Goal: Task Accomplishment & Management: Manage account settings

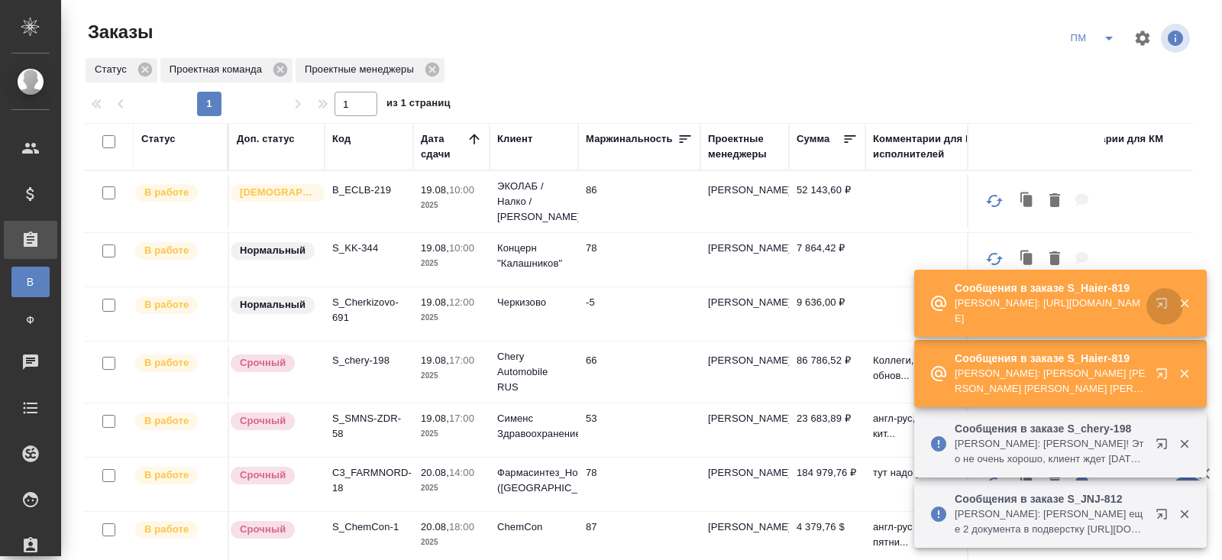
click at [1160, 305] on icon "button" at bounding box center [1164, 306] width 18 height 18
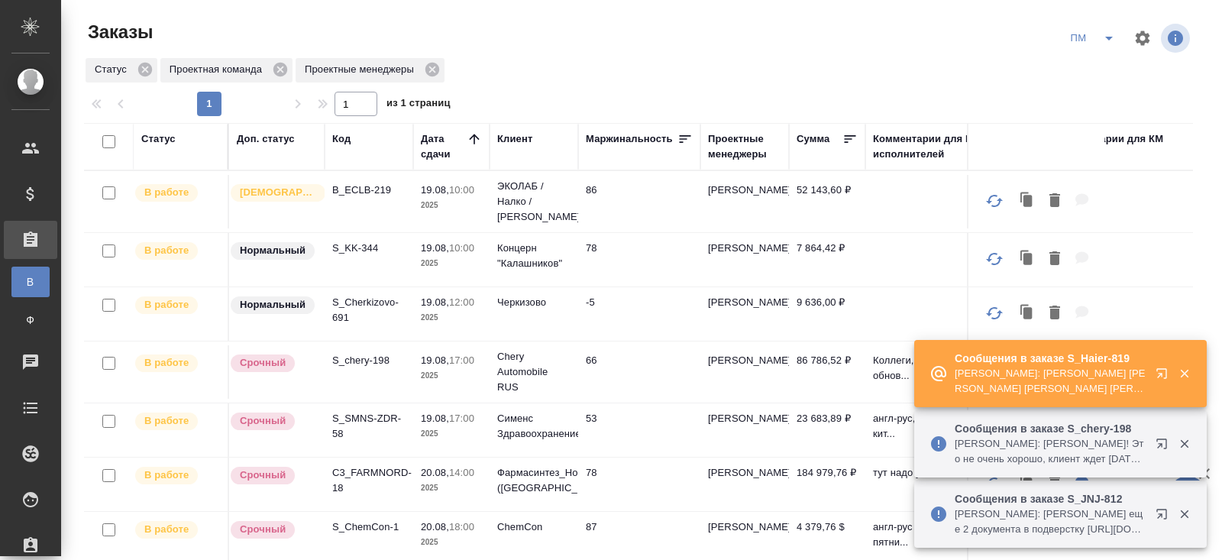
click at [1162, 444] on icon "button" at bounding box center [1164, 447] width 18 height 18
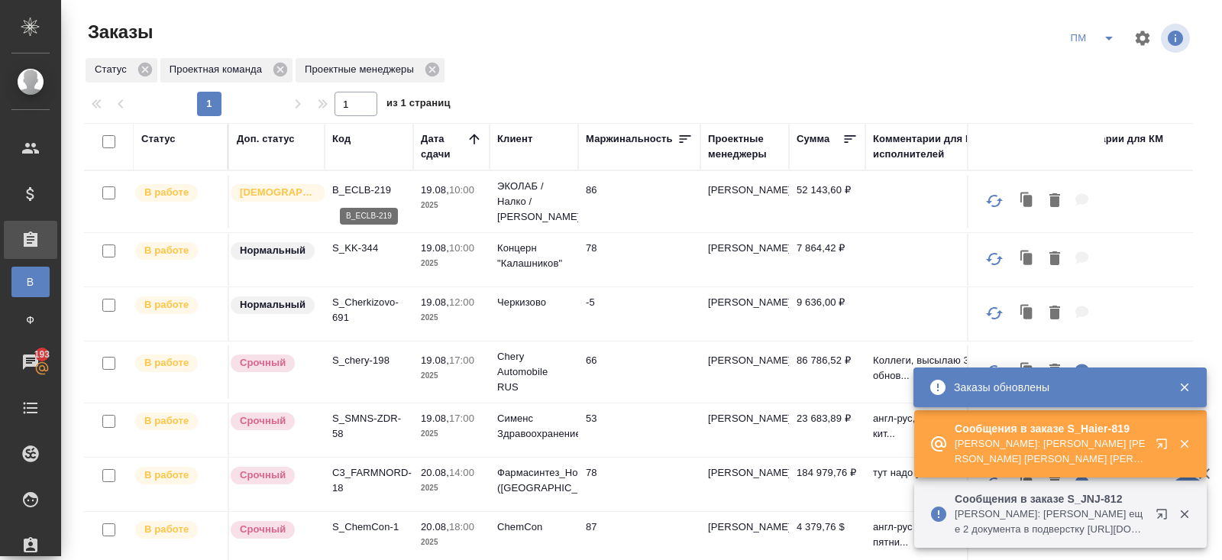
click at [352, 193] on p "B_ECLB-219" at bounding box center [368, 190] width 73 height 15
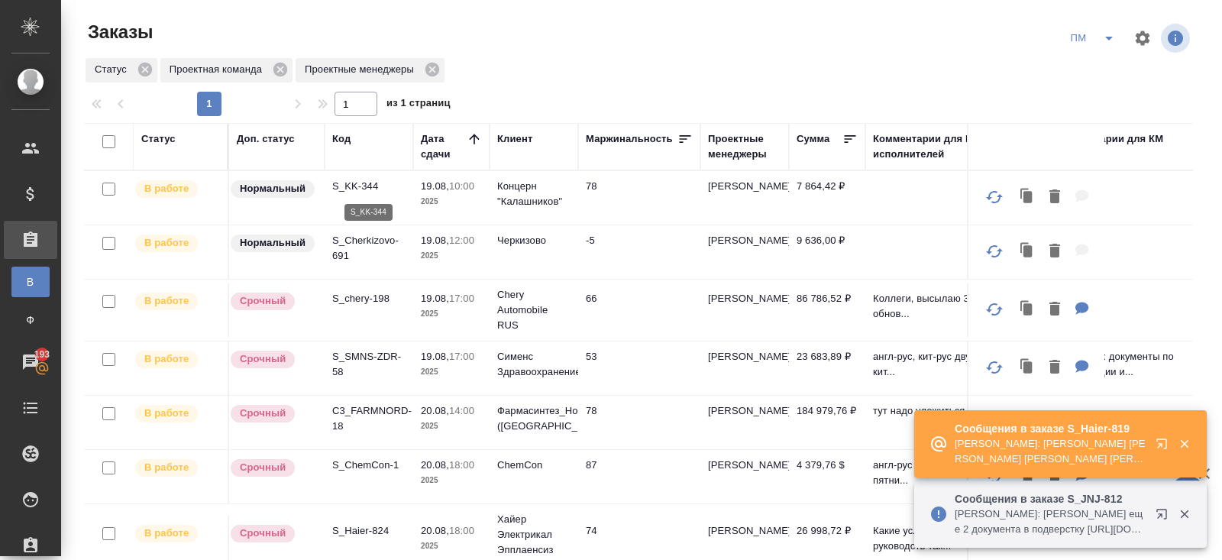
click at [347, 187] on p "S_KK-344" at bounding box center [368, 186] width 73 height 15
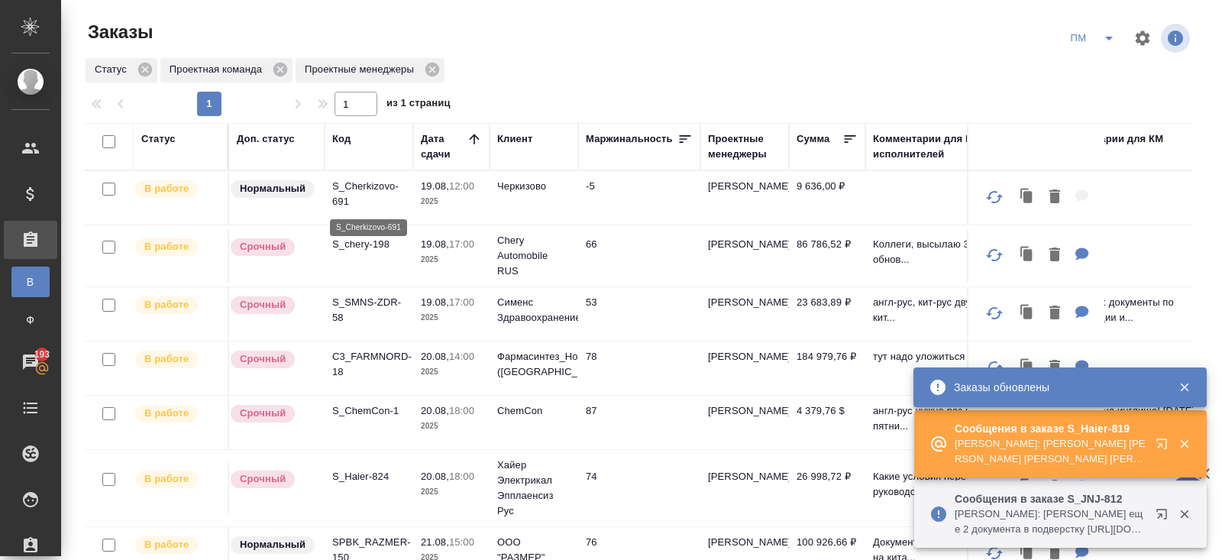
click at [344, 189] on p "S_Cherkizovo-691" at bounding box center [368, 194] width 73 height 31
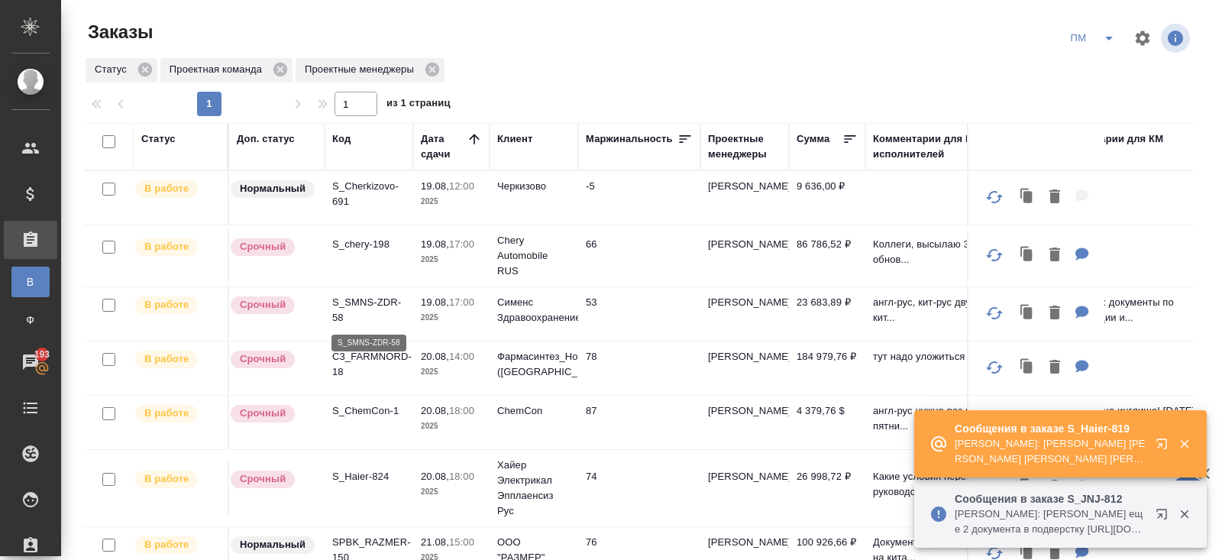
click at [345, 307] on p "S_SMNS-ZDR-58" at bounding box center [368, 310] width 73 height 31
click at [356, 403] on p "S_ChemCon-1" at bounding box center [368, 410] width 73 height 15
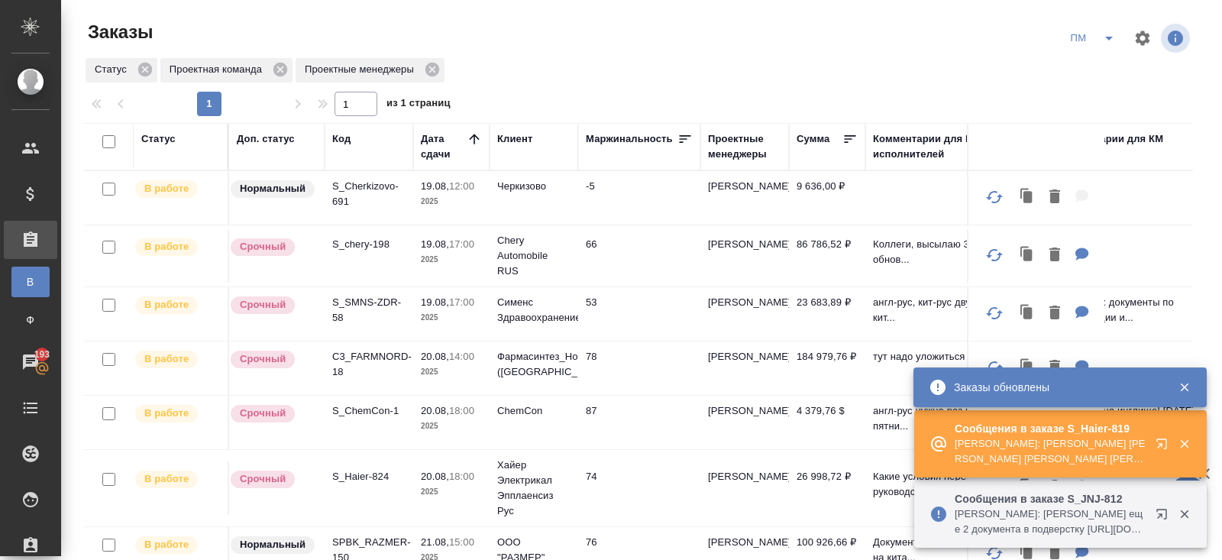
click at [1104, 40] on icon "split button" at bounding box center [1109, 38] width 18 height 18
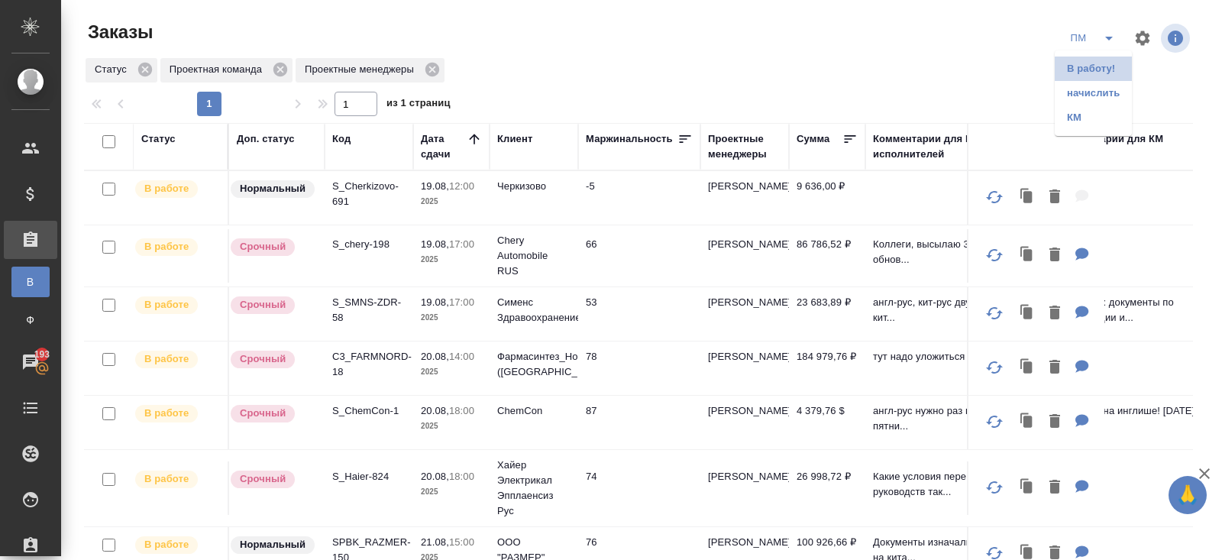
click at [1107, 64] on li "В работу!" at bounding box center [1093, 69] width 77 height 24
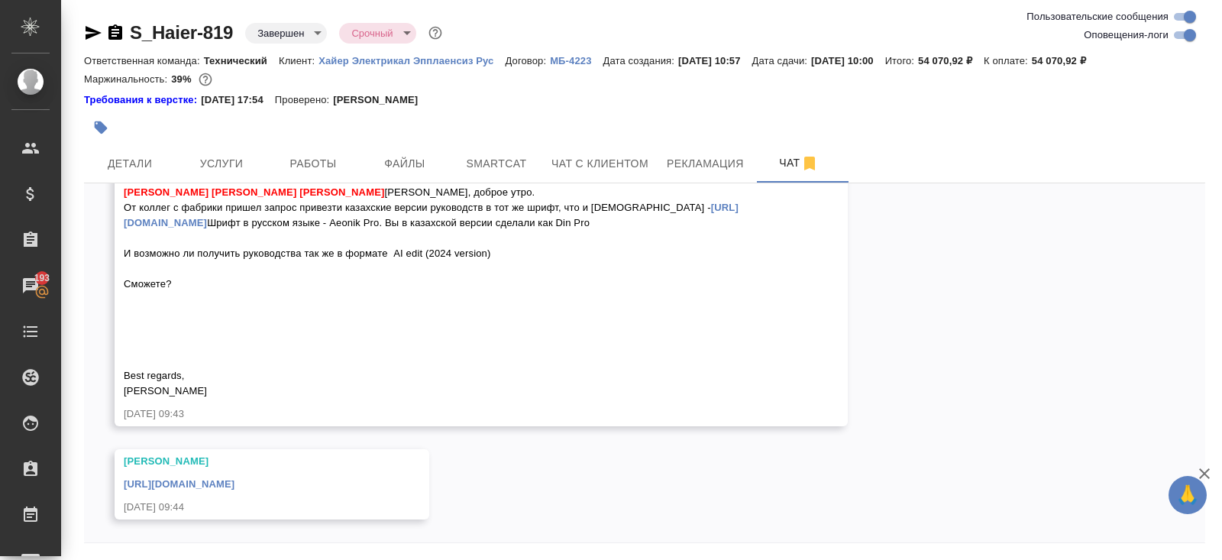
scroll to position [20158, 0]
click at [1181, 35] on input "Оповещения-логи" at bounding box center [1189, 35] width 55 height 18
checkbox input "false"
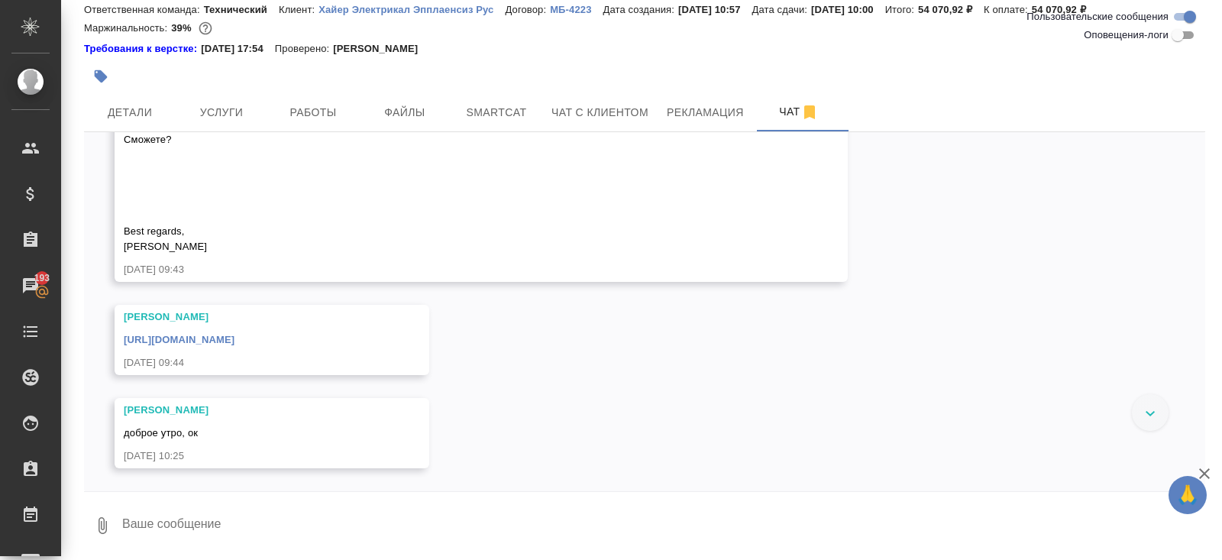
scroll to position [10810, 0]
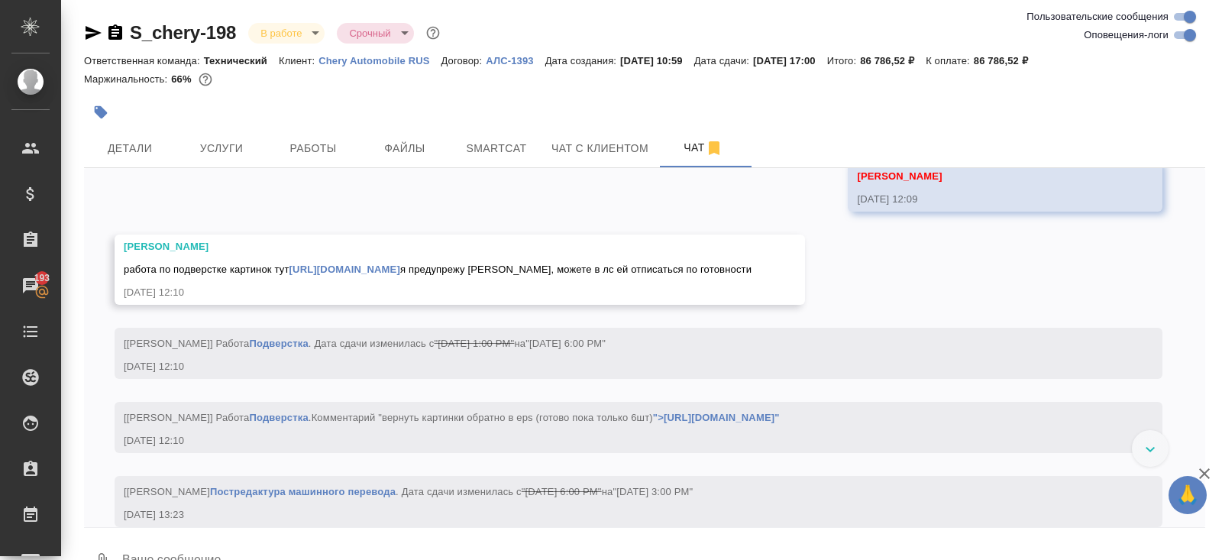
scroll to position [18840, 0]
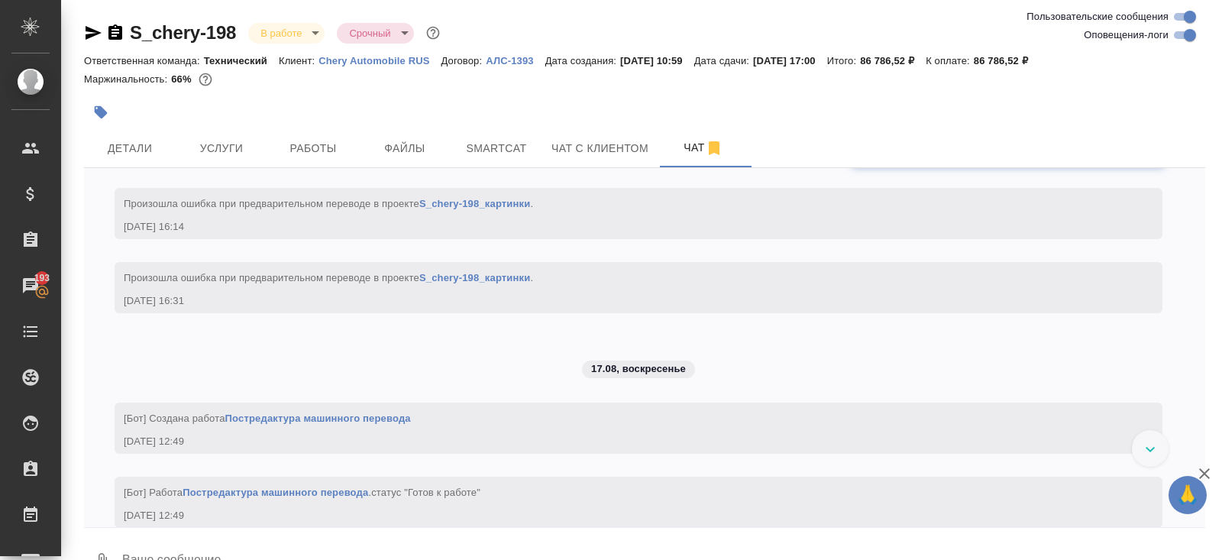
click at [1189, 33] on input "Оповещения-логи" at bounding box center [1189, 35] width 55 height 18
checkbox input "false"
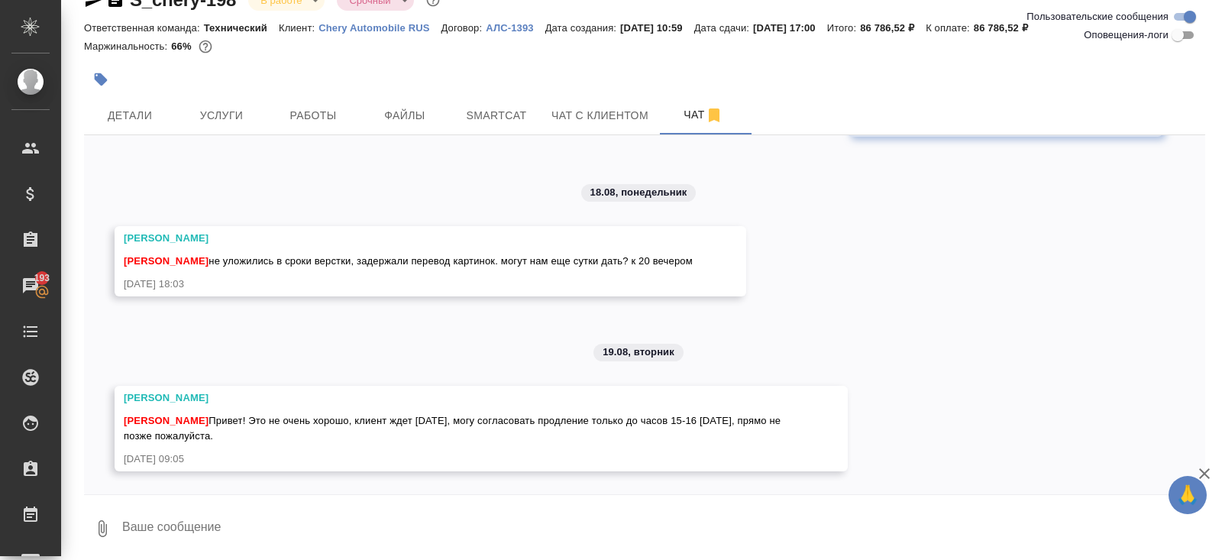
scroll to position [36, 0]
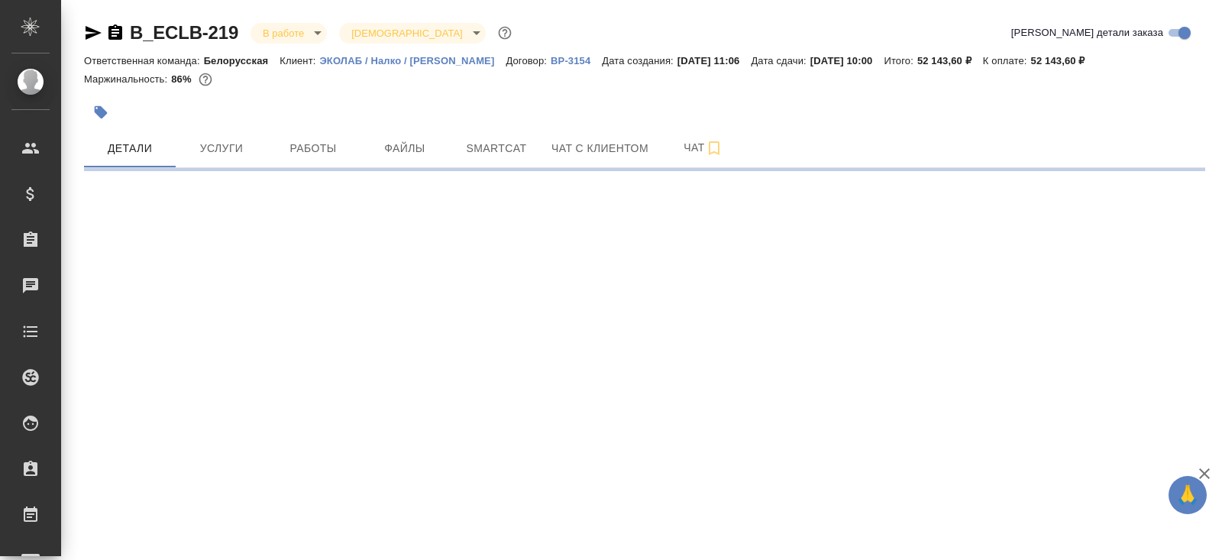
select select "RU"
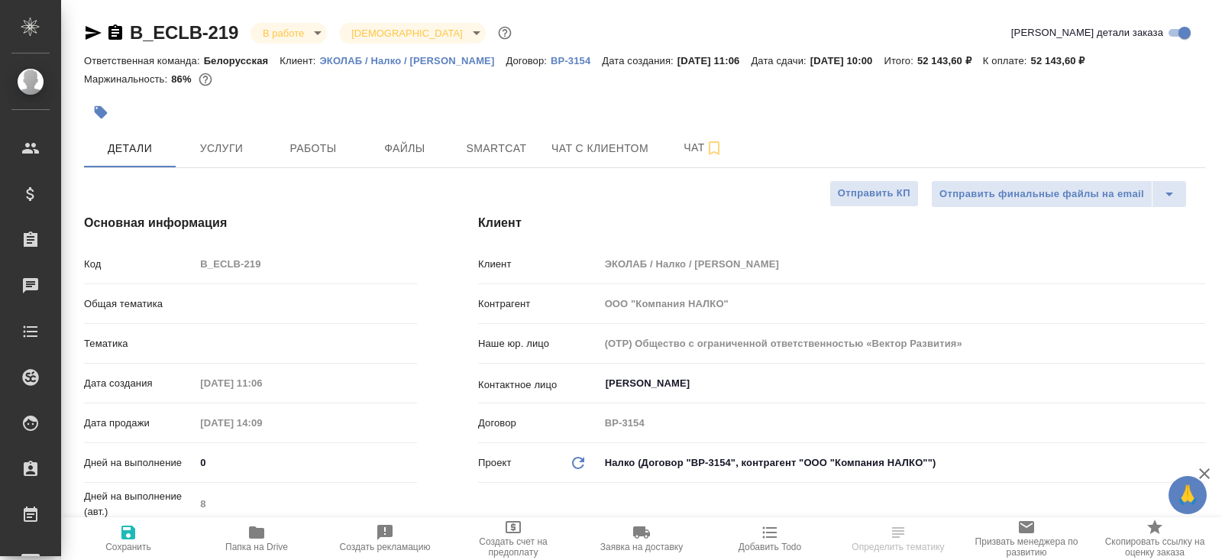
type textarea "x"
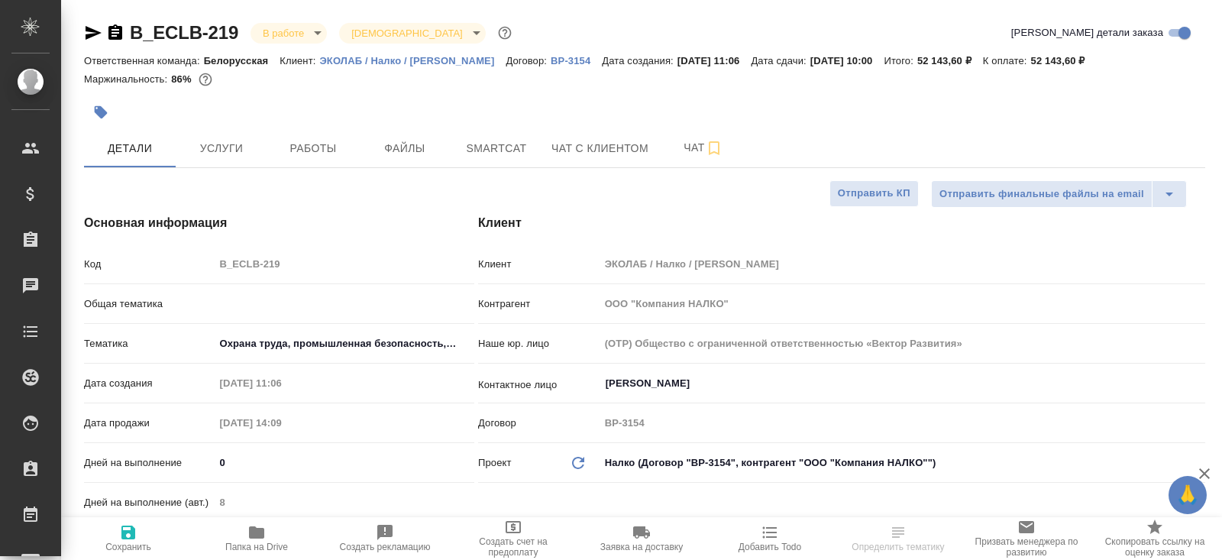
type textarea "x"
click at [272, 540] on span "Папка на Drive" at bounding box center [257, 537] width 110 height 29
type textarea "x"
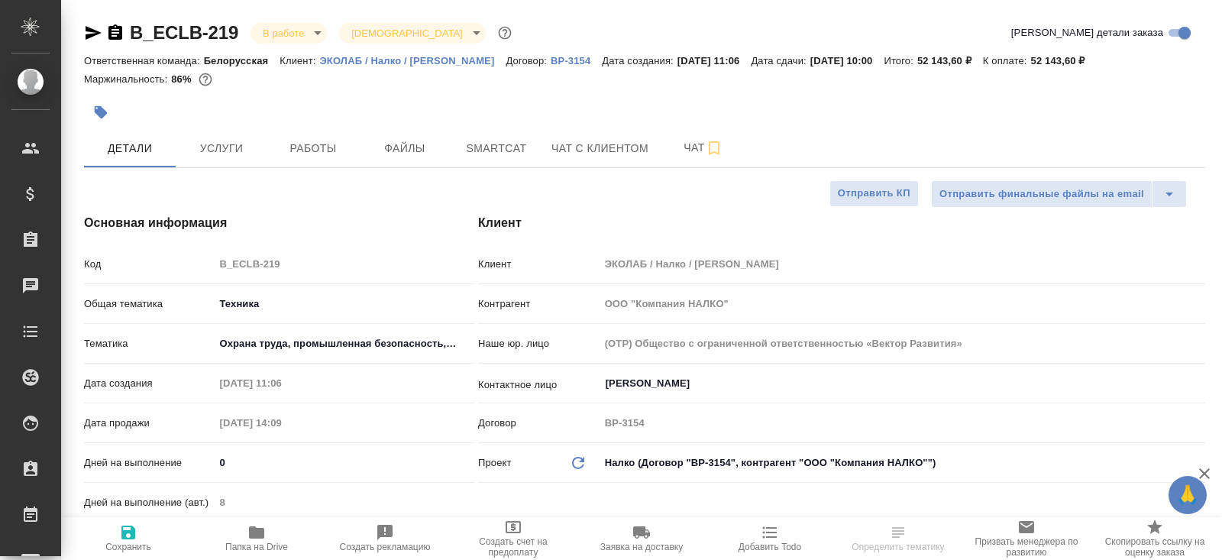
type textarea "x"
select select "RU"
type textarea "x"
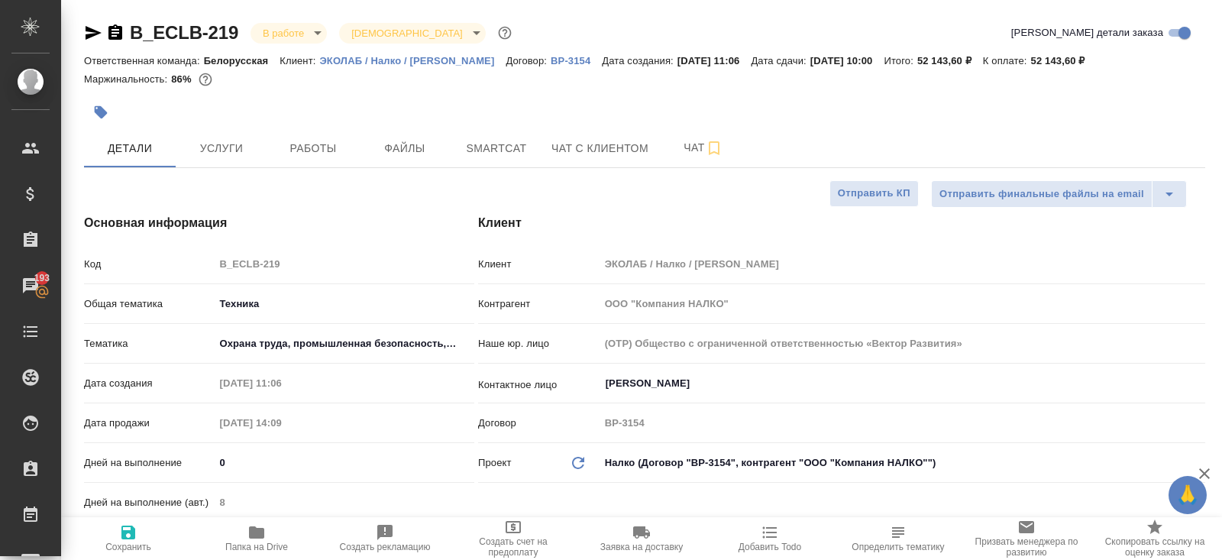
type textarea "x"
click at [86, 32] on icon "button" at bounding box center [93, 33] width 18 height 18
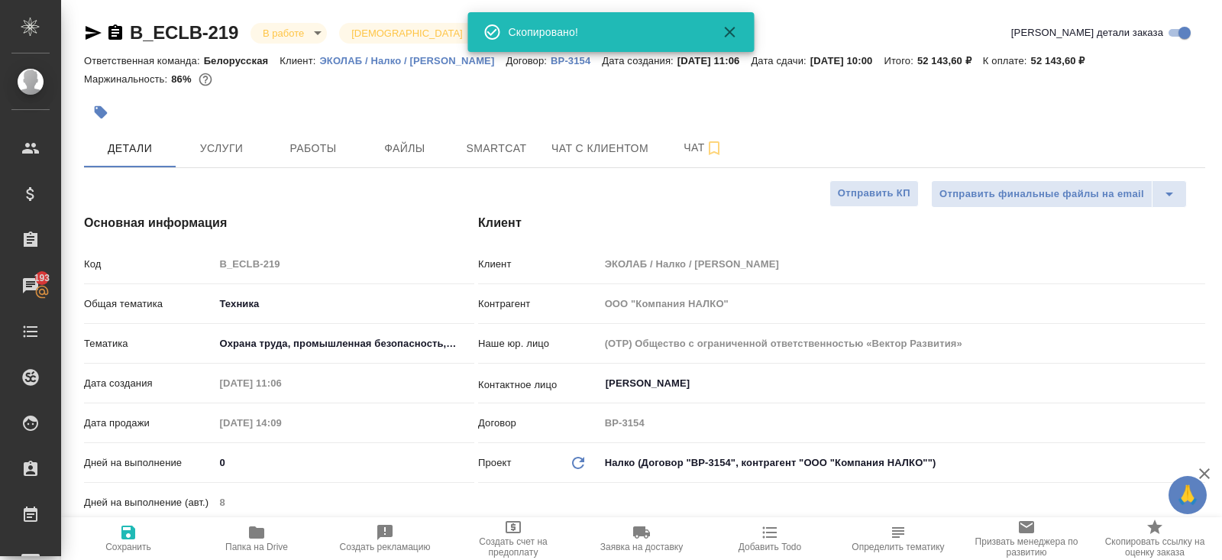
type textarea "x"
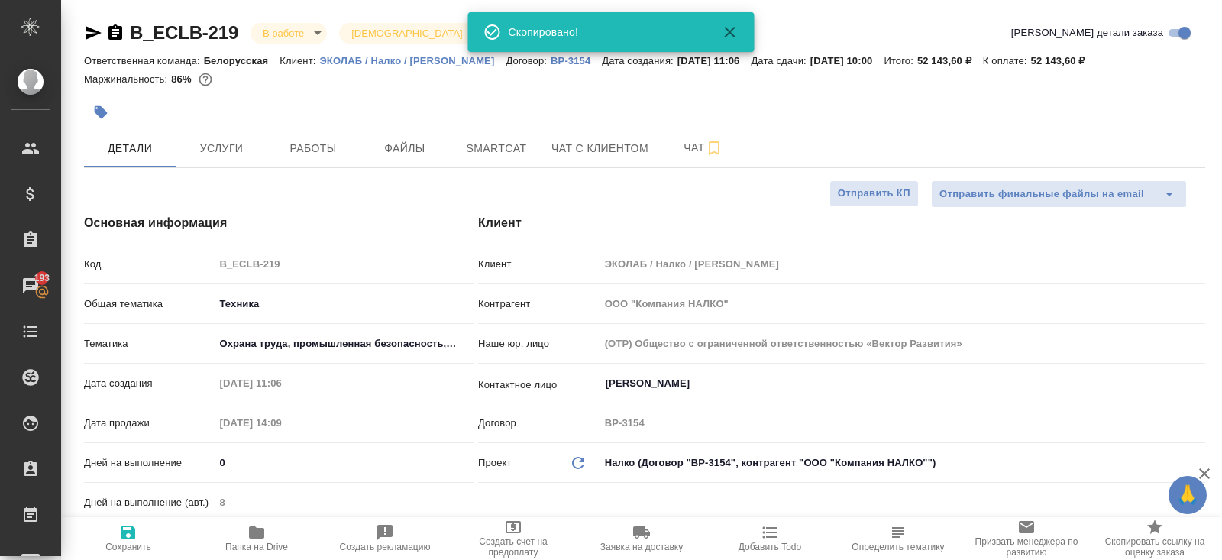
type textarea "x"
click at [276, 37] on body "🙏 .cls-1 fill:#fff; AWATERA Belyakova Yulia Клиенты Спецификации Заказы 193 Чат…" at bounding box center [611, 280] width 1222 height 560
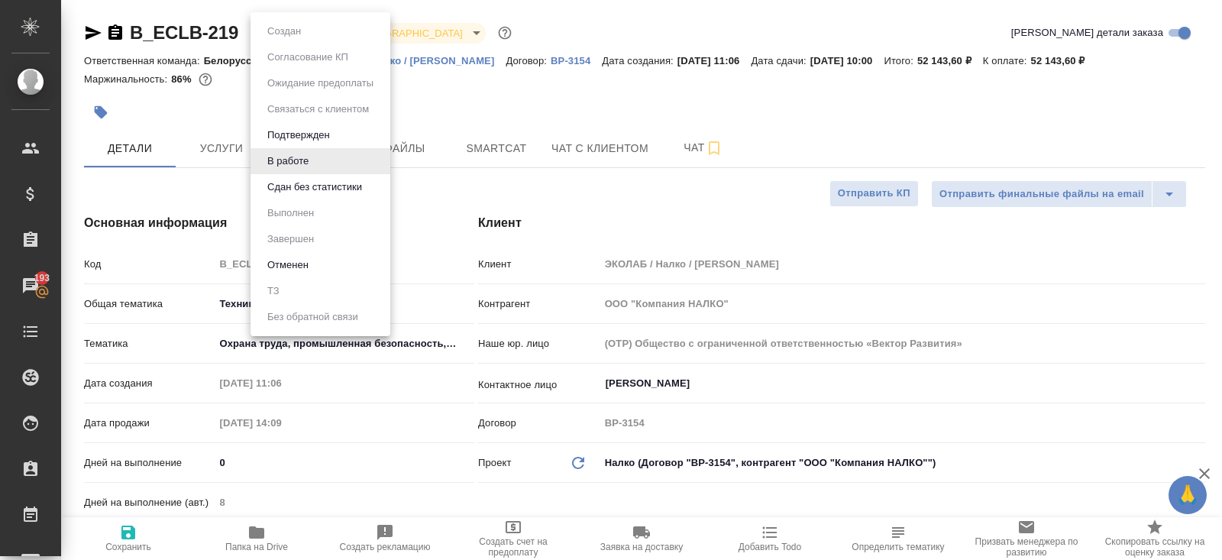
click at [294, 40] on button "Сдан без статистики" at bounding box center [284, 31] width 43 height 17
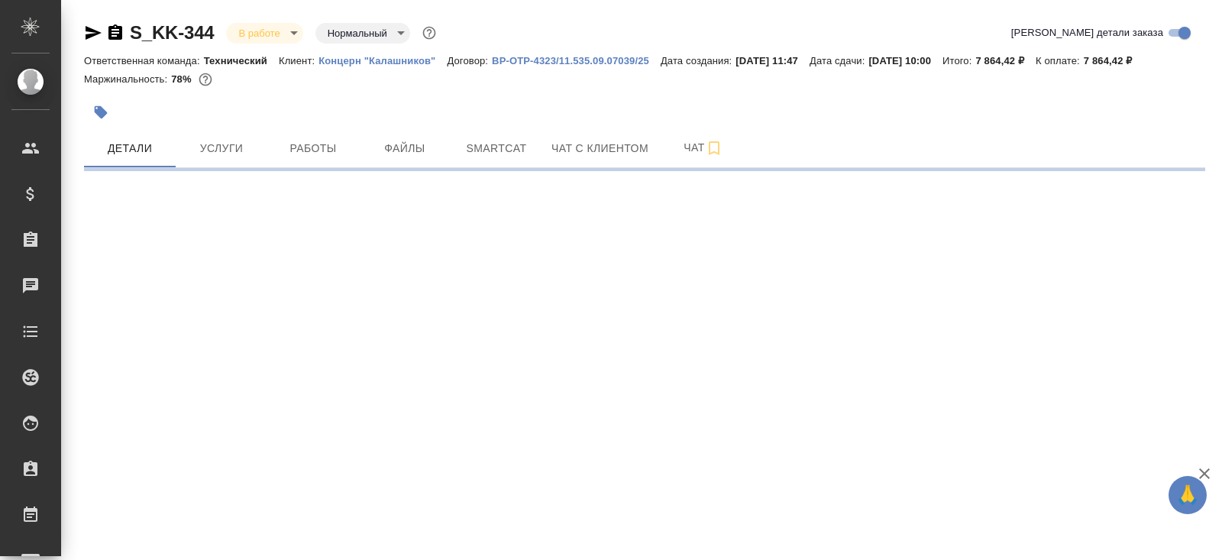
select select "RU"
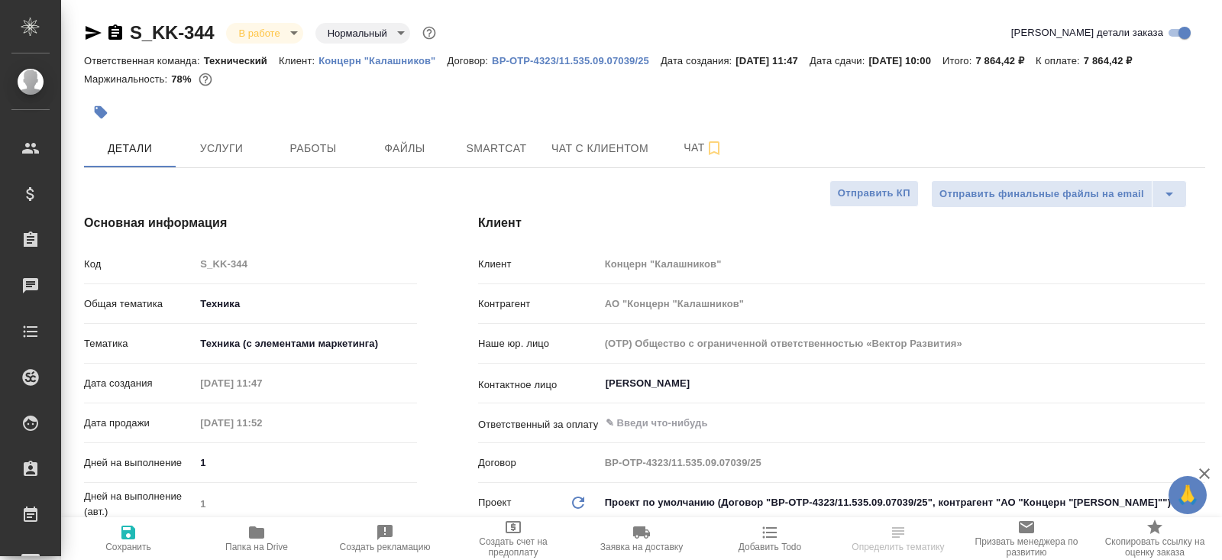
type textarea "x"
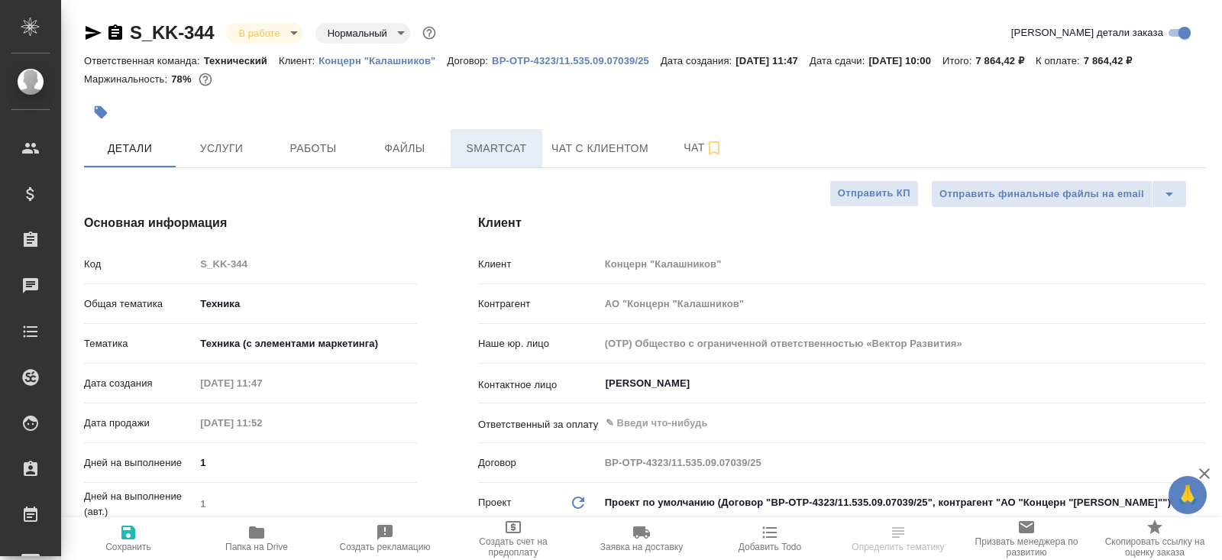
type textarea "x"
click at [506, 139] on span "Smartcat" at bounding box center [496, 148] width 73 height 19
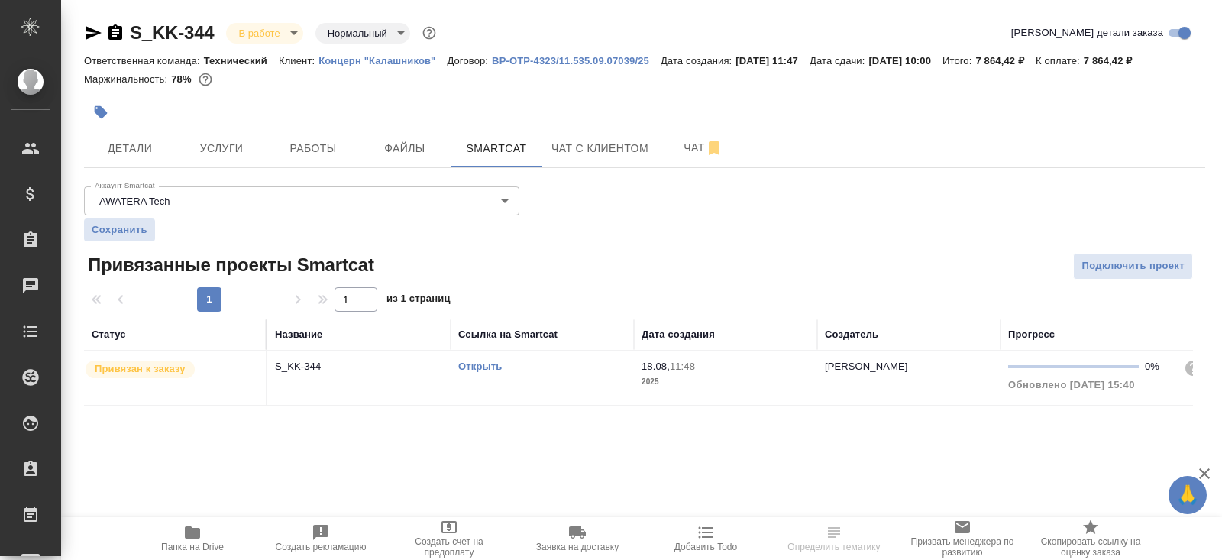
click at [487, 366] on link "Открыть" at bounding box center [480, 365] width 44 height 11
click at [192, 533] on icon "button" at bounding box center [192, 532] width 15 height 12
click at [96, 32] on icon "button" at bounding box center [94, 33] width 16 height 14
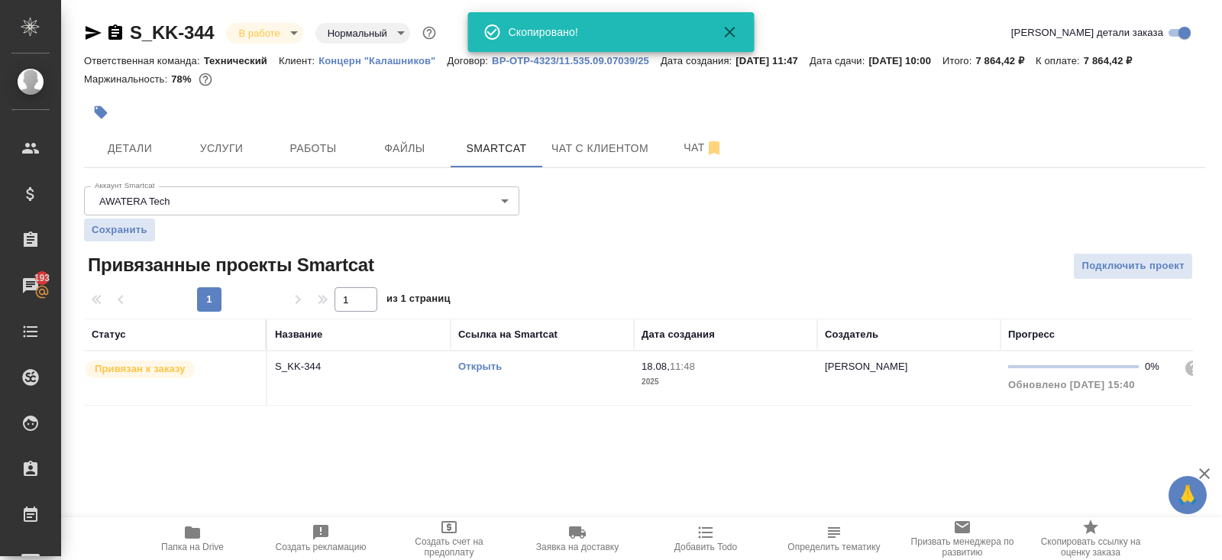
click at [270, 28] on body "🙏 .cls-1 fill:#fff; AWATERA Belyakova Yulia Клиенты Спецификации Заказы 193 Чат…" at bounding box center [611, 280] width 1222 height 560
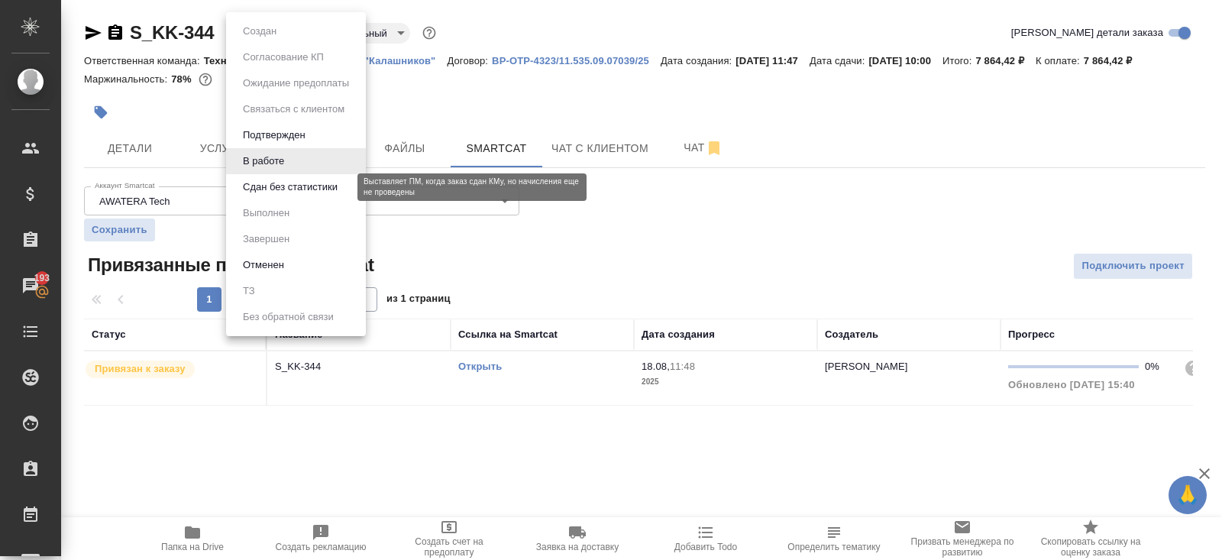
click at [270, 183] on button "Сдан без статистики" at bounding box center [290, 187] width 104 height 17
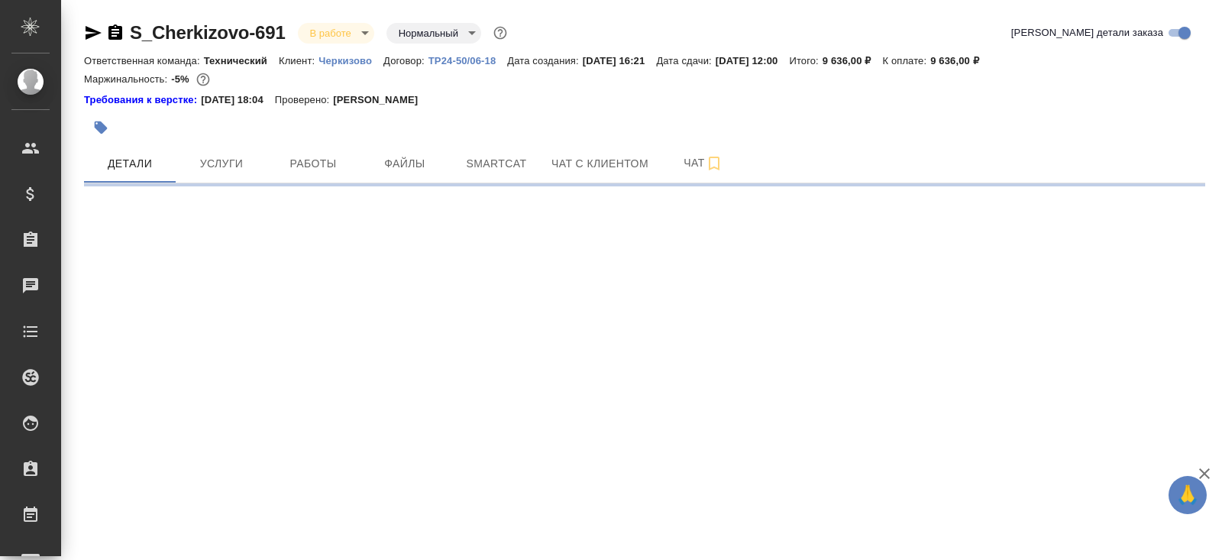
select select "RU"
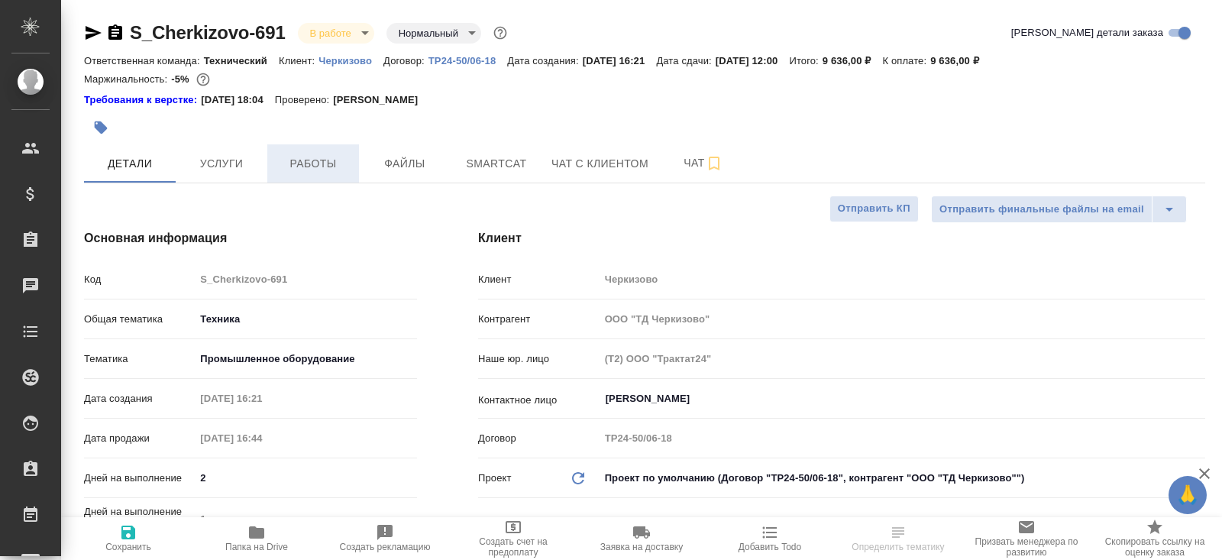
type textarea "x"
click at [329, 166] on span "Работы" at bounding box center [312, 163] width 73 height 19
type textarea "x"
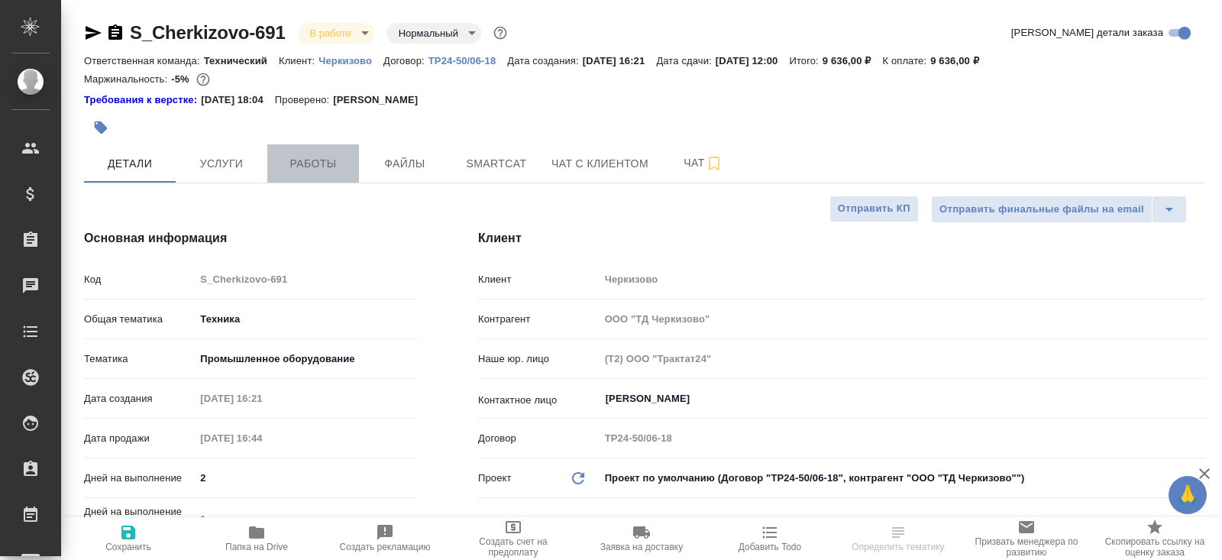
type textarea "x"
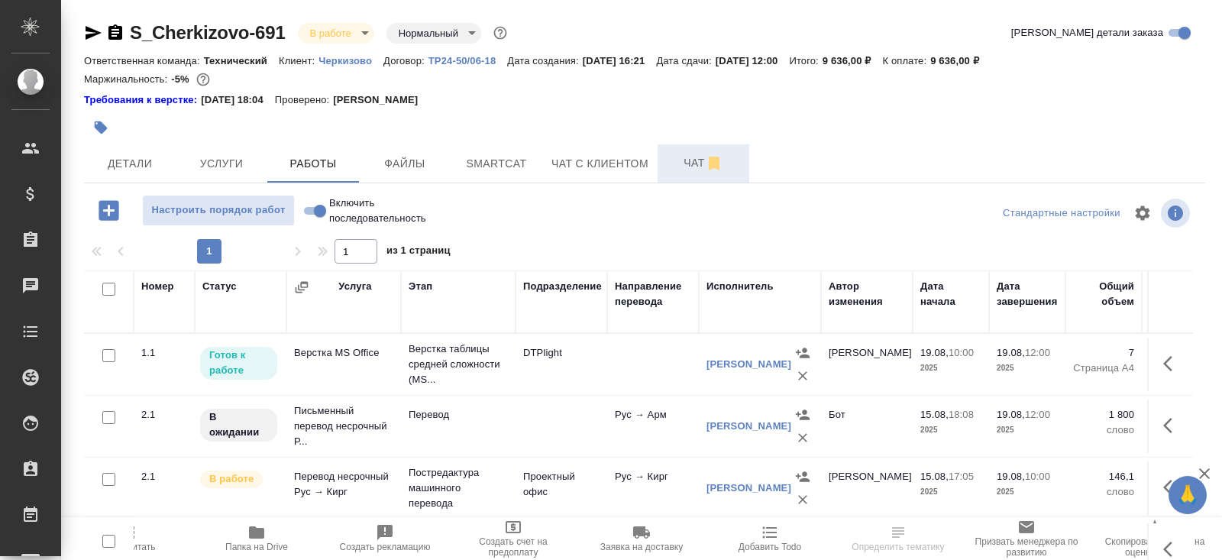
click at [670, 159] on span "Чат" at bounding box center [703, 162] width 73 height 19
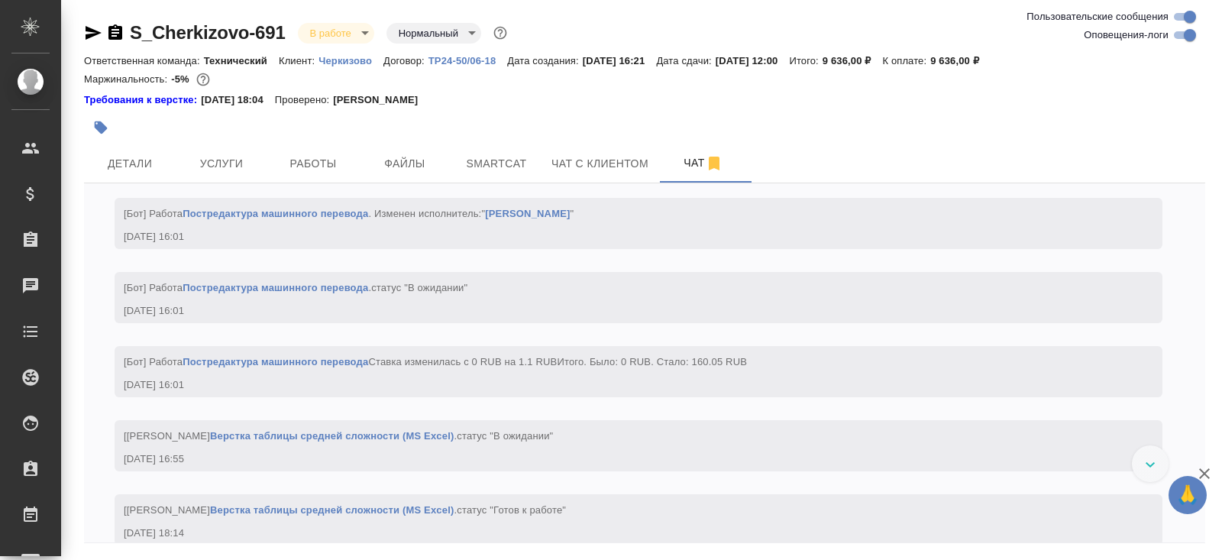
click at [1174, 37] on input "Оповещения-логи" at bounding box center [1189, 35] width 55 height 18
checkbox input "false"
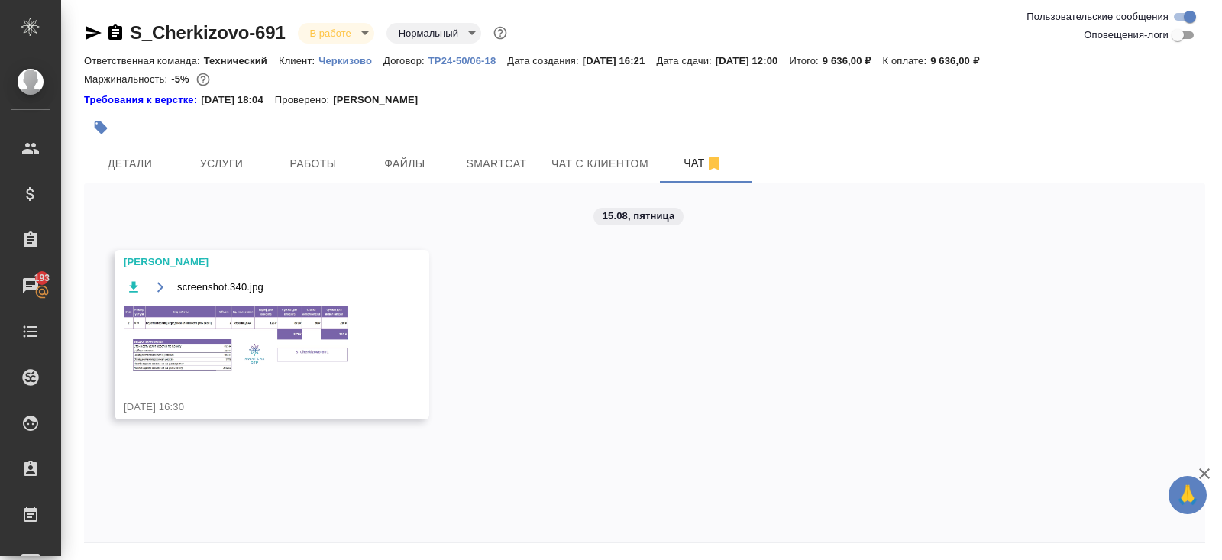
click at [320, 143] on div at bounding box center [458, 128] width 748 height 34
click at [324, 159] on span "Работы" at bounding box center [312, 163] width 73 height 19
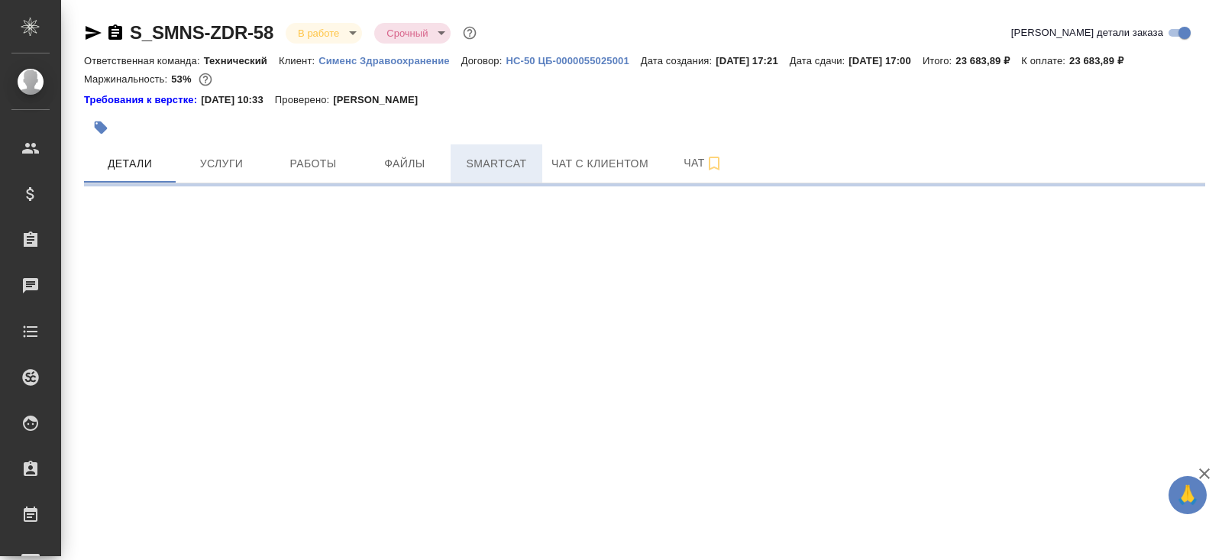
select select "RU"
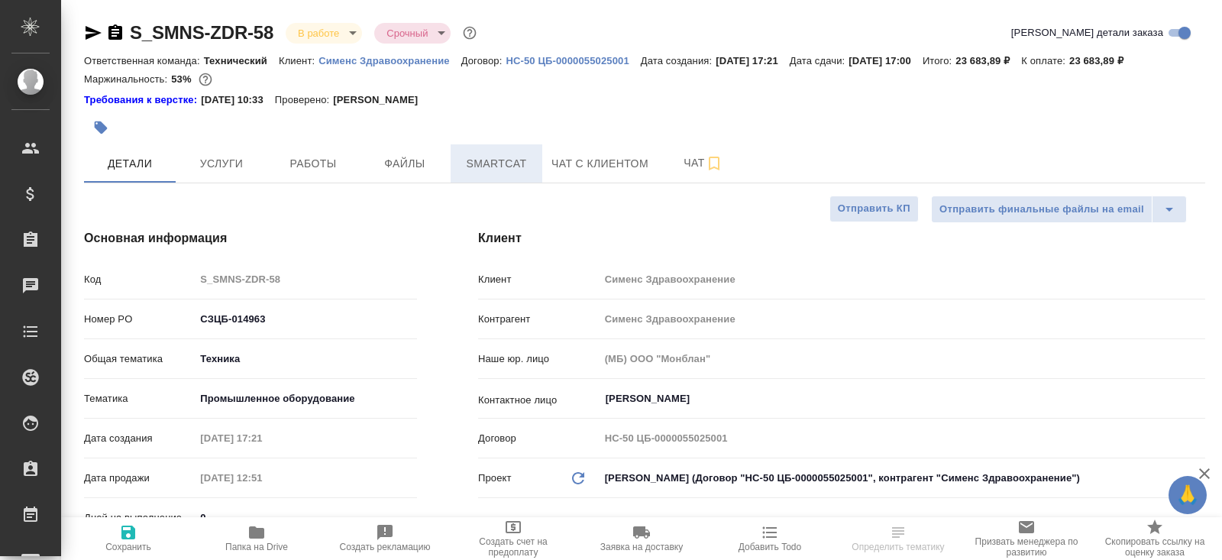
click at [473, 153] on button "Smartcat" at bounding box center [497, 163] width 92 height 38
type textarea "x"
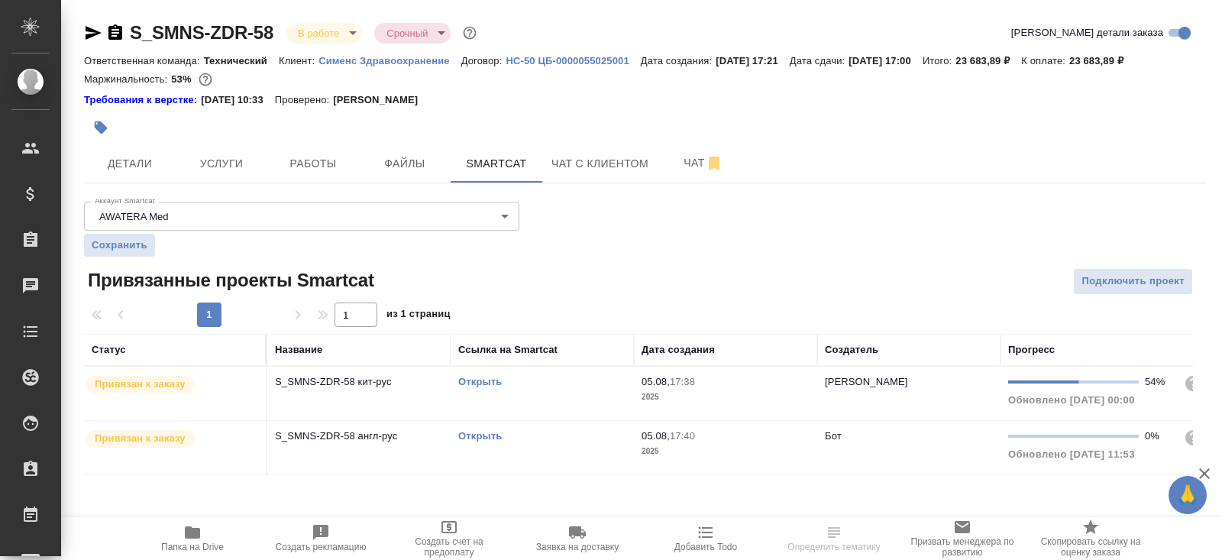
click at [478, 378] on link "Открыть" at bounding box center [480, 381] width 44 height 11
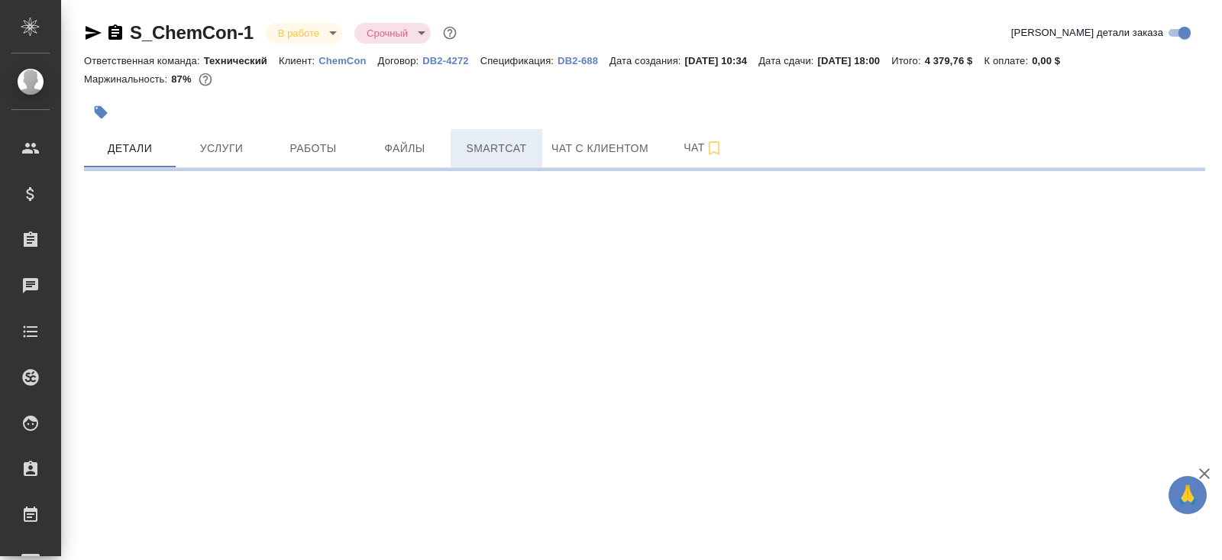
select select "RU"
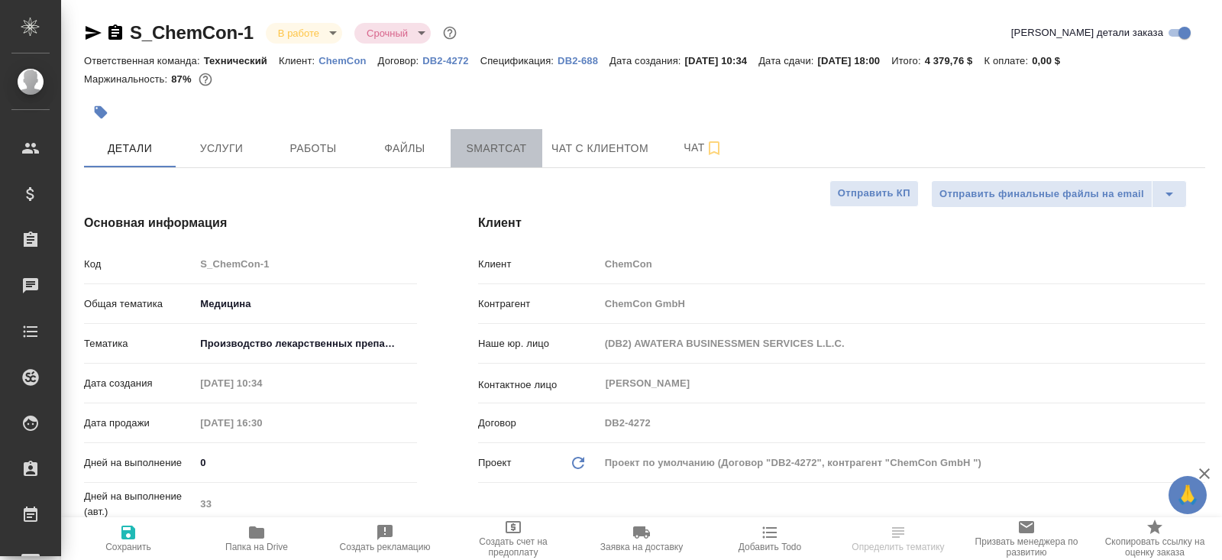
click at [506, 149] on span "Smartcat" at bounding box center [496, 148] width 73 height 19
type textarea "x"
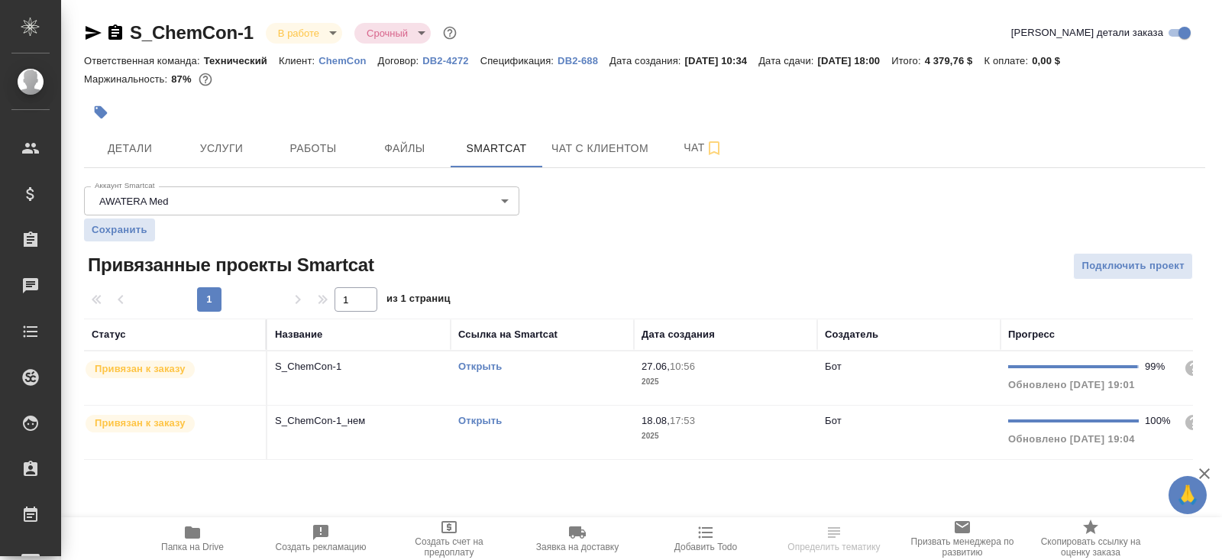
click at [567, 375] on td "Открыть" at bounding box center [542, 377] width 183 height 53
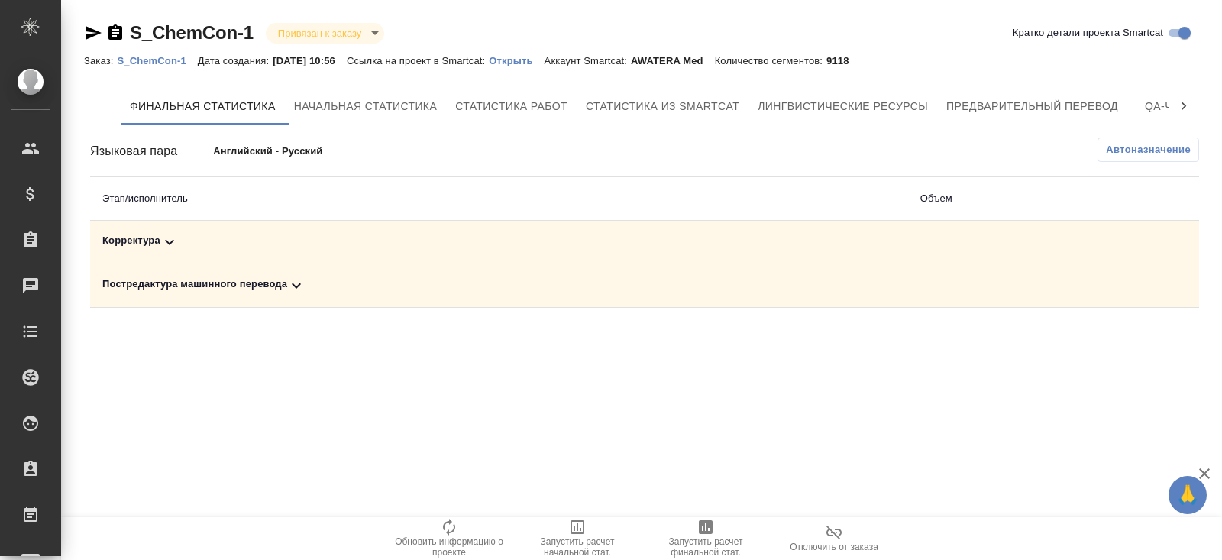
click at [297, 289] on icon at bounding box center [296, 285] width 18 height 18
click at [198, 253] on td "Корректура" at bounding box center [375, 243] width 571 height 44
click at [1124, 153] on span "Автоназначение" at bounding box center [1148, 149] width 85 height 15
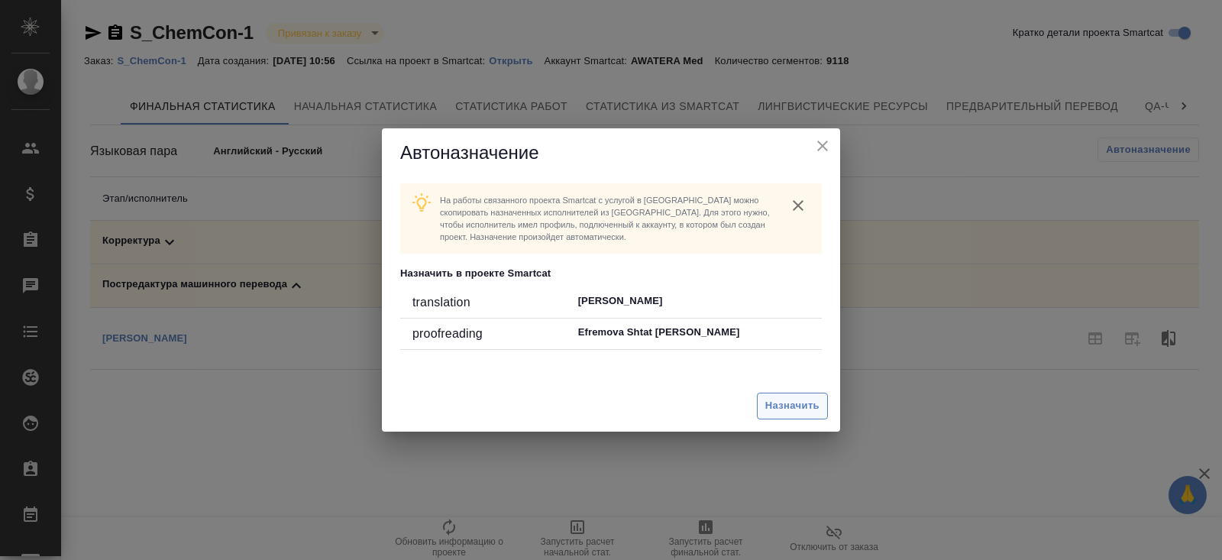
click at [780, 396] on button "Назначить" at bounding box center [792, 406] width 71 height 27
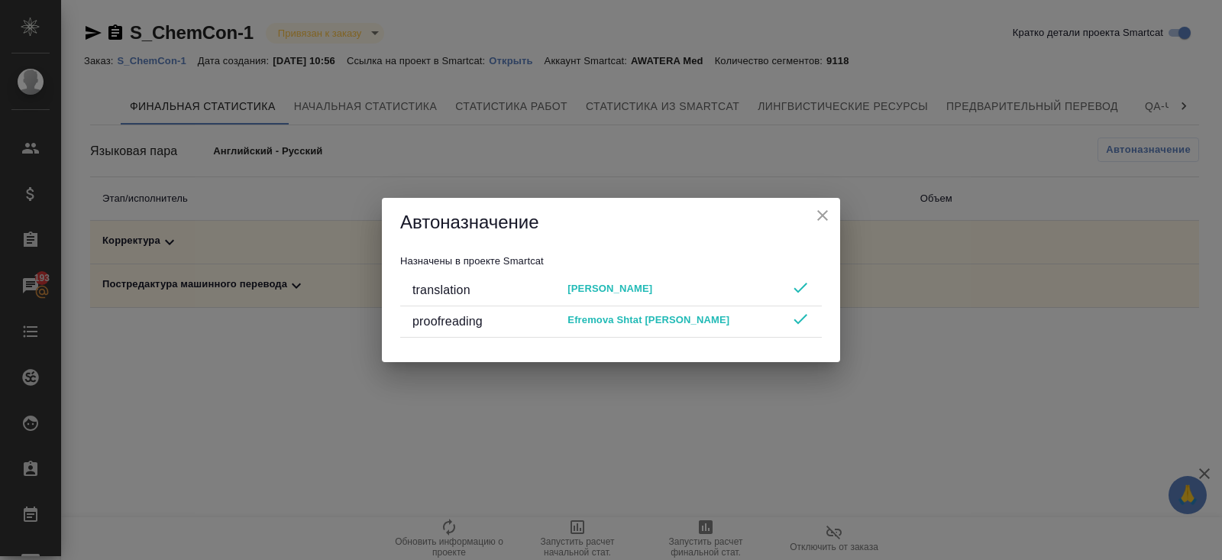
click at [640, 474] on div "Автоназначение Назначены в проекте Smartcat translation Белых Екатерина proofre…" at bounding box center [611, 280] width 1222 height 560
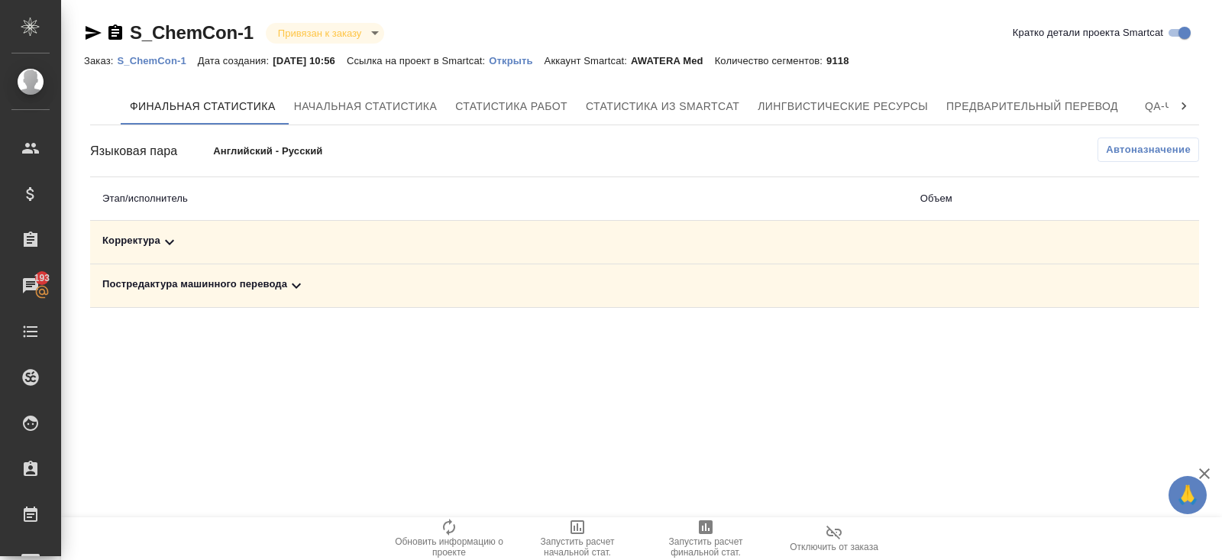
click at [703, 543] on span "Запустить расчет финальной стат." at bounding box center [706, 546] width 110 height 21
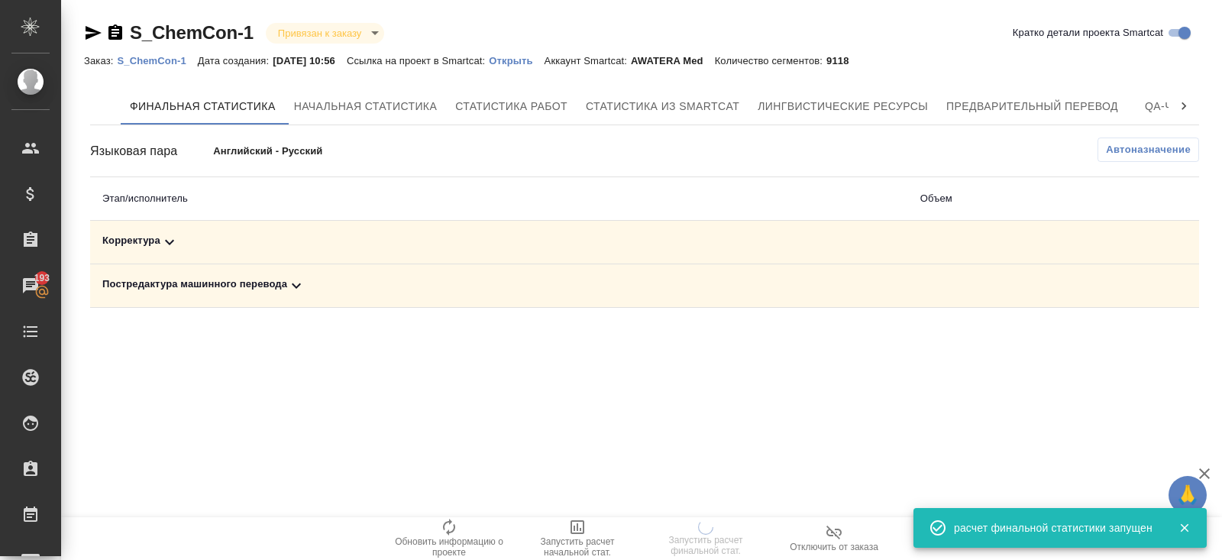
click at [295, 289] on icon at bounding box center [296, 285] width 18 height 18
click at [179, 247] on icon at bounding box center [169, 242] width 18 height 18
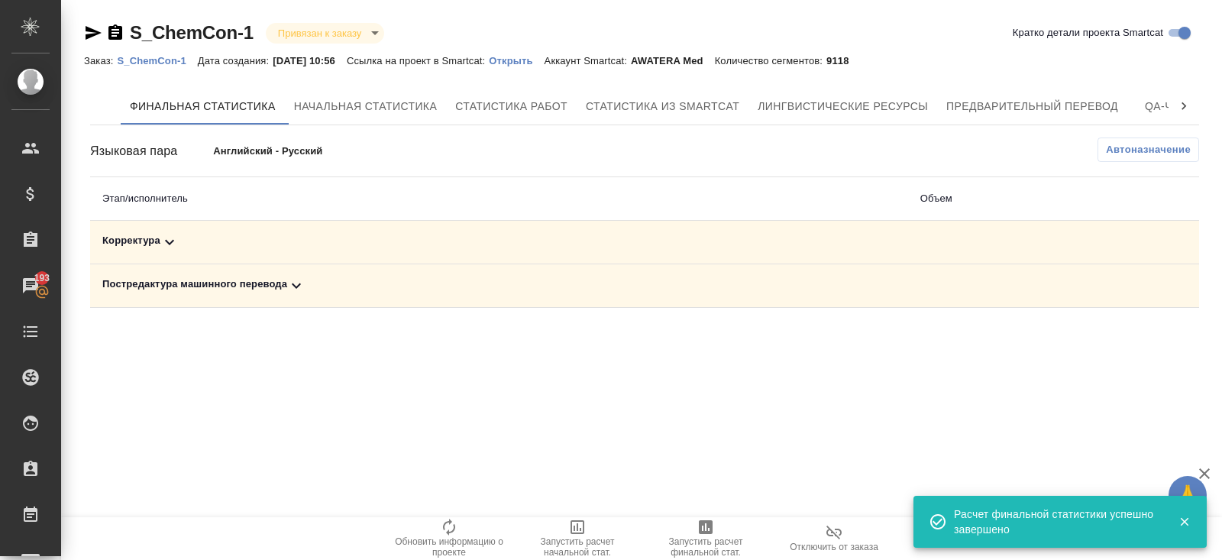
click at [296, 276] on icon at bounding box center [296, 285] width 18 height 18
click at [1131, 338] on icon "button" at bounding box center [1132, 339] width 15 height 14
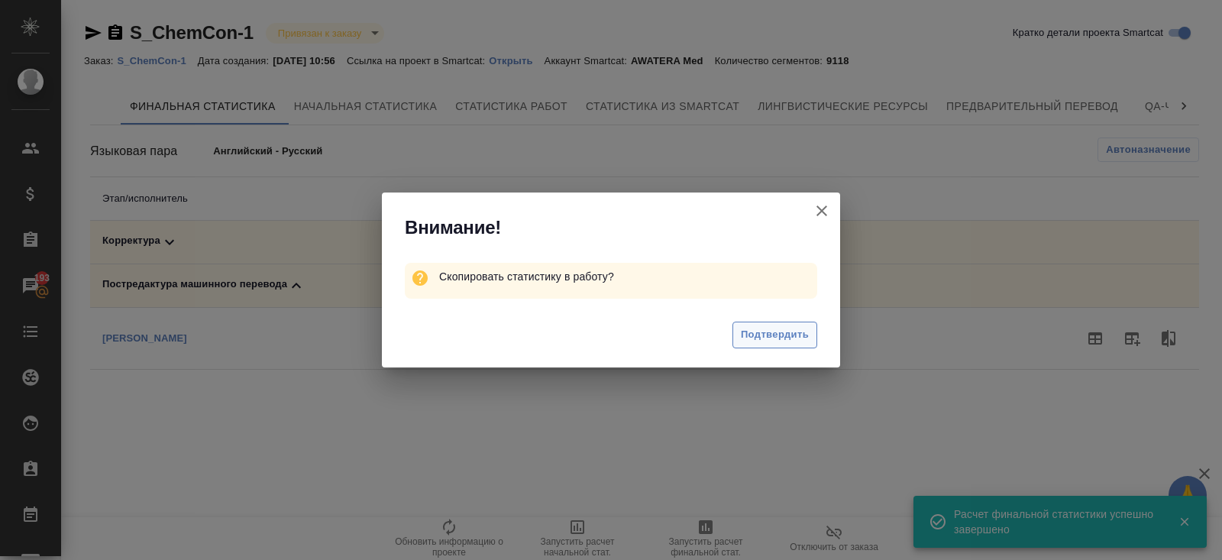
click at [741, 334] on span "Подтвердить" at bounding box center [775, 335] width 68 height 18
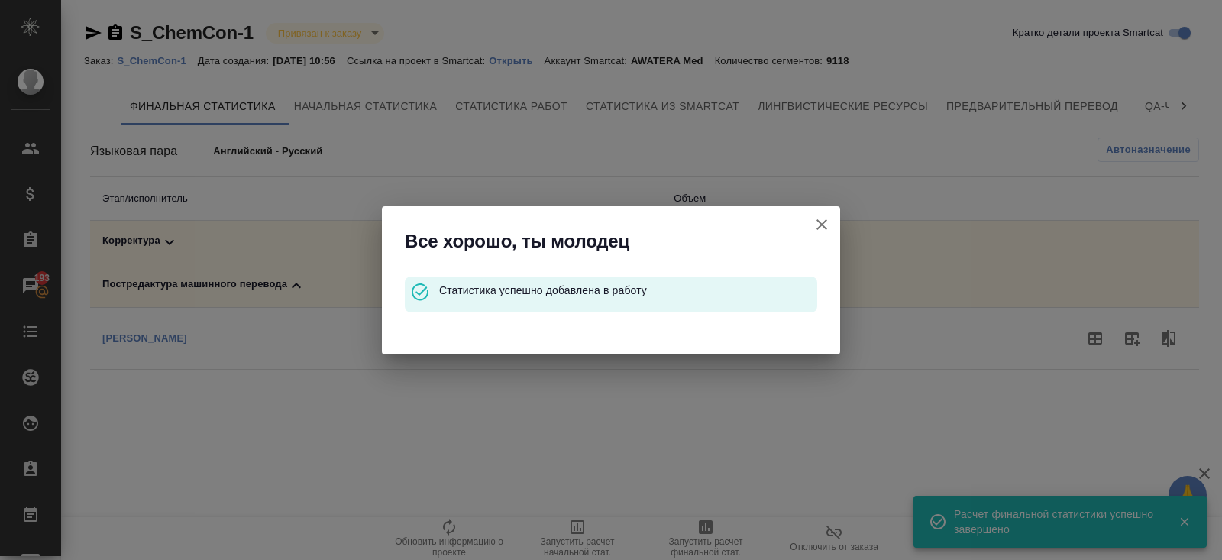
click at [822, 230] on icon "button" at bounding box center [822, 224] width 18 height 18
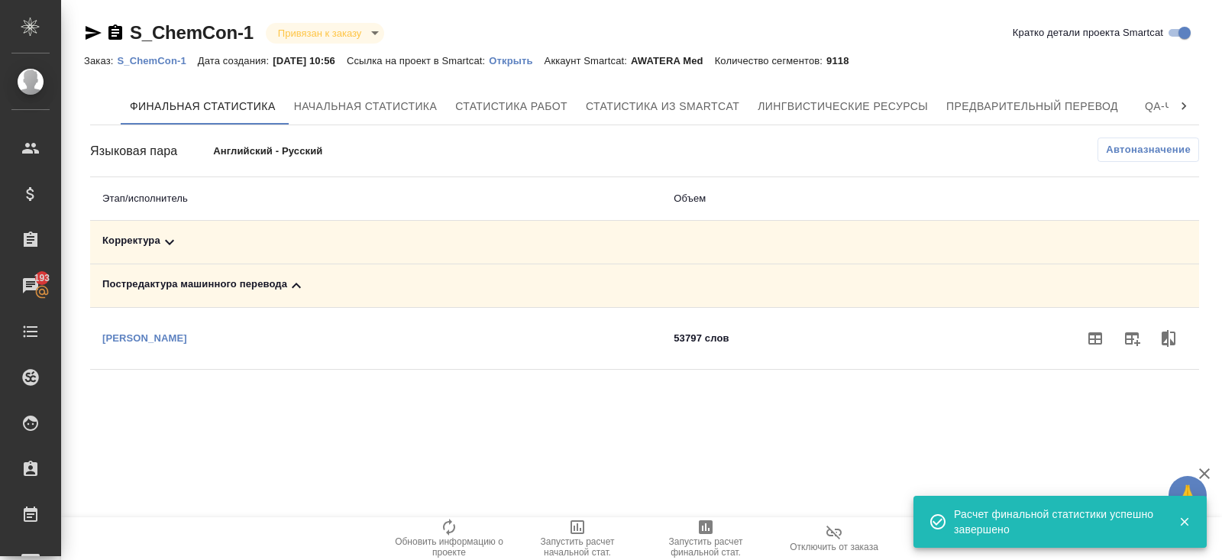
click at [168, 245] on icon at bounding box center [169, 242] width 18 height 18
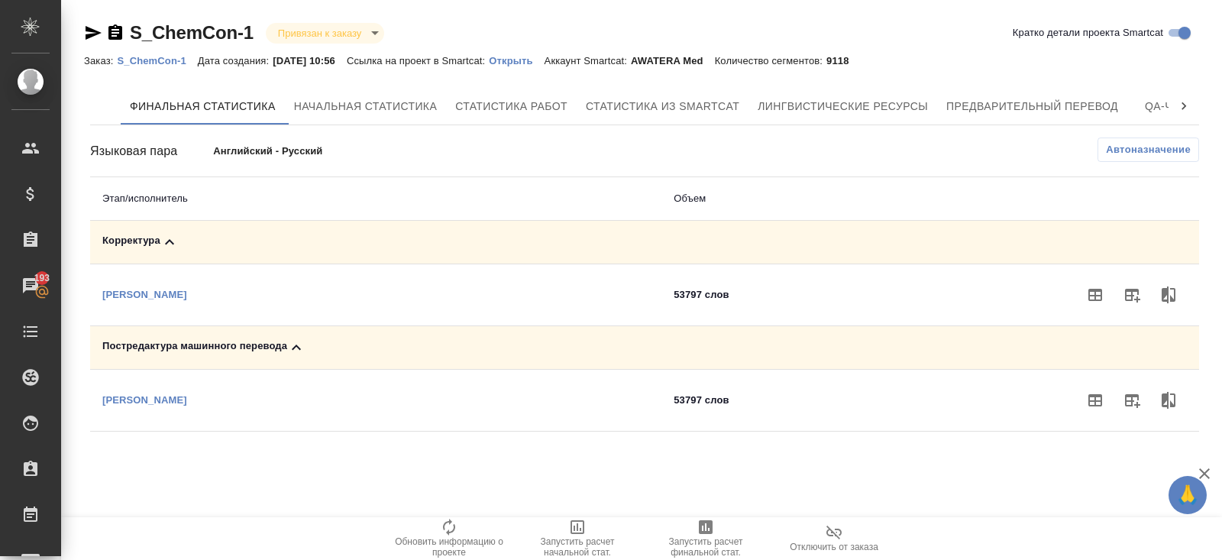
drag, startPoint x: 1134, startPoint y: 301, endPoint x: 1122, endPoint y: 302, distance: 12.2
click at [1134, 301] on icon "button" at bounding box center [1132, 295] width 18 height 18
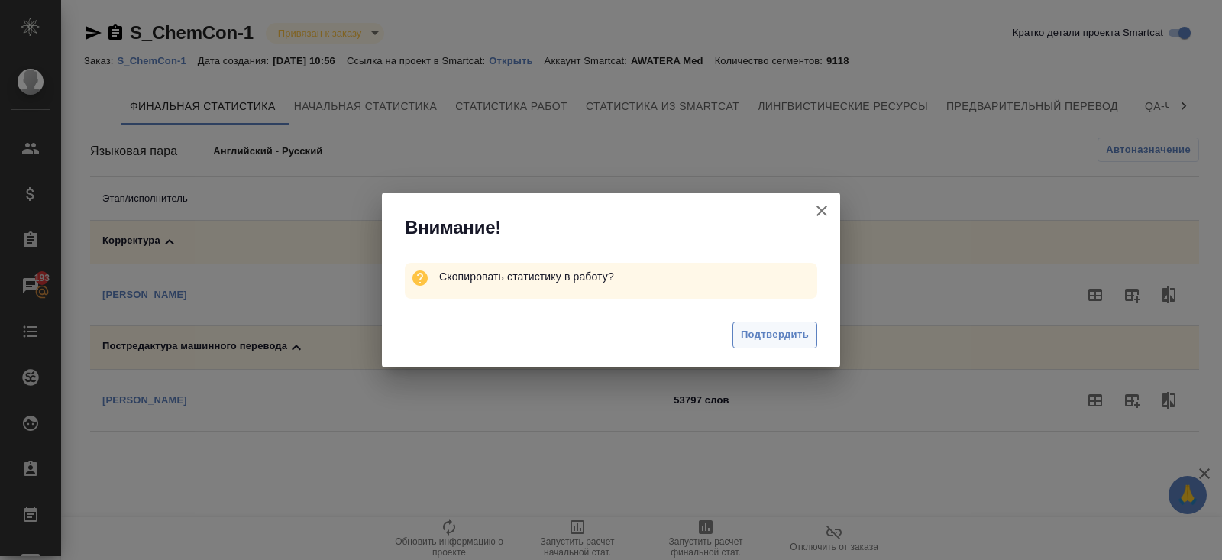
click at [765, 338] on span "Подтвердить" at bounding box center [775, 335] width 68 height 18
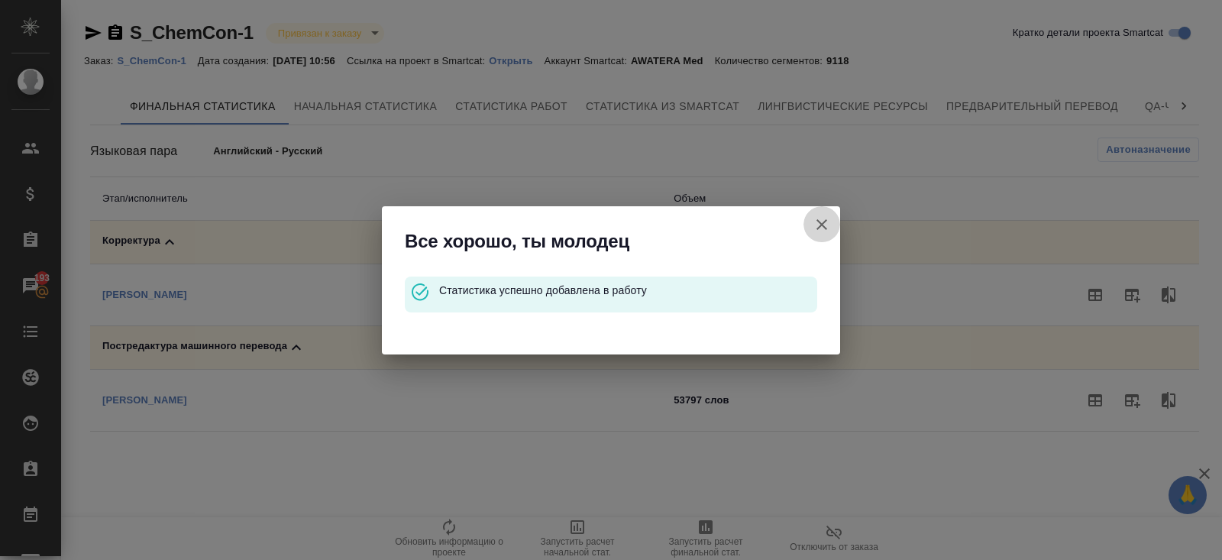
click at [819, 224] on icon "button" at bounding box center [822, 224] width 18 height 18
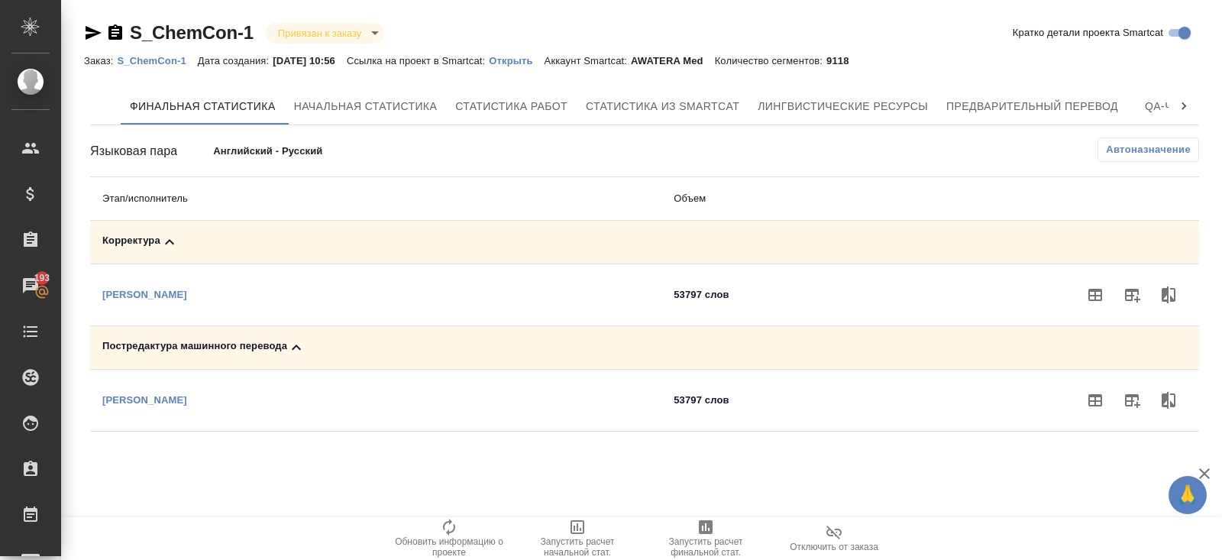
click at [169, 61] on p "S_ChemCon-1" at bounding box center [157, 60] width 80 height 11
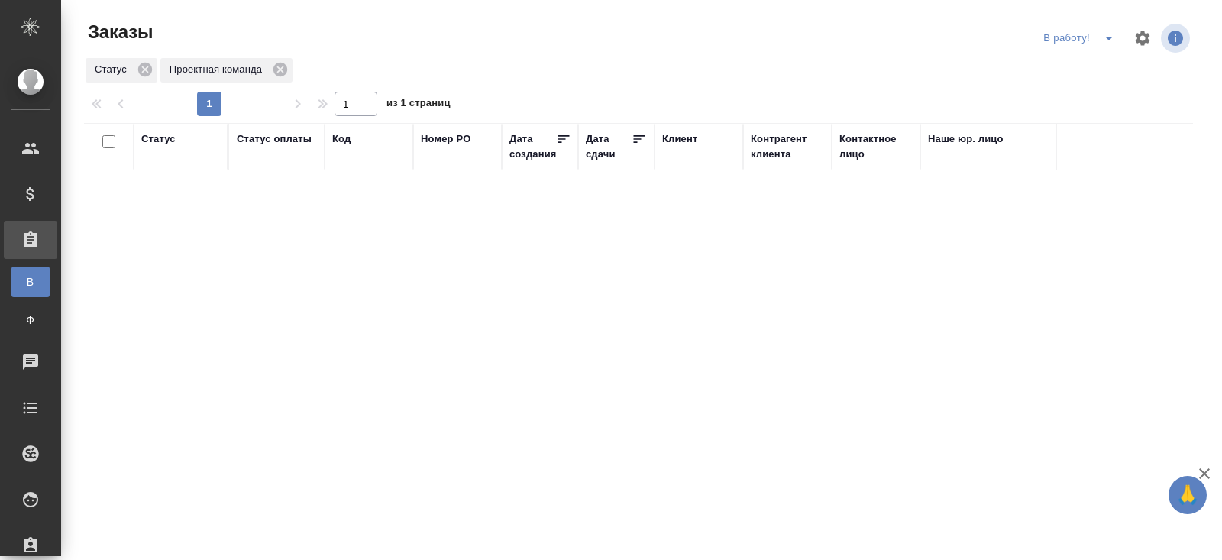
click at [1113, 38] on icon "split button" at bounding box center [1109, 38] width 18 height 18
click at [1097, 63] on li "ПМ" at bounding box center [1081, 69] width 85 height 24
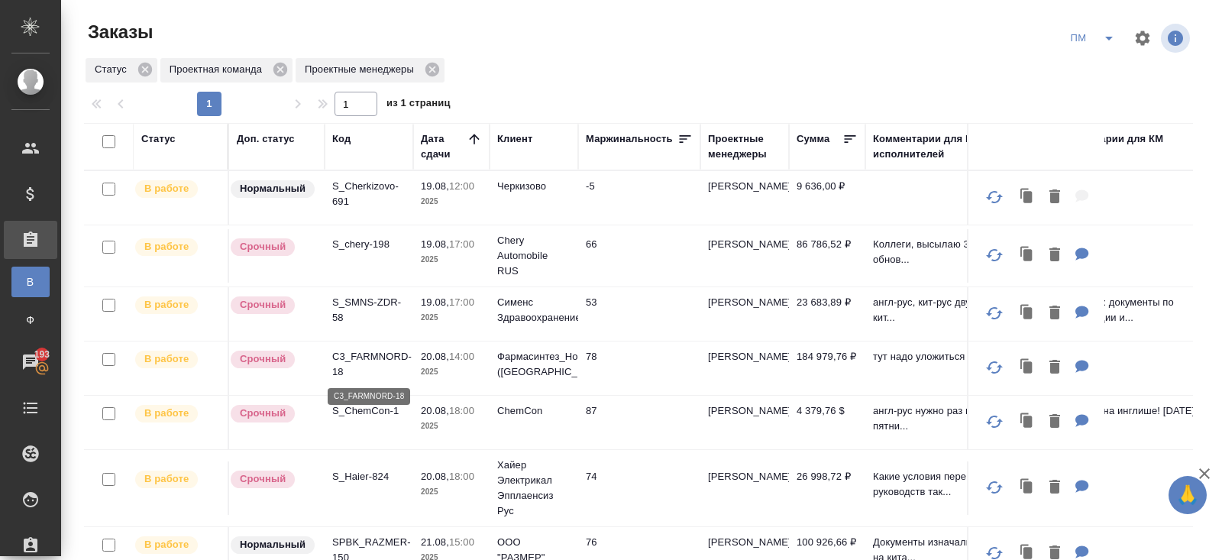
click at [347, 357] on p "C3_FARMNORD-18" at bounding box center [368, 364] width 73 height 31
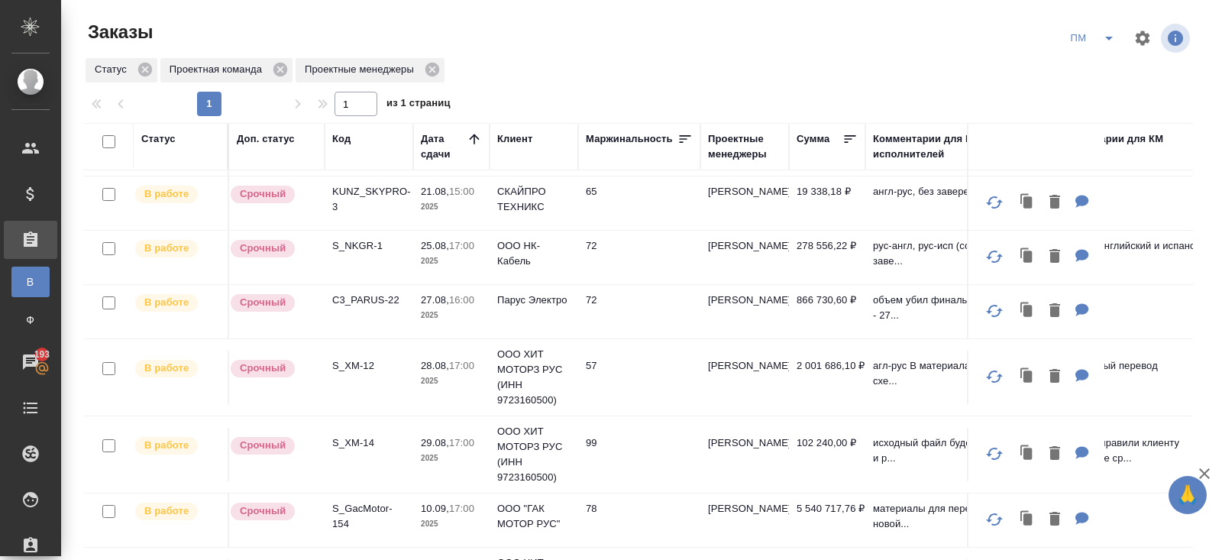
scroll to position [121, 0]
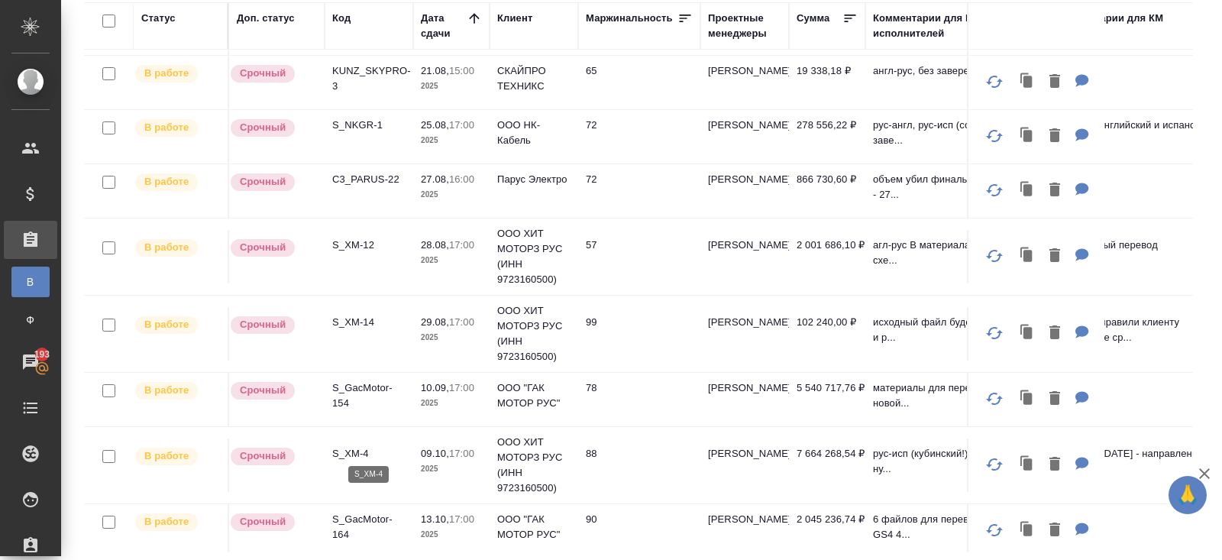
click at [346, 446] on p "S_XM-4" at bounding box center [368, 453] width 73 height 15
click at [346, 454] on p "S_XM-4" at bounding box center [368, 453] width 73 height 15
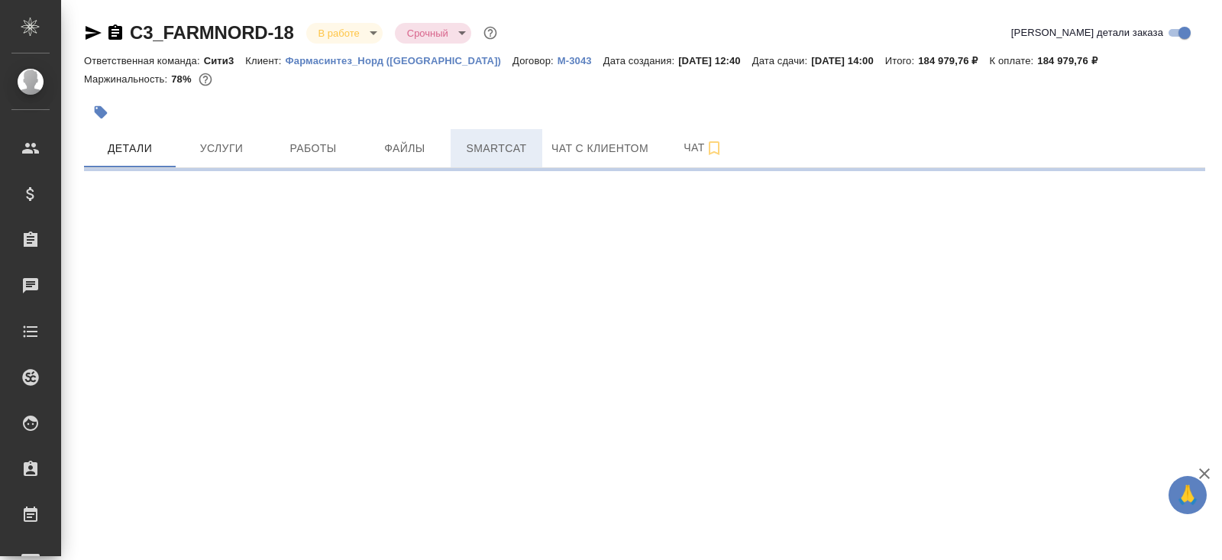
select select "RU"
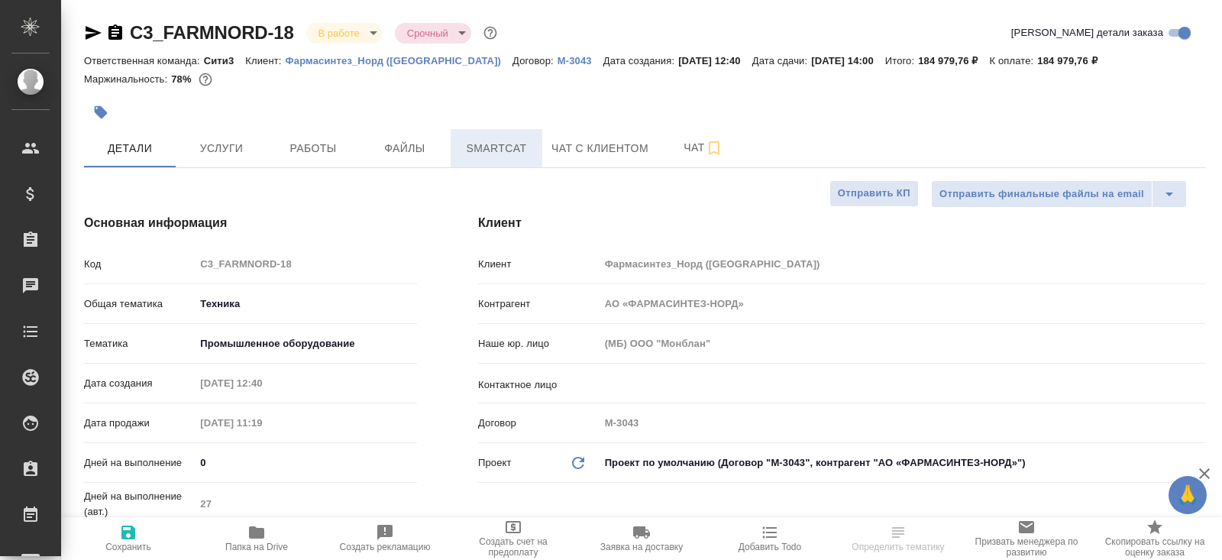
type textarea "x"
click at [495, 142] on span "Smartcat" at bounding box center [496, 148] width 73 height 19
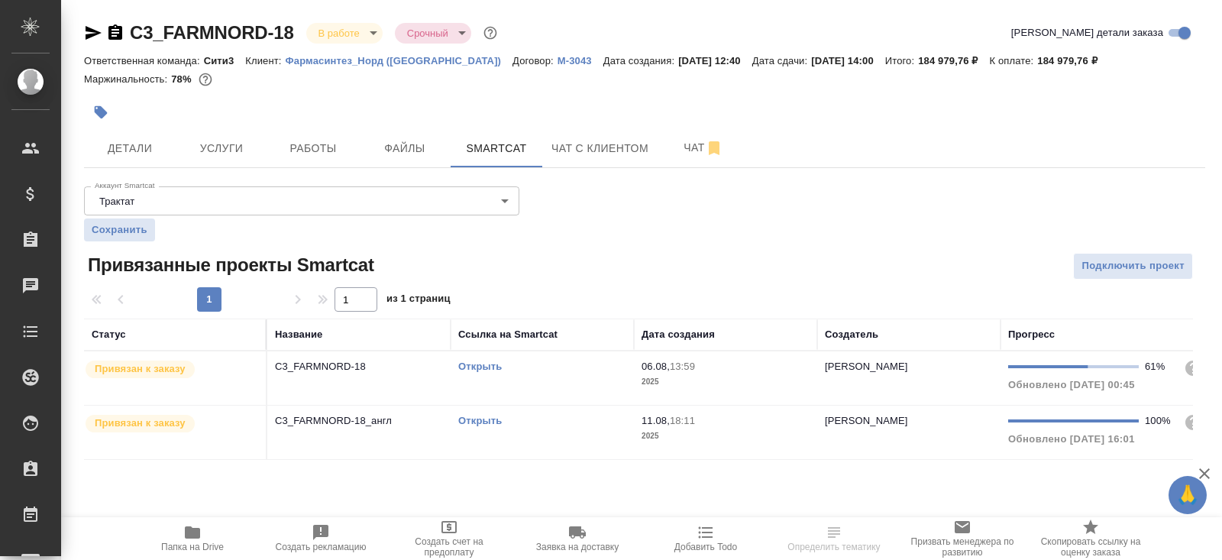
click at [486, 366] on link "Открыть" at bounding box center [480, 365] width 44 height 11
click at [470, 421] on link "Открыть" at bounding box center [480, 420] width 44 height 11
click at [318, 150] on span "Работы" at bounding box center [312, 148] width 73 height 19
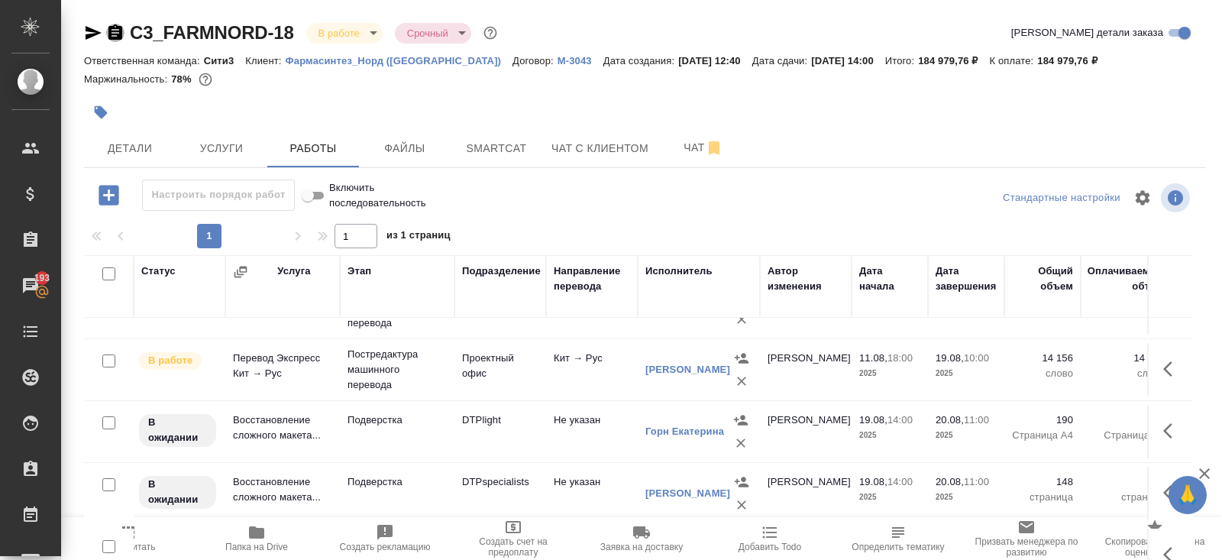
click at [112, 32] on icon "button" at bounding box center [115, 33] width 18 height 18
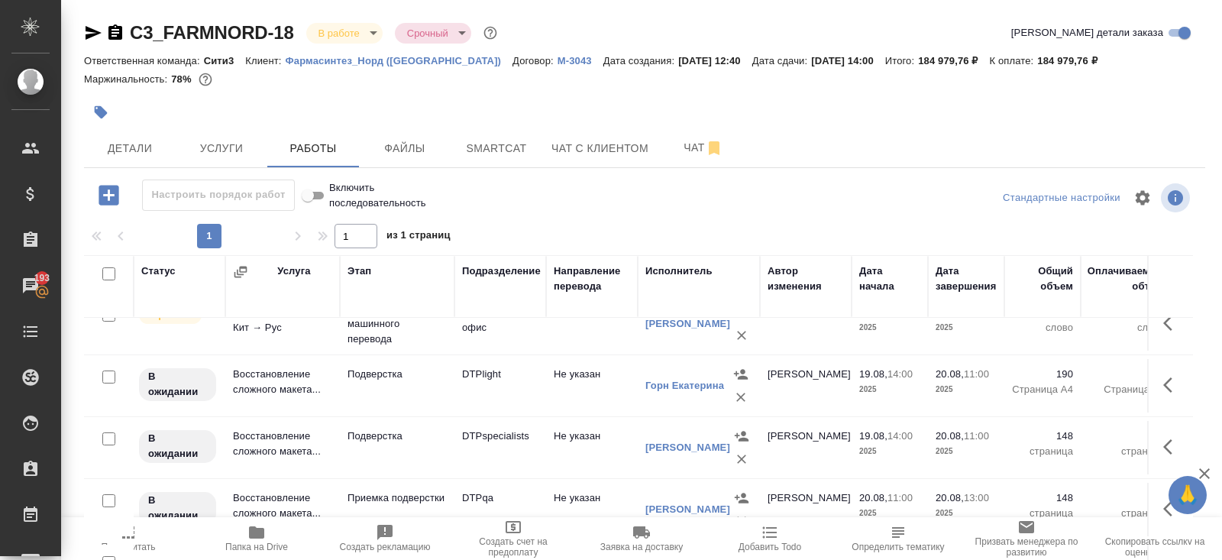
click at [256, 529] on icon "button" at bounding box center [256, 532] width 15 height 12
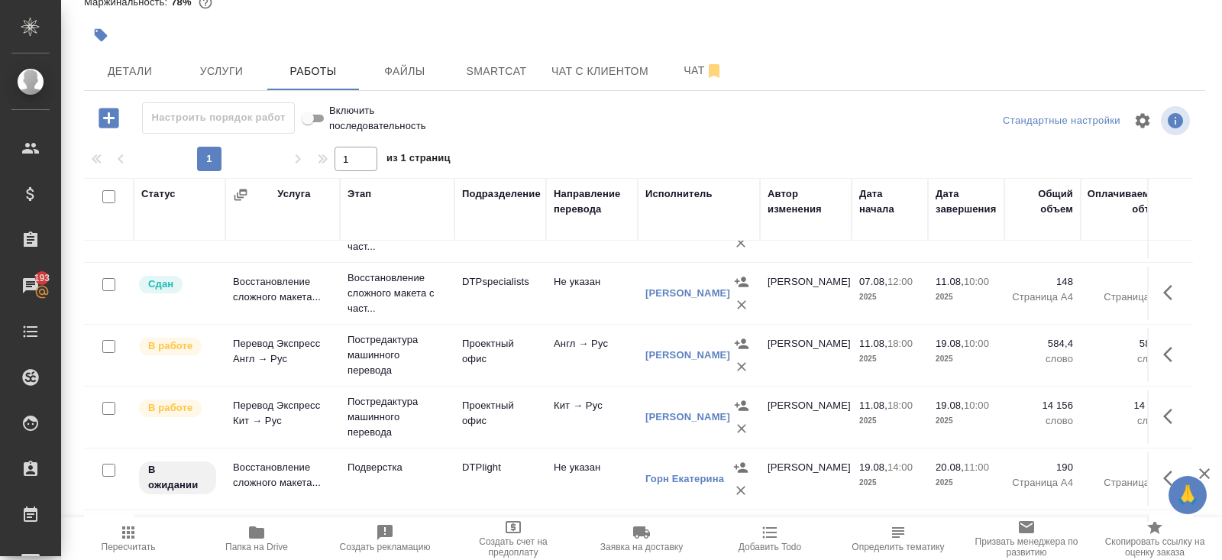
scroll to position [23, 0]
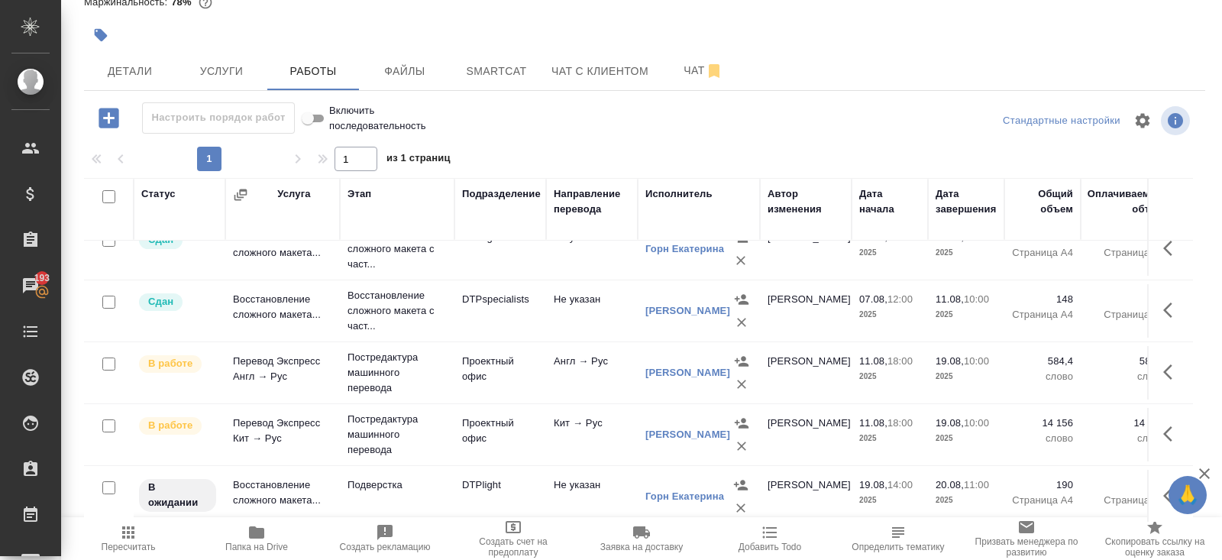
click at [494, 276] on td "Проектный офис" at bounding box center [500, 248] width 92 height 53
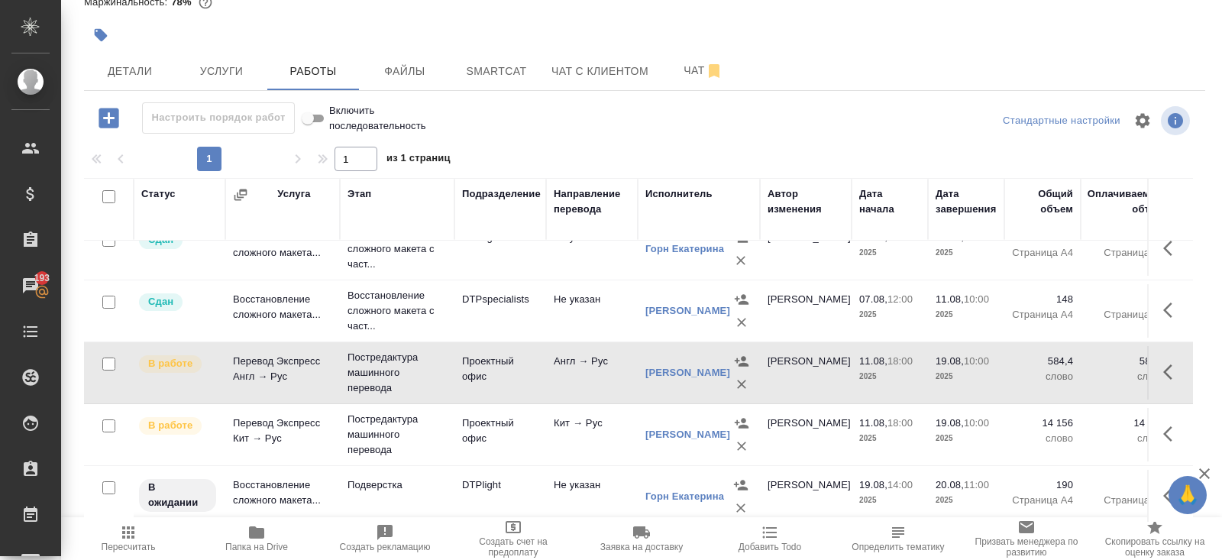
click at [1168, 367] on icon "button" at bounding box center [1172, 372] width 18 height 18
click at [1066, 370] on icon "button" at bounding box center [1060, 372] width 18 height 18
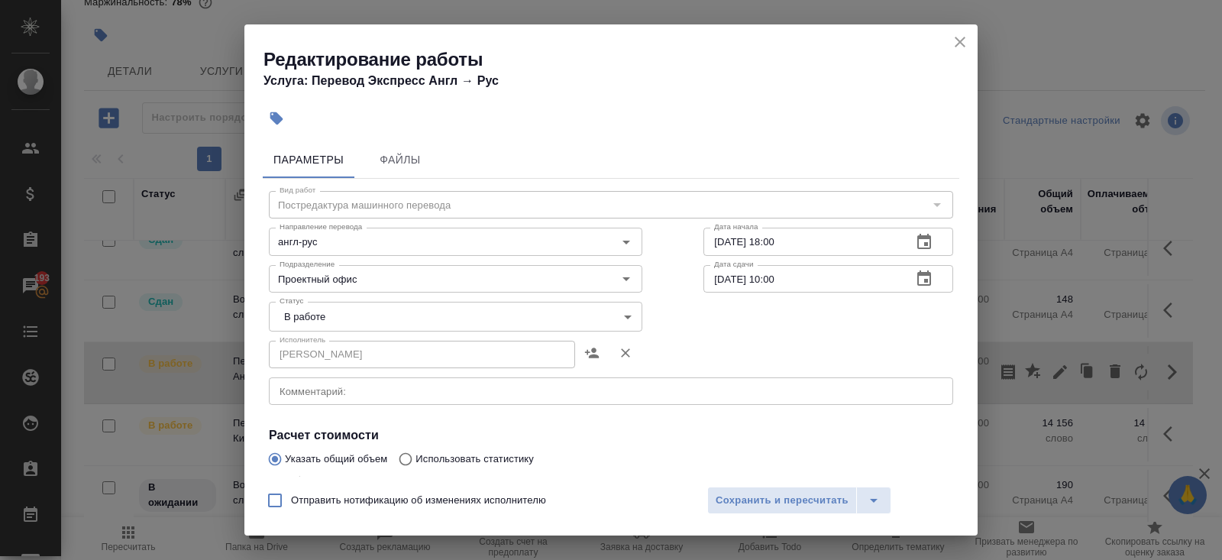
click at [318, 320] on body "🙏 .cls-1 fill:#fff; AWATERA Belyakova Yulia Клиенты Спецификации Заказы 193 Чат…" at bounding box center [611, 280] width 1222 height 560
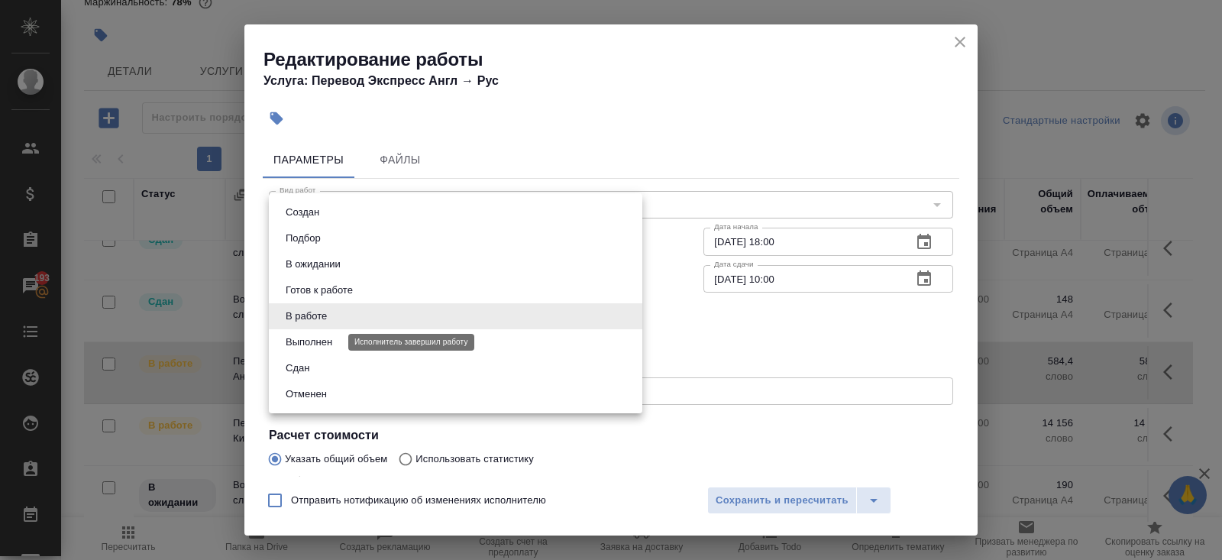
click at [318, 348] on button "Выполнен" at bounding box center [309, 342] width 56 height 17
type input "completed"
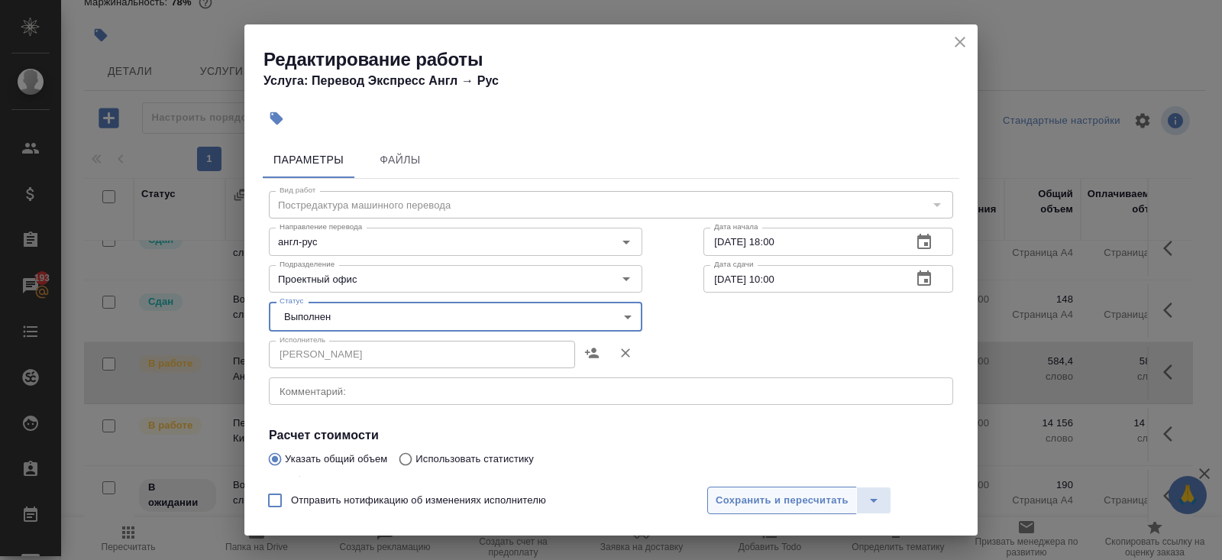
click at [739, 508] on span "Сохранить и пересчитать" at bounding box center [782, 501] width 133 height 18
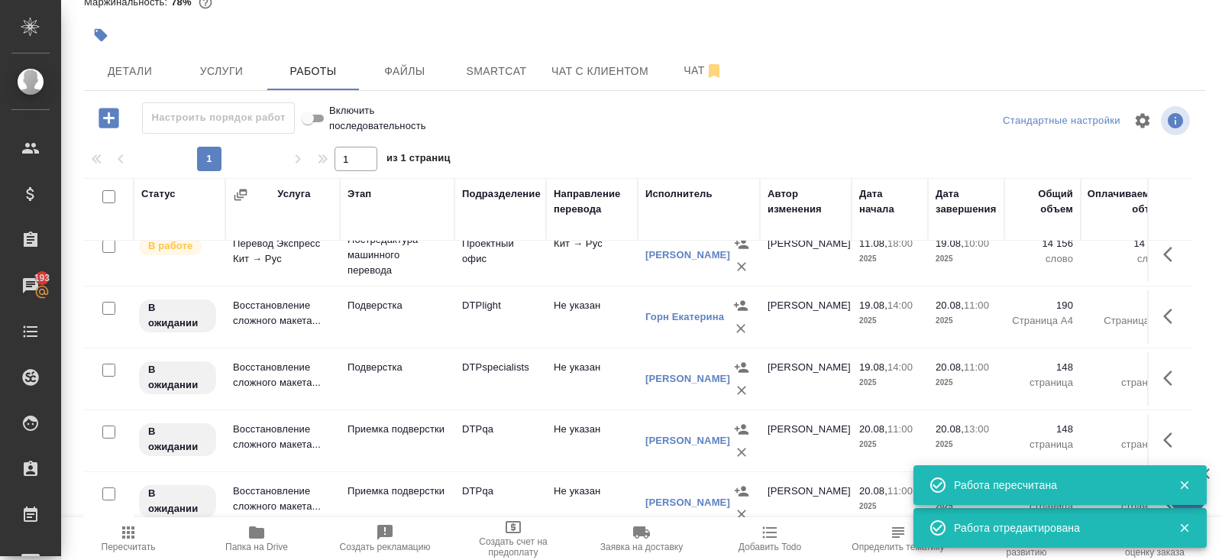
scroll to position [211, 0]
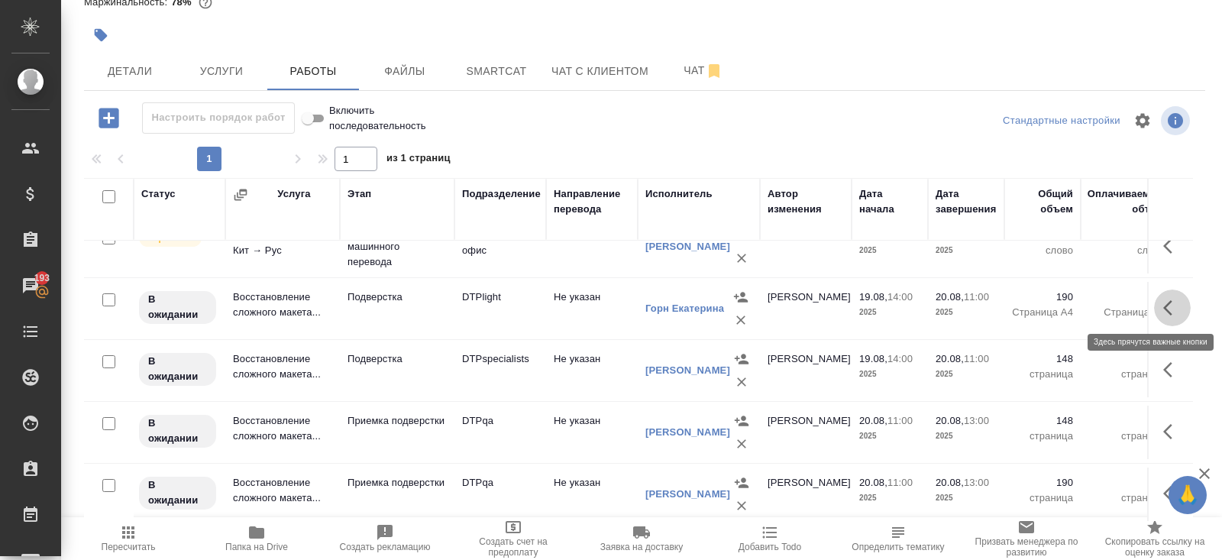
click at [1167, 305] on icon "button" at bounding box center [1172, 308] width 18 height 18
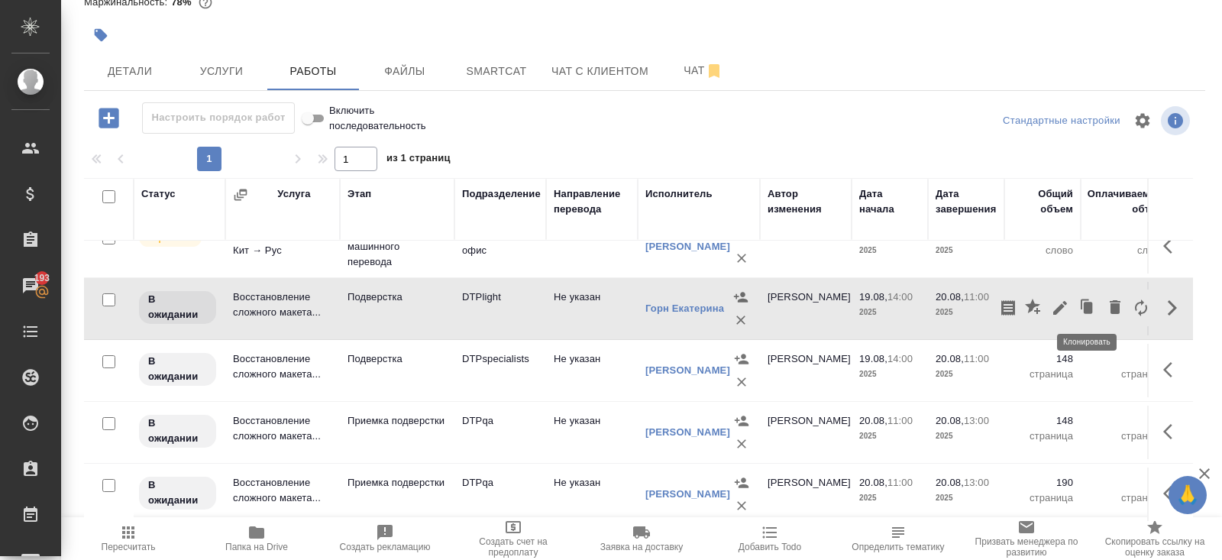
click at [1072, 299] on div at bounding box center [1074, 307] width 159 height 37
click at [1064, 301] on icon "button" at bounding box center [1060, 308] width 14 height 14
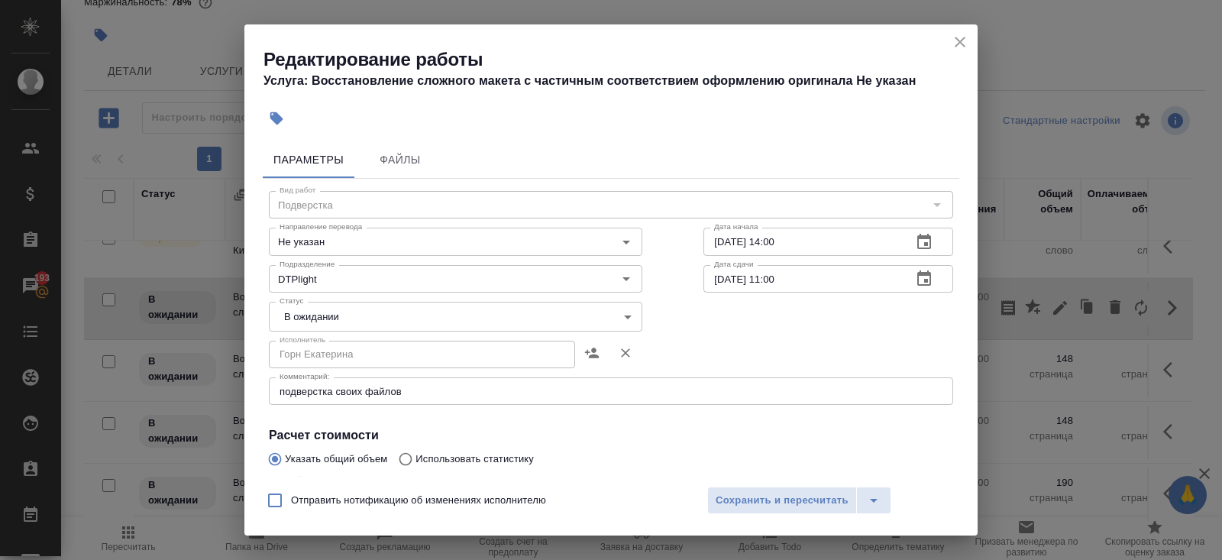
click at [431, 397] on div "подверстка своих файлов x Комментарий:" at bounding box center [611, 390] width 684 height 27
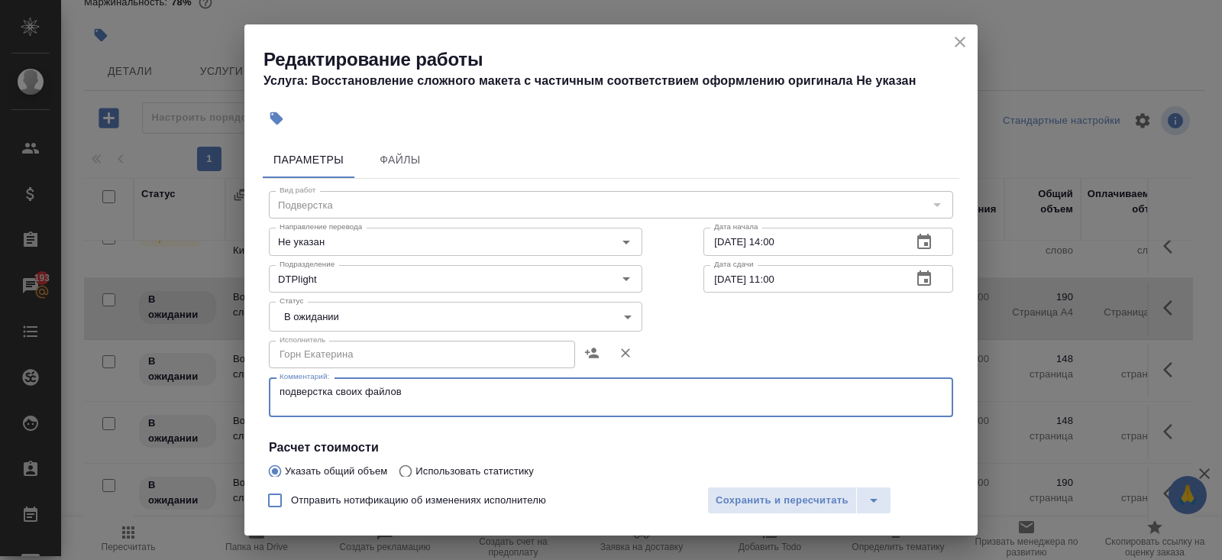
paste textarea "https://drive.awatera.com/s/3XX9tjWNjxwYCmW"
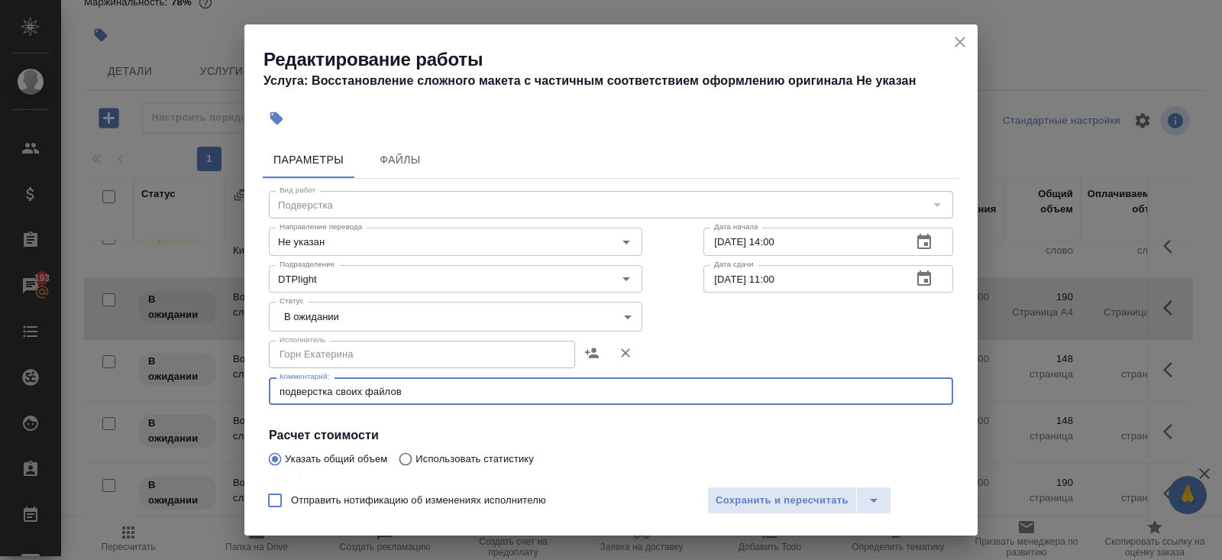
click at [425, 397] on div "подверстка своих файлов x Комментарий:" at bounding box center [611, 390] width 684 height 27
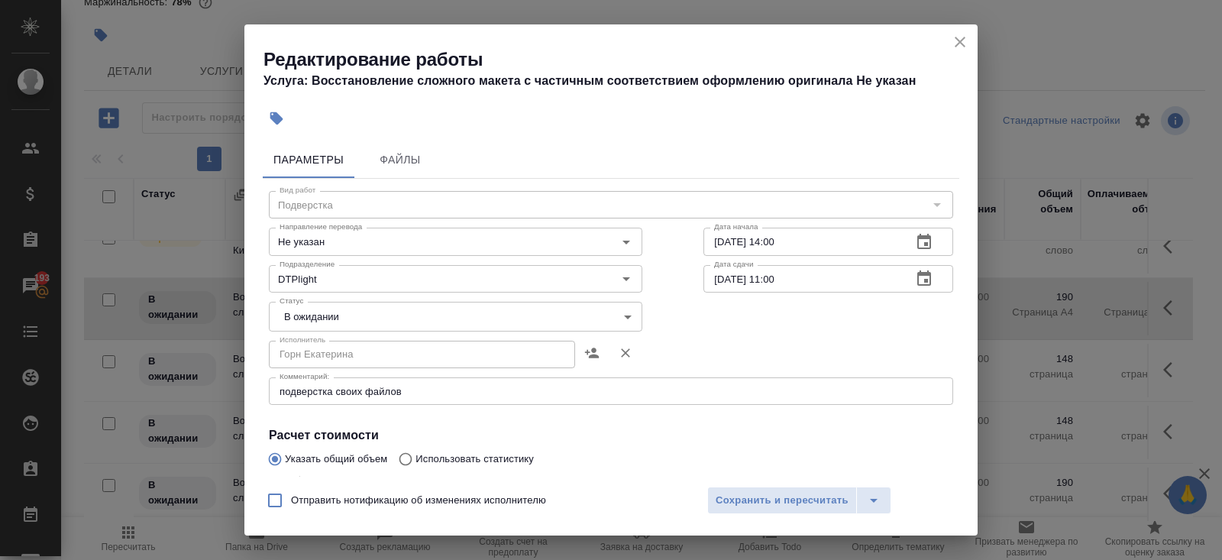
click at [429, 397] on div "подверстка своих файлов x Комментарий:" at bounding box center [611, 390] width 684 height 27
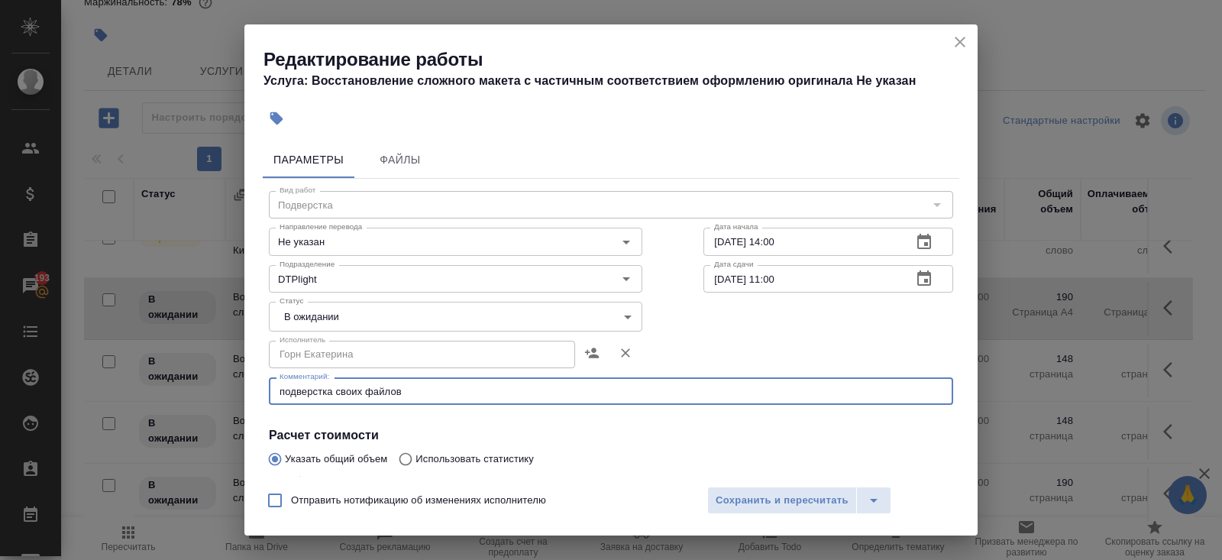
click at [428, 391] on textarea "подверстка своих файлов" at bounding box center [611, 391] width 663 height 11
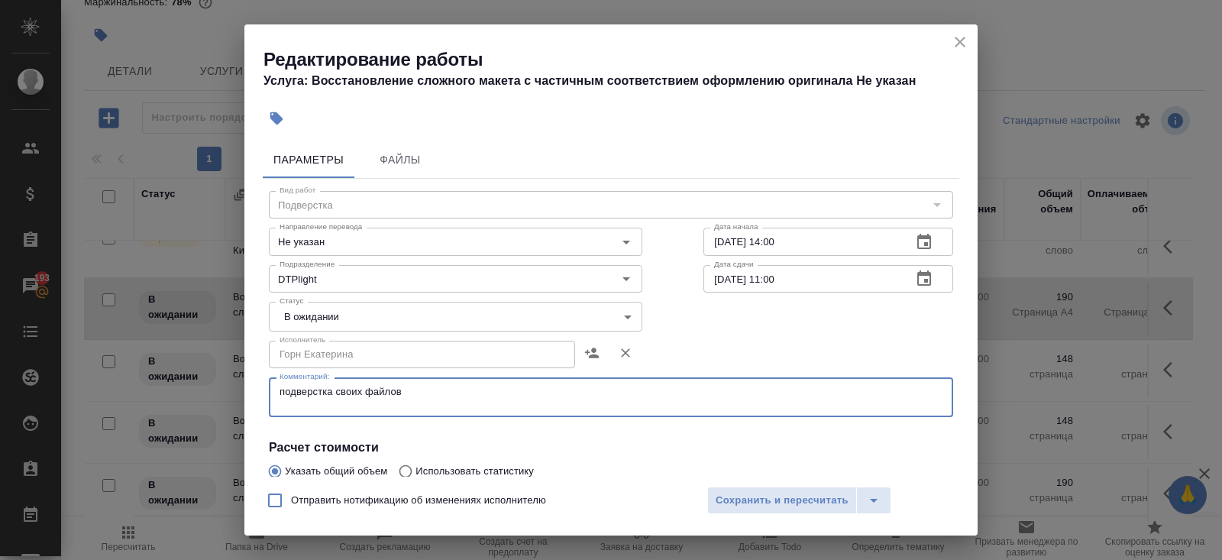
paste textarea "https://drive.awatera.com/s/3XX9tjWNjxwYCmW"
type textarea "подверстка своих файлов https://drive.awatera.com/s/3XX9tjWNjxwYCmW - англ"
click at [716, 497] on span "Сохранить и пересчитать" at bounding box center [782, 501] width 133 height 18
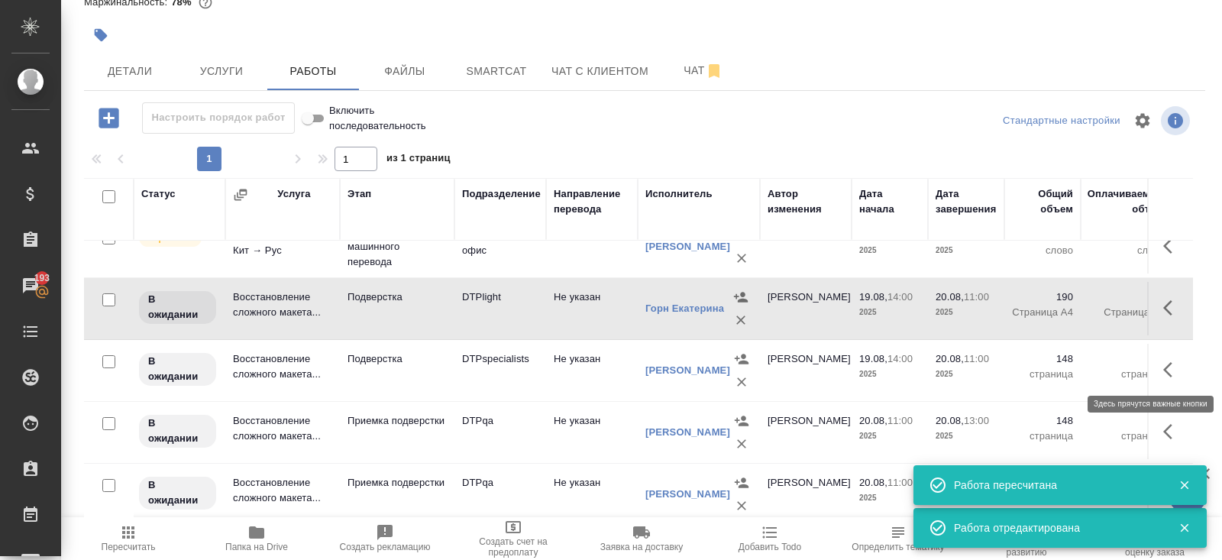
click at [1171, 369] on icon "button" at bounding box center [1172, 369] width 18 height 18
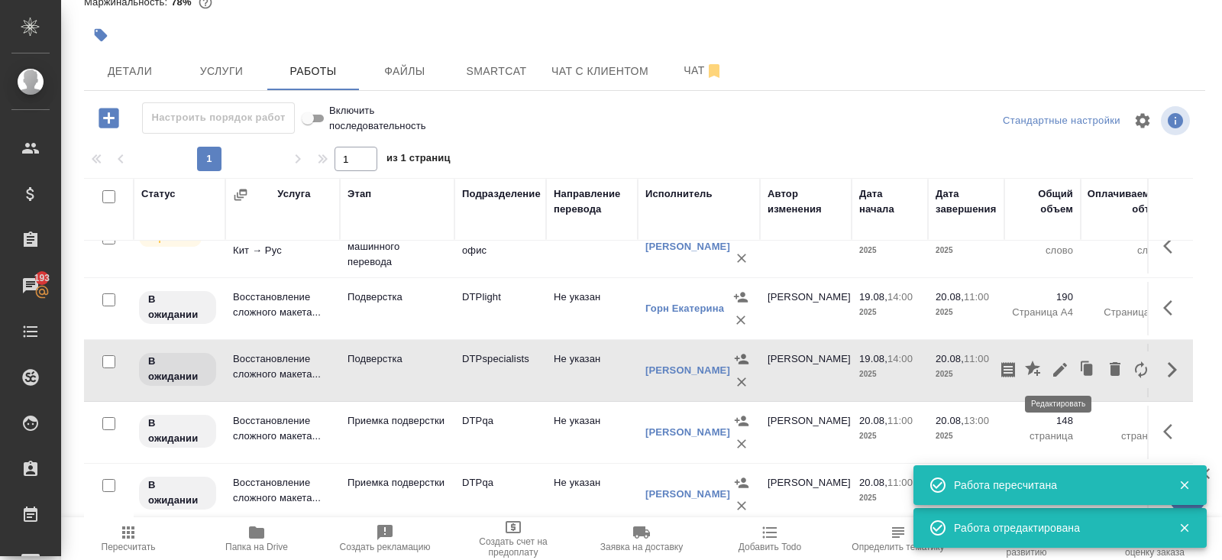
click at [1061, 365] on icon "button" at bounding box center [1060, 370] width 14 height 14
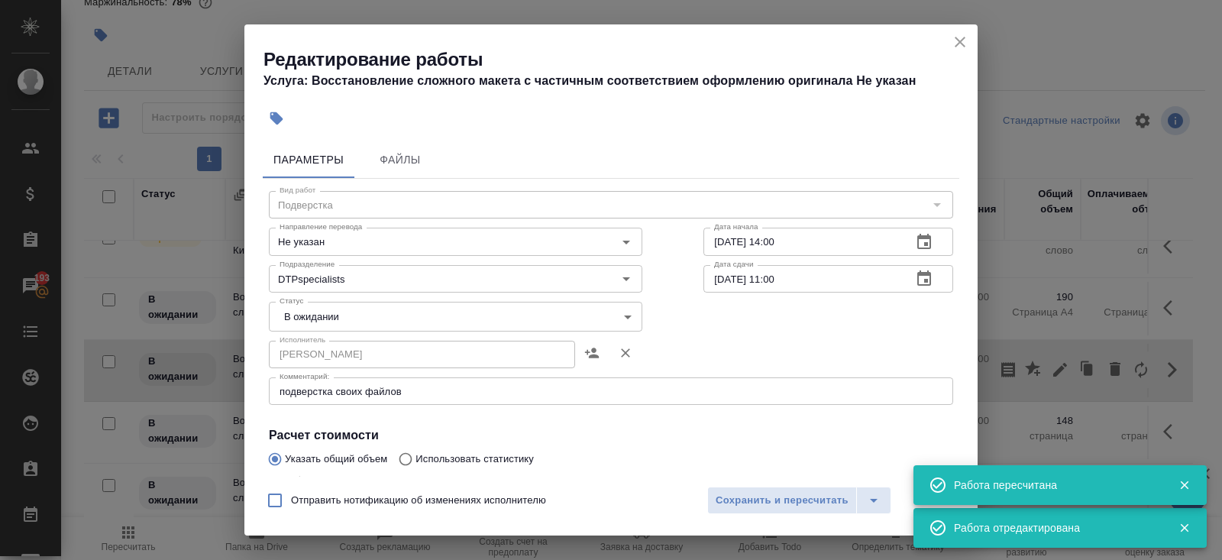
click at [452, 399] on div "подверстка своих файлов x Комментарий:" at bounding box center [611, 390] width 684 height 27
click at [435, 380] on div "подверстка своих файлов x Комментарий:" at bounding box center [611, 390] width 684 height 27
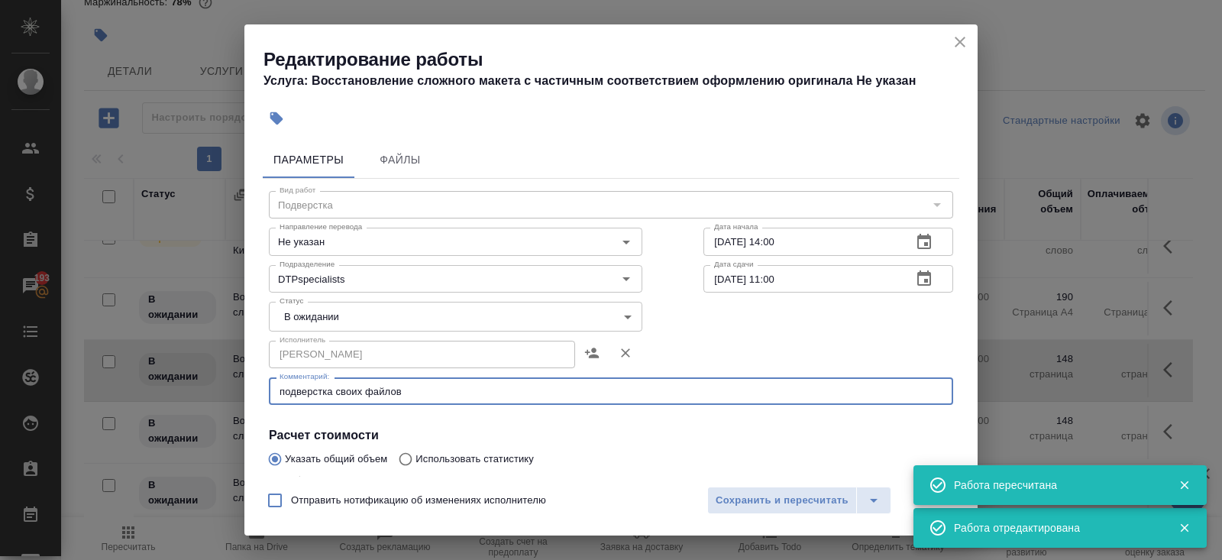
click at [434, 394] on textarea "подверстка своих файлов" at bounding box center [611, 391] width 663 height 11
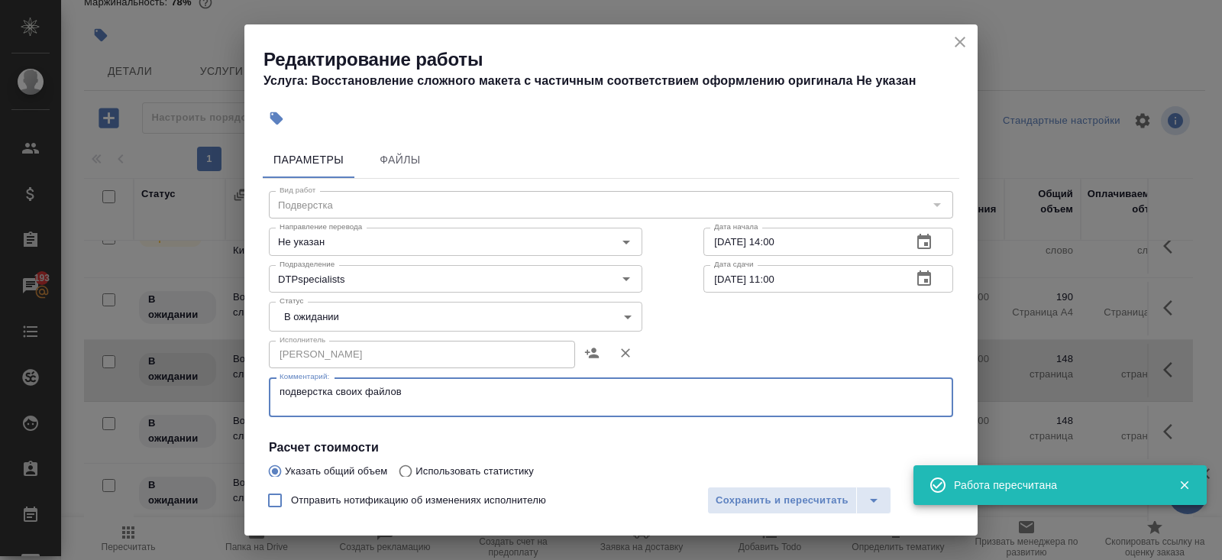
paste textarea "https://drive.awatera.com/s/3XX9tjWNjxwYCmW"
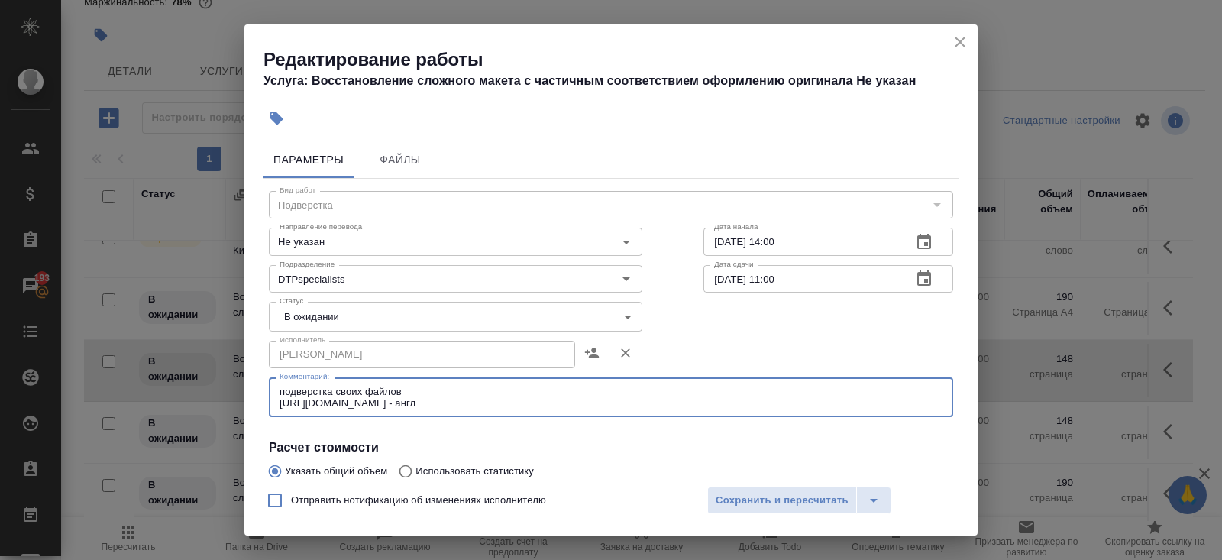
type textarea "подверстка своих файлов https://drive.awatera.com/s/3XX9tjWNjxwYCmW - англ"
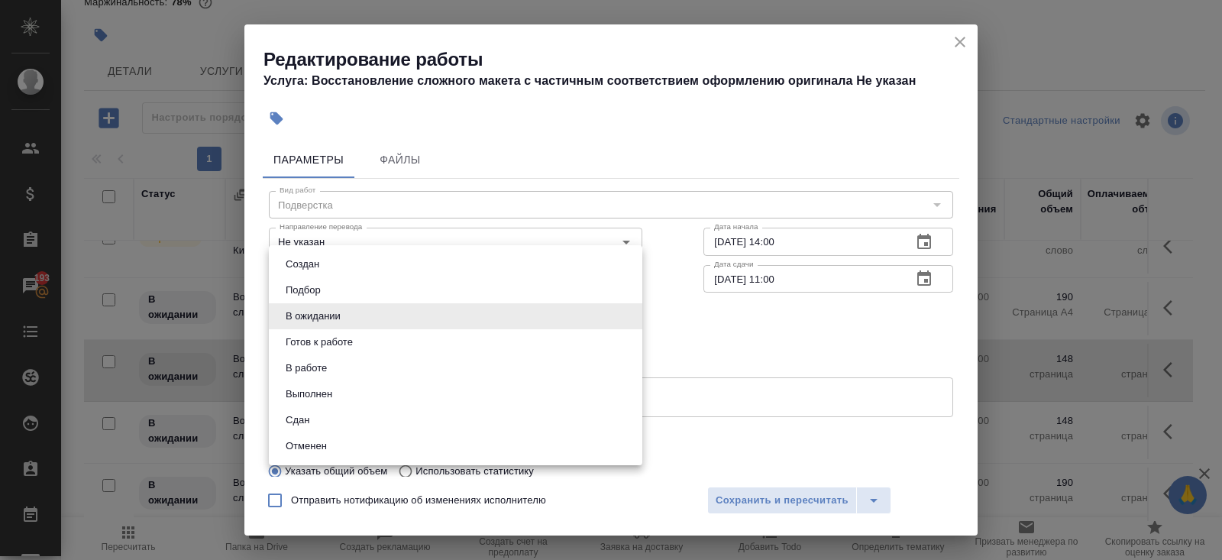
click at [411, 316] on body "🙏 .cls-1 fill:#fff; AWATERA Belyakova Yulia Клиенты Спецификации Заказы 193 Чат…" at bounding box center [611, 280] width 1222 height 560
click at [757, 505] on div at bounding box center [611, 280] width 1222 height 560
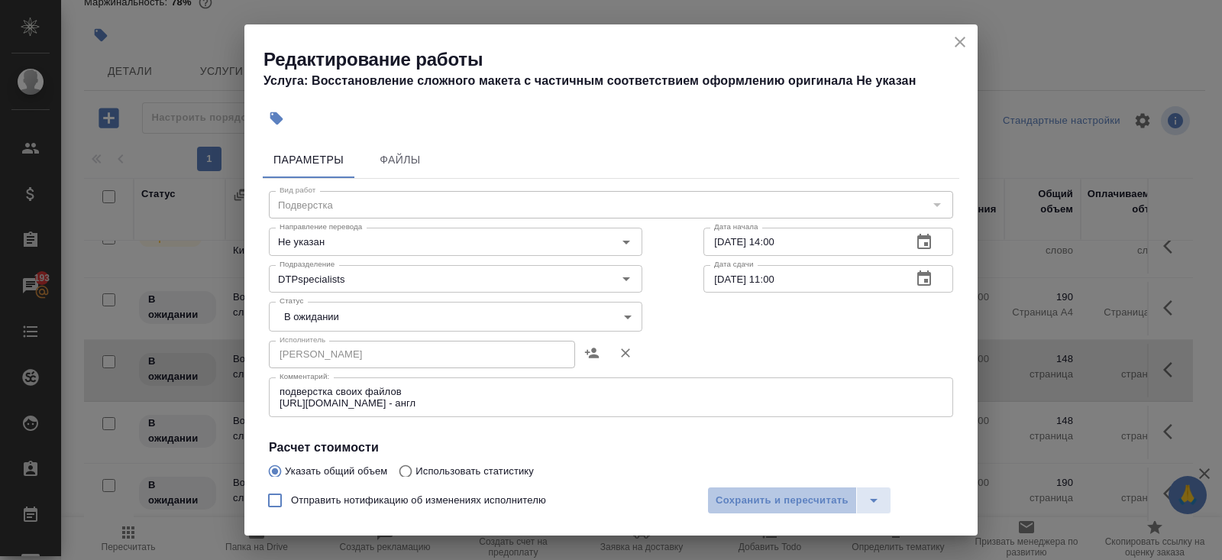
click at [757, 503] on span "Сохранить и пересчитать" at bounding box center [782, 501] width 133 height 18
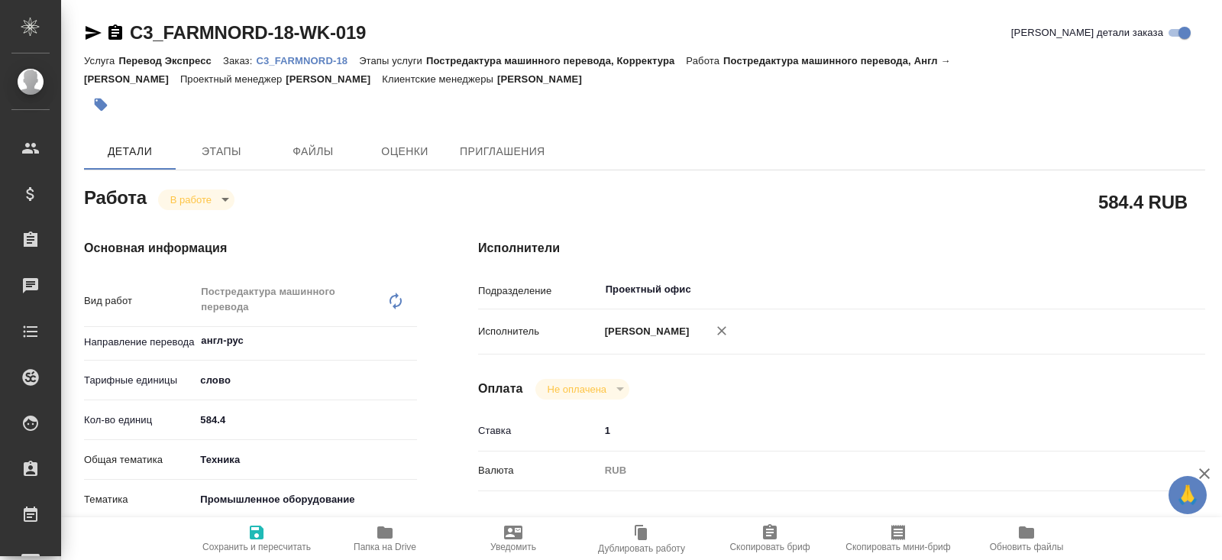
type textarea "x"
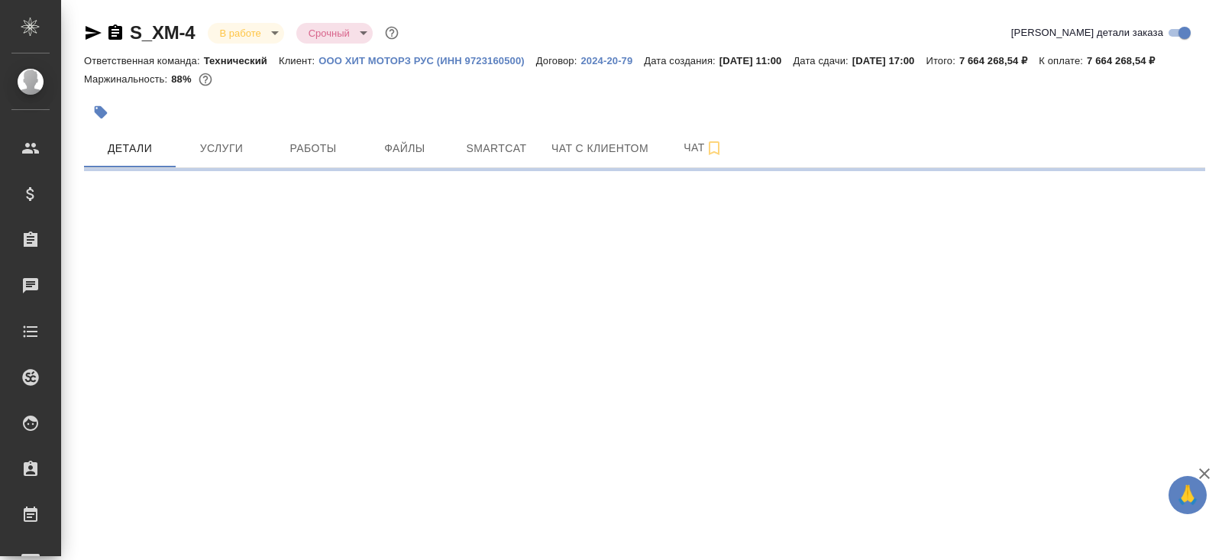
select select "RU"
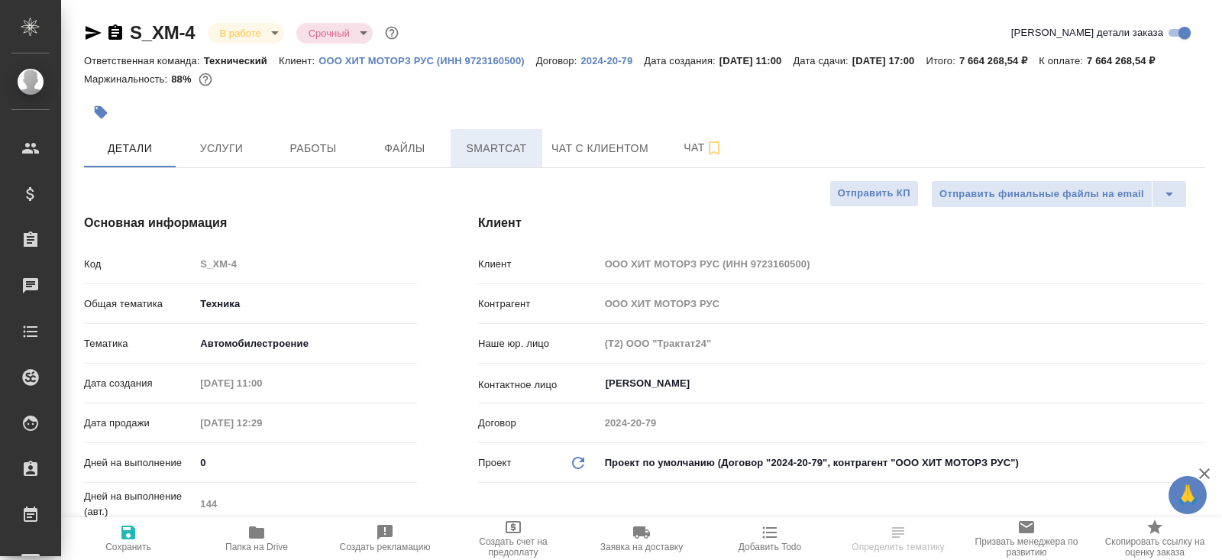
type textarea "x"
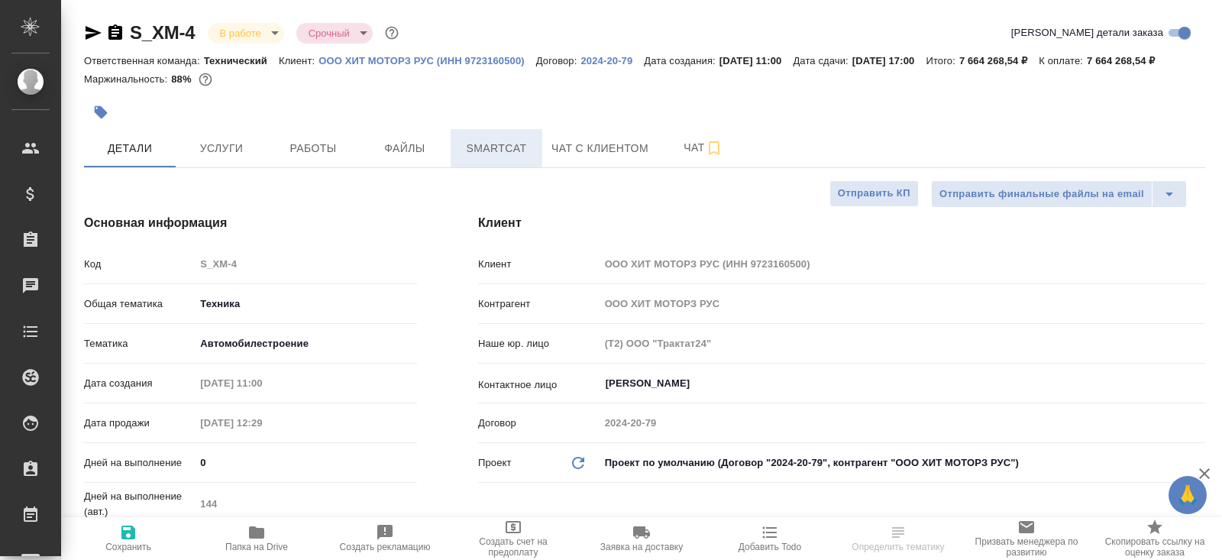
type textarea "x"
click at [520, 158] on span "Smartcat" at bounding box center [496, 148] width 73 height 19
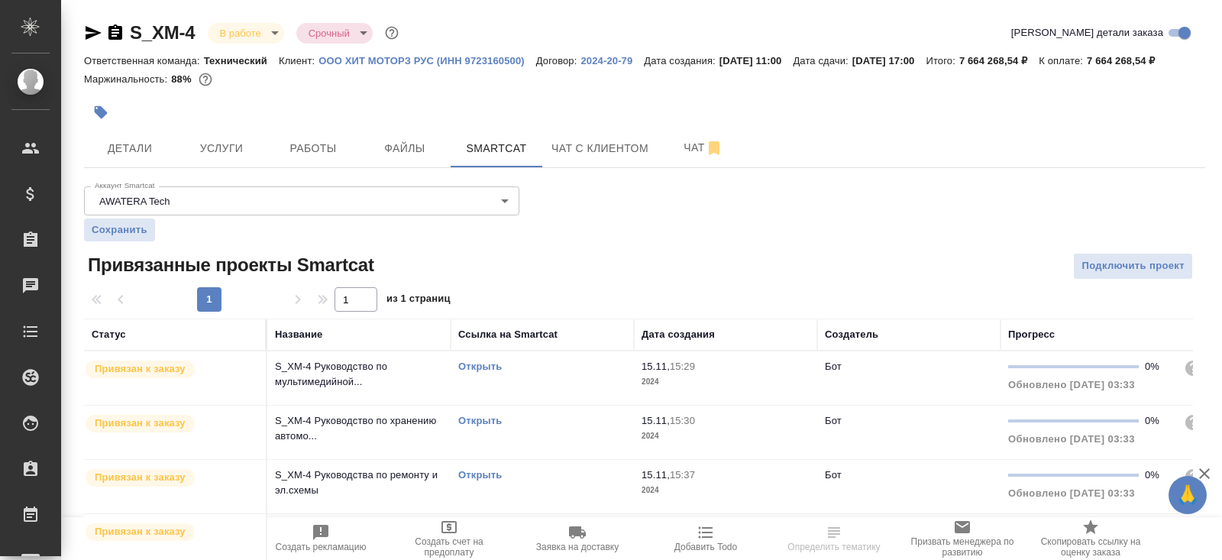
scroll to position [224, 0]
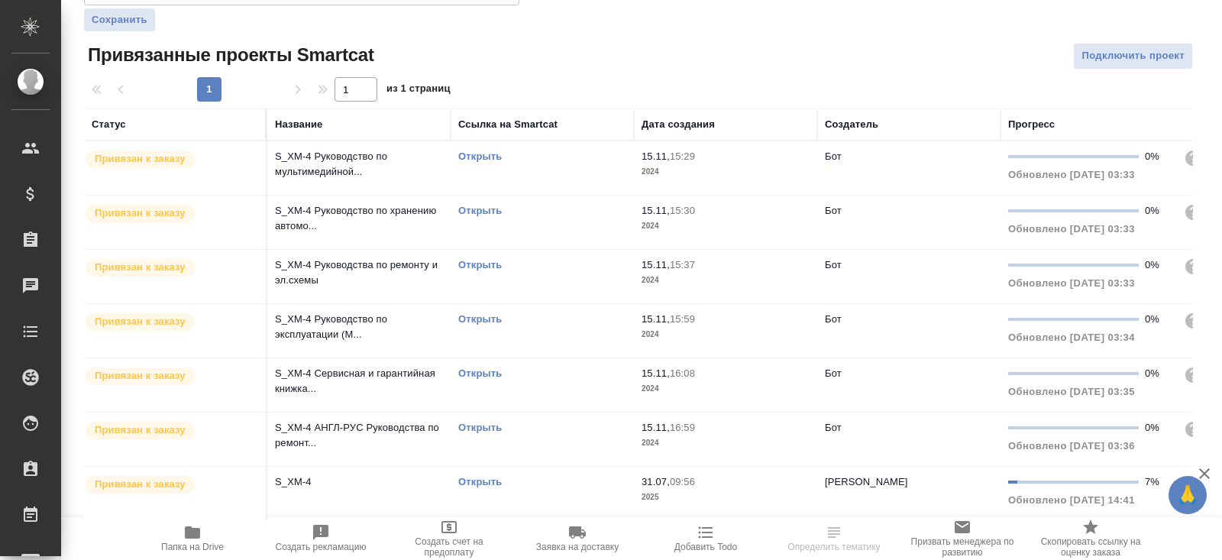
click at [471, 485] on link "Открыть" at bounding box center [480, 481] width 44 height 11
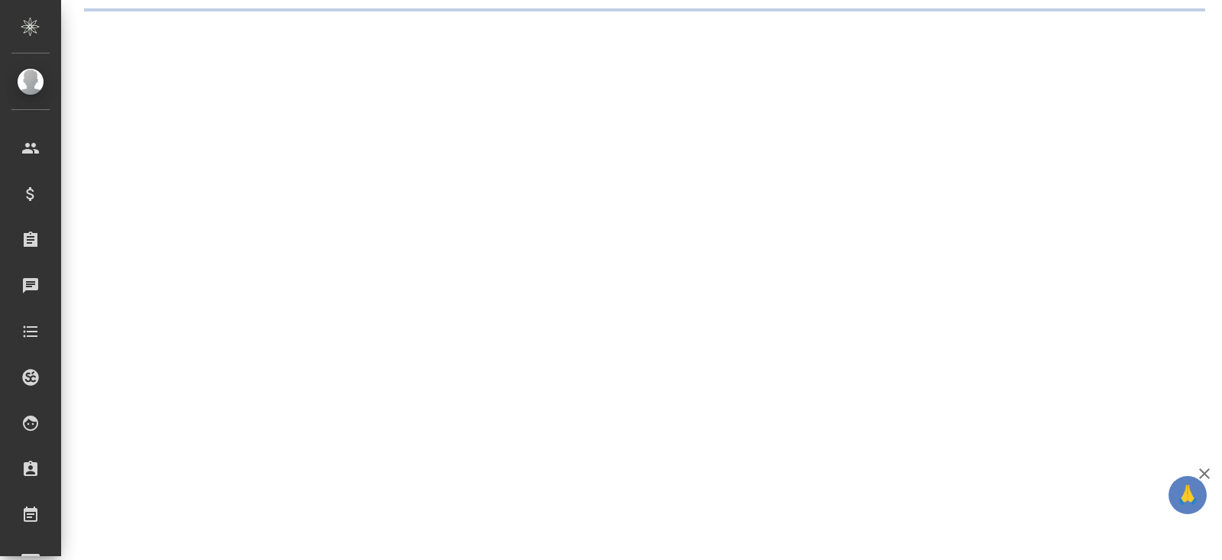
select select "RU"
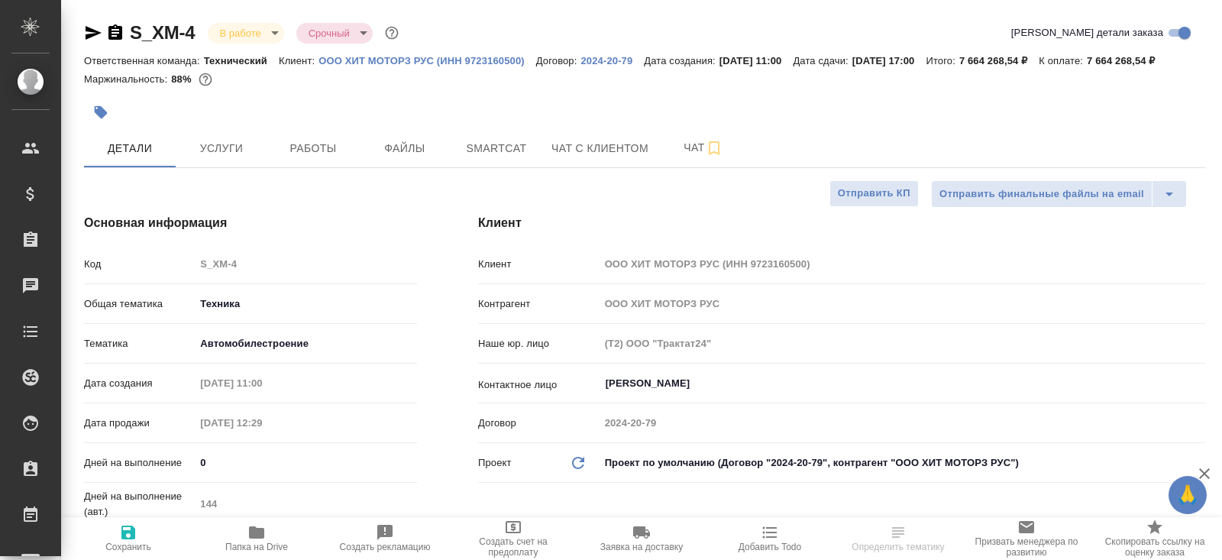
type textarea "x"
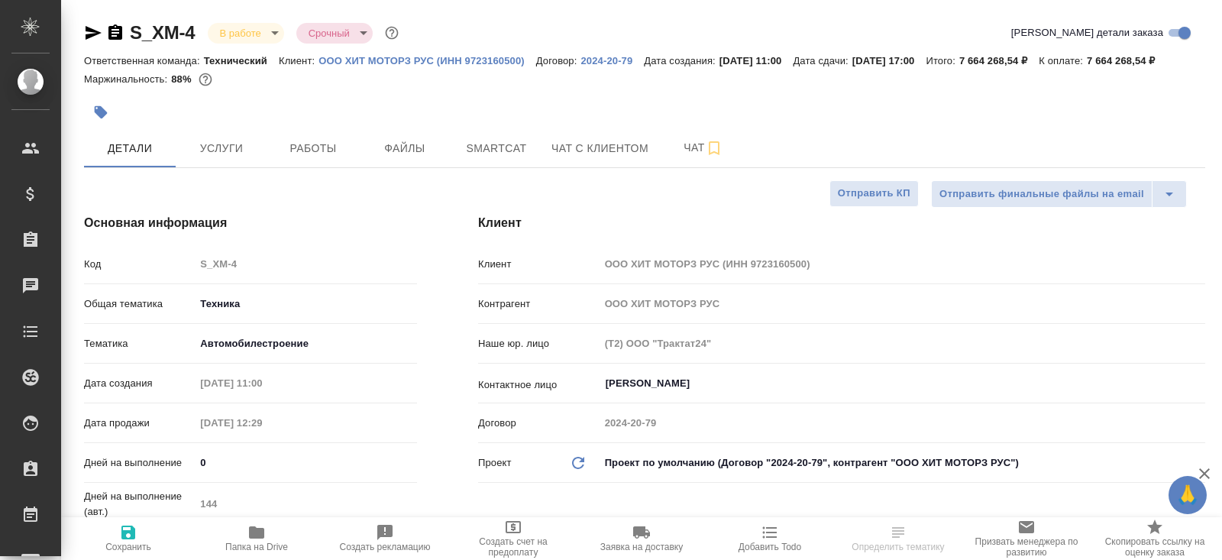
type textarea "x"
click at [690, 157] on span "Чат" at bounding box center [703, 147] width 73 height 19
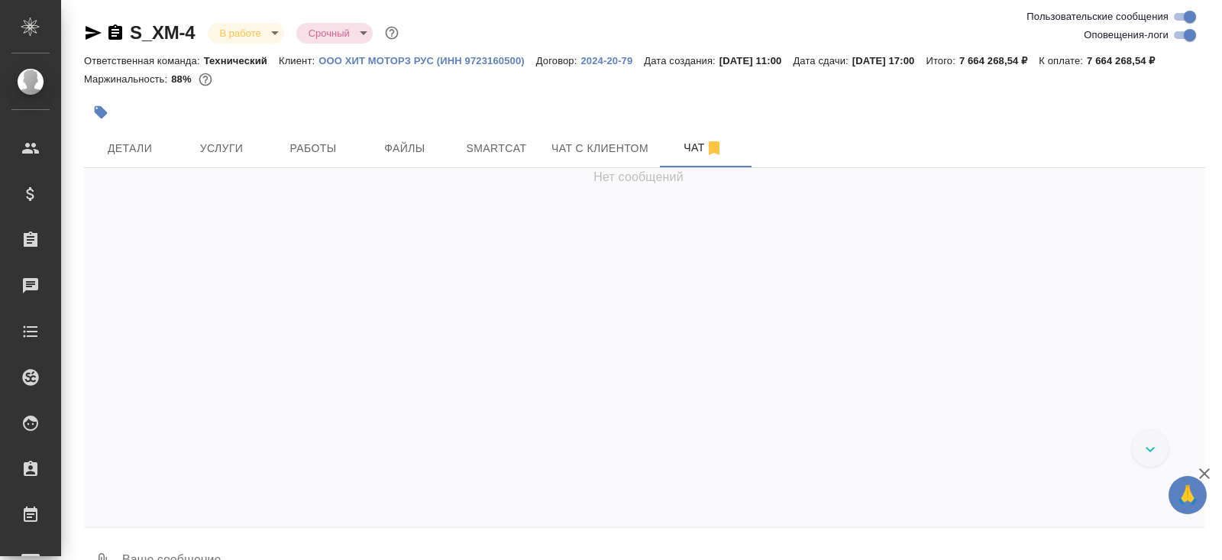
click at [1175, 30] on input "Оповещения-логи" at bounding box center [1189, 35] width 55 height 18
checkbox input "false"
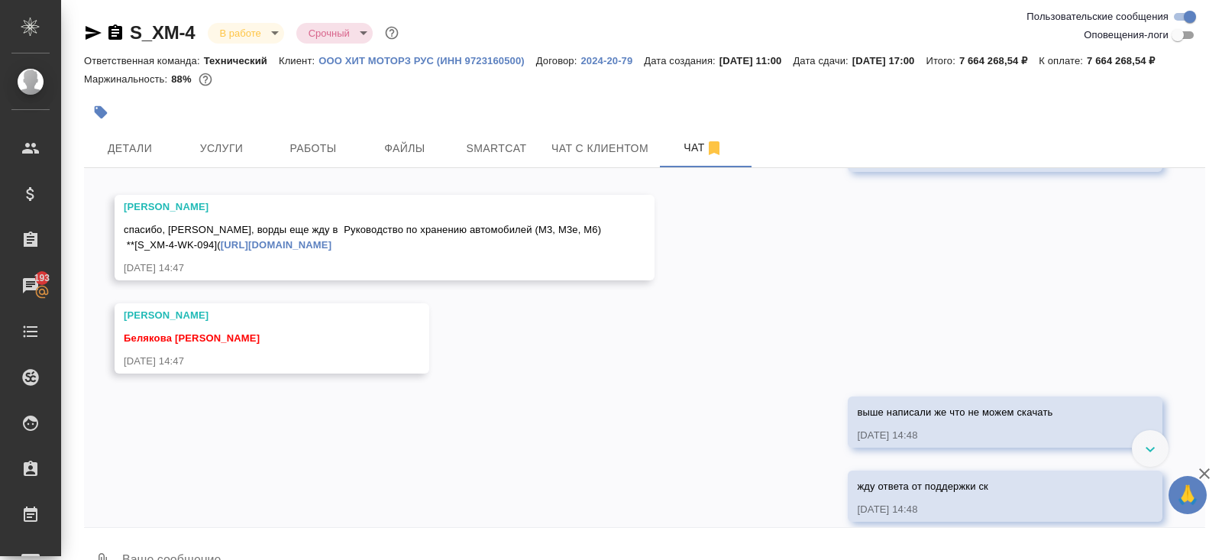
scroll to position [15224, 0]
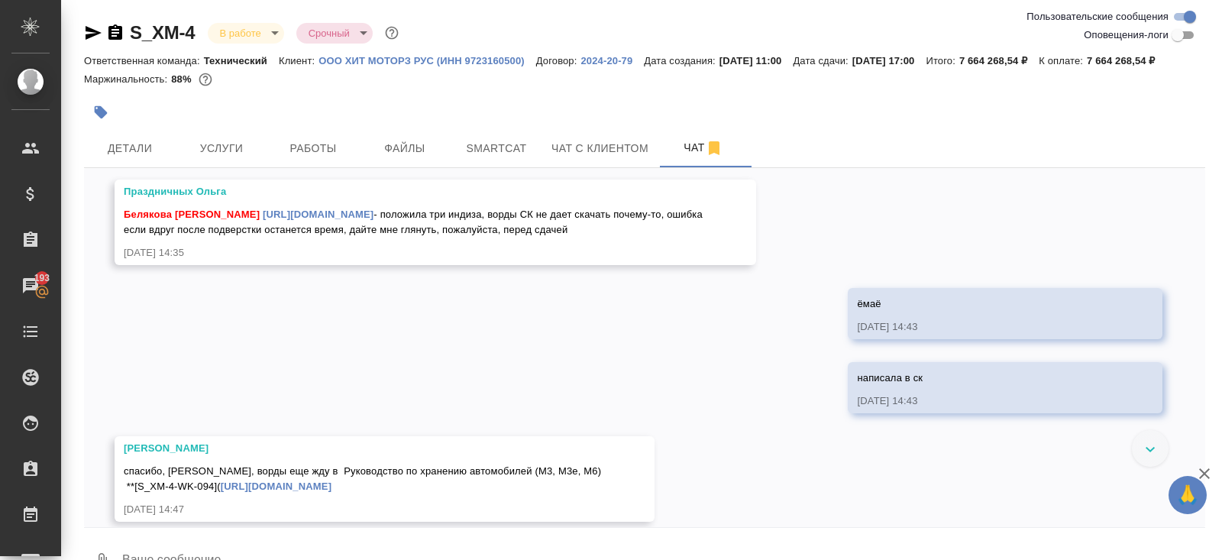
scroll to position [15030, 0]
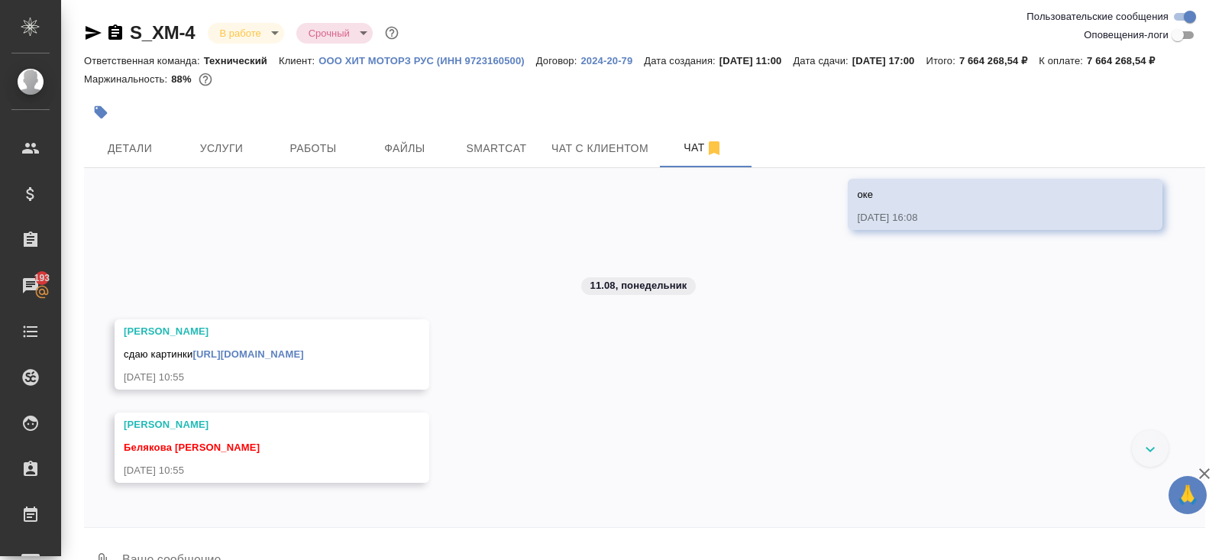
scroll to position [14633, 0]
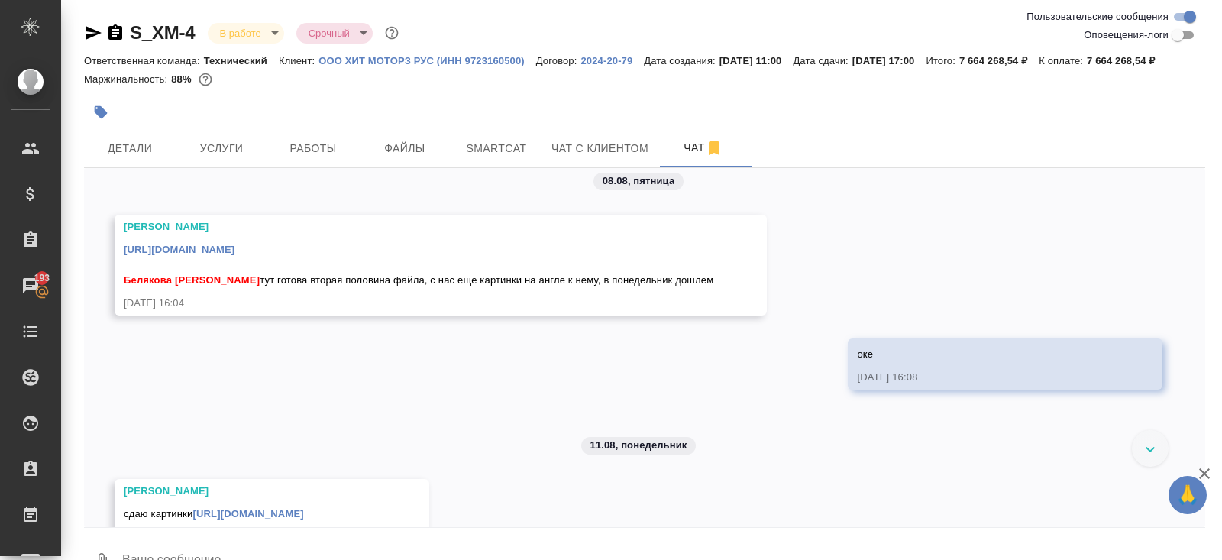
scroll to position [14501, 0]
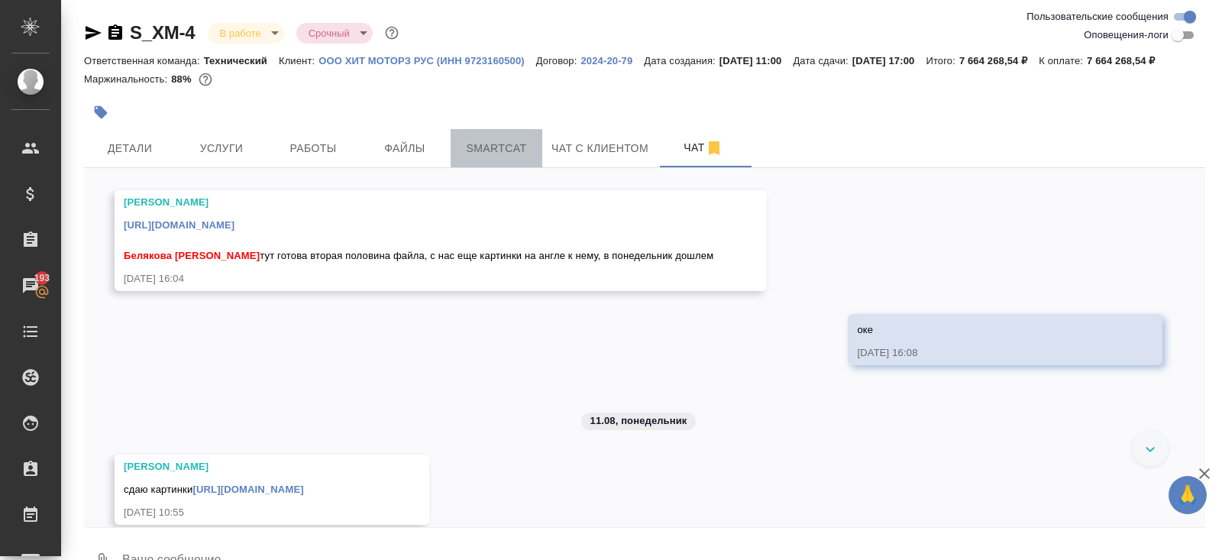
click at [502, 158] on span "Smartcat" at bounding box center [496, 148] width 73 height 19
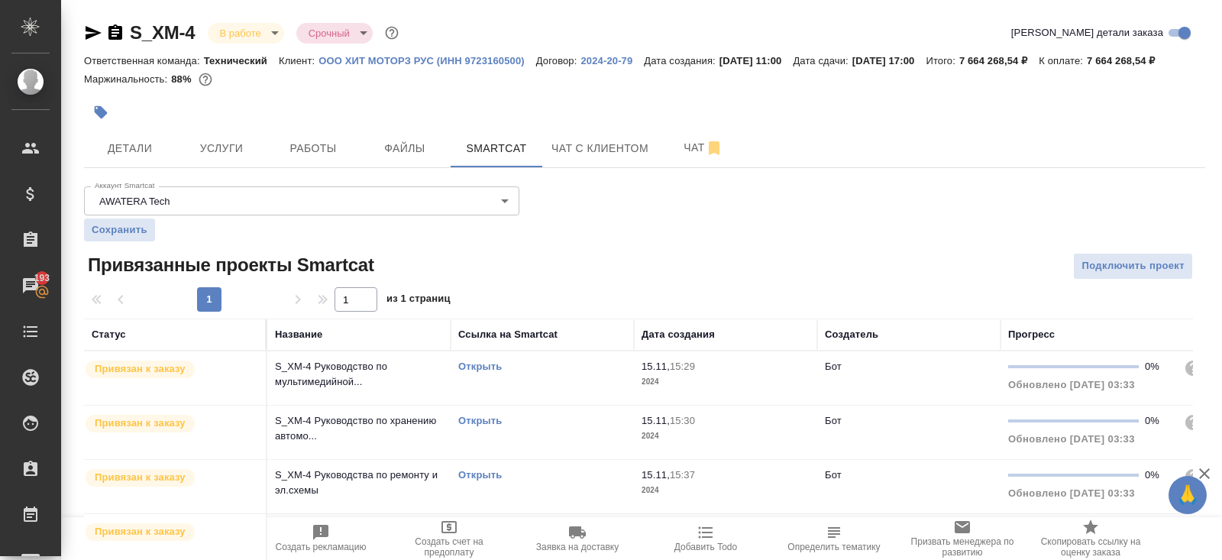
scroll to position [224, 0]
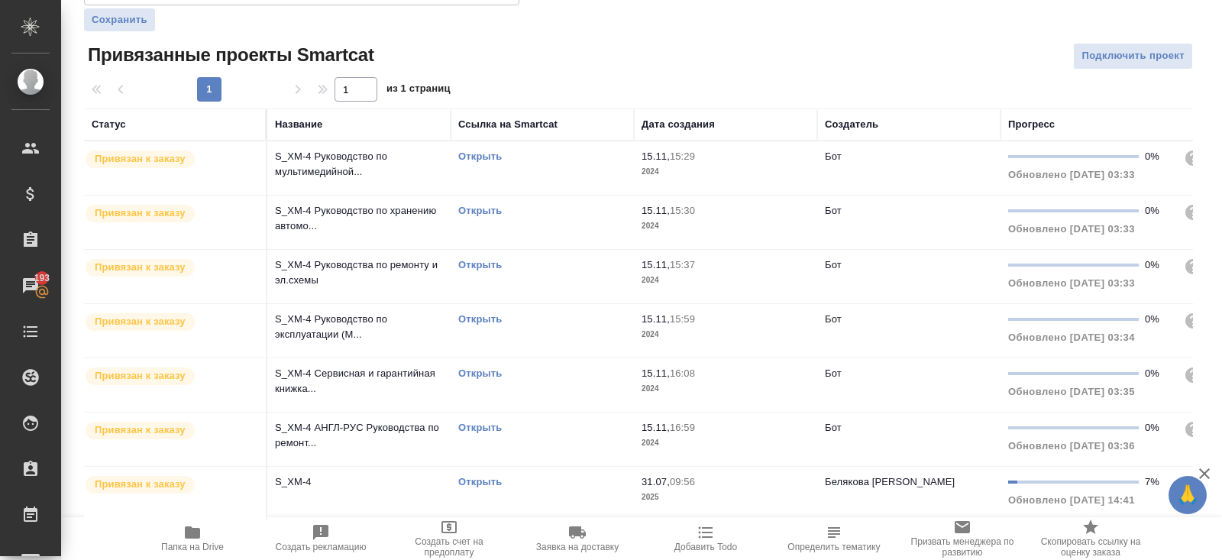
click at [471, 483] on link "Открыть" at bounding box center [480, 481] width 44 height 11
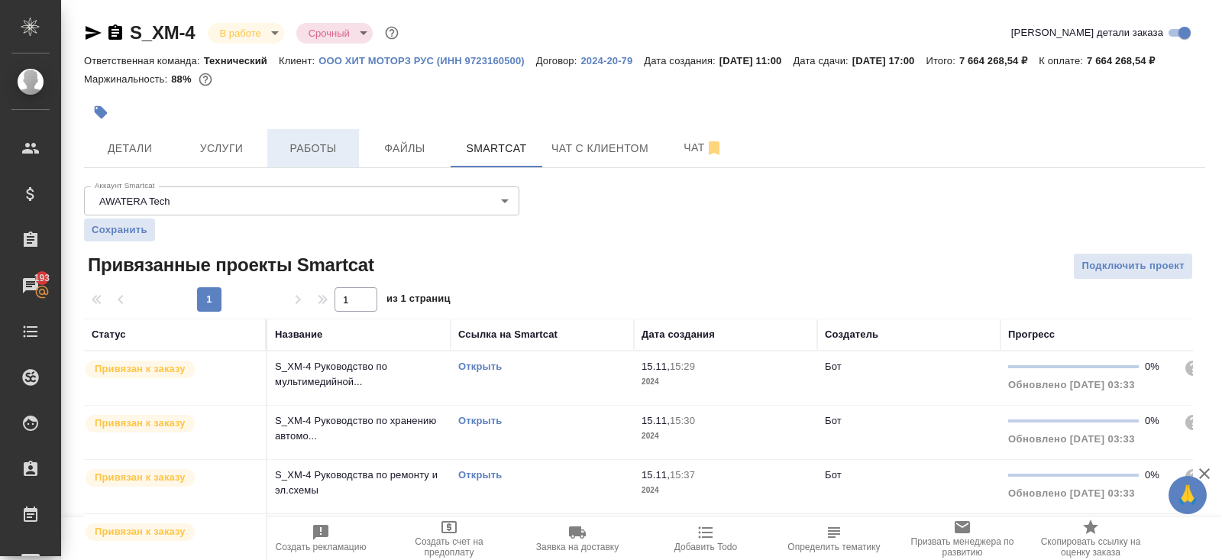
click at [309, 158] on span "Работы" at bounding box center [312, 148] width 73 height 19
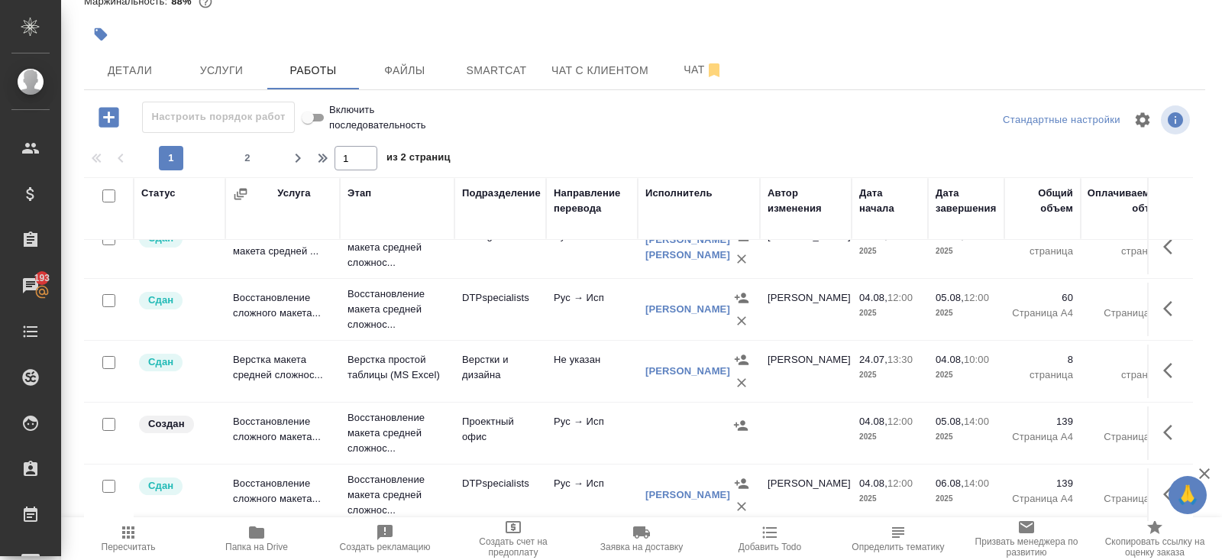
scroll to position [1256, 0]
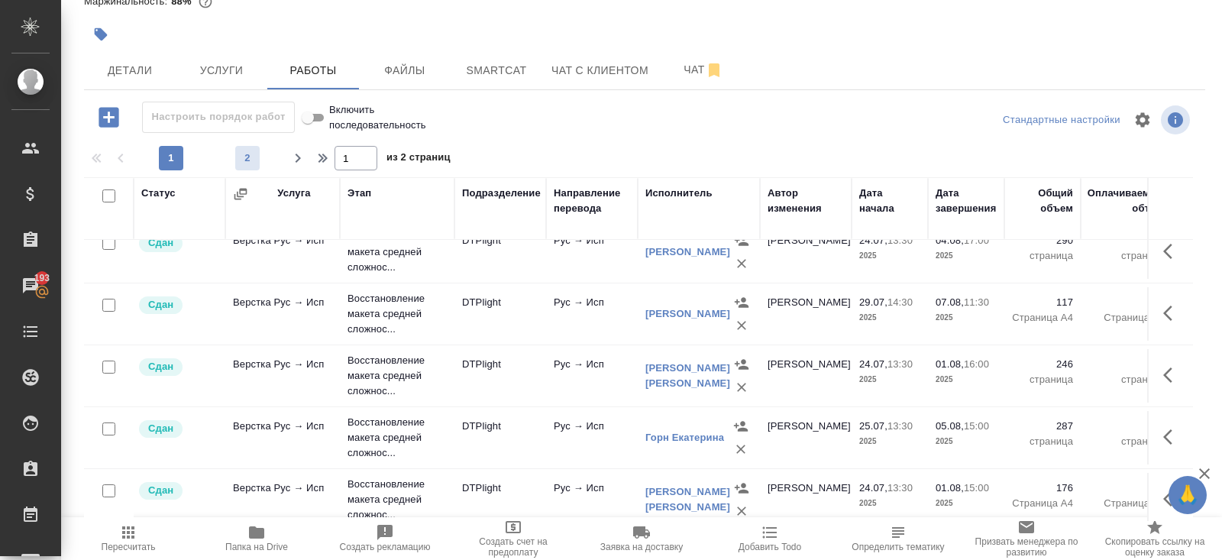
click at [250, 164] on span "2" at bounding box center [247, 157] width 24 height 15
type input "2"
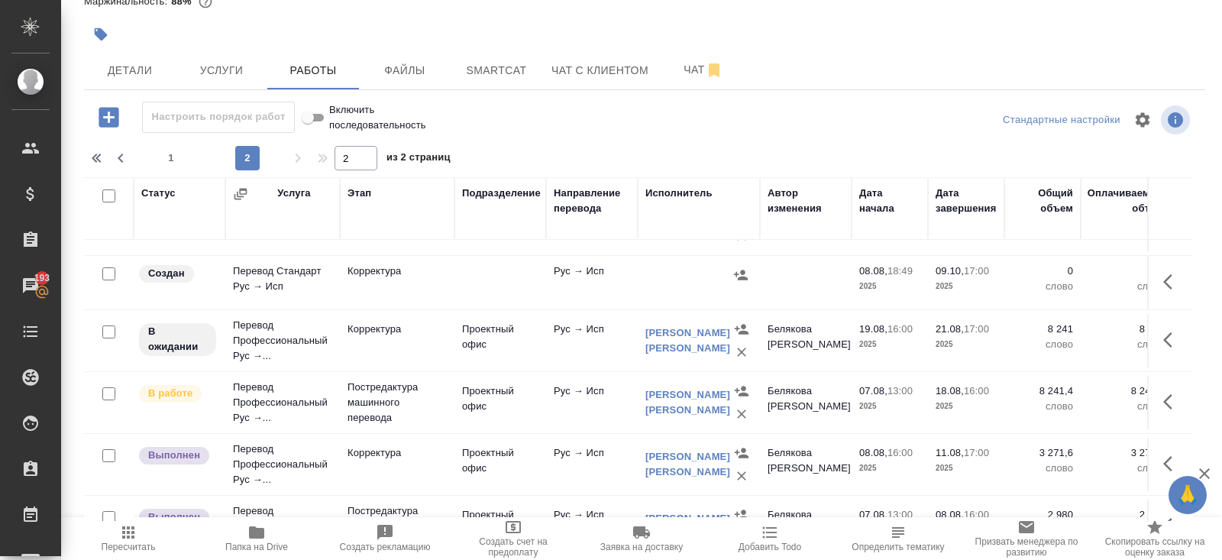
scroll to position [486, 0]
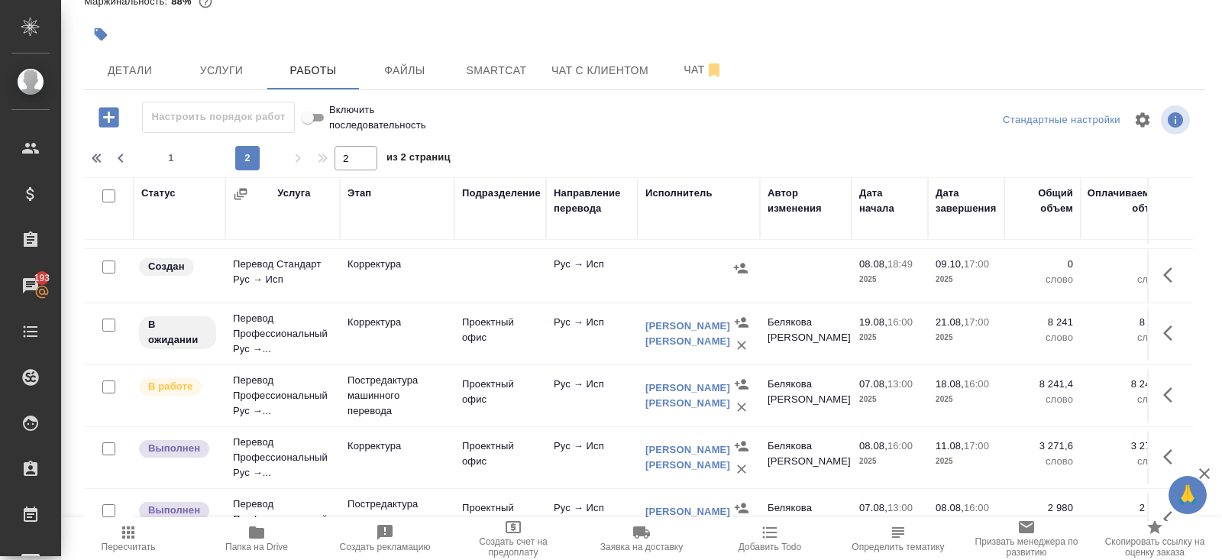
click at [1173, 389] on icon "button" at bounding box center [1172, 395] width 18 height 18
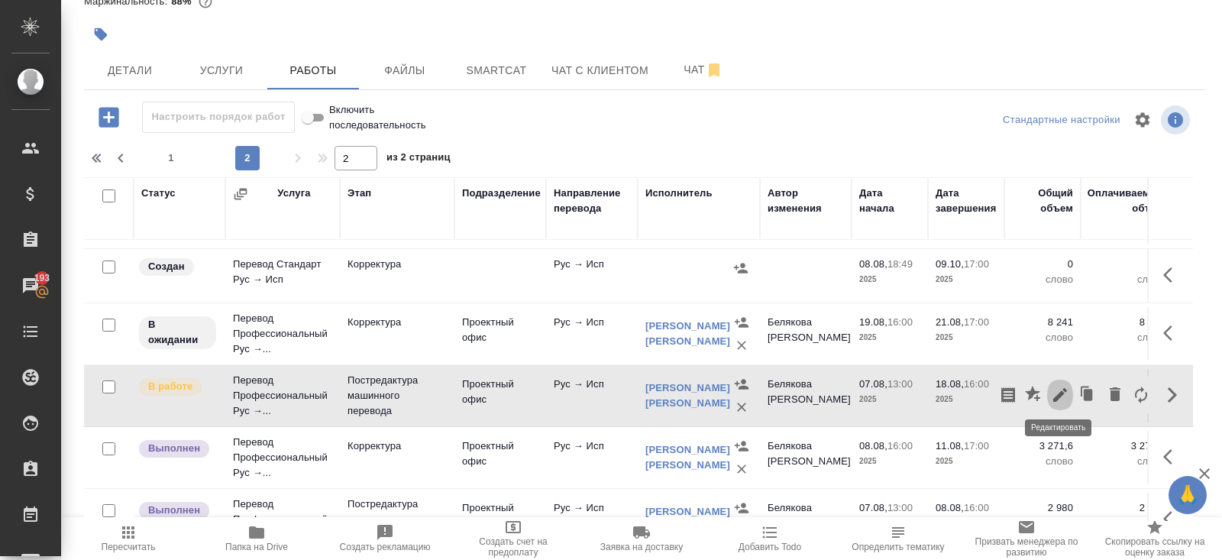
click at [1068, 388] on icon "button" at bounding box center [1060, 395] width 18 height 18
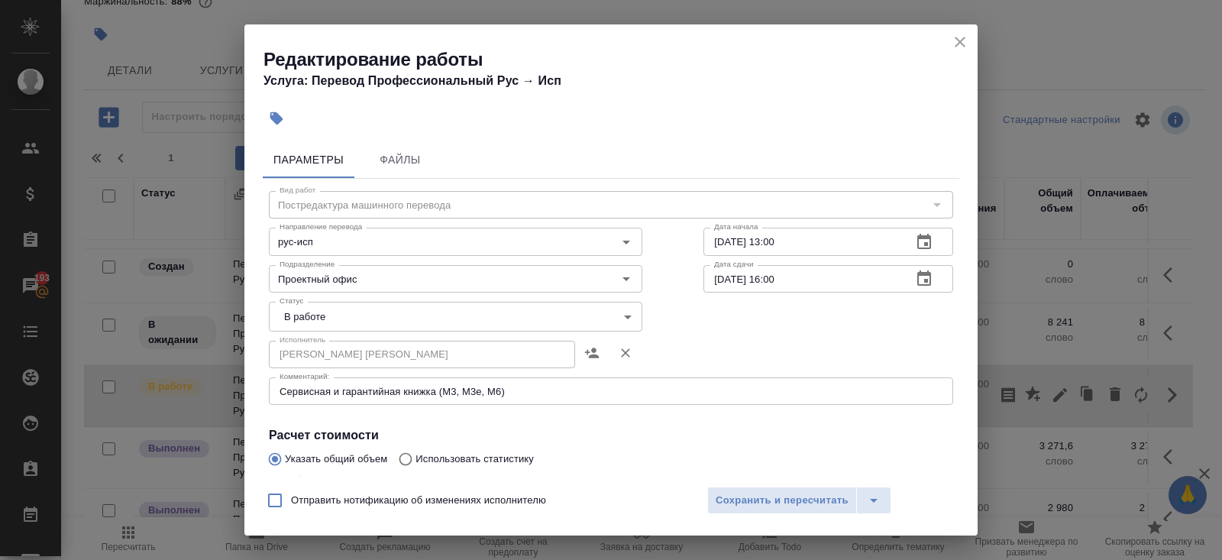
click at [332, 315] on body "🙏 .cls-1 fill:#fff; AWATERA Belyakova Yulia Клиенты Спецификации Заказы 193 Чат…" at bounding box center [611, 280] width 1222 height 560
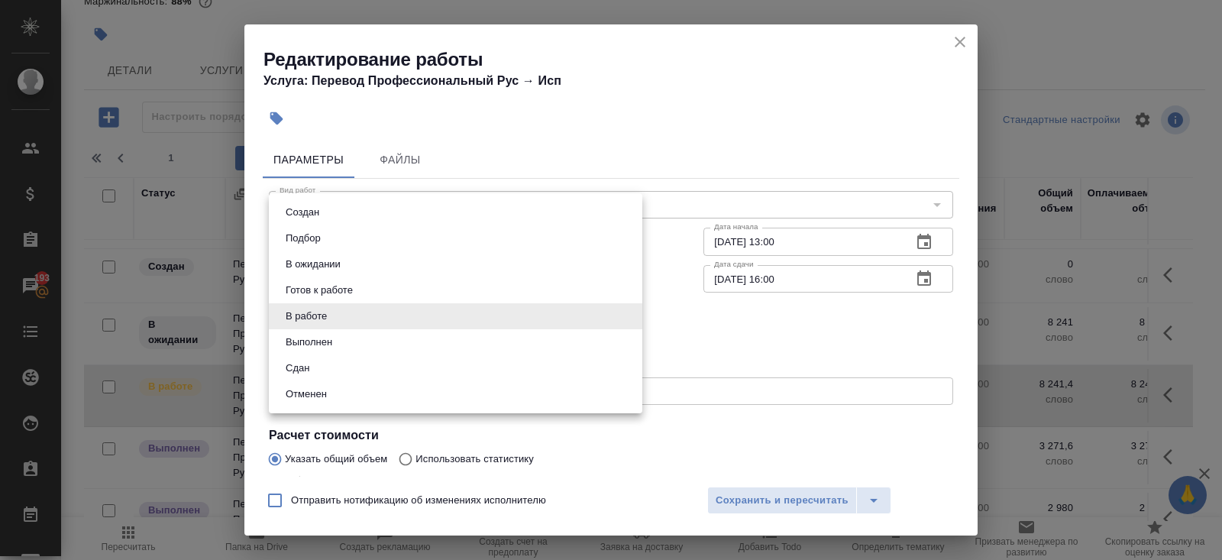
click at [313, 334] on button "Выполнен" at bounding box center [309, 342] width 56 height 17
type input "completed"
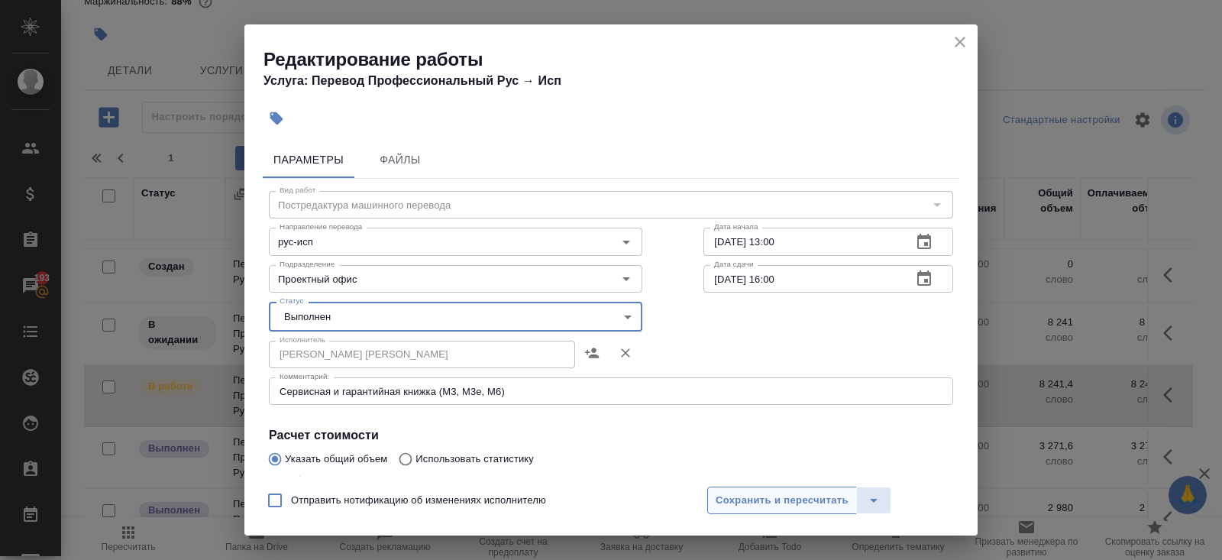
click at [734, 501] on span "Сохранить и пересчитать" at bounding box center [782, 501] width 133 height 18
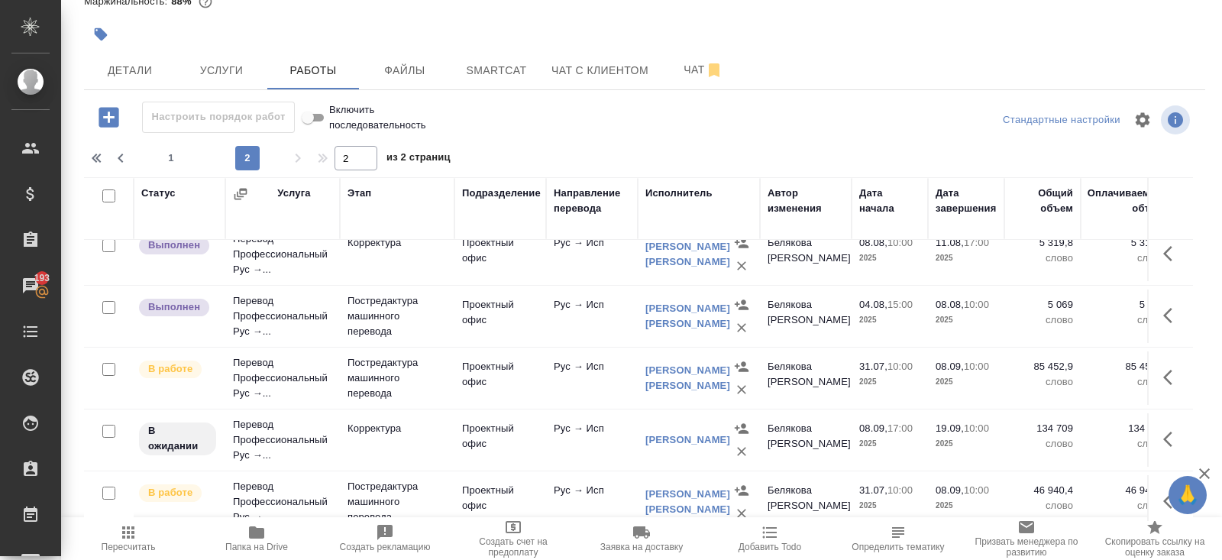
scroll to position [0, 0]
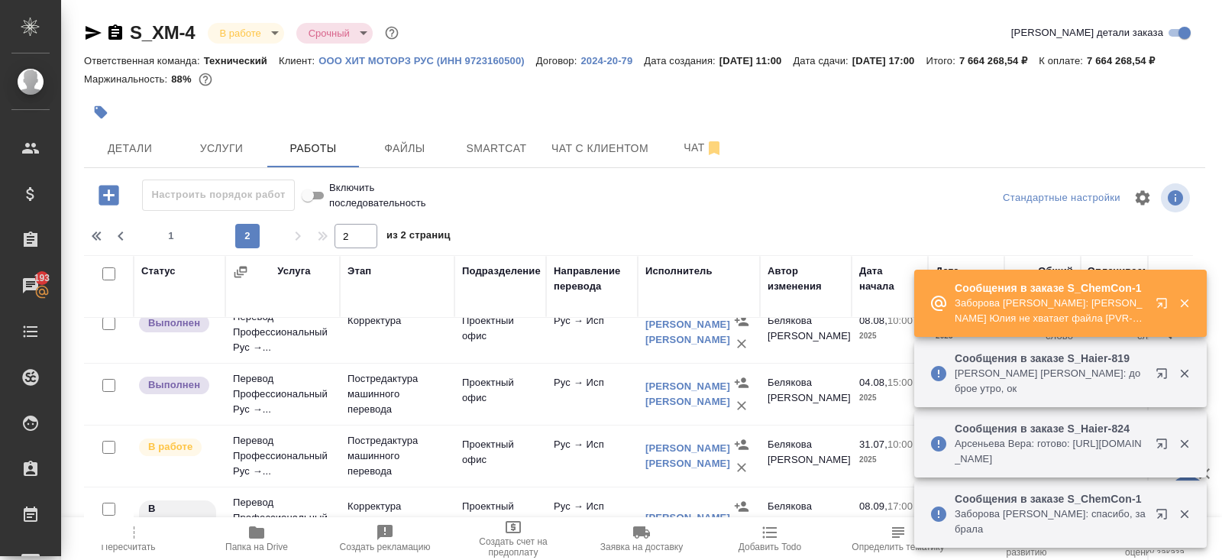
click at [1157, 315] on icon "button" at bounding box center [1164, 306] width 18 height 18
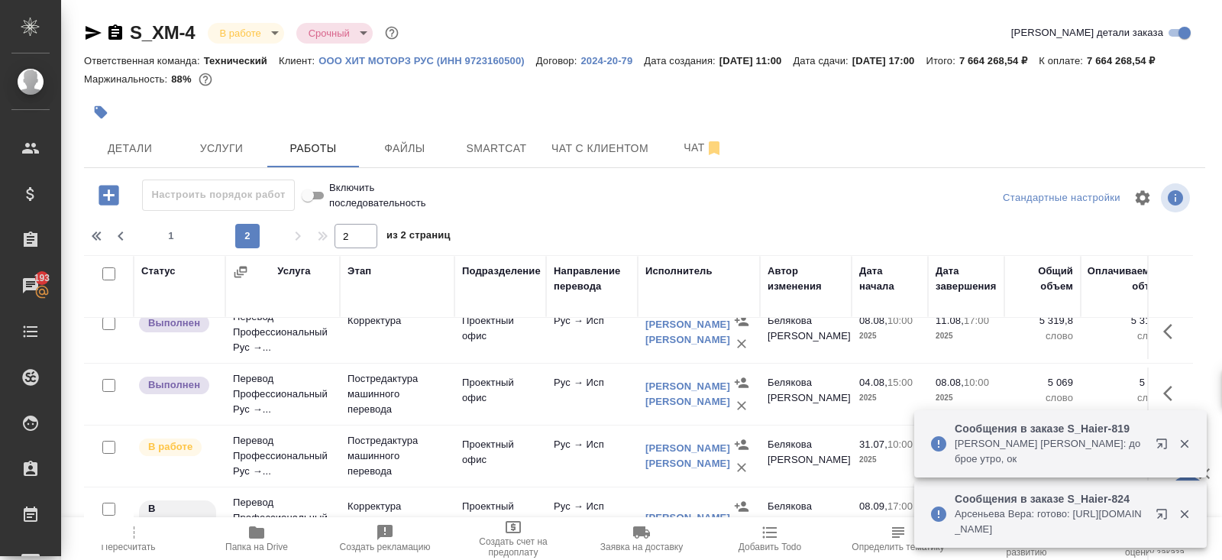
click at [1164, 511] on icon "button" at bounding box center [1164, 517] width 18 height 18
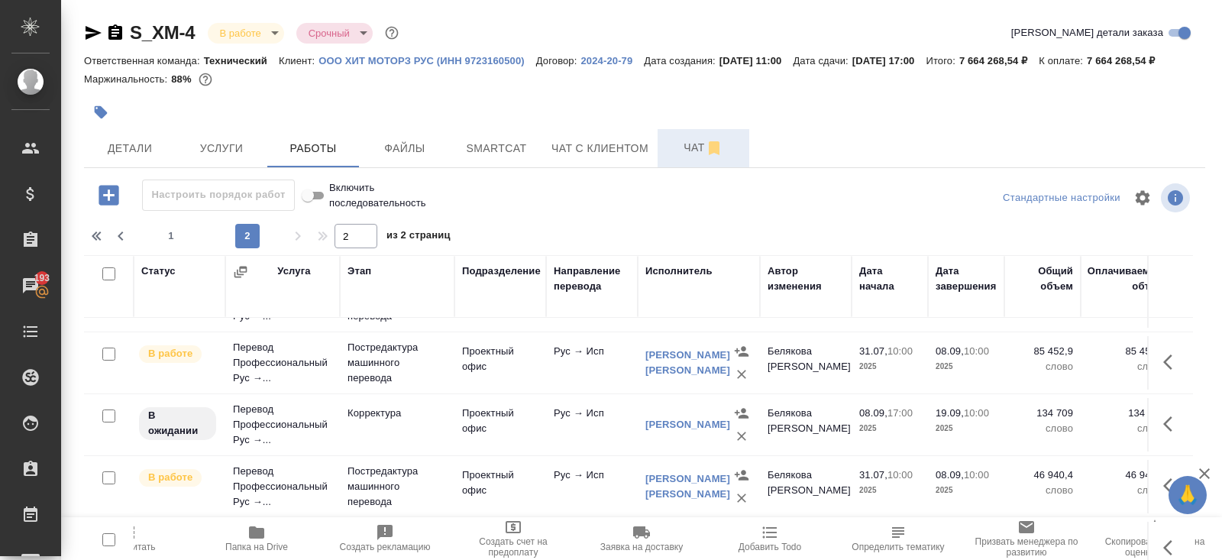
scroll to position [907, 0]
click at [687, 157] on button "Чат" at bounding box center [704, 148] width 92 height 38
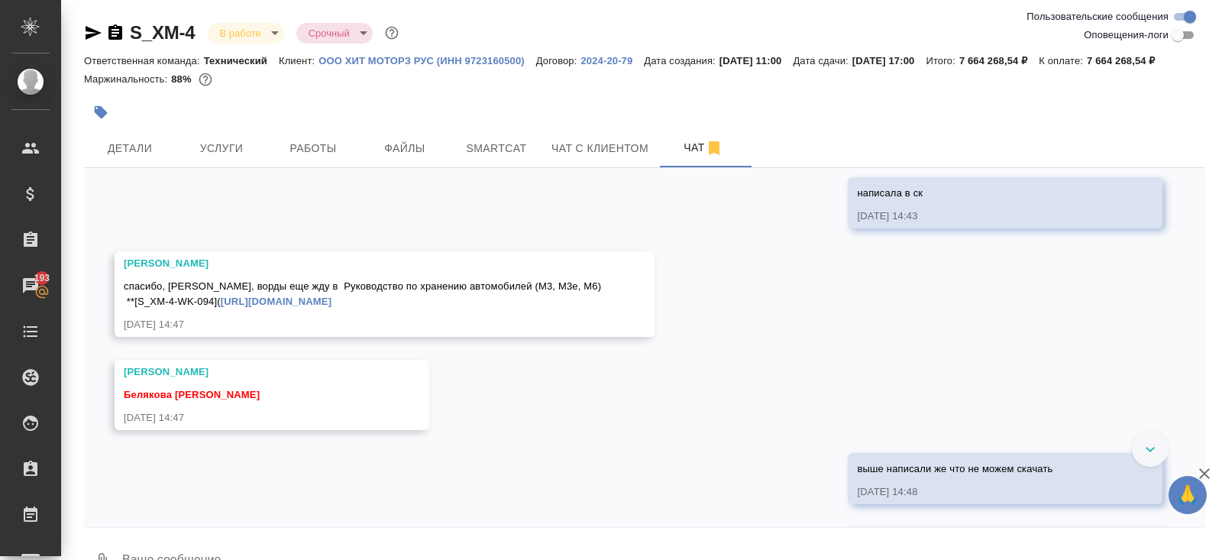
scroll to position [15212, 0]
click at [330, 156] on button "Работы" at bounding box center [313, 148] width 92 height 38
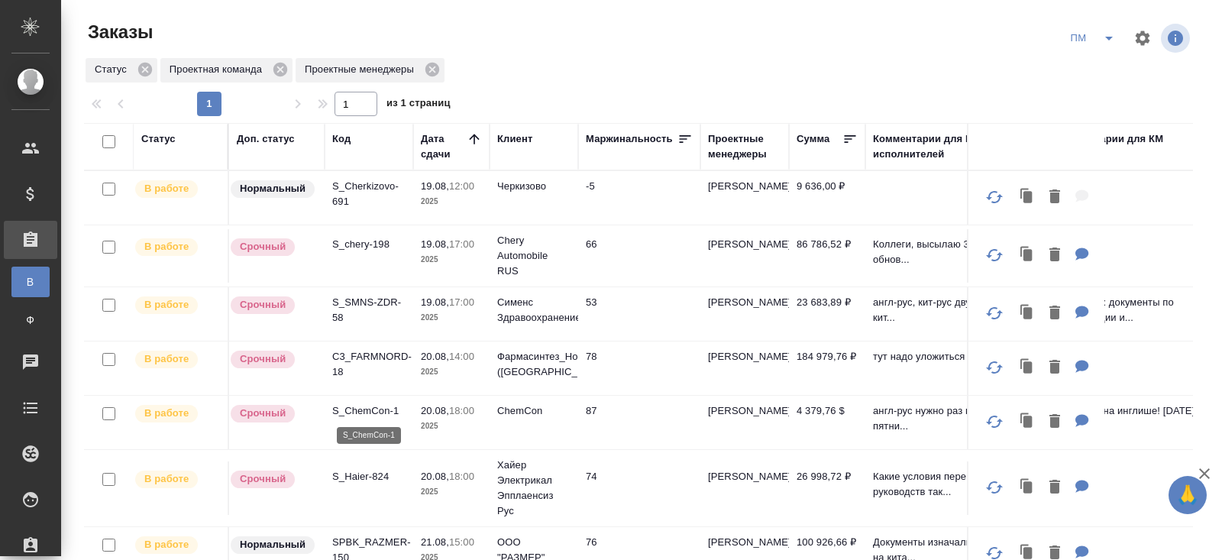
click at [353, 407] on p "S_ChemCon-1" at bounding box center [368, 410] width 73 height 15
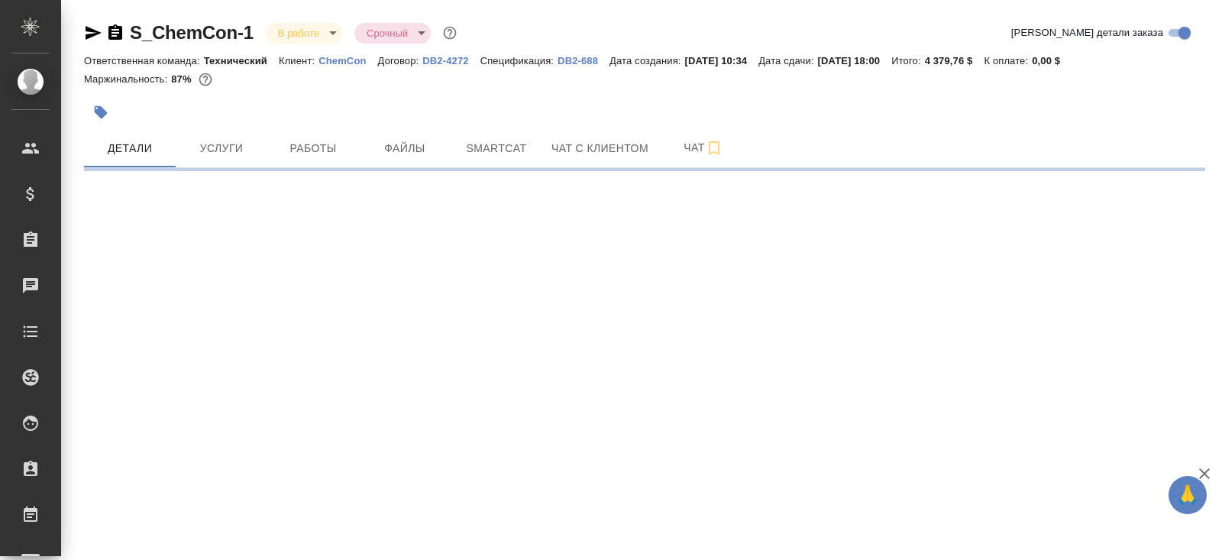
select select "RU"
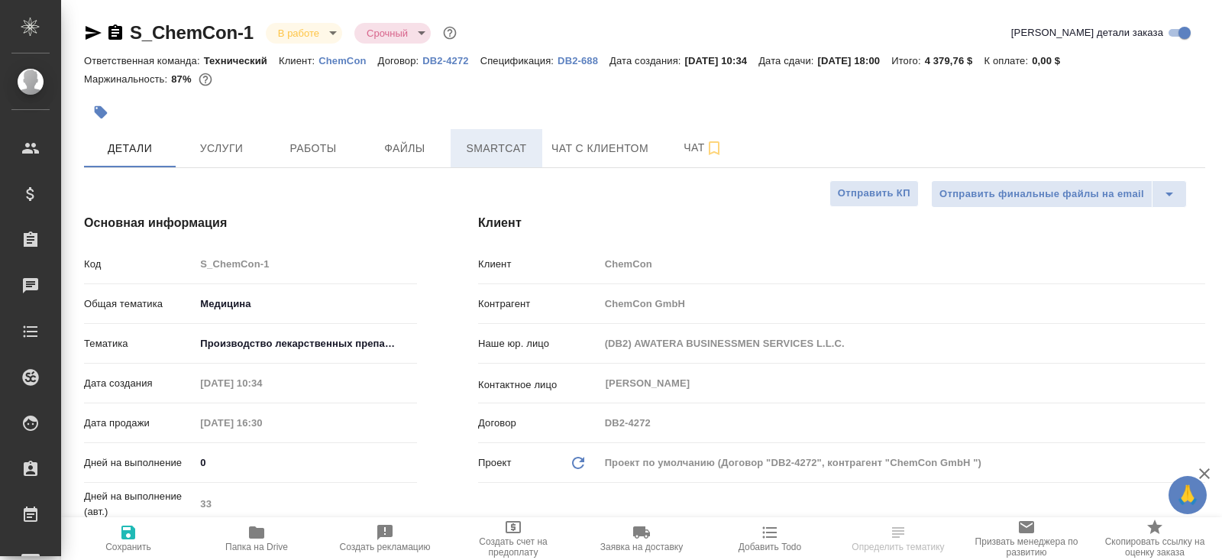
type textarea "x"
click at [513, 160] on button "Smartcat" at bounding box center [497, 148] width 92 height 38
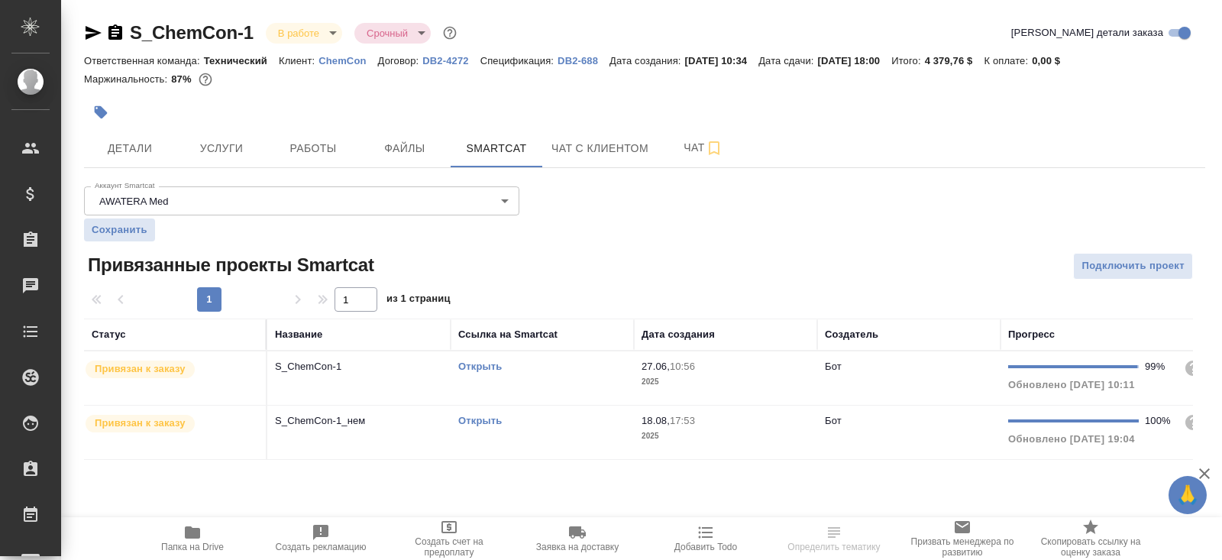
click at [479, 418] on link "Открыть" at bounding box center [480, 420] width 44 height 11
click at [200, 532] on icon "button" at bounding box center [192, 532] width 18 height 18
click at [302, 145] on span "Работы" at bounding box center [312, 148] width 73 height 19
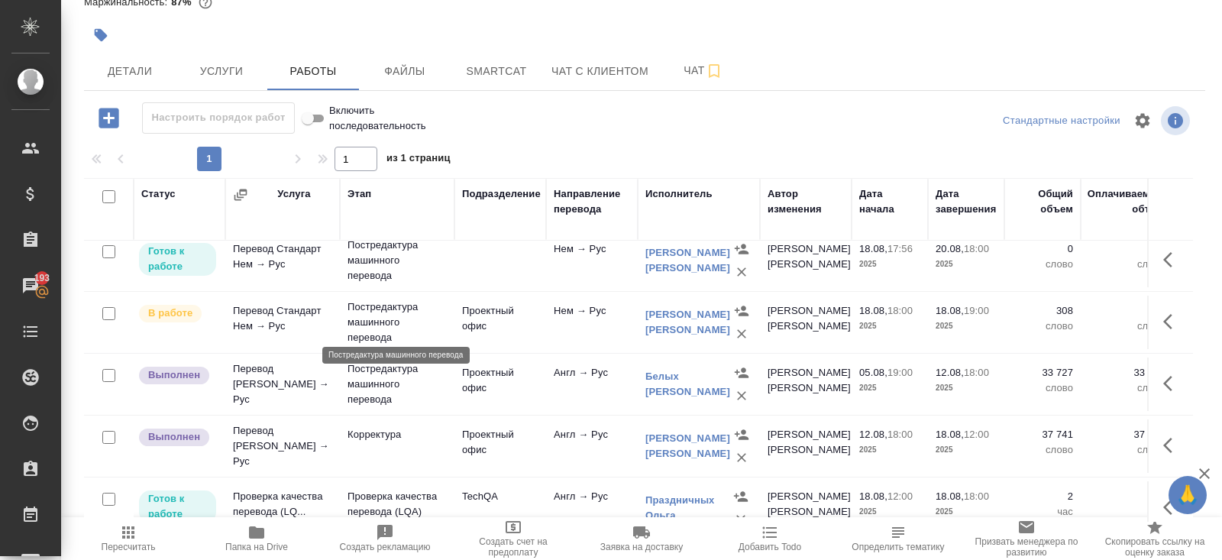
scroll to position [505, 0]
click at [419, 315] on p "Постредактура машинного перевода" at bounding box center [396, 324] width 99 height 46
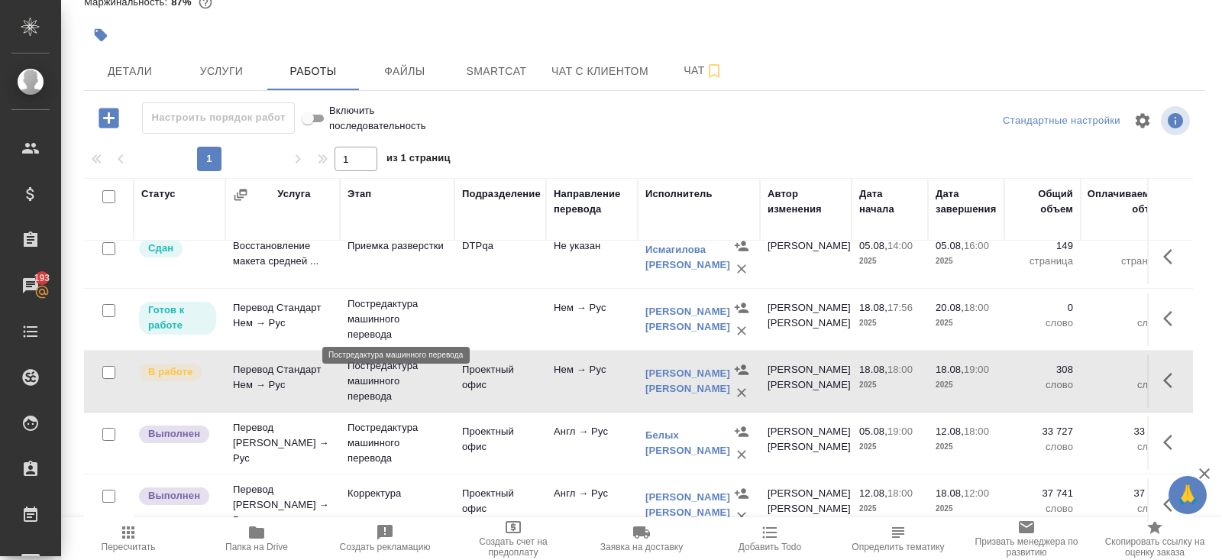
scroll to position [445, 0]
click at [741, 388] on icon "button" at bounding box center [741, 394] width 15 height 15
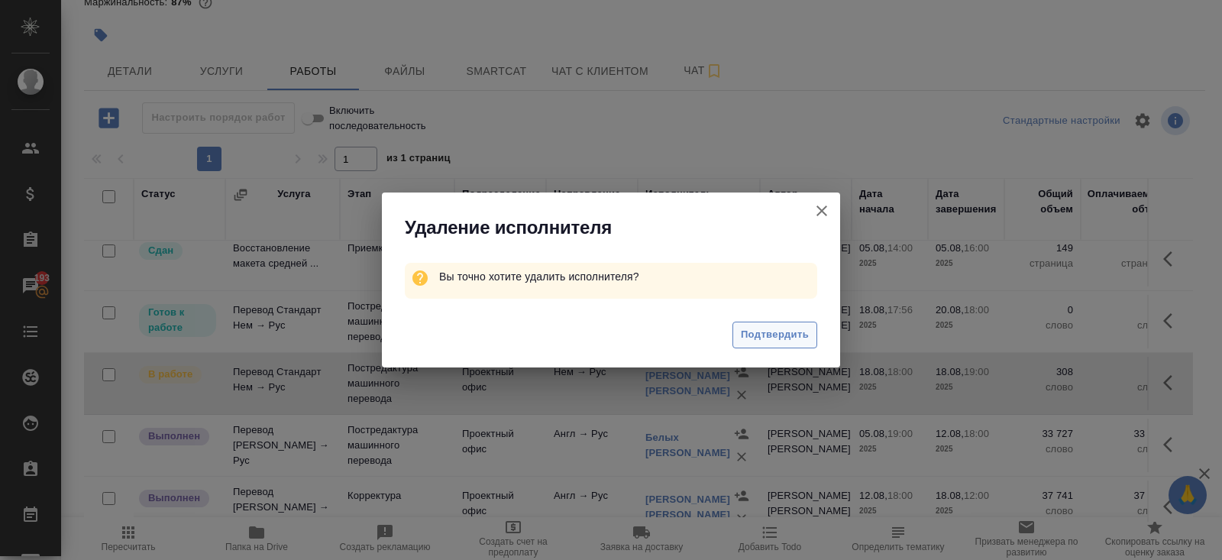
click at [770, 341] on span "Подтвердить" at bounding box center [775, 335] width 68 height 18
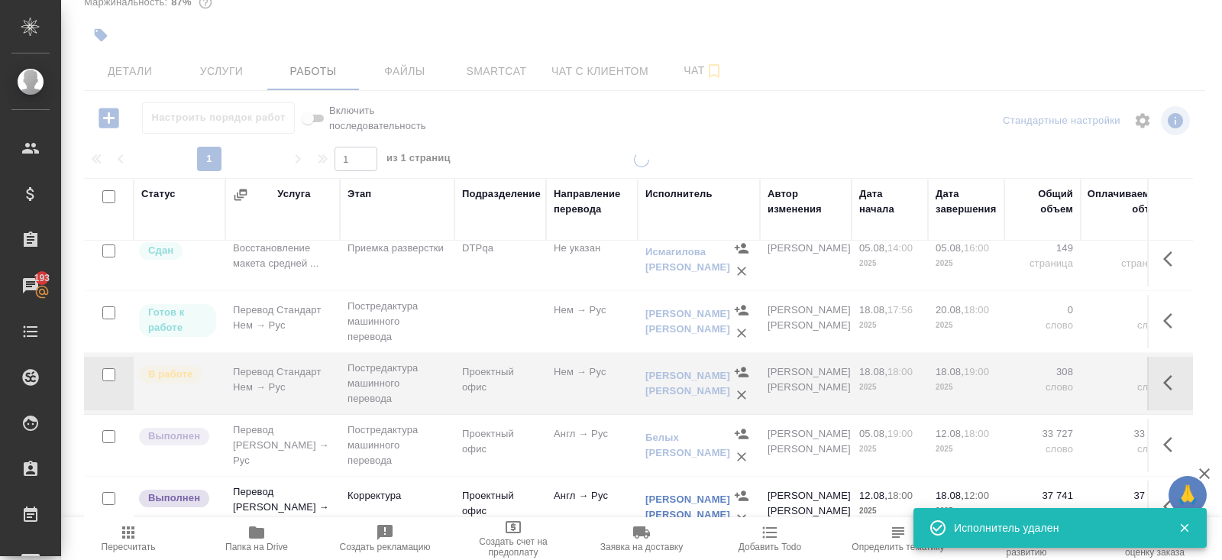
click at [1164, 373] on icon "button" at bounding box center [1172, 382] width 18 height 18
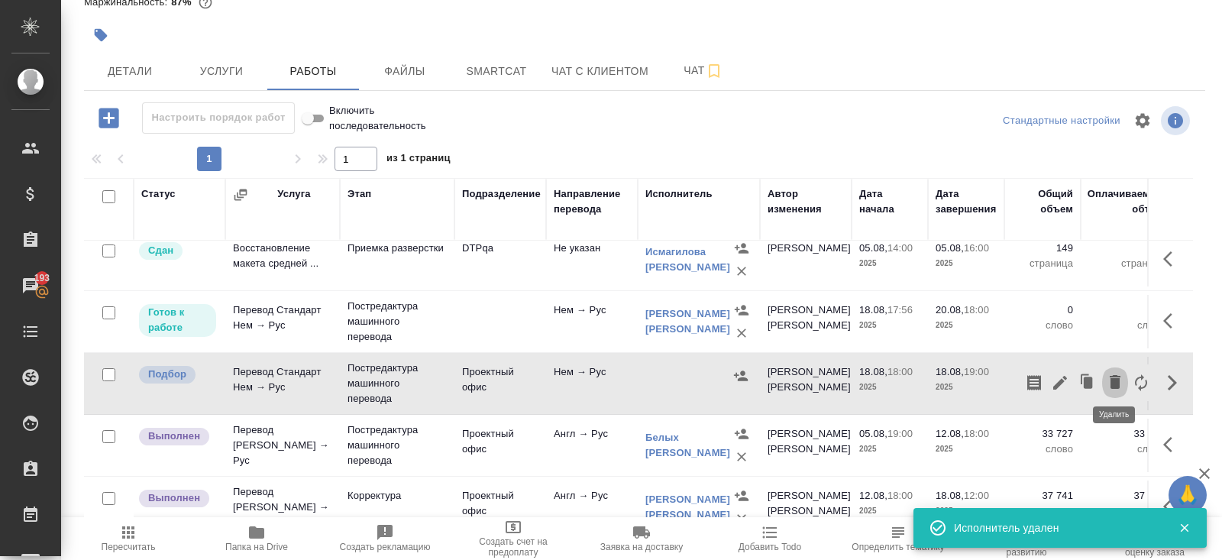
click at [1116, 375] on icon "button" at bounding box center [1115, 382] width 11 height 14
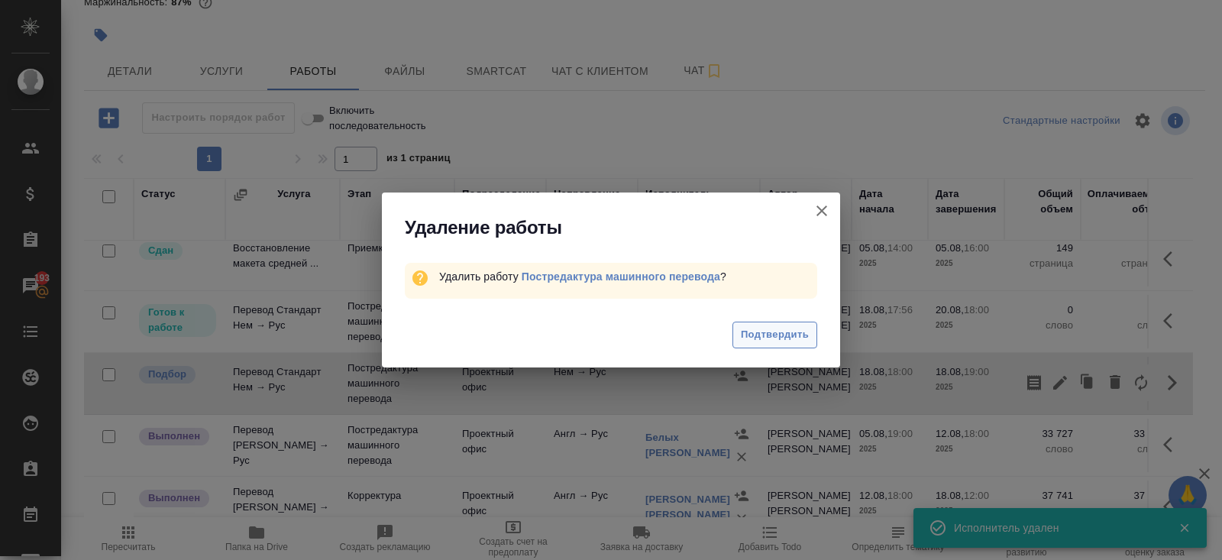
click at [779, 330] on span "Подтвердить" at bounding box center [775, 335] width 68 height 18
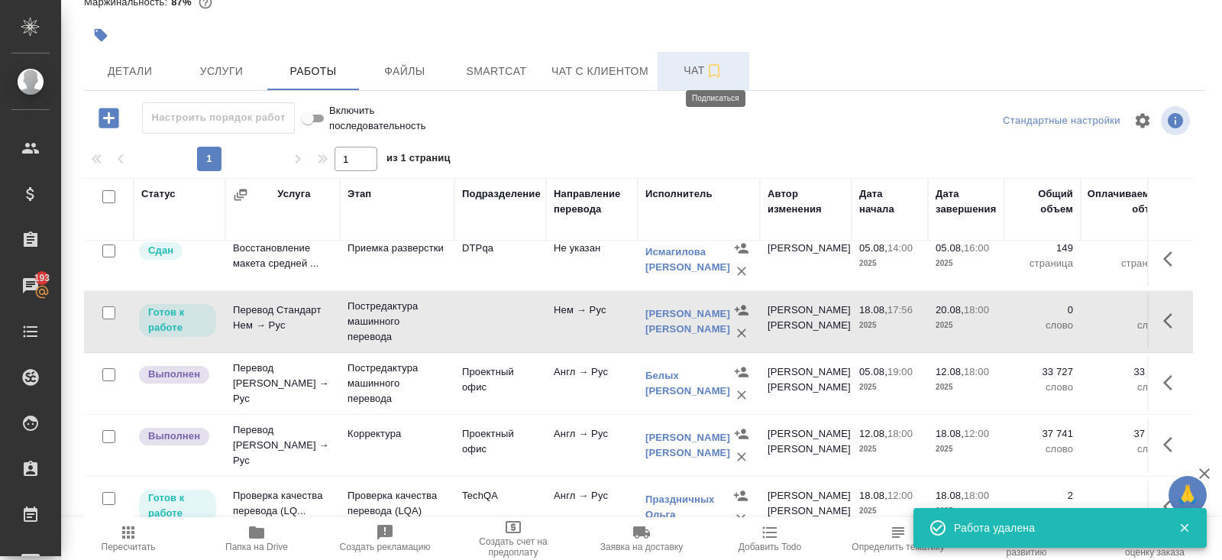
click at [712, 76] on icon "button" at bounding box center [714, 71] width 18 height 18
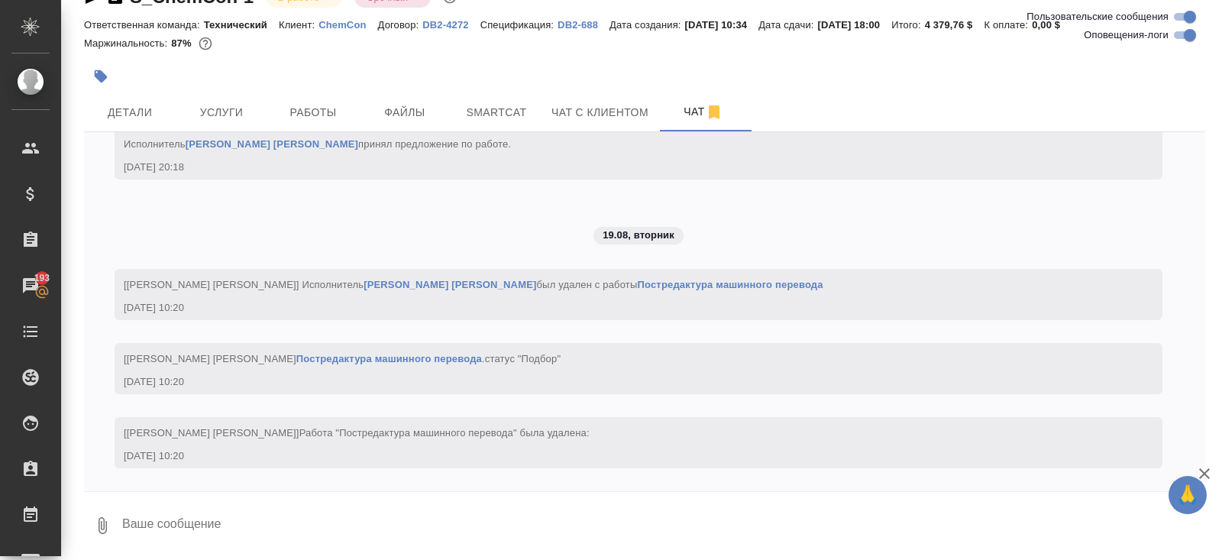
scroll to position [23507, 0]
click at [215, 528] on textarea at bounding box center [663, 525] width 1084 height 52
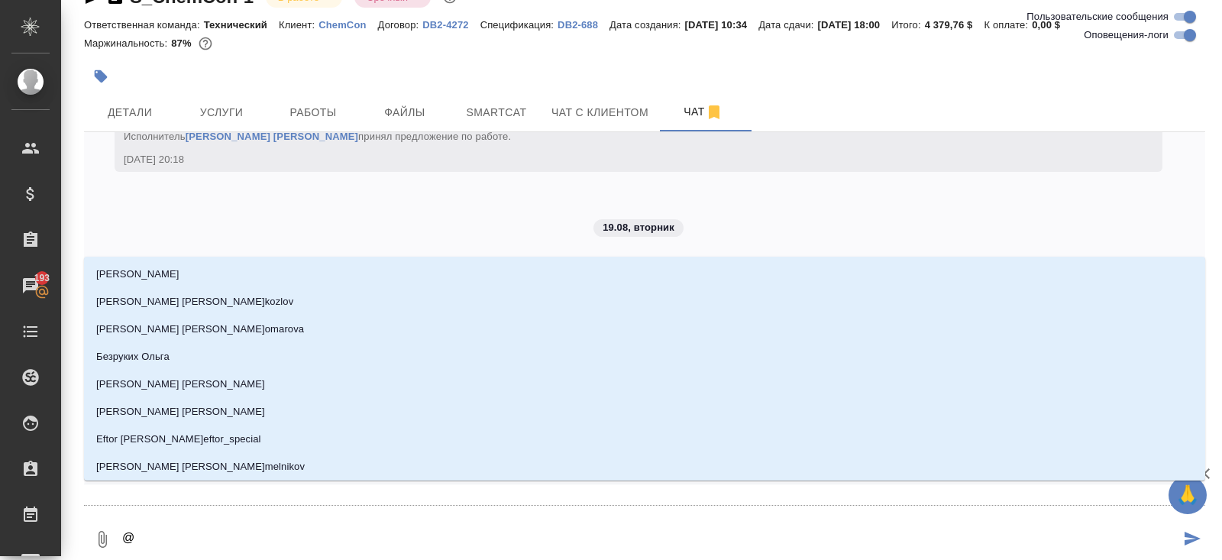
type textarea "@з"
type input "з"
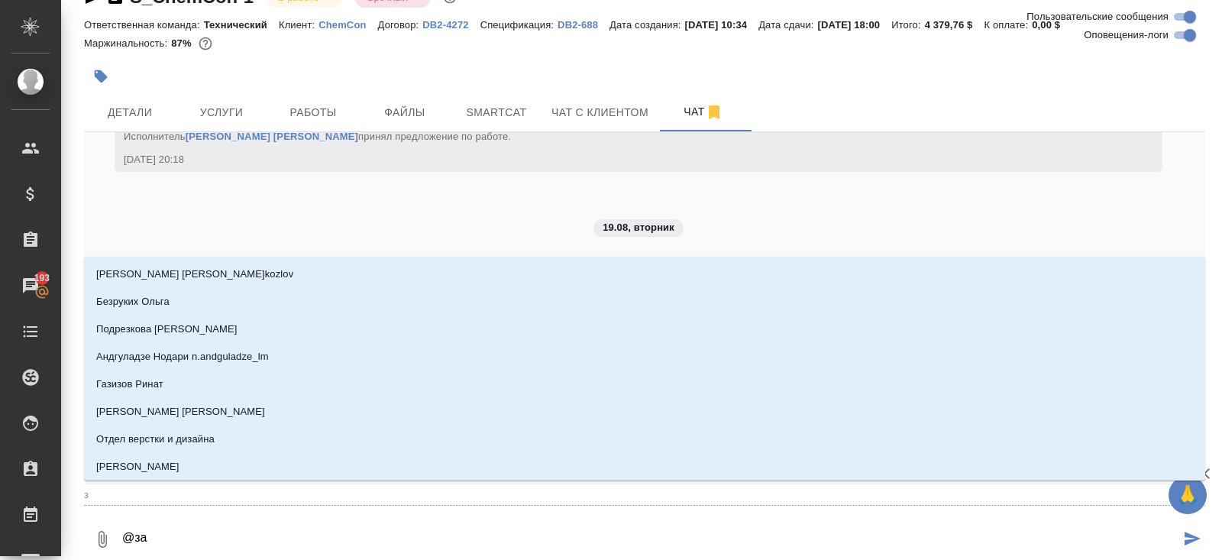
type textarea "@заб"
type input "заб"
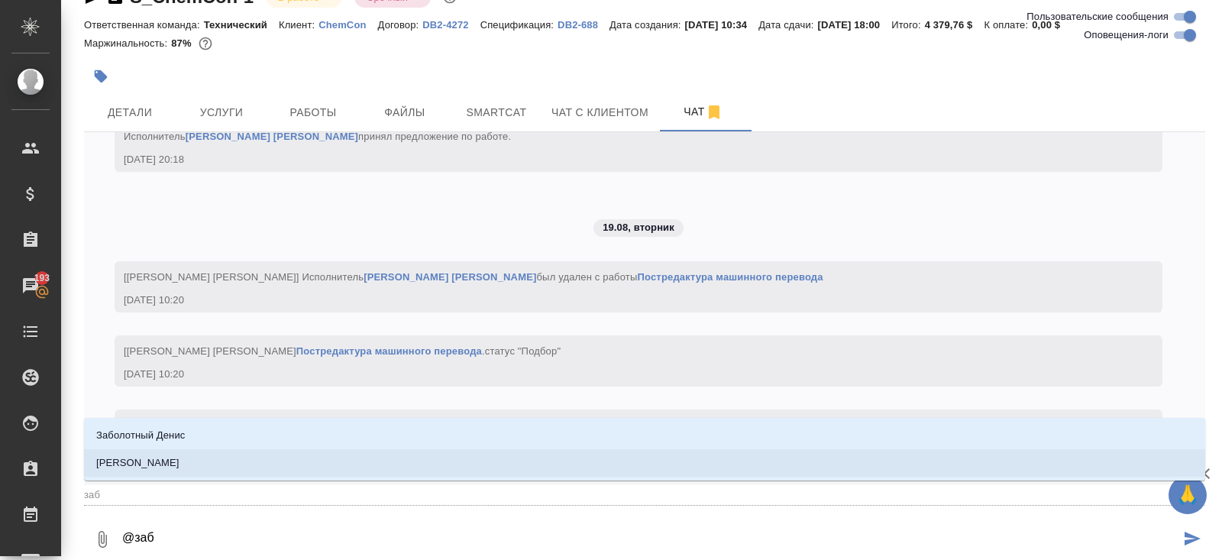
click at [179, 467] on p "Заборова Александра" at bounding box center [137, 462] width 83 height 15
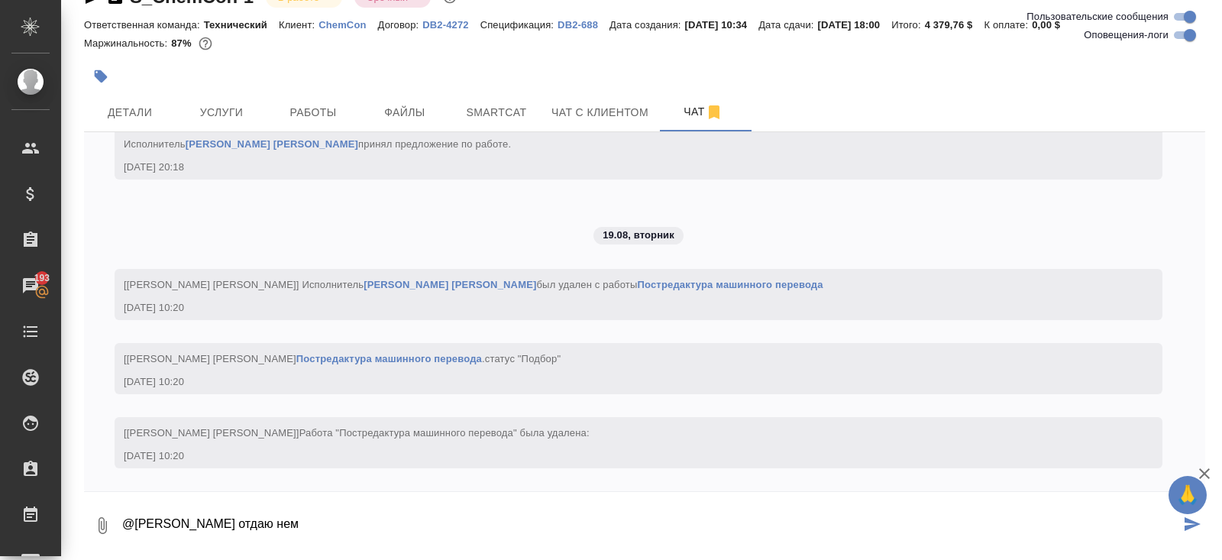
paste textarea "https://drive.awatera.com/s/qkZRrHfqGttzrwd"
type textarea "@Заборова Александра отдаю нем https://drive.awatera.com/s/qkZRrHfqGttzrwd прив…"
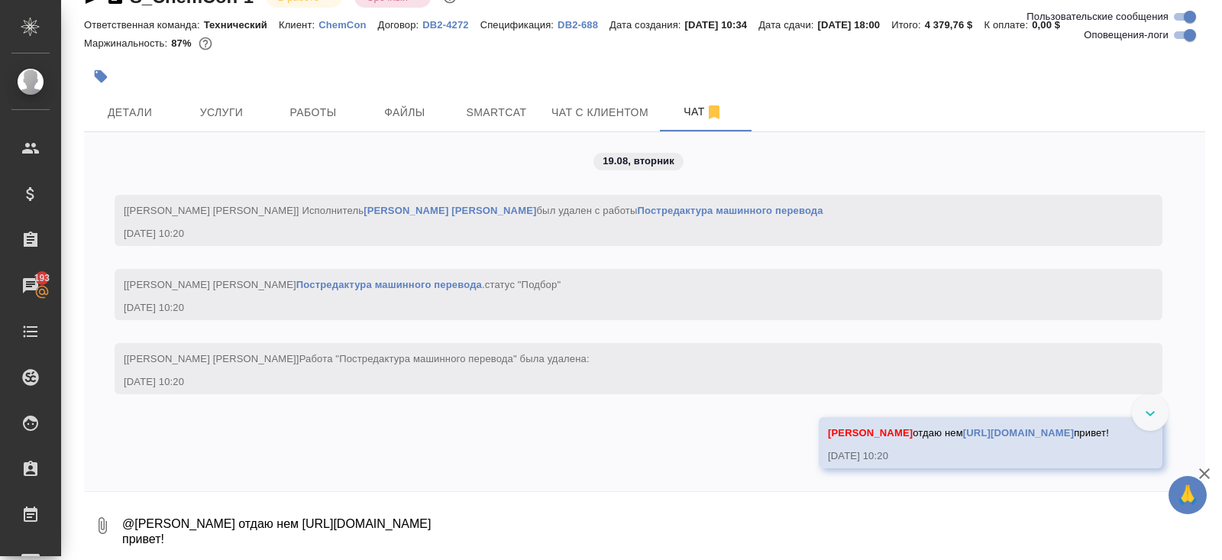
scroll to position [23597, 0]
click at [1181, 36] on input "Оповещения-логи" at bounding box center [1189, 35] width 55 height 18
checkbox input "false"
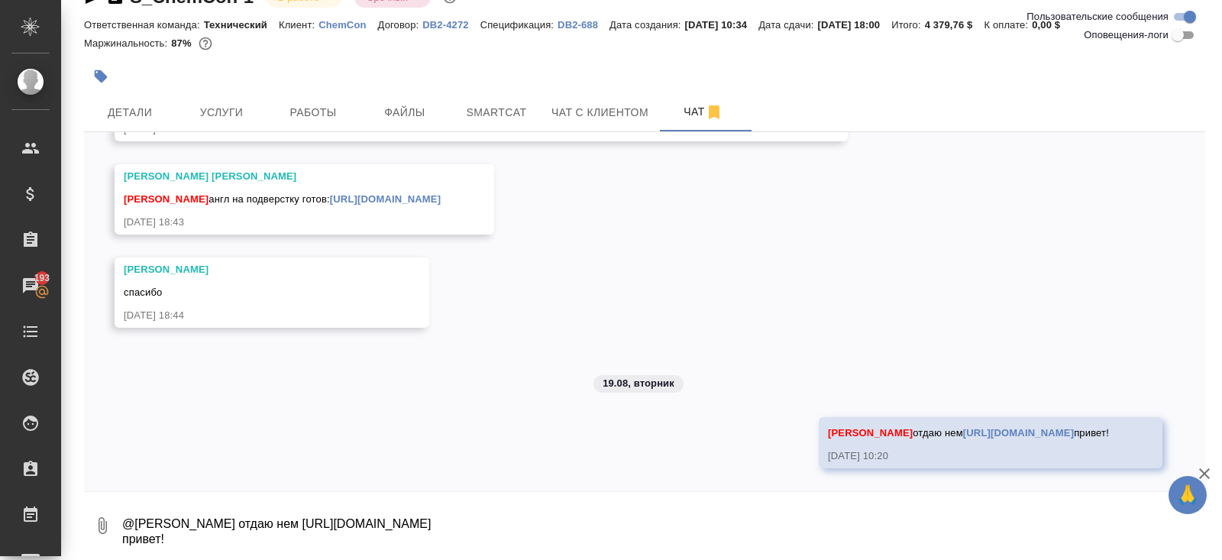
scroll to position [2180, 0]
click at [314, 111] on span "Работы" at bounding box center [312, 112] width 73 height 19
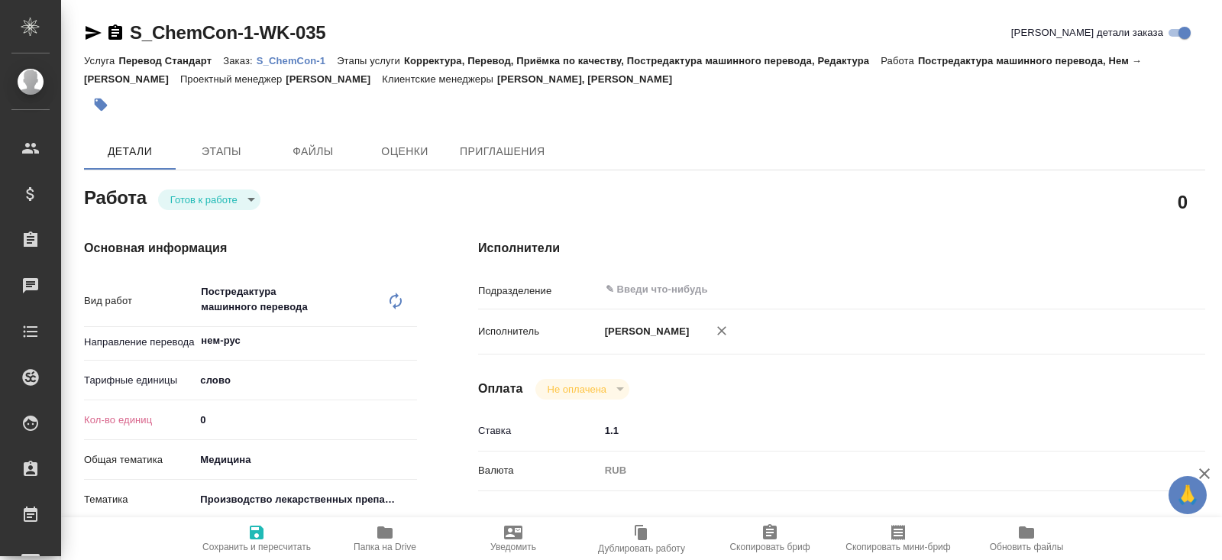
type textarea "x"
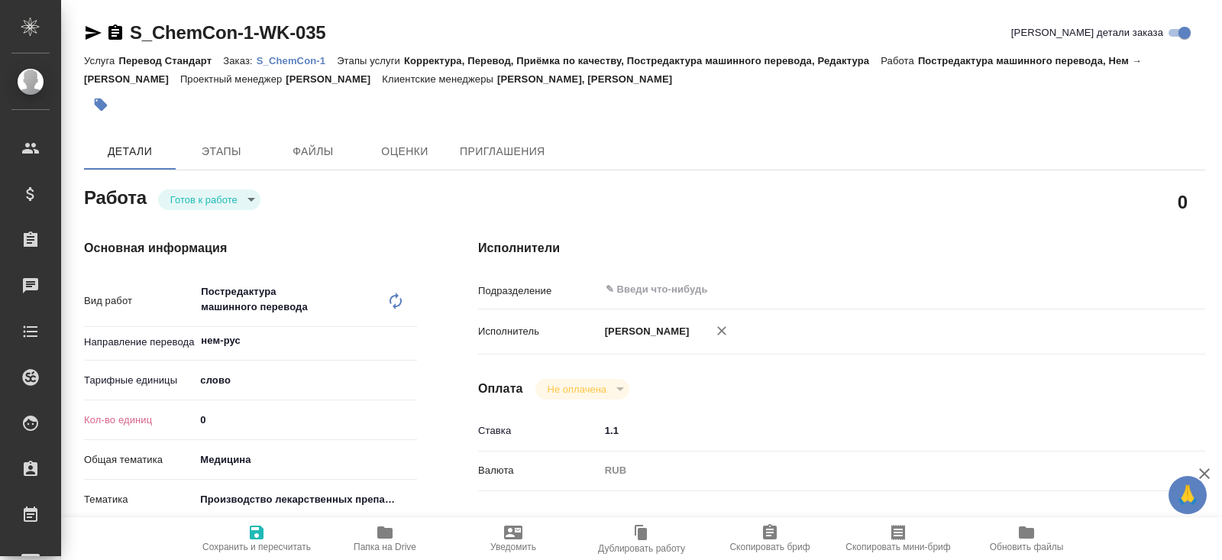
type textarea "x"
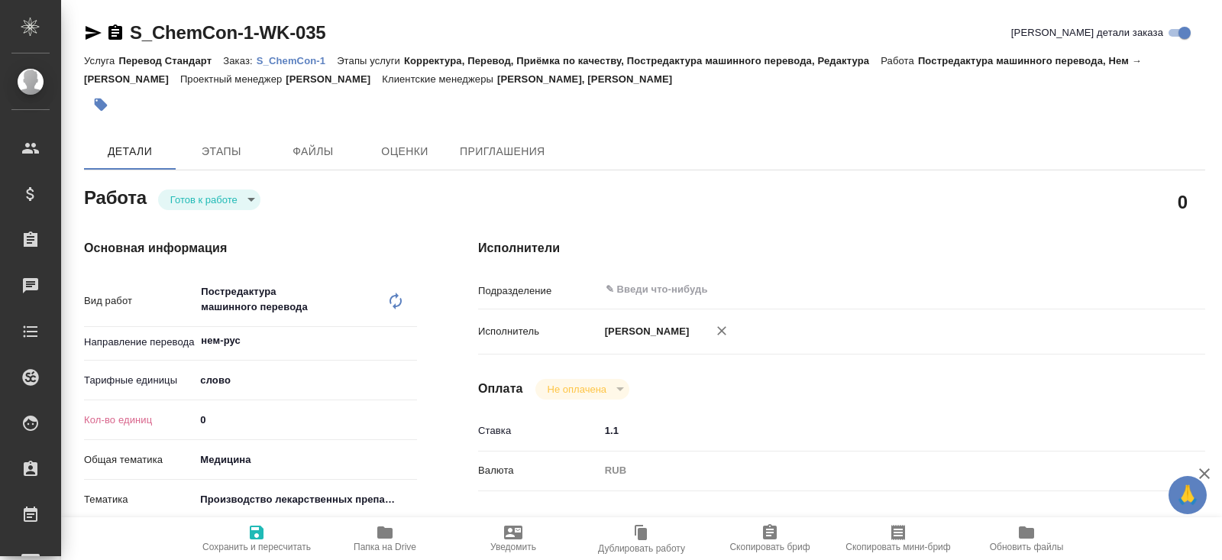
type textarea "x"
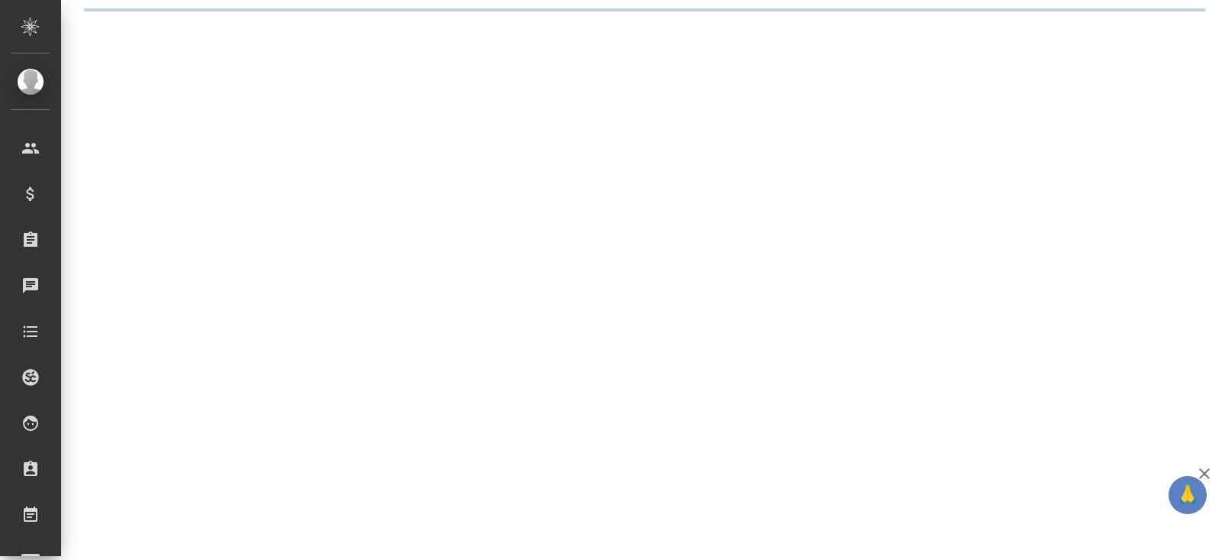
select select "RU"
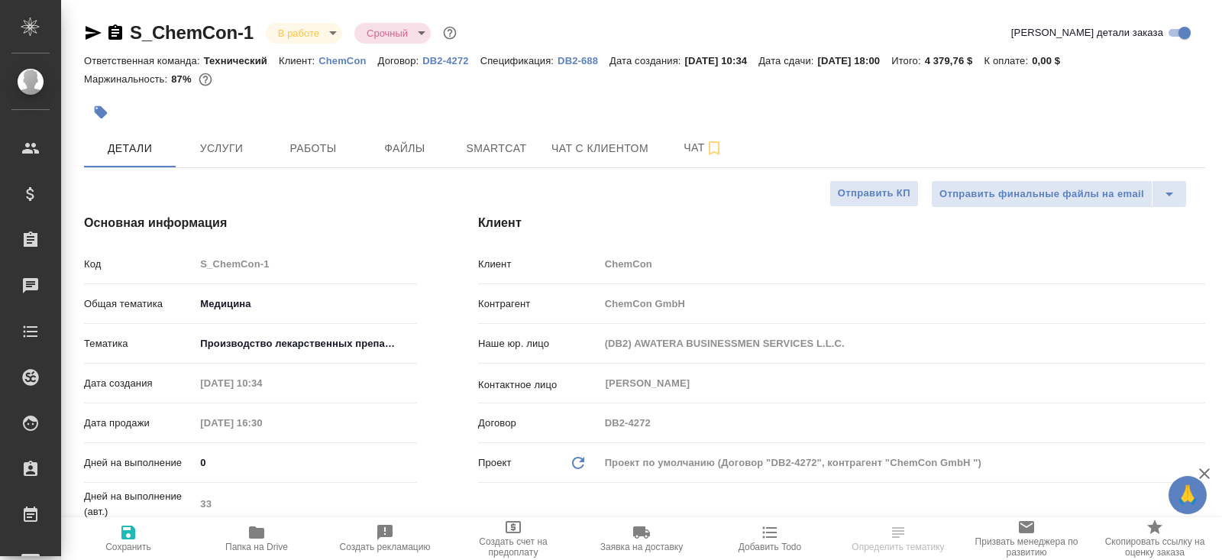
type textarea "x"
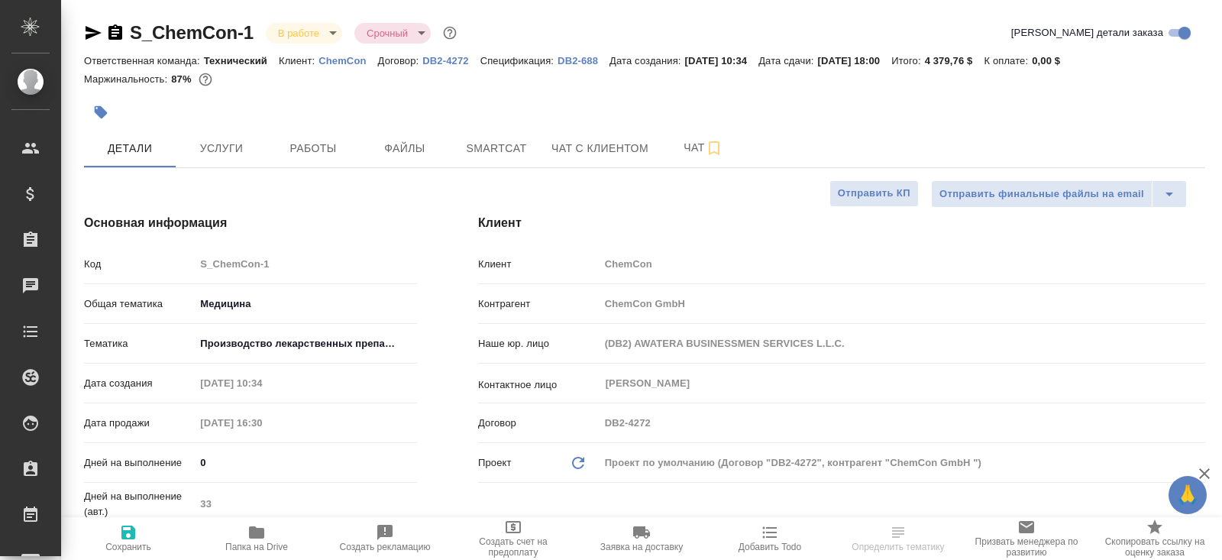
type textarea "x"
click at [310, 159] on button "Работы" at bounding box center [313, 148] width 92 height 38
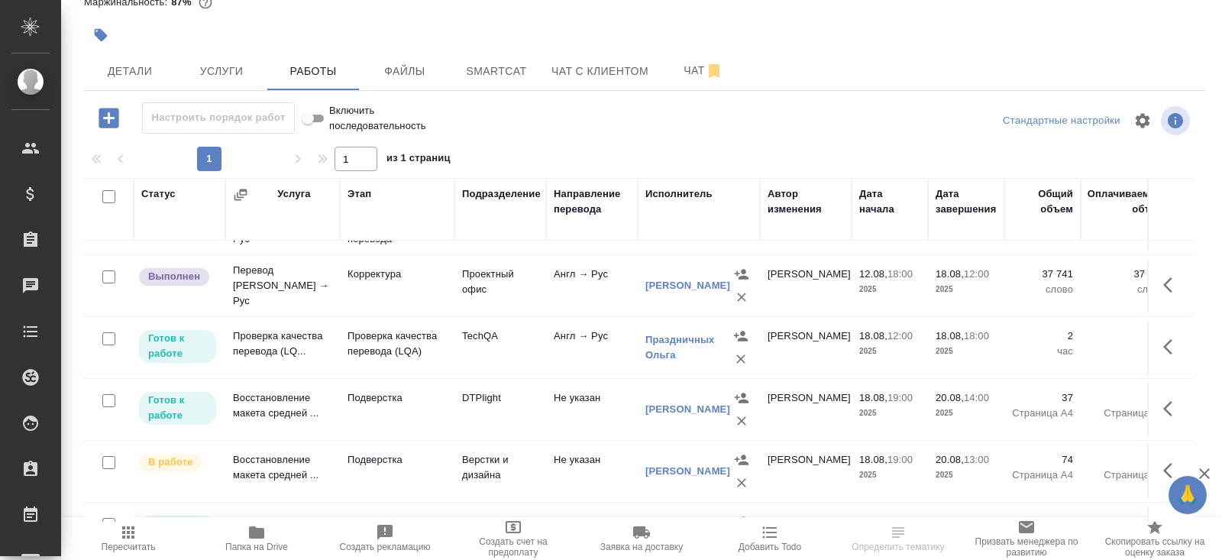
scroll to position [504, 0]
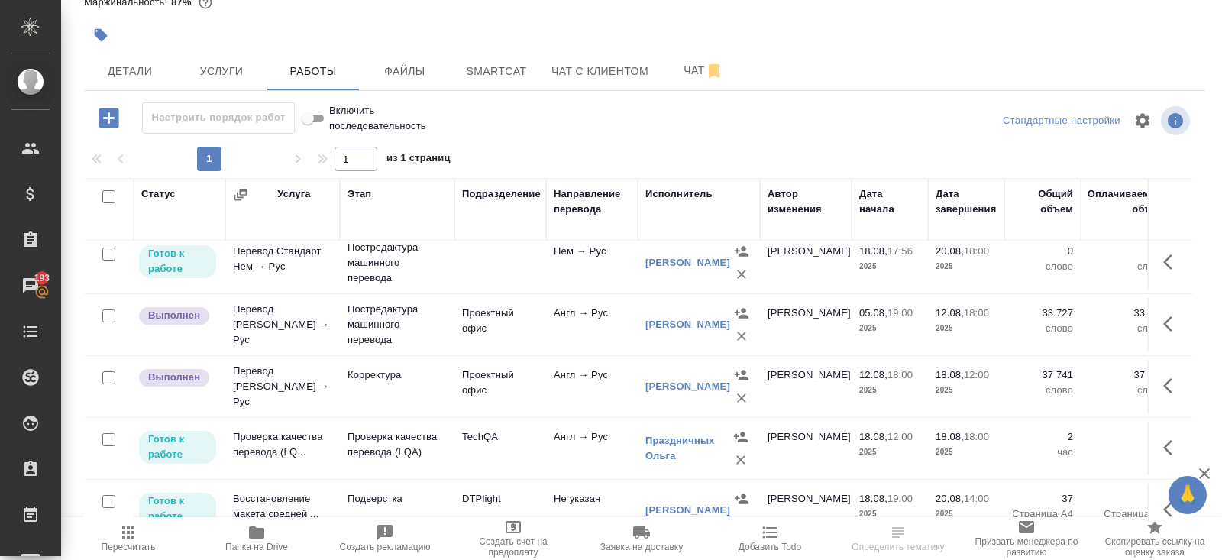
click at [131, 537] on icon "button" at bounding box center [128, 532] width 18 height 18
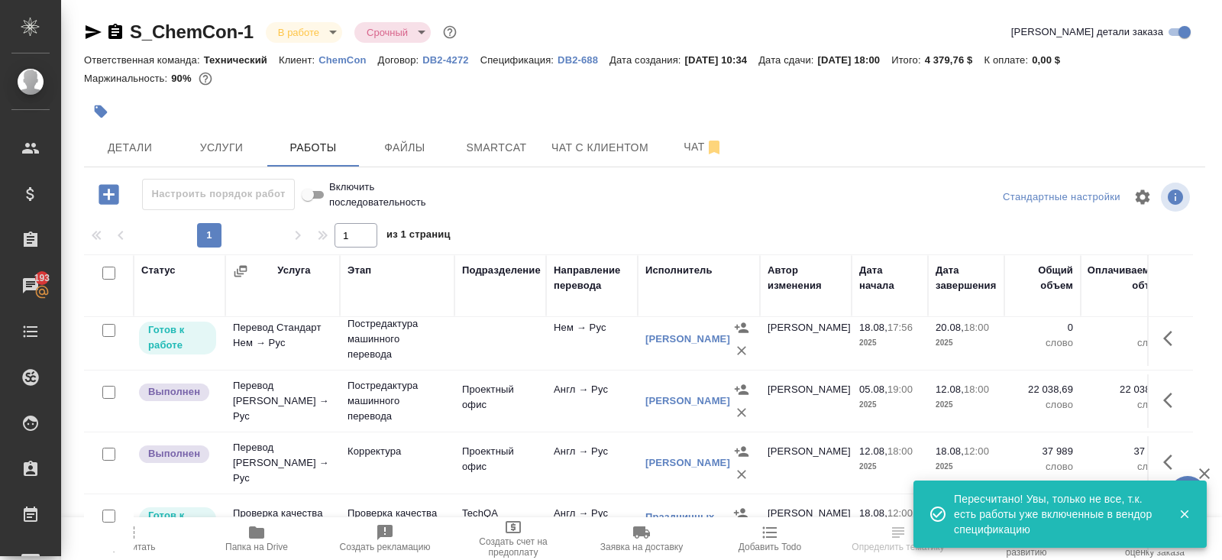
scroll to position [47, 0]
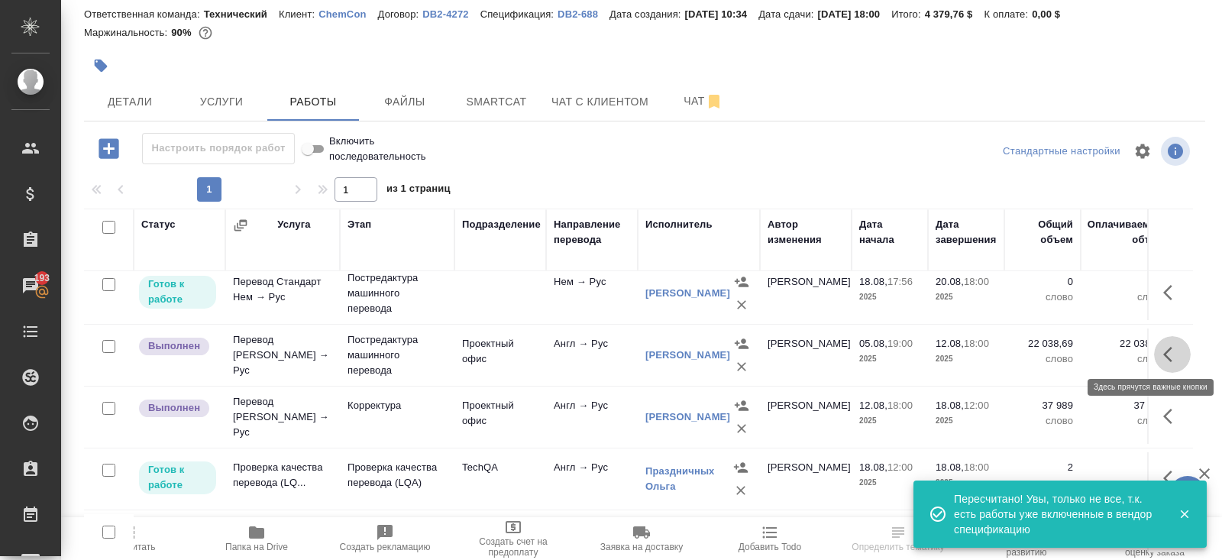
click at [1167, 346] on icon "button" at bounding box center [1172, 354] width 18 height 18
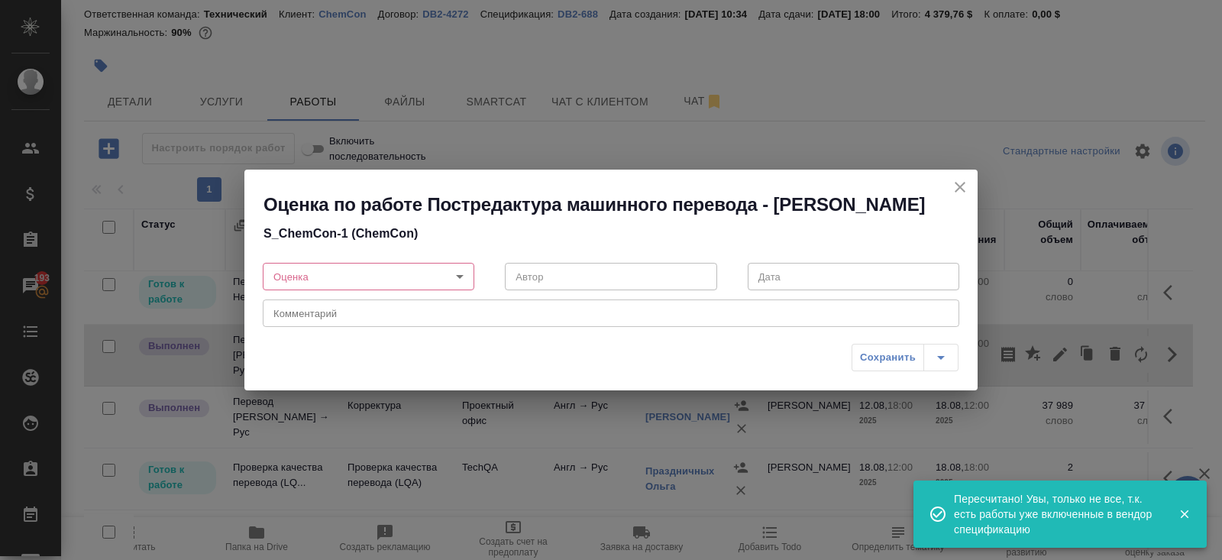
click at [1061, 353] on div "Оценка по работе Постредактура машинного перевода - Белых Екатерина Васильевна …" at bounding box center [611, 280] width 1222 height 560
click at [955, 178] on icon "close" at bounding box center [960, 187] width 18 height 18
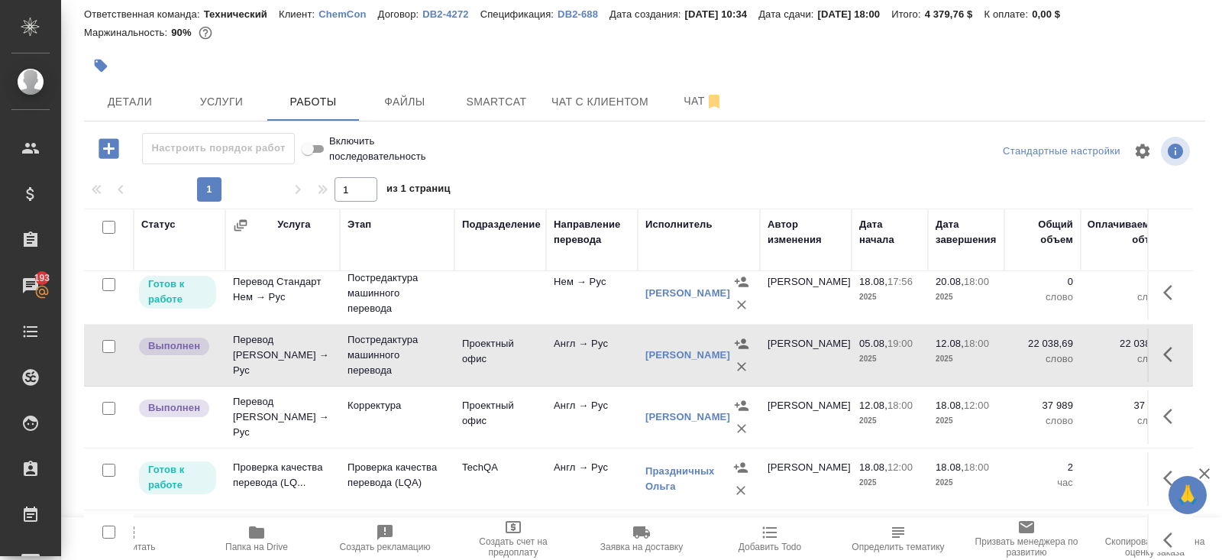
click at [1175, 345] on icon "button" at bounding box center [1172, 354] width 18 height 18
click at [1068, 351] on icon "button" at bounding box center [1060, 354] width 18 height 18
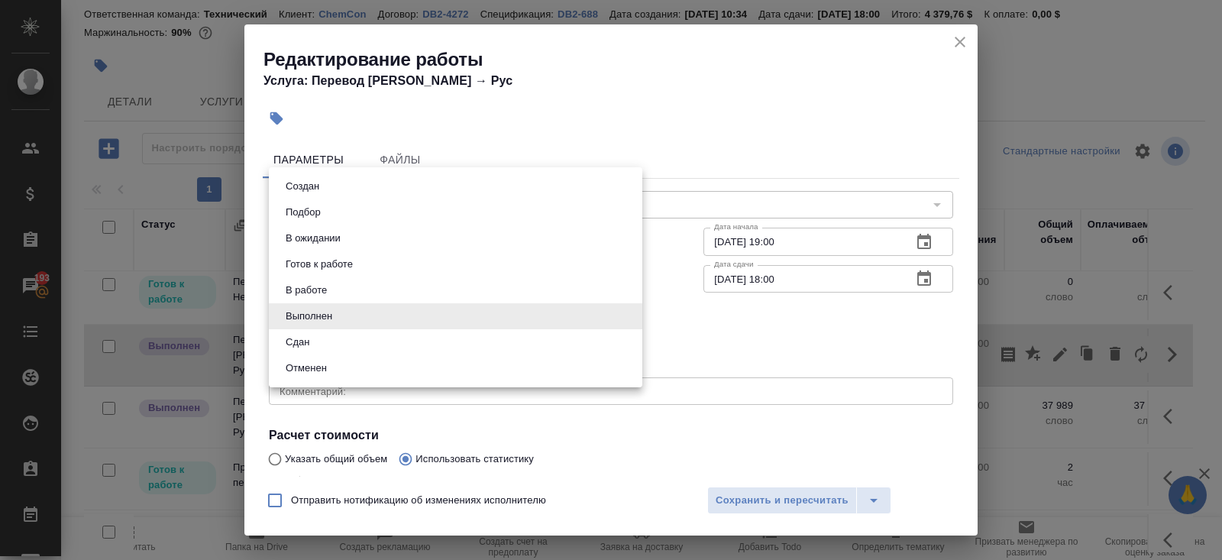
click at [282, 321] on body "🙏 .cls-1 fill:#fff; AWATERA Belyakova Yulia Клиенты Спецификации Заказы 193 Чат…" at bounding box center [611, 280] width 1222 height 560
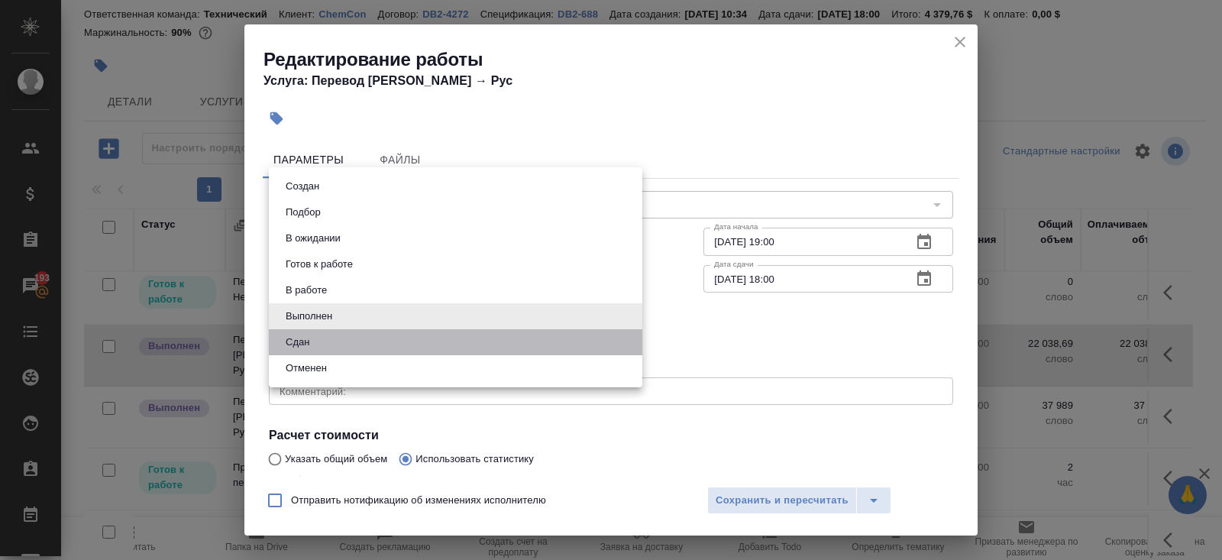
click at [292, 333] on li "Сдан" at bounding box center [455, 342] width 373 height 26
type input "closed"
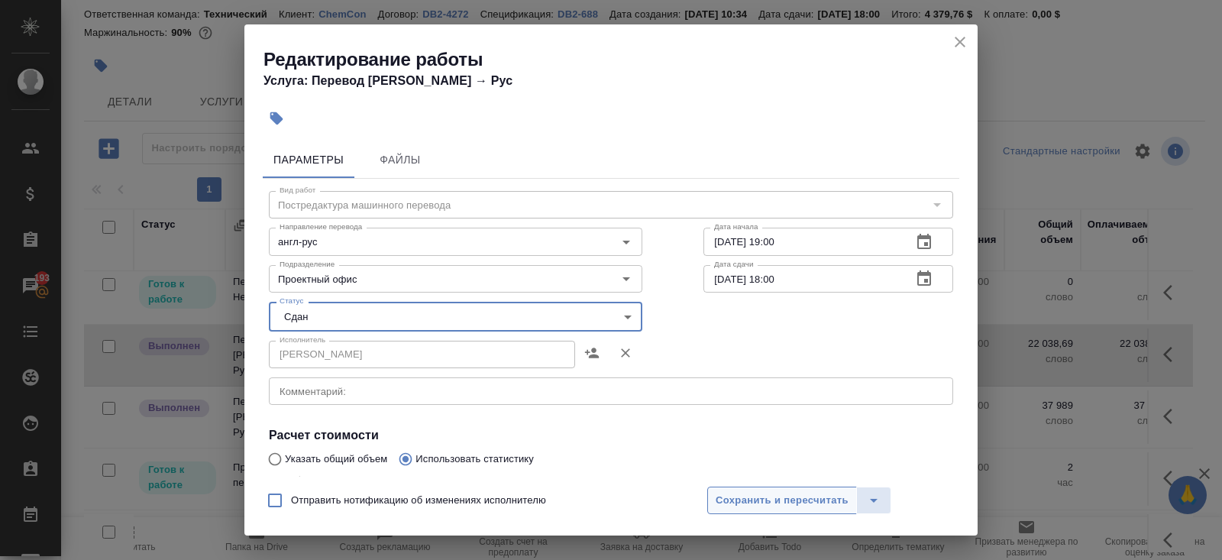
click at [754, 493] on span "Сохранить и пересчитать" at bounding box center [782, 501] width 133 height 18
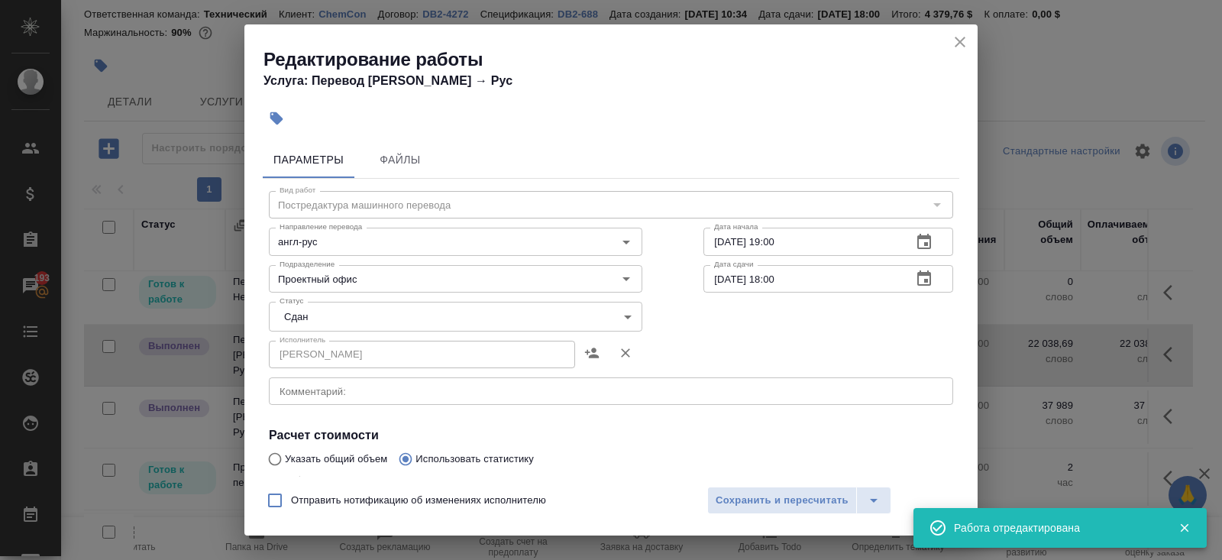
click at [1164, 411] on icon "button" at bounding box center [1167, 416] width 9 height 15
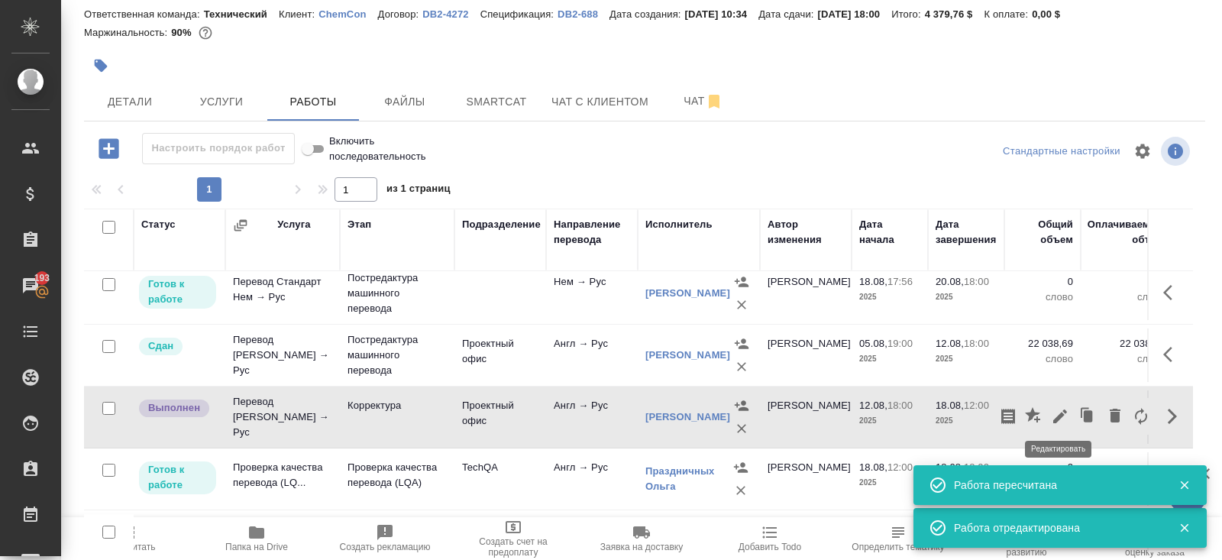
click at [1062, 409] on icon "button" at bounding box center [1060, 416] width 14 height 14
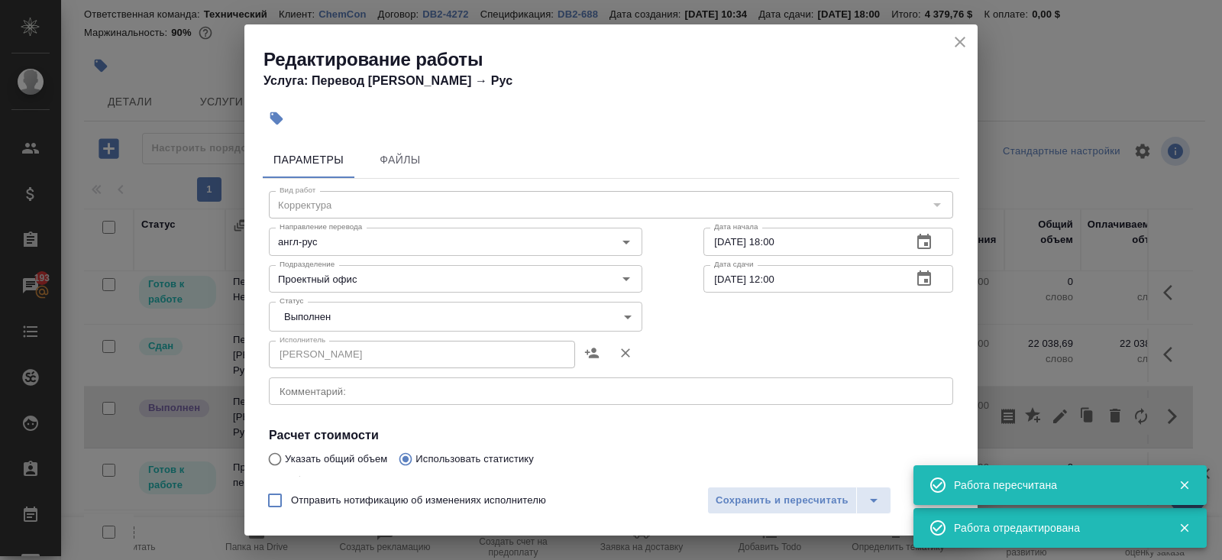
click at [311, 319] on body "🙏 .cls-1 fill:#fff; AWATERA Belyakova Yulia Клиенты Спецификации Заказы 193 Чат…" at bounding box center [611, 280] width 1222 height 560
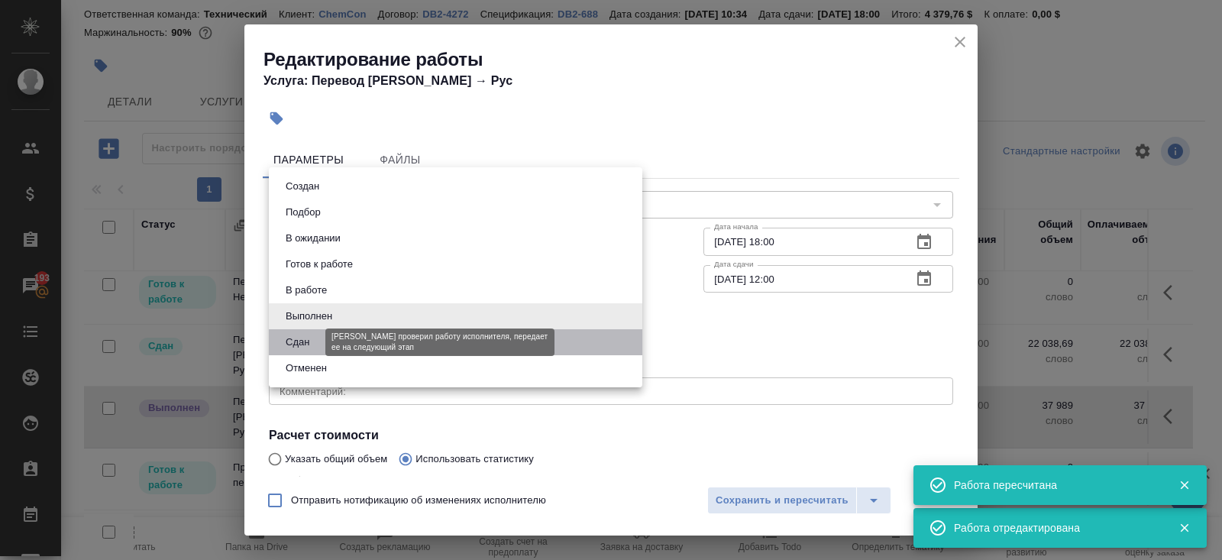
click at [311, 347] on button "Сдан" at bounding box center [297, 342] width 33 height 17
type input "closed"
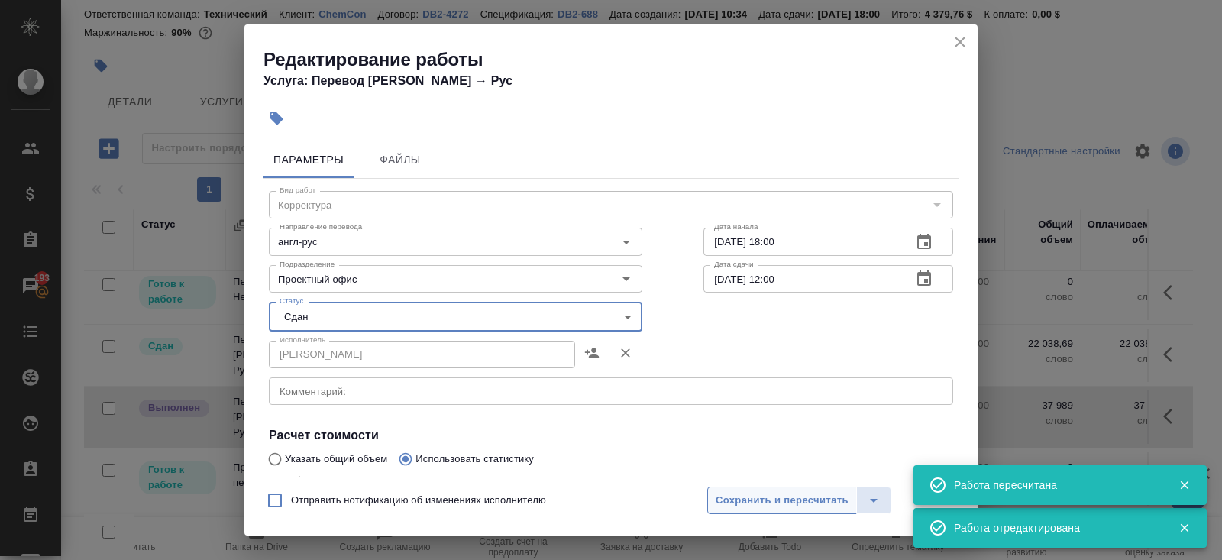
click at [754, 499] on span "Сохранить и пересчитать" at bounding box center [782, 501] width 133 height 18
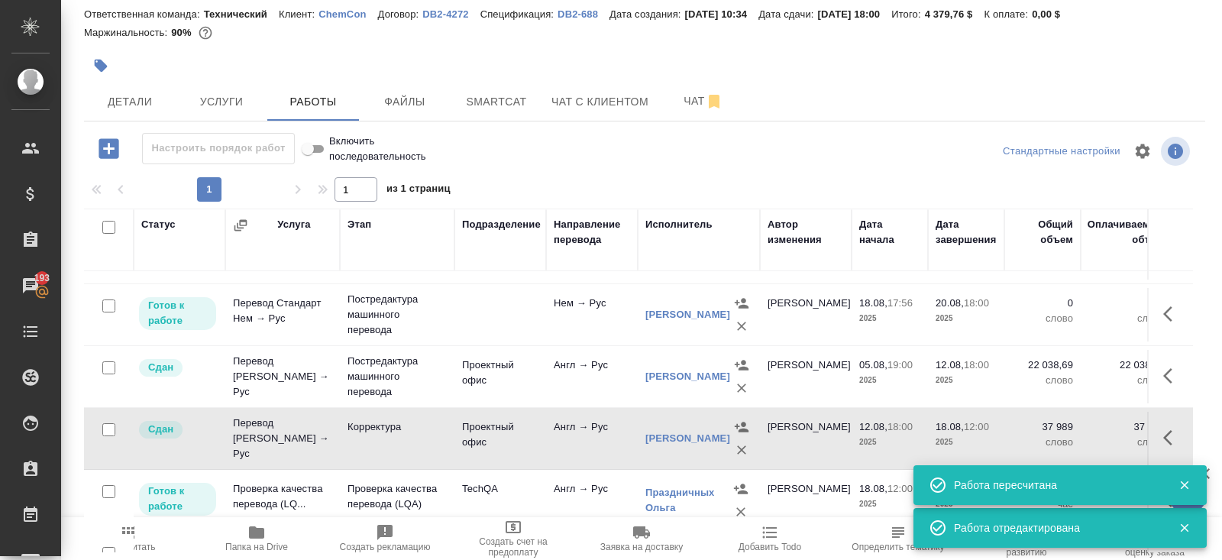
scroll to position [630, 0]
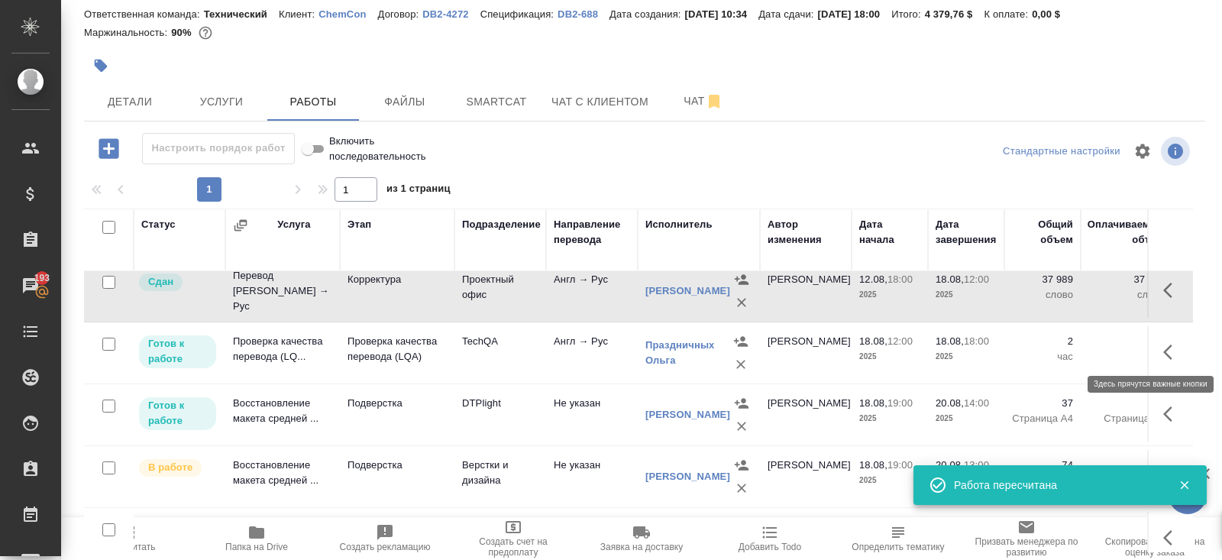
click at [1181, 338] on button "button" at bounding box center [1172, 352] width 37 height 37
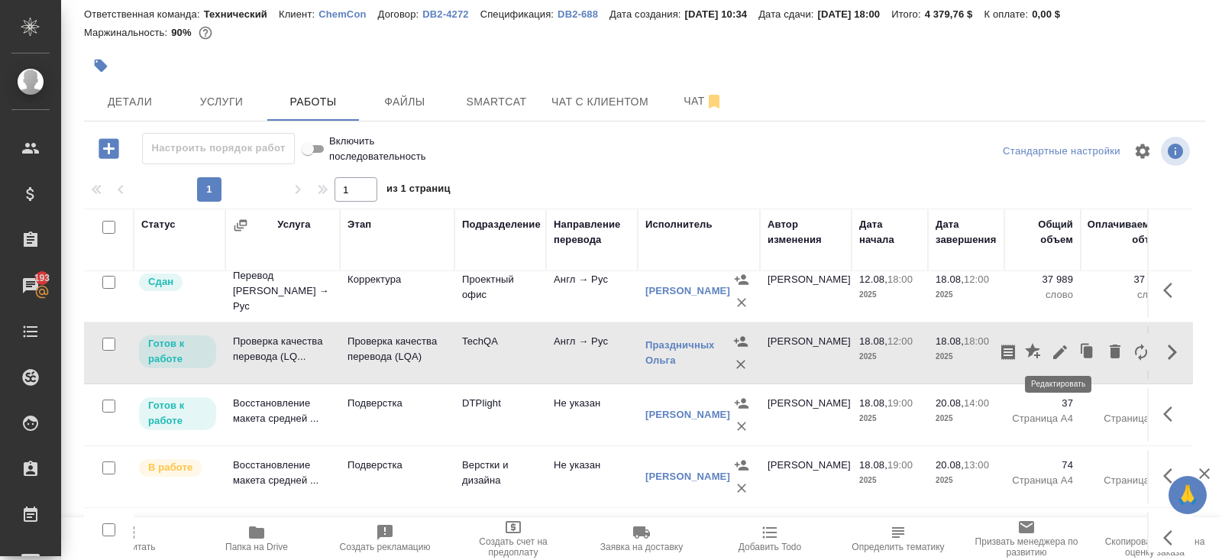
click at [1057, 349] on icon "button" at bounding box center [1060, 352] width 14 height 14
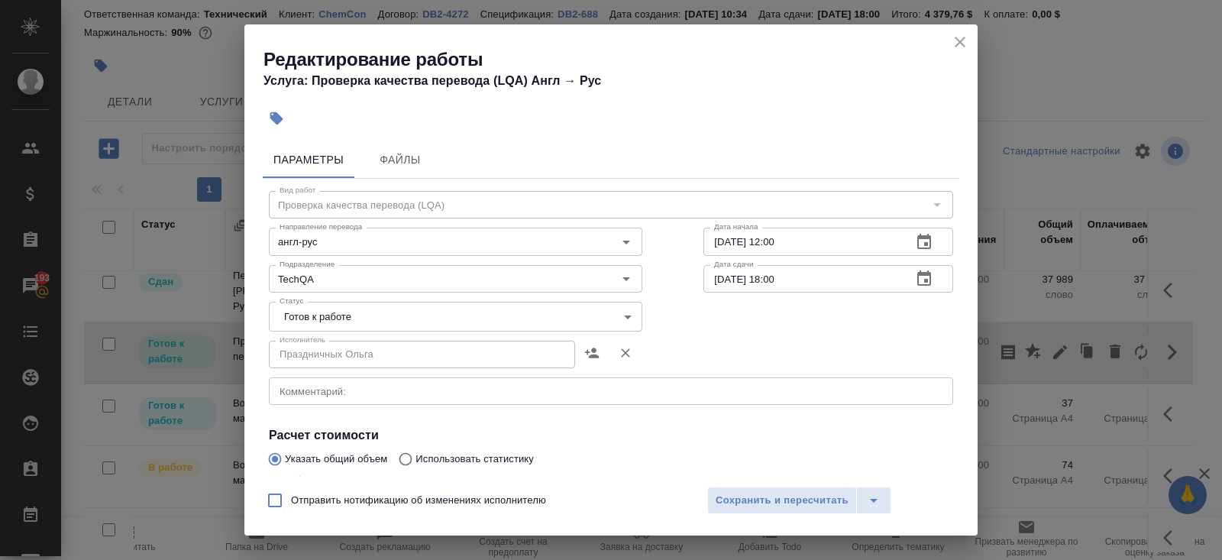
click at [324, 320] on body "🙏 .cls-1 fill:#fff; AWATERA Belyakova Yulia Клиенты Спецификации Заказы 193 Чат…" at bounding box center [611, 280] width 1222 height 560
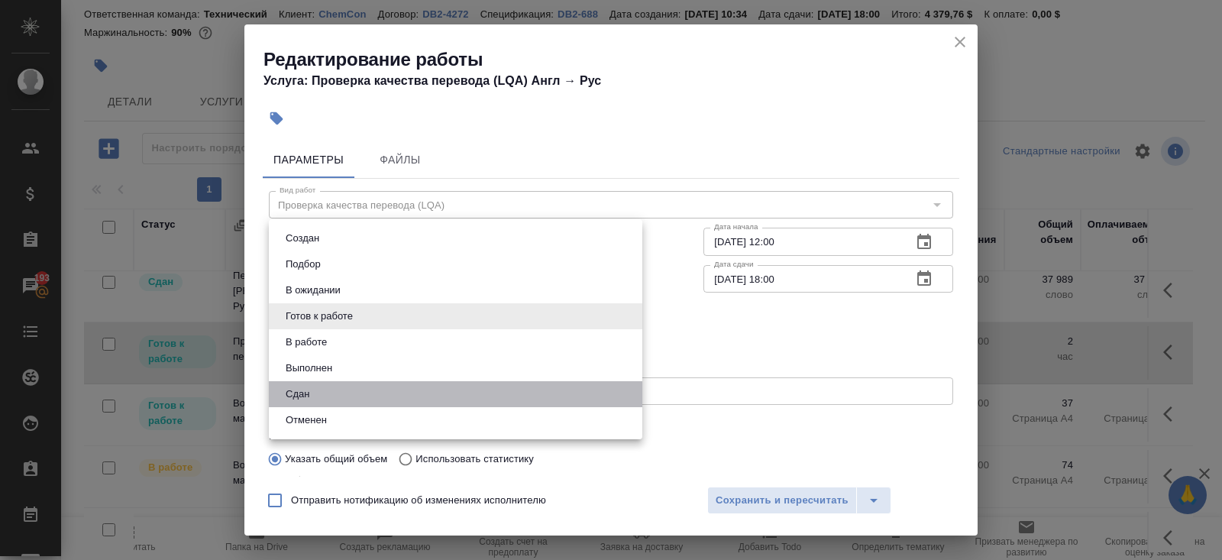
click at [317, 388] on li "Сдан" at bounding box center [455, 394] width 373 height 26
type input "closed"
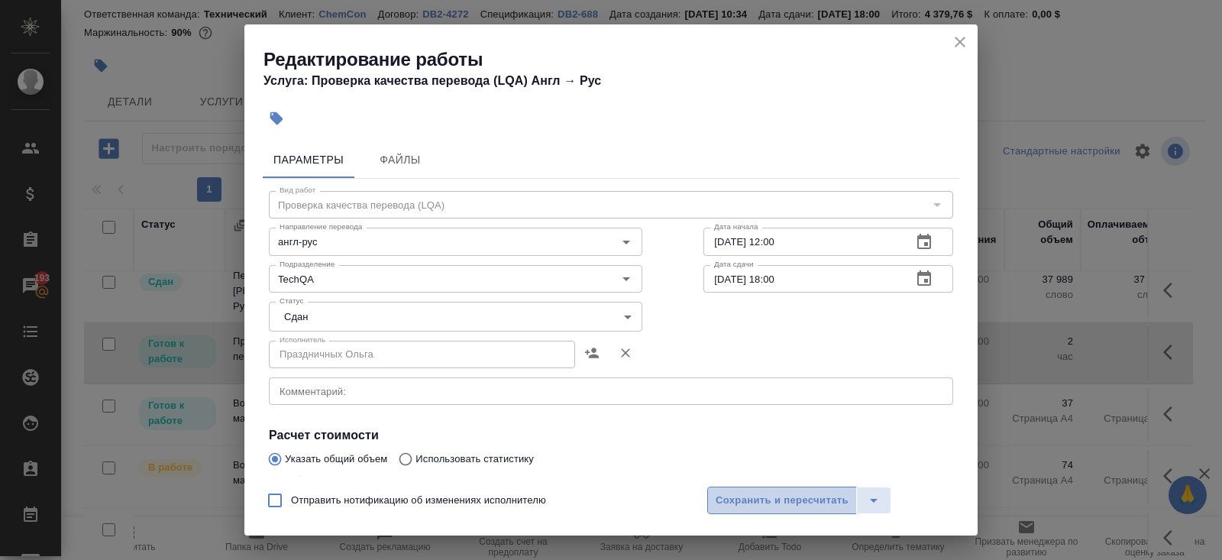
click at [713, 499] on button "Сохранить и пересчитать" at bounding box center [782, 499] width 150 height 27
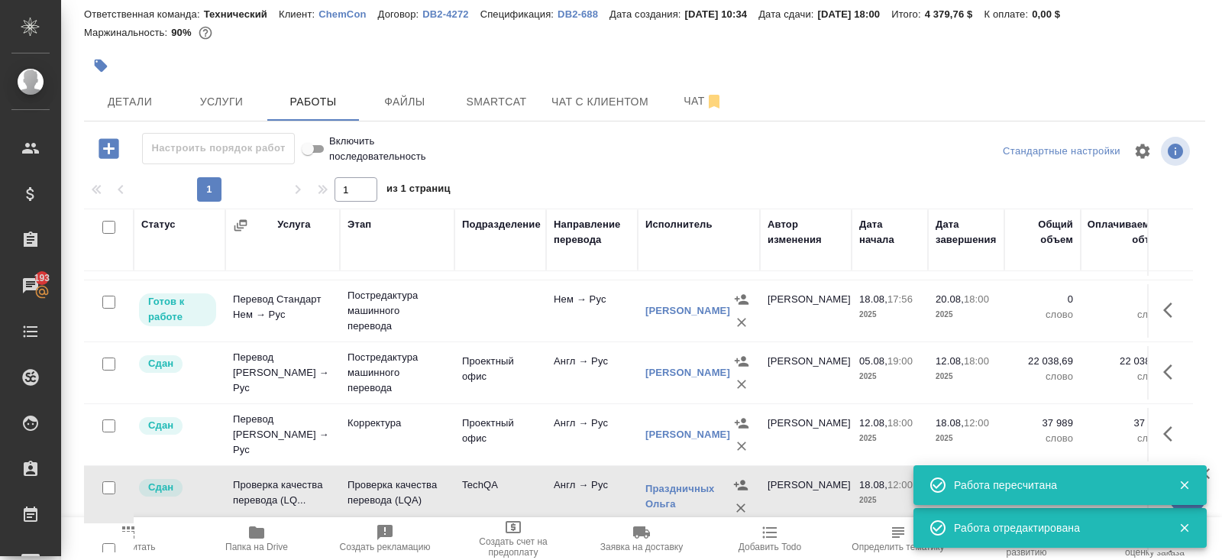
scroll to position [443, 0]
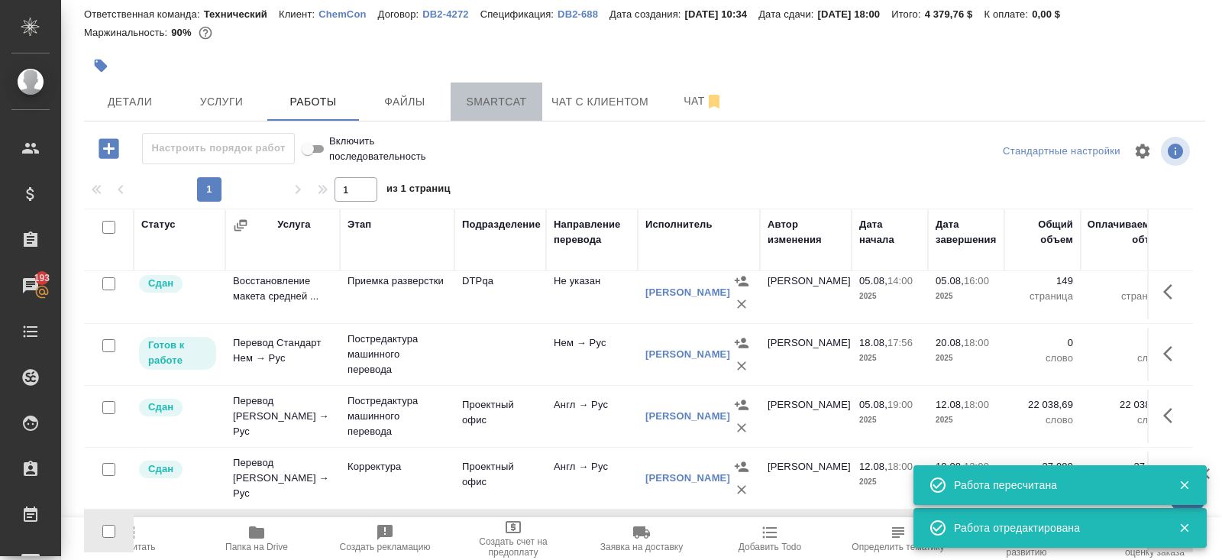
click at [512, 91] on button "Smartcat" at bounding box center [497, 101] width 92 height 38
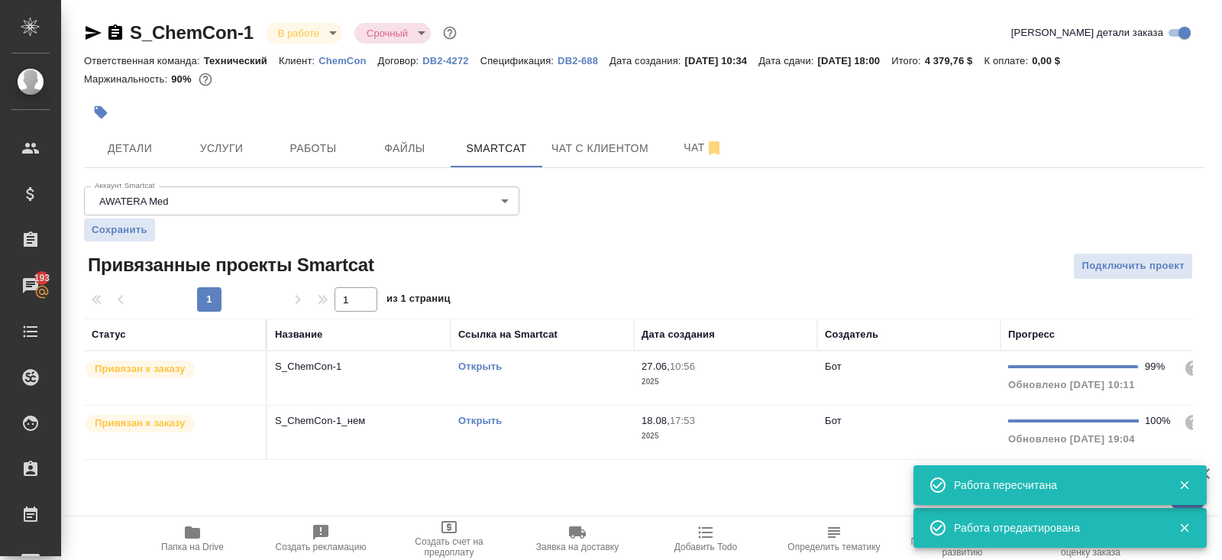
click at [535, 405] on td "Открыть" at bounding box center [542, 377] width 183 height 53
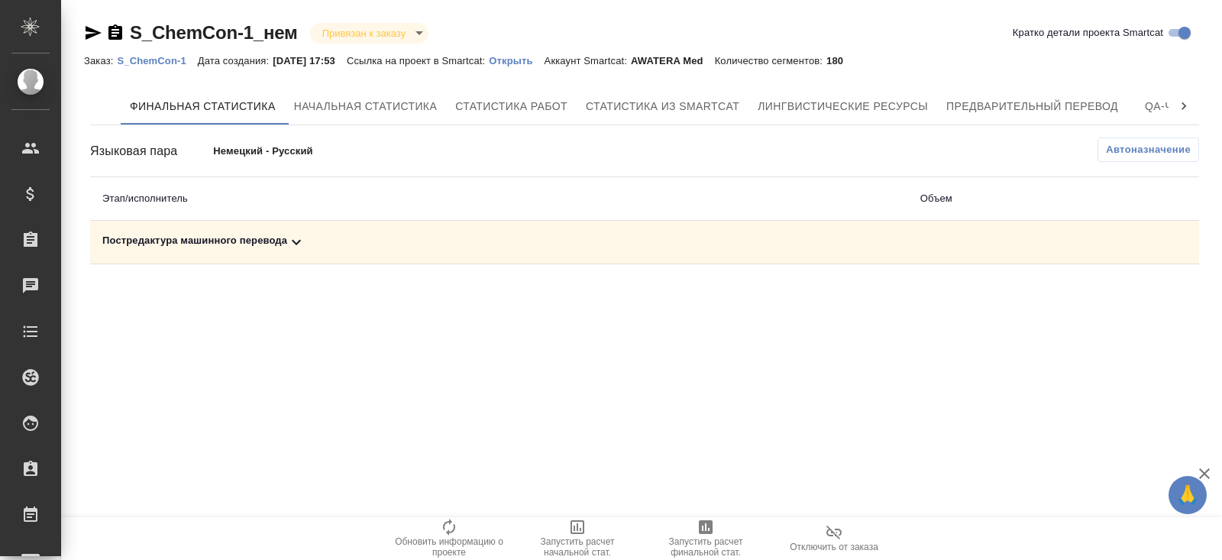
click at [301, 242] on icon at bounding box center [296, 242] width 18 height 18
click at [1123, 151] on span "Автоназначение" at bounding box center [1148, 149] width 85 height 15
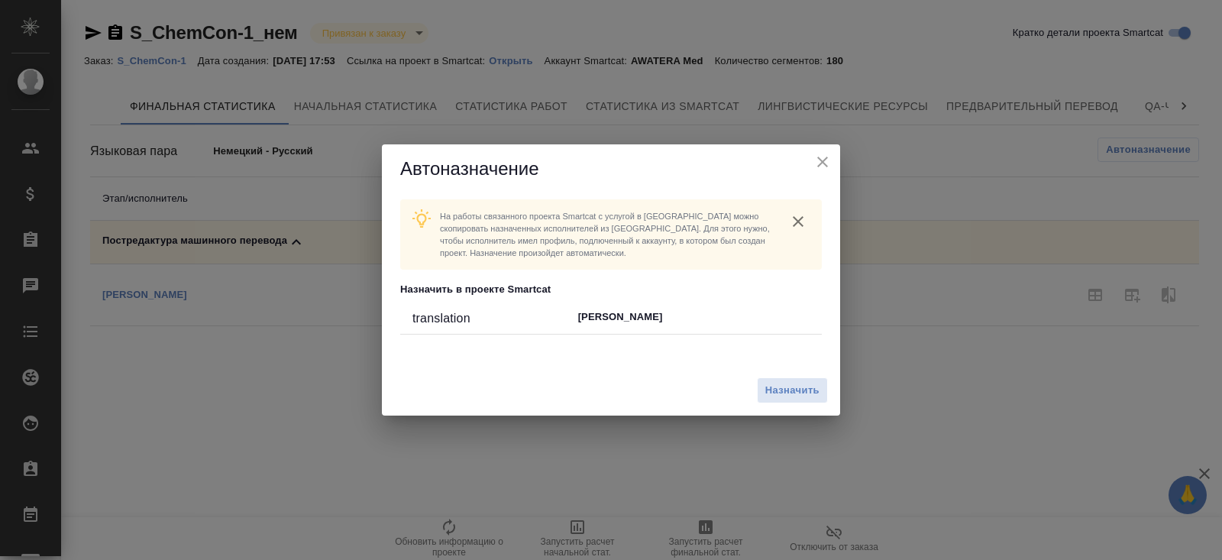
click at [777, 405] on div "Назначить" at bounding box center [611, 390] width 458 height 51
click at [784, 392] on span "Назначить" at bounding box center [792, 391] width 54 height 18
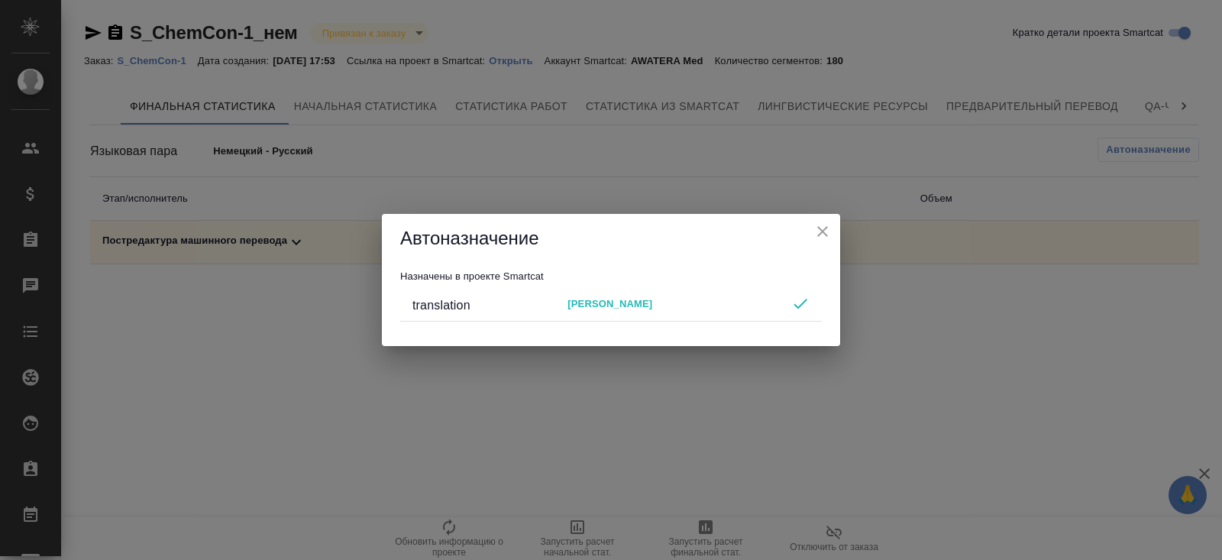
click at [659, 469] on div "Автоназначение Назначены в проекте Smartcat translation Лажинцева Ирина" at bounding box center [611, 280] width 1222 height 560
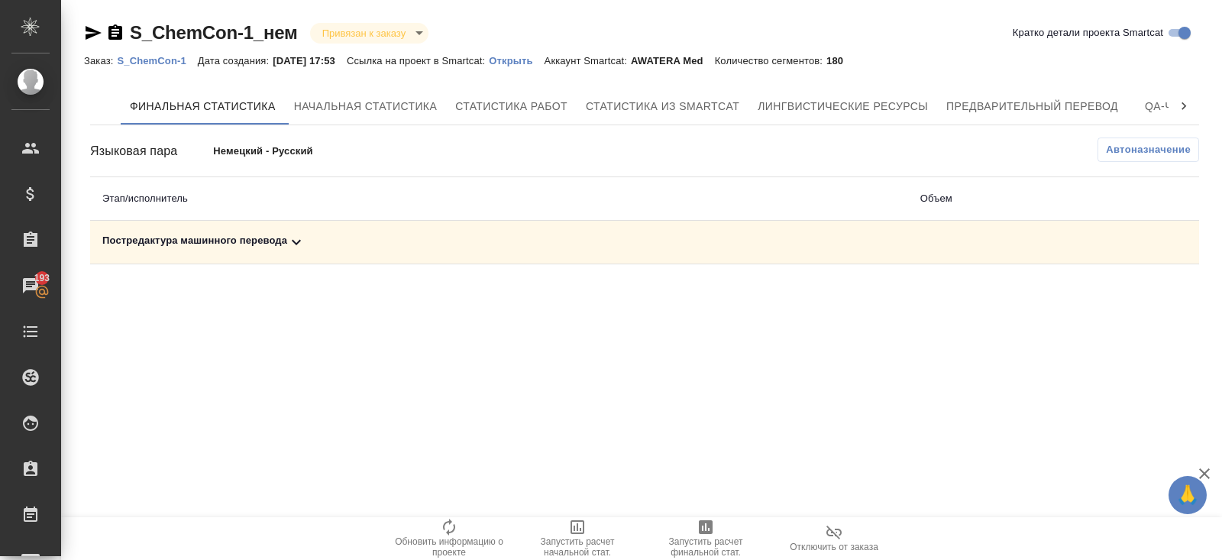
click at [695, 533] on span "Запустить расчет финальной стат." at bounding box center [706, 538] width 110 height 40
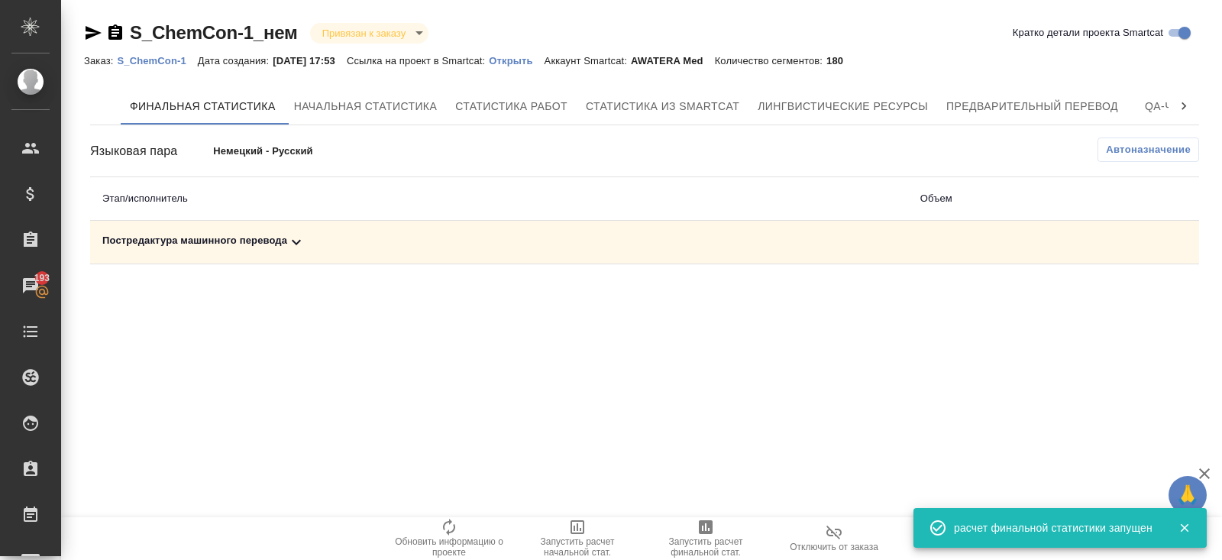
click at [316, 239] on div "Постредактура машинного перевода" at bounding box center [498, 242] width 793 height 18
click at [1139, 288] on icon "button" at bounding box center [1132, 295] width 18 height 18
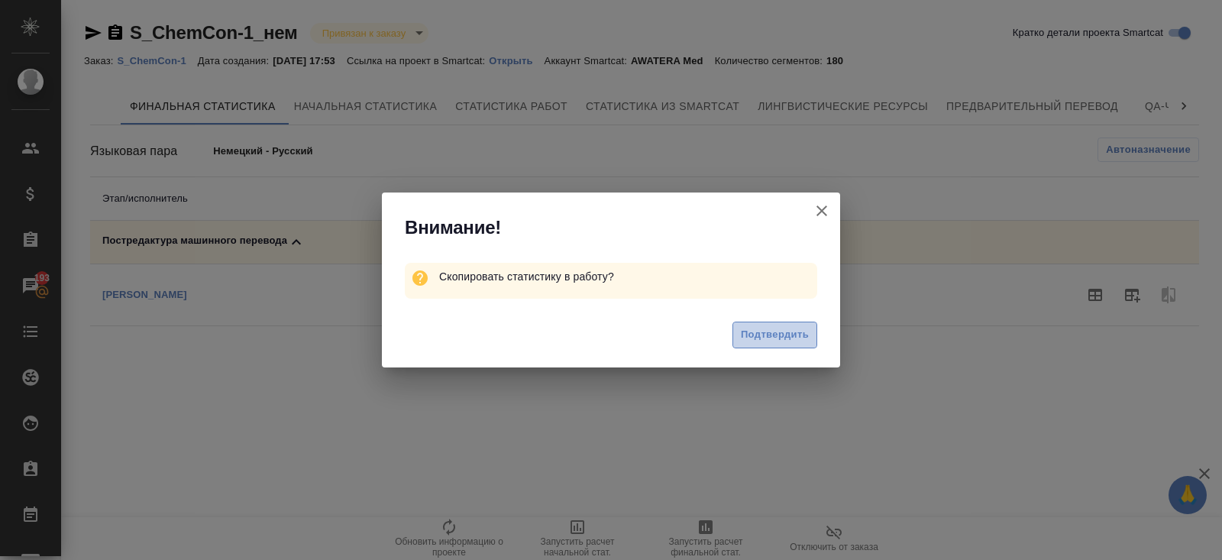
click at [774, 338] on span "Подтвердить" at bounding box center [775, 335] width 68 height 18
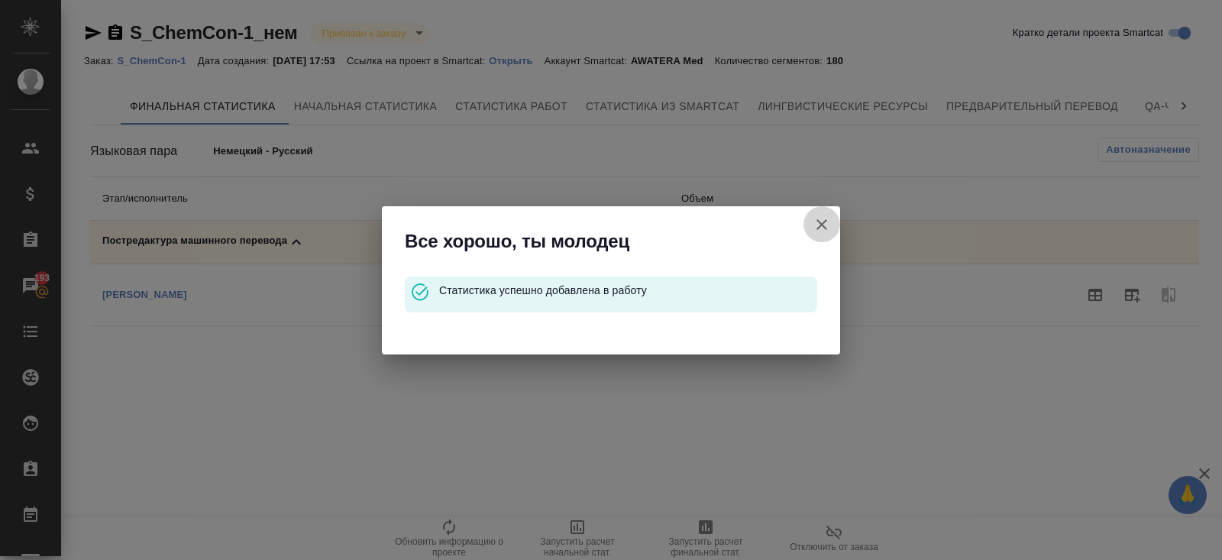
click at [820, 217] on icon "button" at bounding box center [822, 224] width 18 height 18
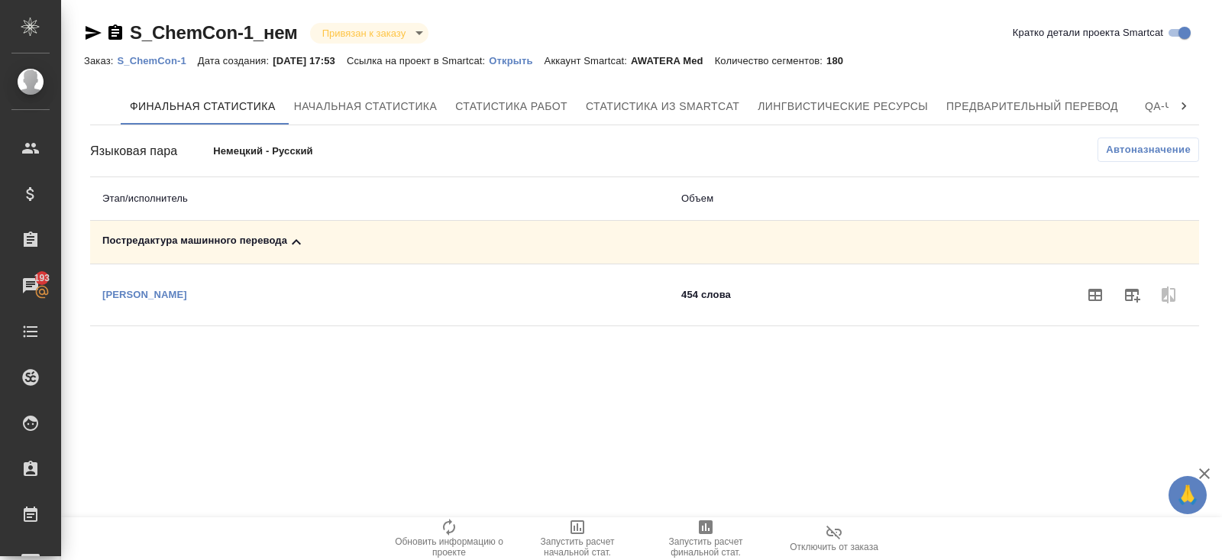
click at [141, 64] on p "S_ChemCon-1" at bounding box center [157, 60] width 80 height 11
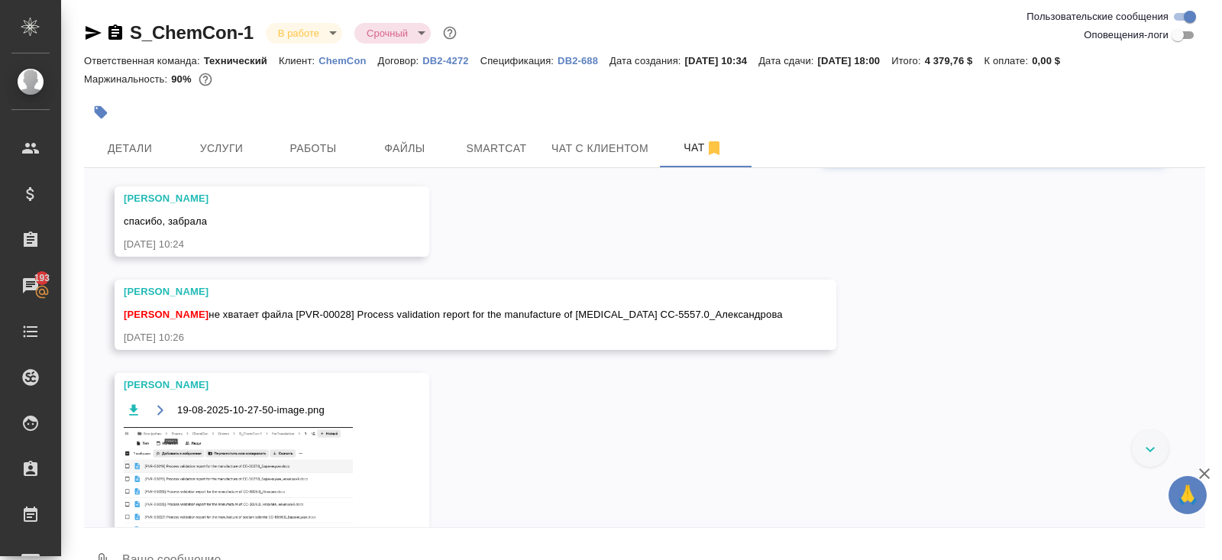
scroll to position [2625, 0]
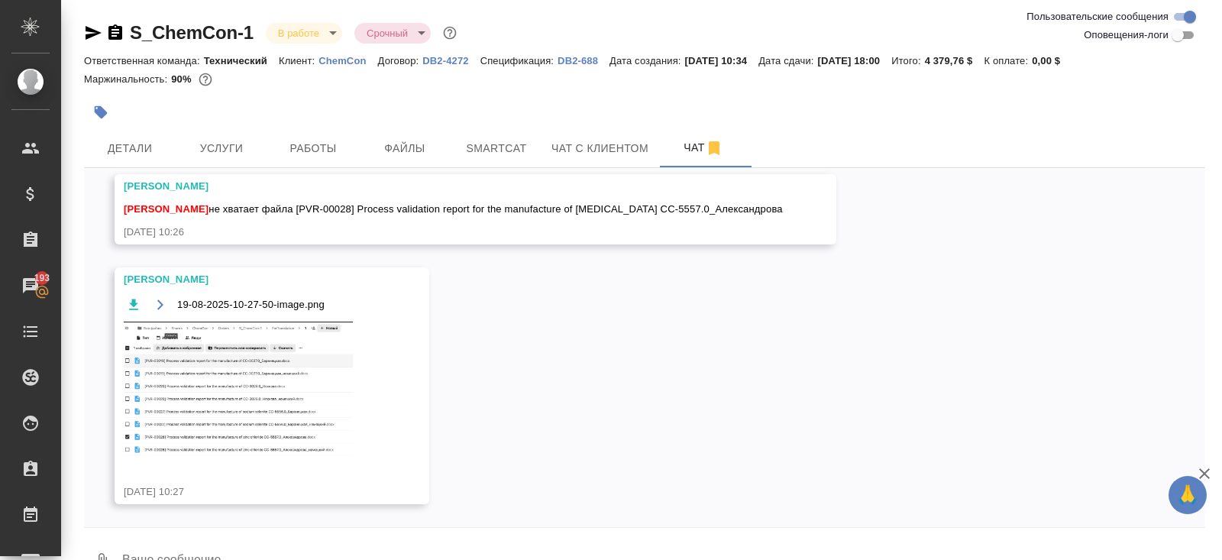
click at [252, 360] on img at bounding box center [238, 389] width 229 height 135
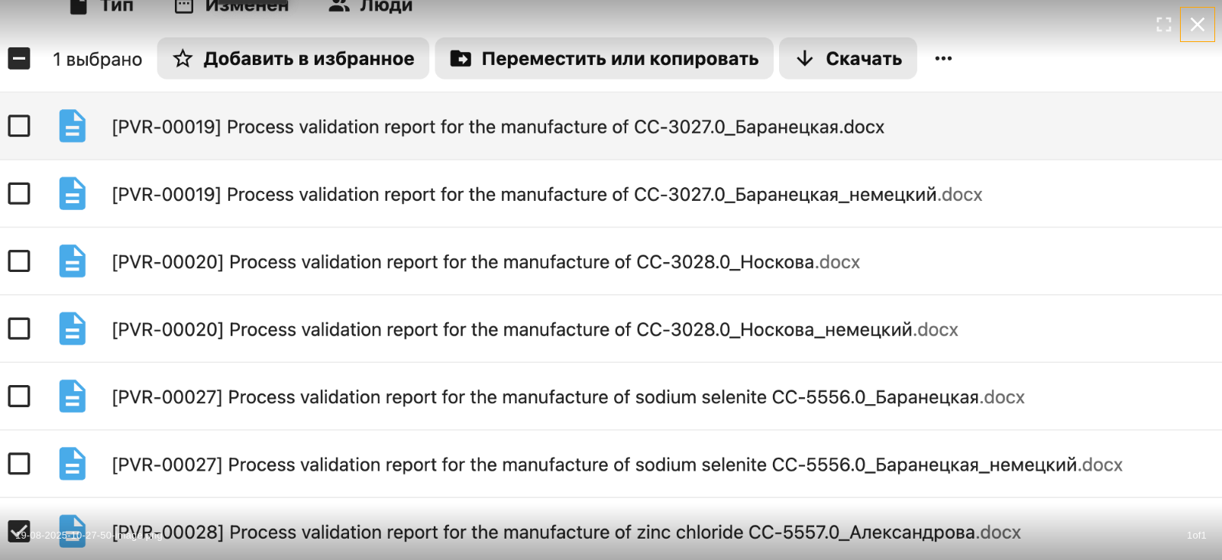
click at [1099, 26] on icon "button" at bounding box center [1197, 24] width 24 height 24
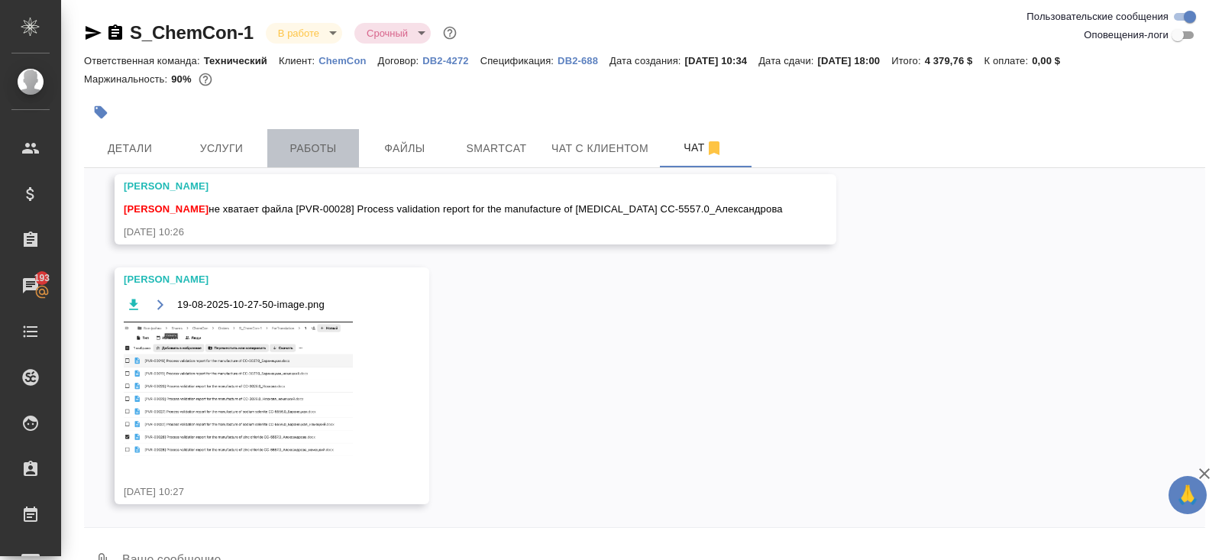
click at [298, 147] on span "Работы" at bounding box center [312, 148] width 73 height 19
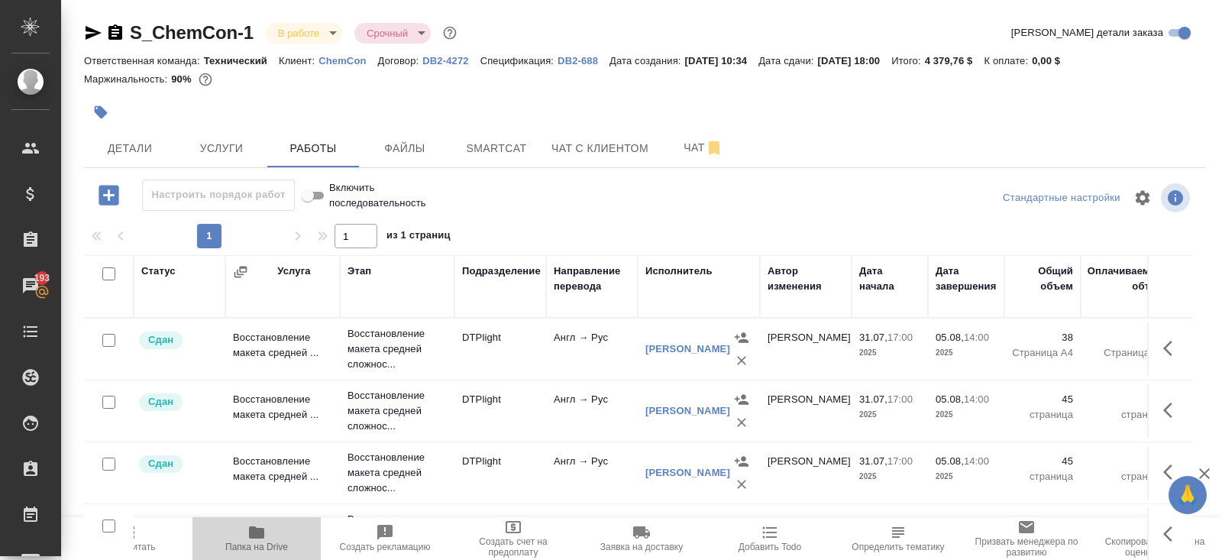
click at [251, 503] on span "Папка на Drive" at bounding box center [256, 546] width 63 height 11
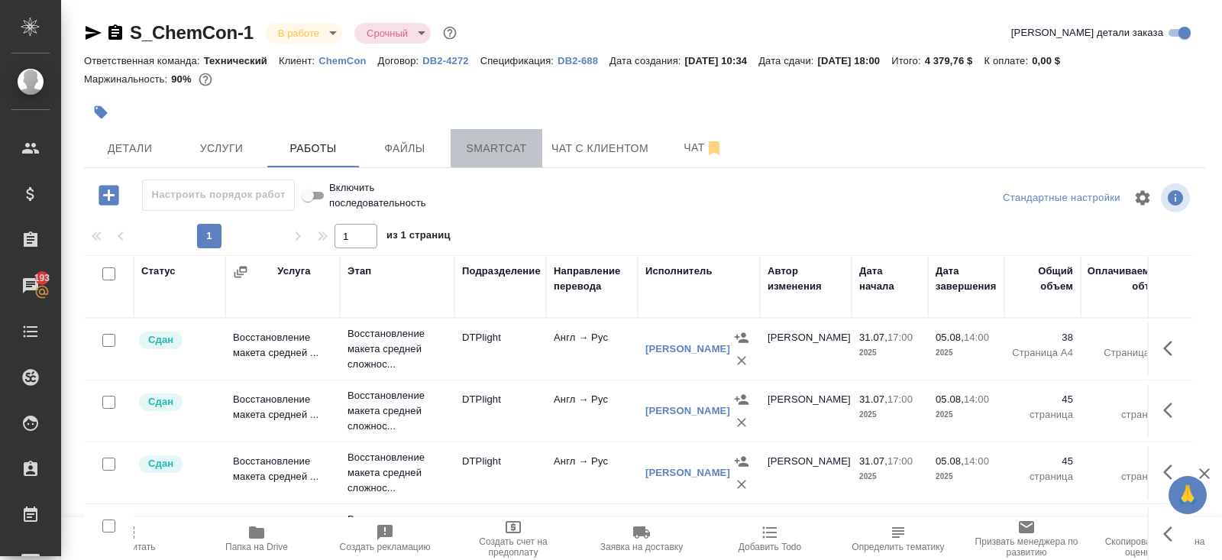
click at [481, 155] on span "Smartcat" at bounding box center [496, 148] width 73 height 19
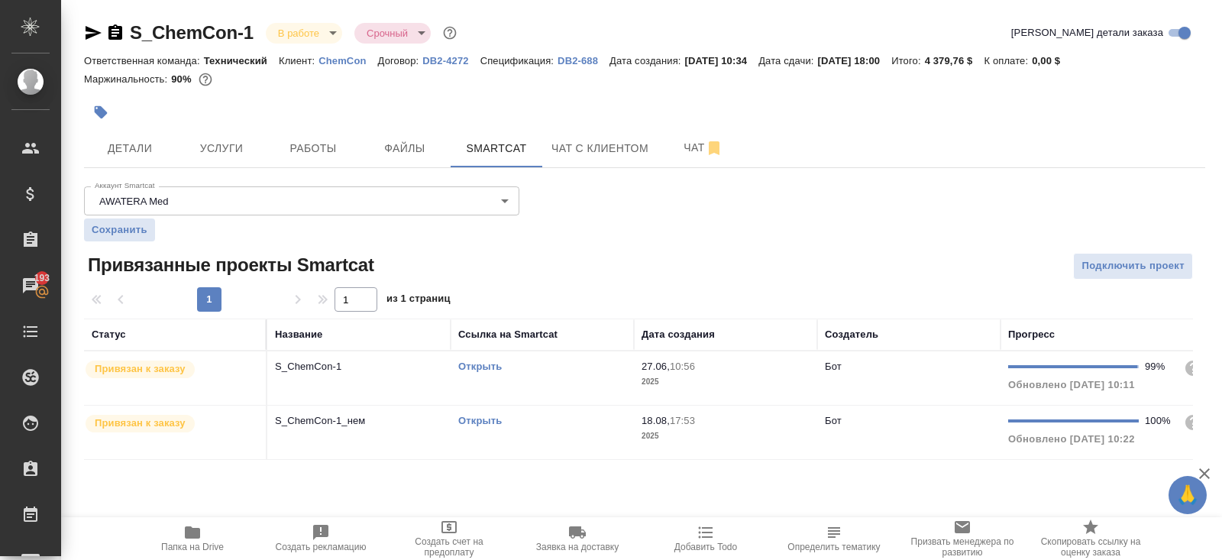
click at [478, 367] on link "Открыть" at bounding box center [480, 365] width 44 height 11
click at [713, 145] on icon "button" at bounding box center [714, 148] width 11 height 14
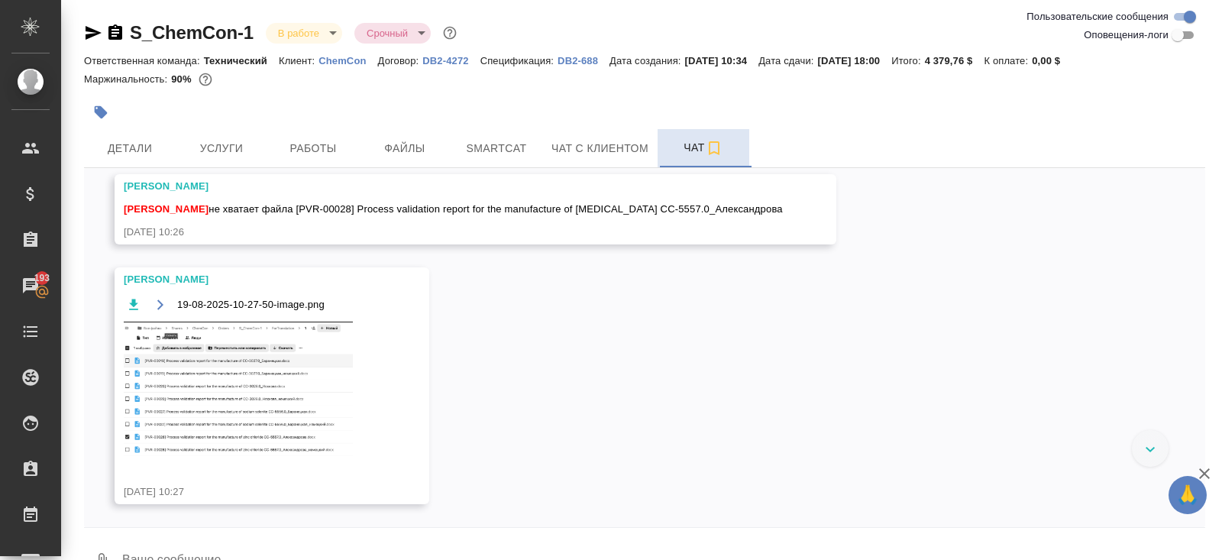
scroll to position [2625, 0]
click at [302, 152] on span "Работы" at bounding box center [312, 148] width 73 height 19
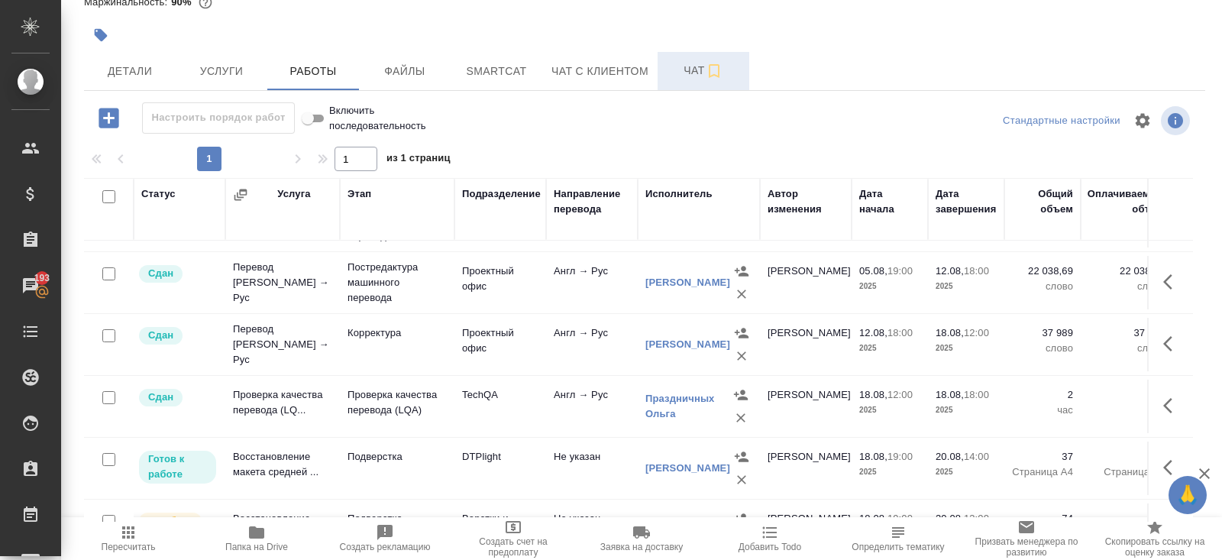
scroll to position [544, 0]
click at [1099, 282] on button "button" at bounding box center [1172, 283] width 37 height 37
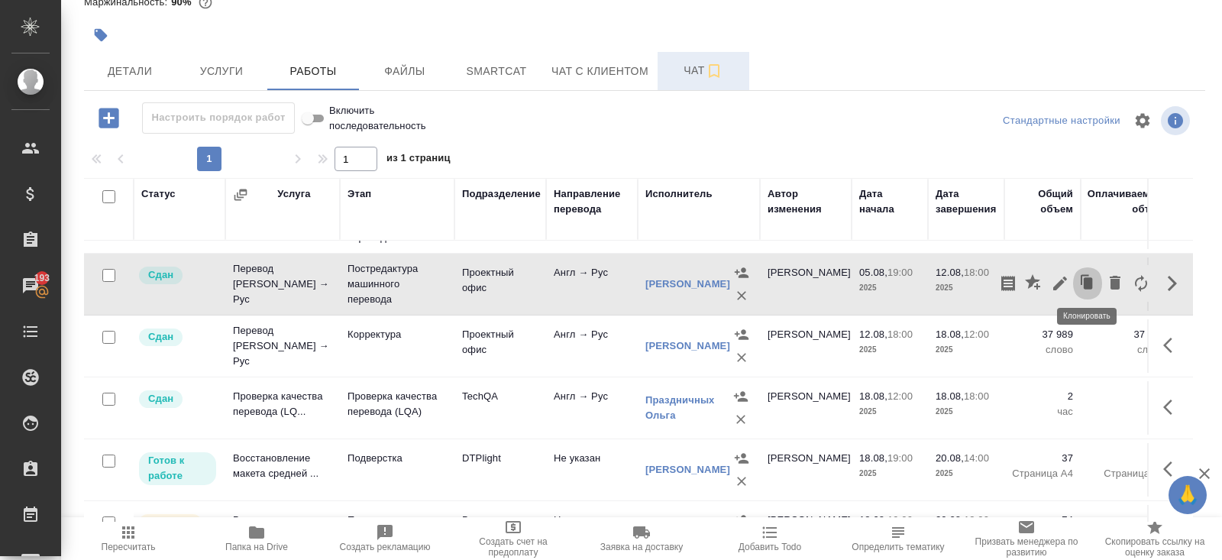
click at [1091, 278] on icon "button" at bounding box center [1088, 282] width 9 height 11
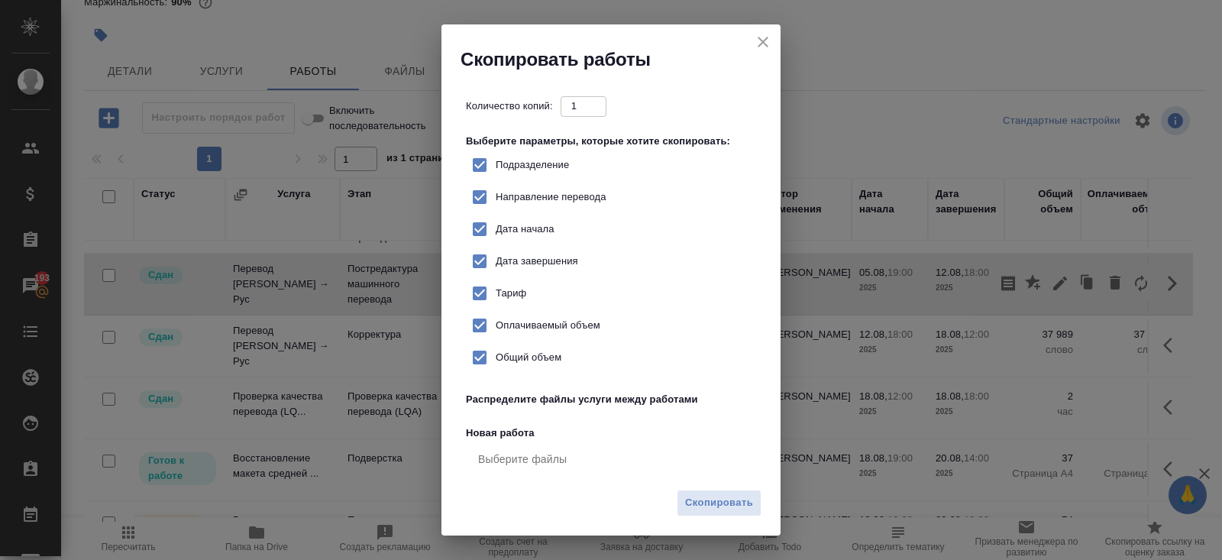
checkbox input "true"
click at [736, 503] on span "Скопировать" at bounding box center [719, 503] width 68 height 18
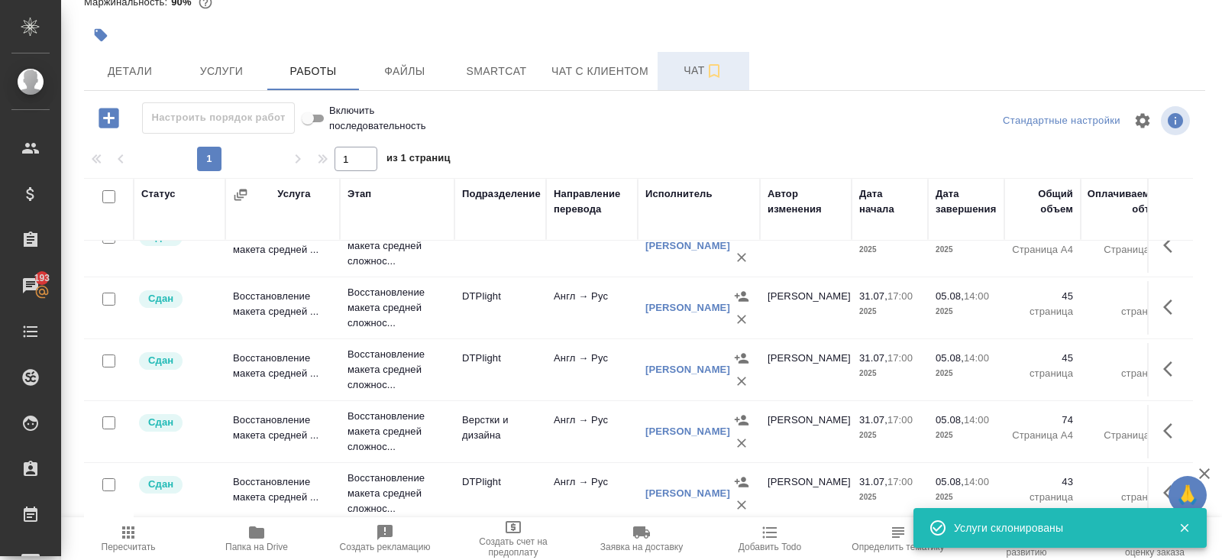
scroll to position [0, 0]
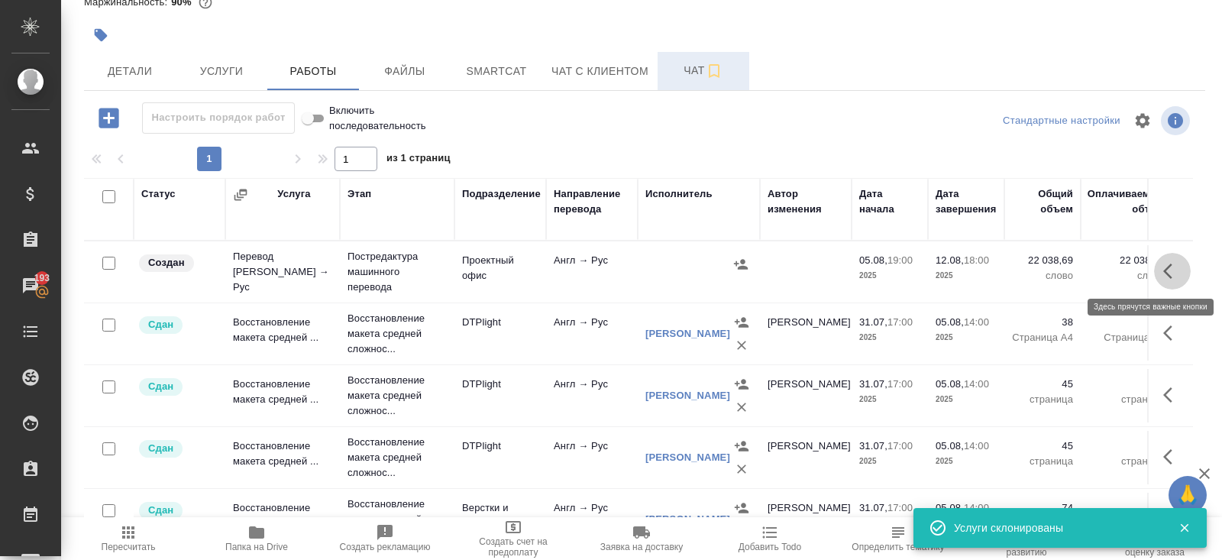
click at [1099, 266] on icon "button" at bounding box center [1172, 271] width 18 height 18
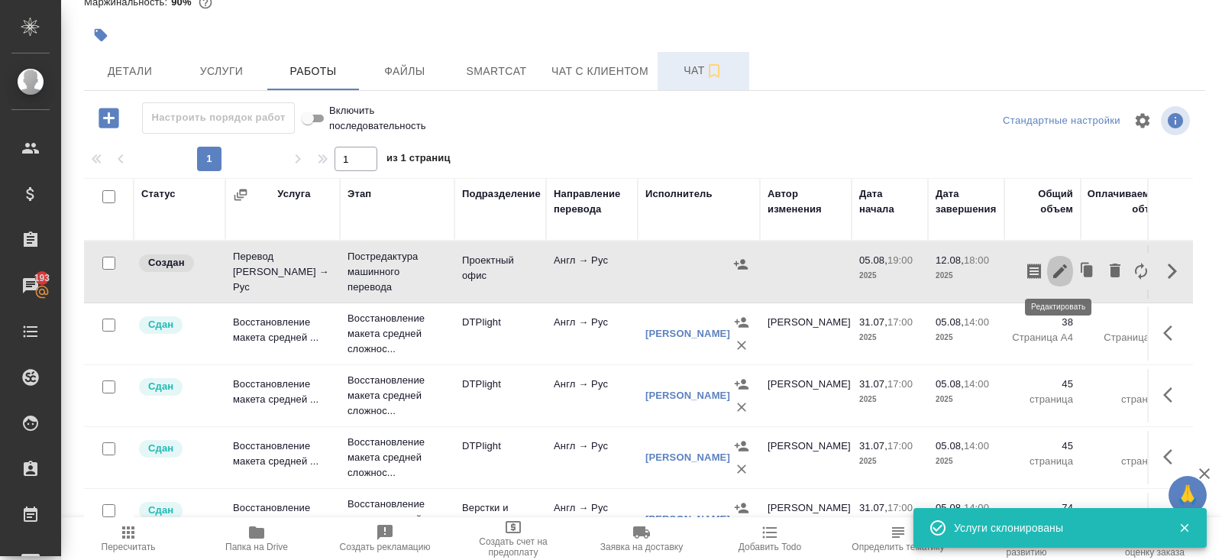
click at [1059, 269] on icon "button" at bounding box center [1060, 271] width 14 height 14
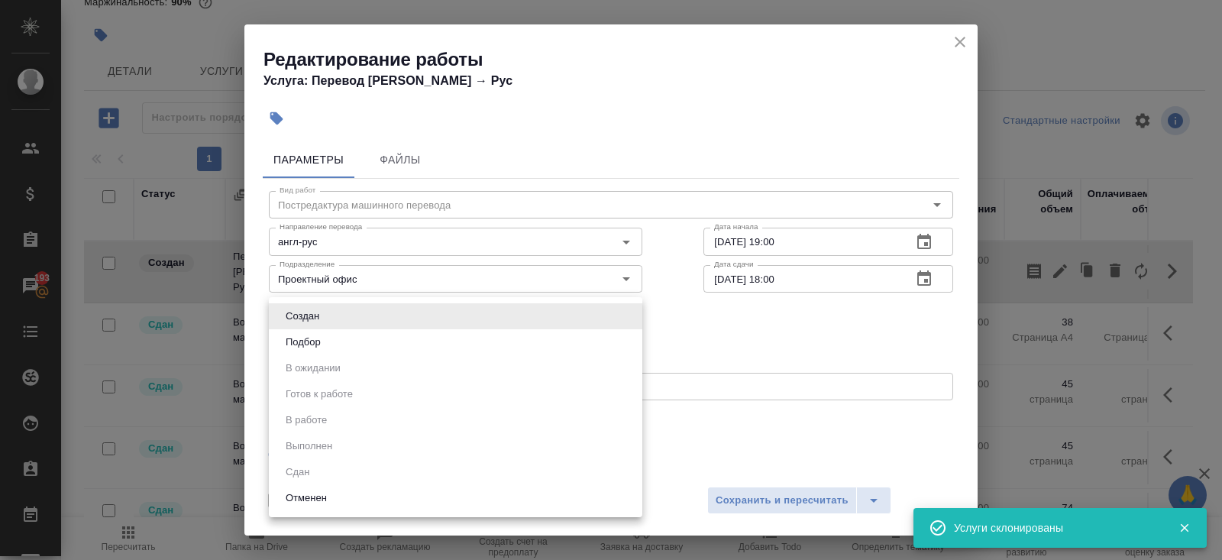
click at [335, 309] on body "🙏 .cls-1 fill:#fff; AWATERA Belyakova Yulia Клиенты Спецификации Заказы 193 Чат…" at bounding box center [611, 280] width 1222 height 560
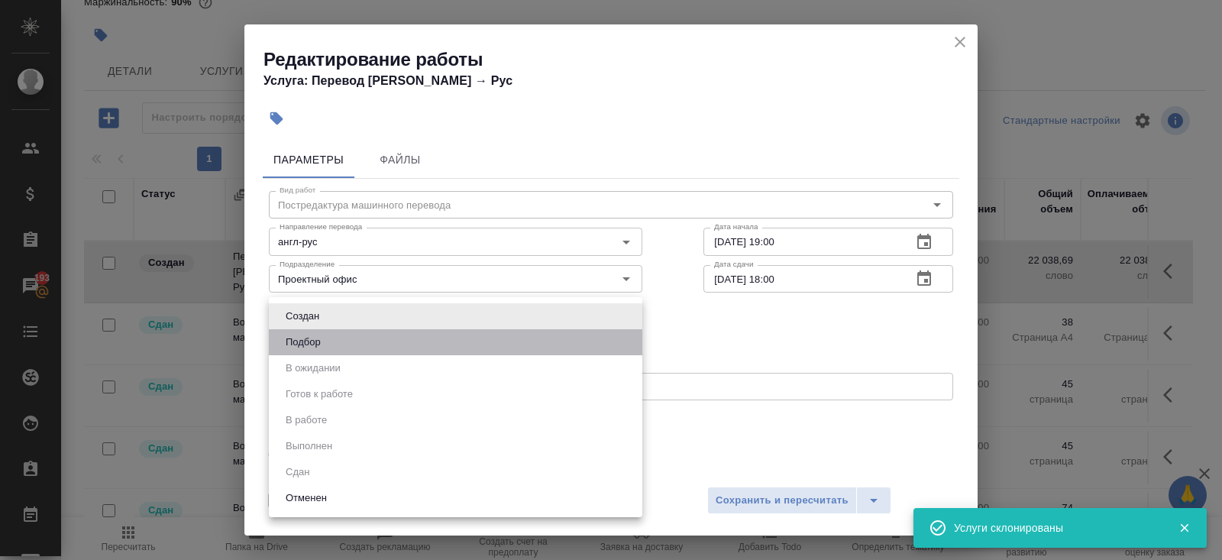
click at [334, 347] on li "Подбор" at bounding box center [455, 342] width 373 height 26
type input "recruiting"
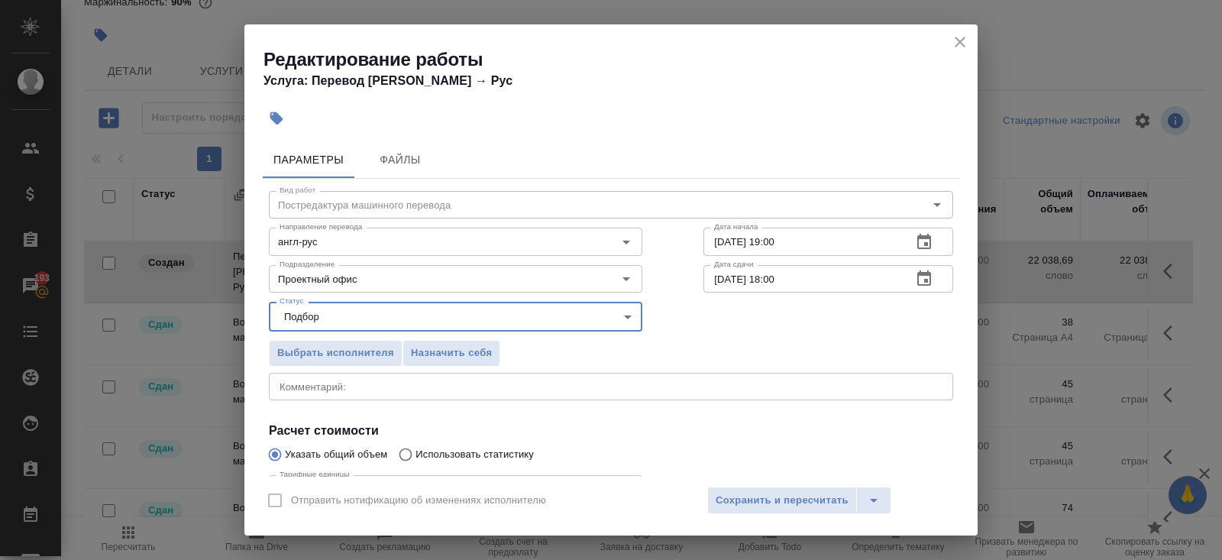
click at [913, 242] on button "button" at bounding box center [924, 242] width 37 height 37
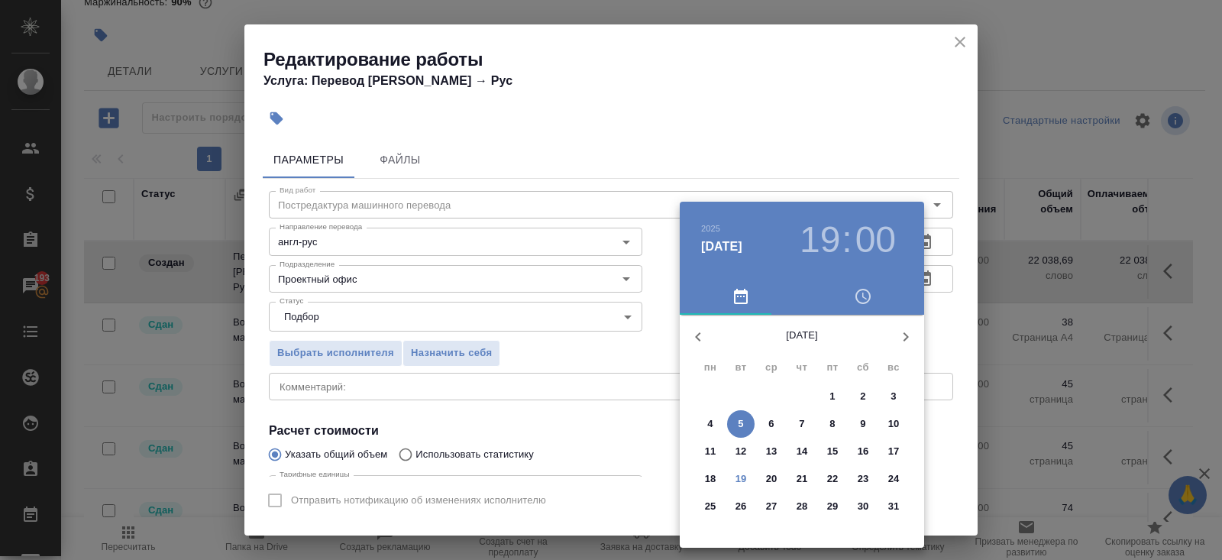
click at [740, 483] on p "19" at bounding box center [740, 478] width 11 height 15
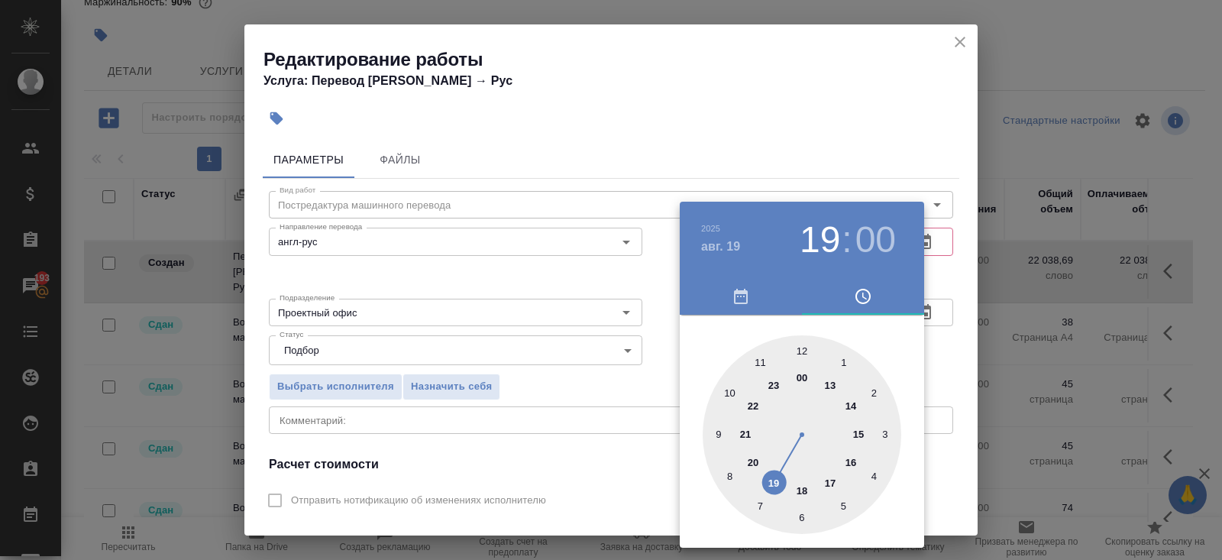
click at [735, 389] on div at bounding box center [802, 434] width 199 height 199
type input "19.08.2025 10:00"
drag, startPoint x: 622, startPoint y: 393, endPoint x: 801, endPoint y: 329, distance: 190.3
click at [622, 392] on div at bounding box center [611, 280] width 1222 height 560
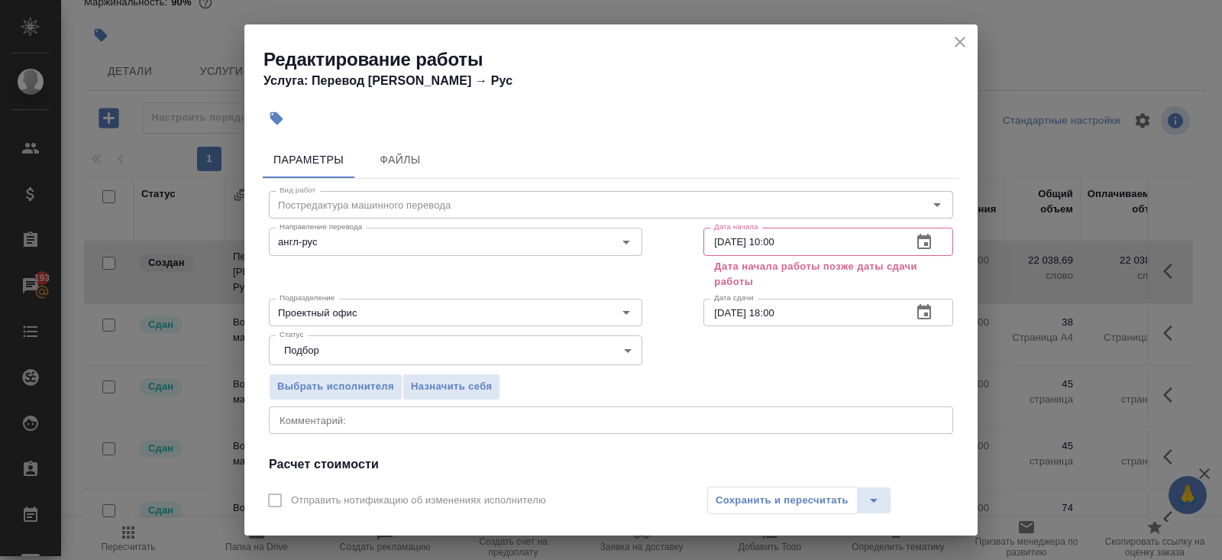
click at [929, 307] on icon "button" at bounding box center [924, 311] width 14 height 15
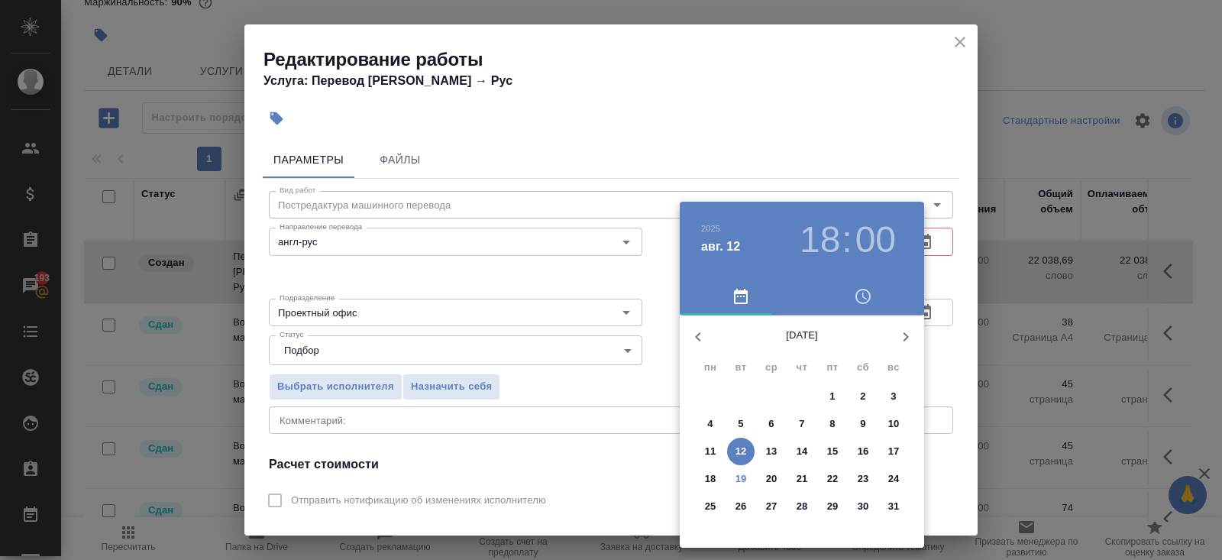
click at [745, 477] on p "19" at bounding box center [740, 478] width 11 height 15
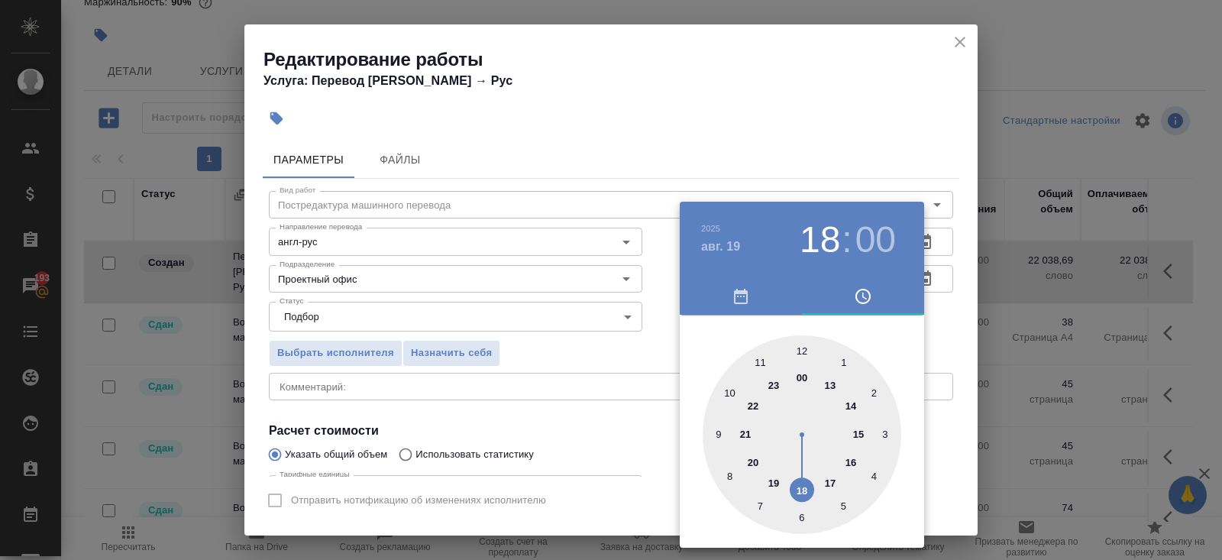
type input "19.08.2025 15:00"
click at [861, 431] on div at bounding box center [802, 434] width 199 height 199
click at [541, 422] on div at bounding box center [611, 280] width 1222 height 560
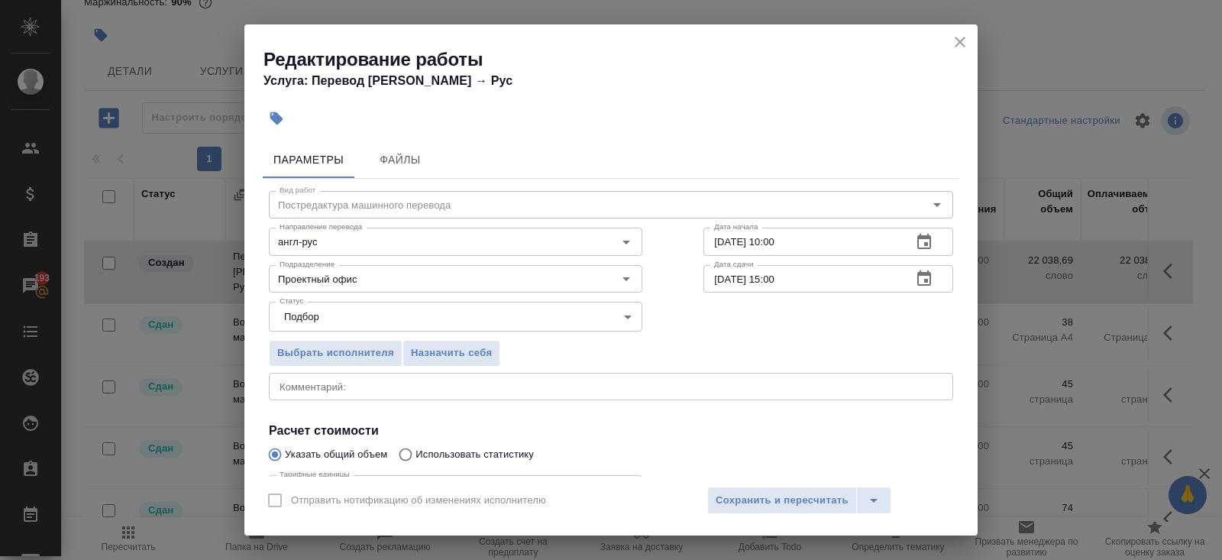
scroll to position [158, 0]
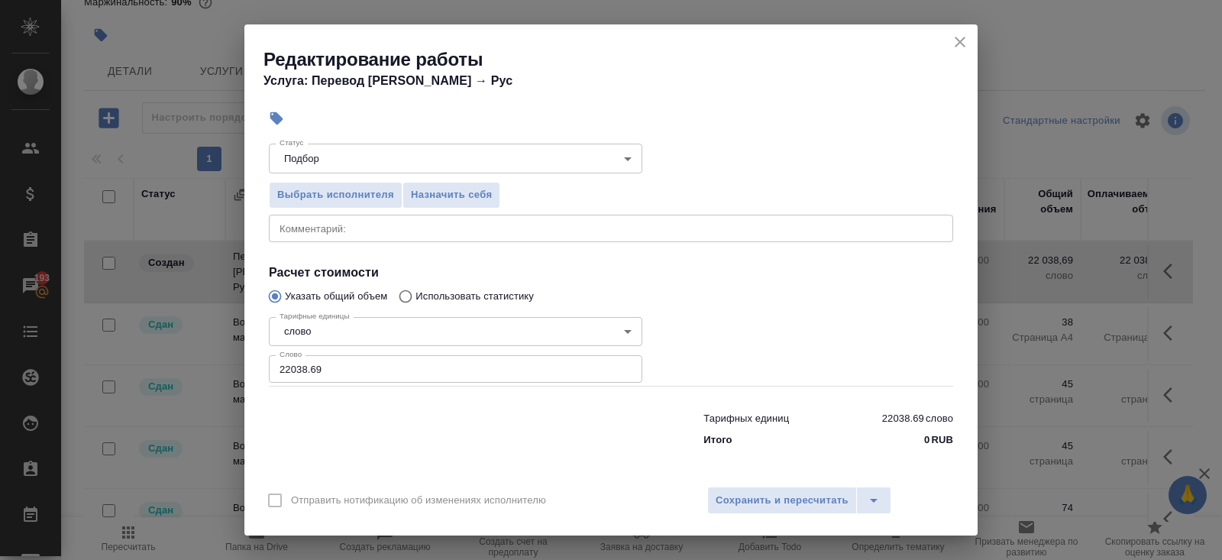
drag, startPoint x: 340, startPoint y: 366, endPoint x: 137, endPoint y: 362, distance: 202.4
click at [137, 362] on div "Редактирование работы Услуга: Перевод Стандарт Англ → Рус Параметры Файлы Вид р…" at bounding box center [611, 280] width 1222 height 560
type input "1352"
type input "1352.9"
click at [774, 497] on span "Сохранить и пересчитать" at bounding box center [782, 501] width 133 height 18
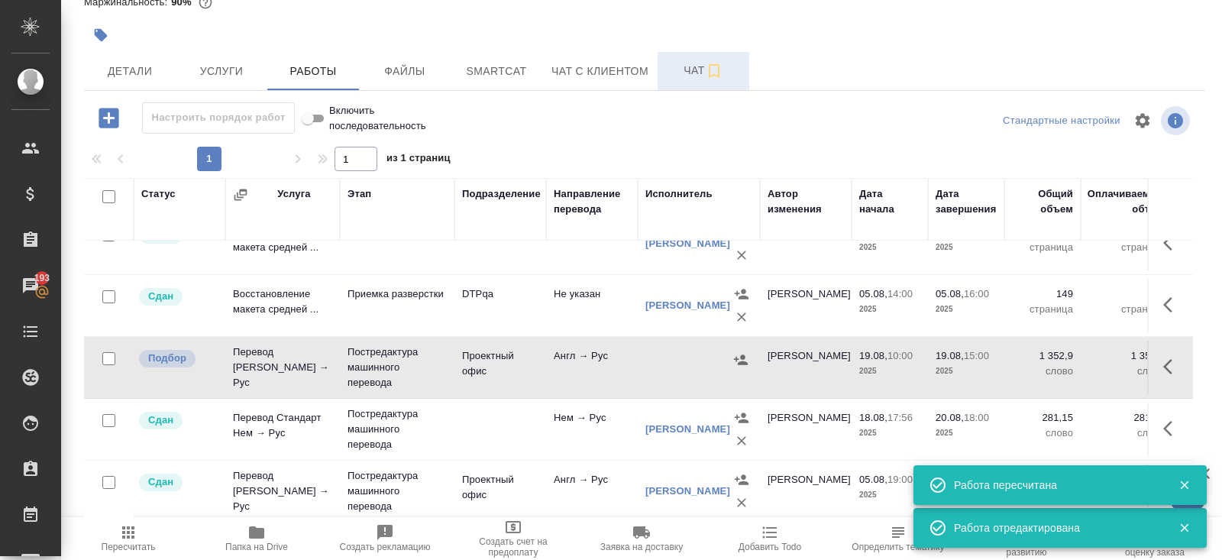
scroll to position [398, 0]
click at [740, 354] on icon "button" at bounding box center [740, 361] width 15 height 15
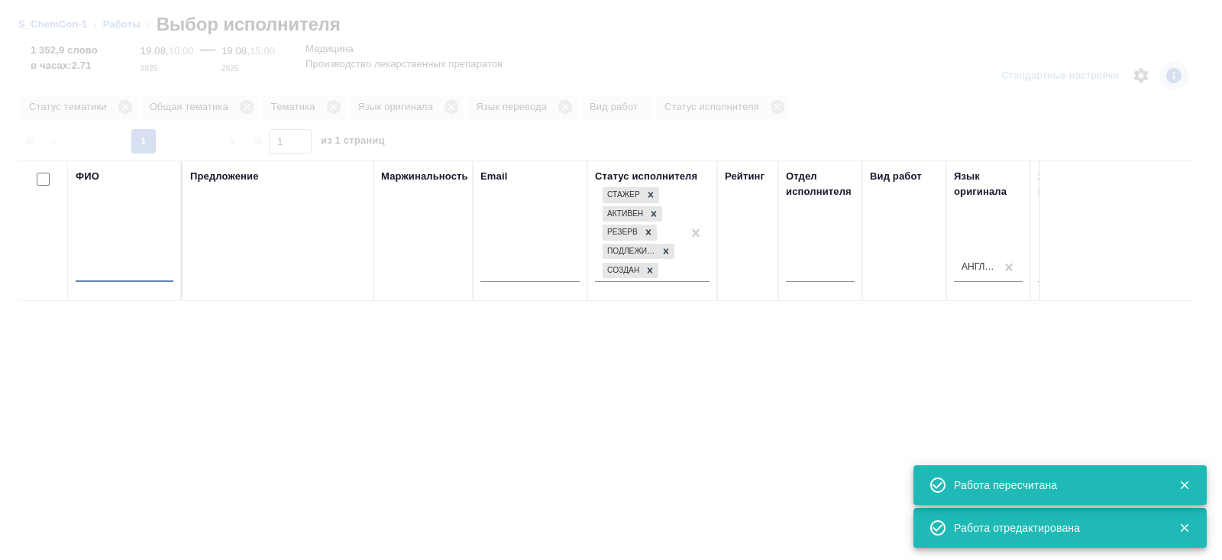
click at [146, 267] on input "text" at bounding box center [125, 272] width 98 height 19
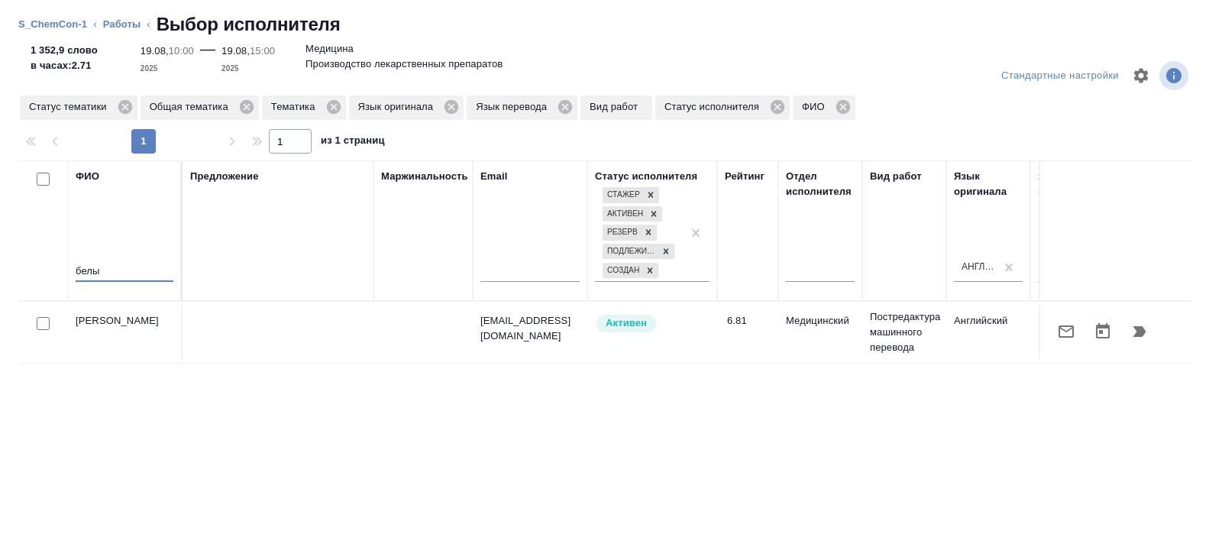
type input "белы"
click at [1062, 331] on icon "button" at bounding box center [1066, 331] width 18 height 18
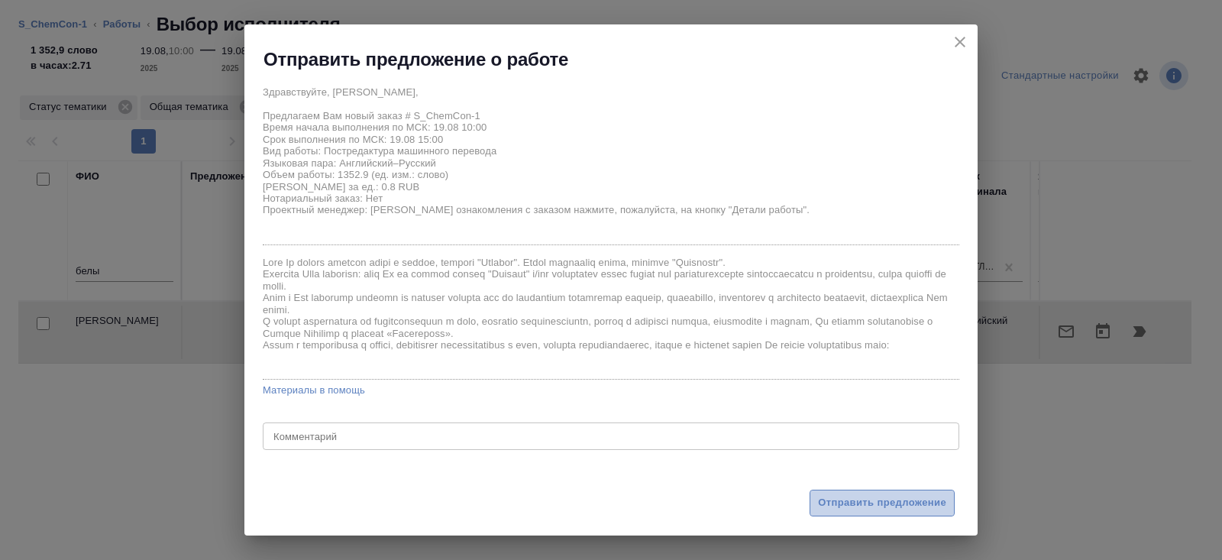
click at [821, 498] on span "Отправить предложение" at bounding box center [882, 503] width 128 height 18
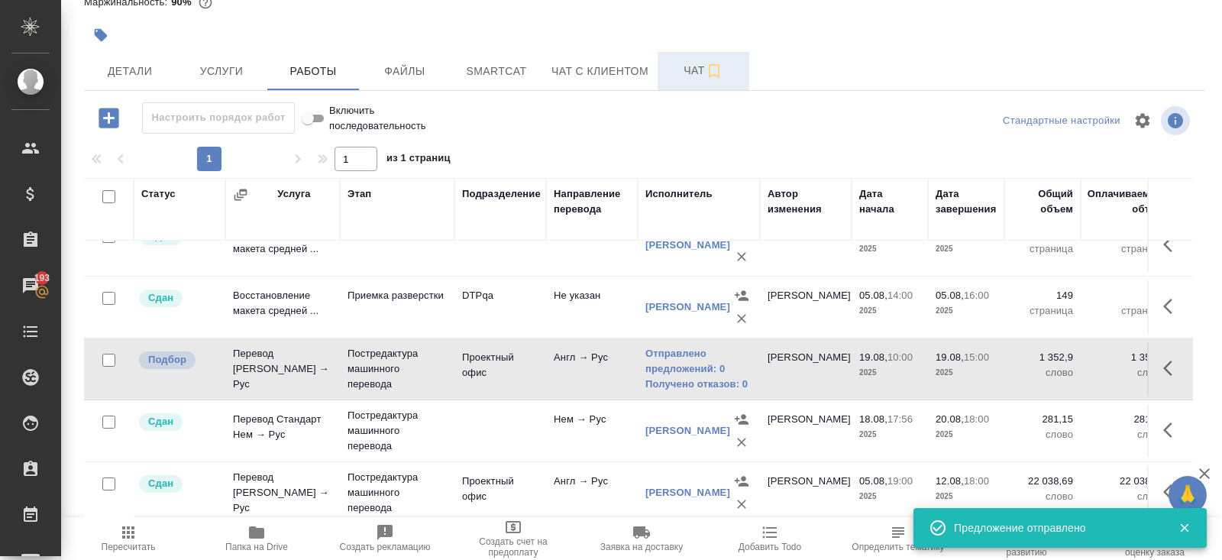
scroll to position [0, 0]
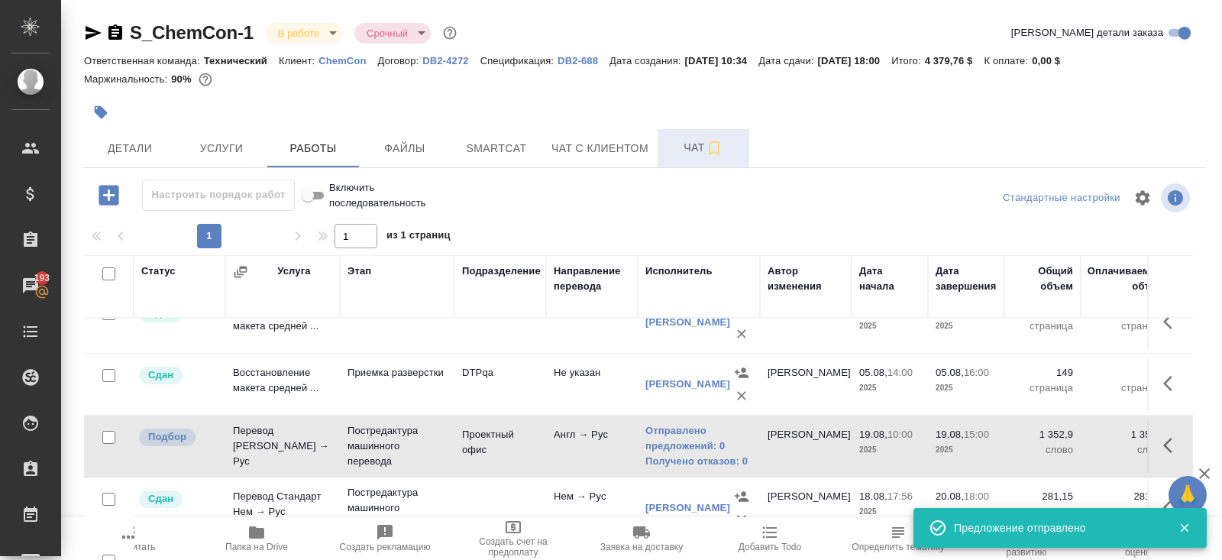
click at [118, 26] on icon "button" at bounding box center [115, 31] width 14 height 15
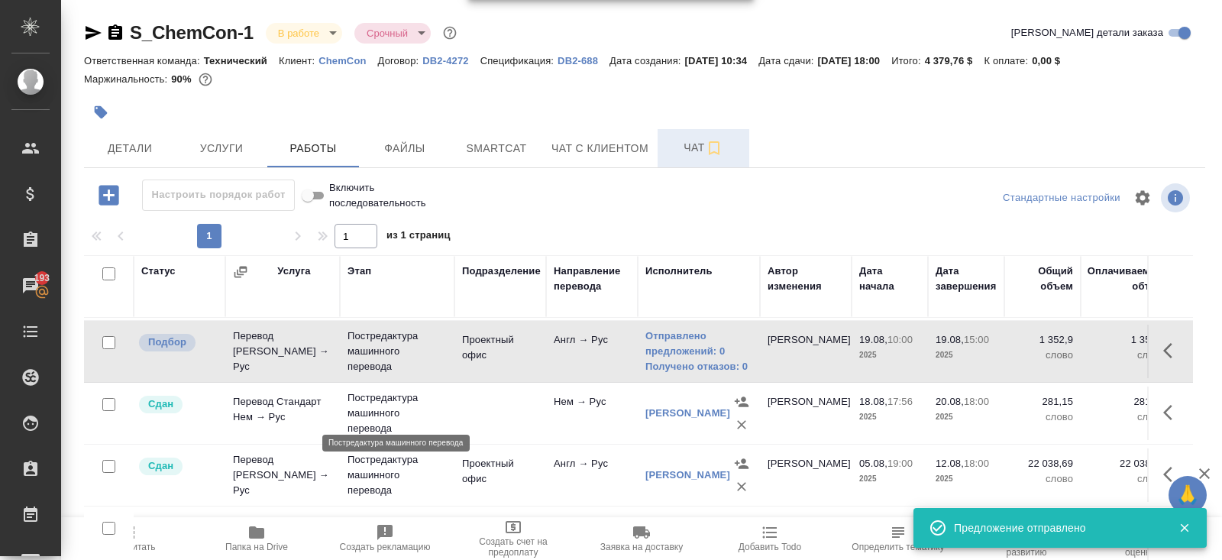
scroll to position [500, 0]
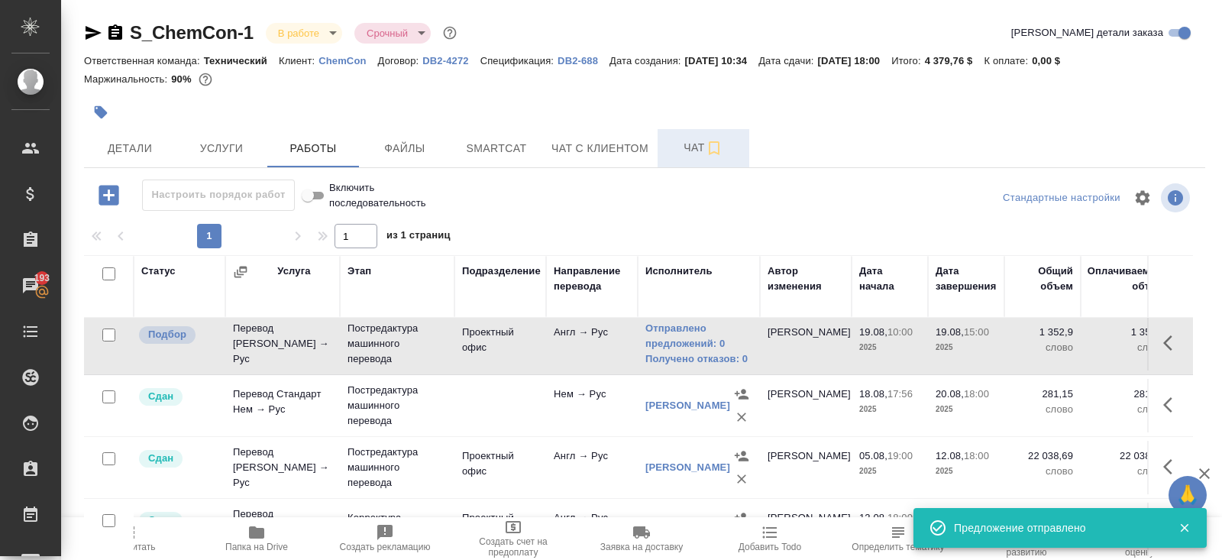
click at [151, 503] on span "Пересчитать" at bounding box center [129, 546] width 54 height 11
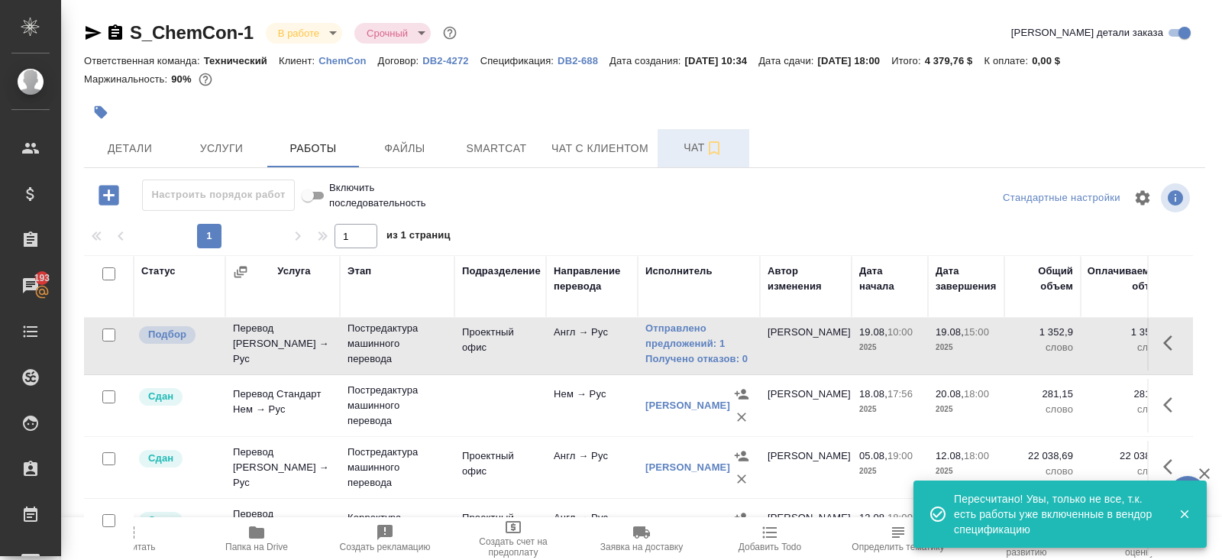
click at [684, 144] on span "Чат" at bounding box center [703, 147] width 73 height 19
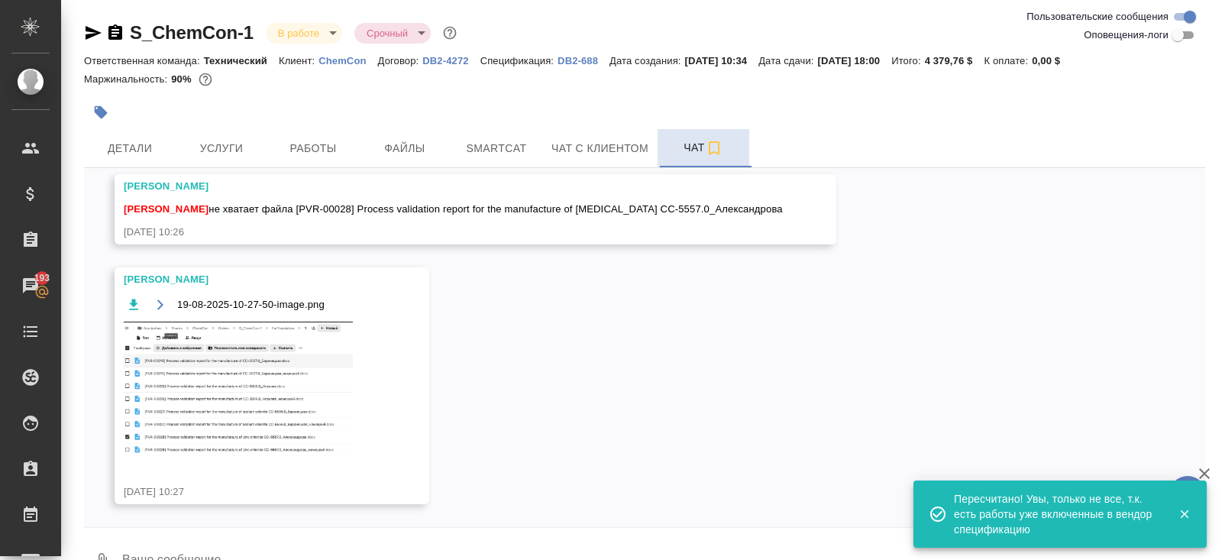
scroll to position [2625, 0]
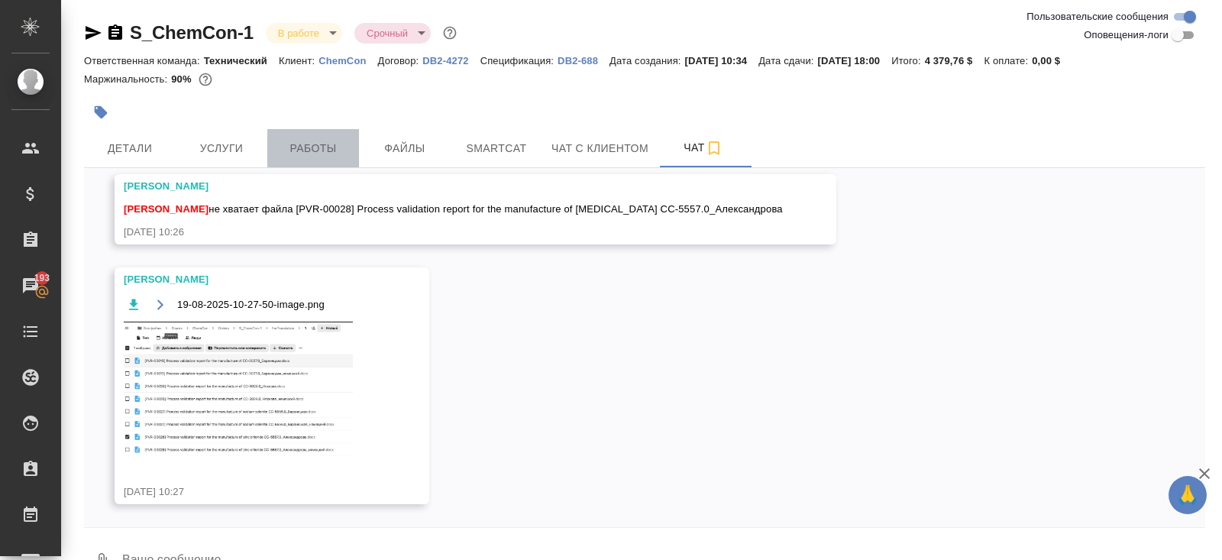
click at [305, 147] on span "Работы" at bounding box center [312, 148] width 73 height 19
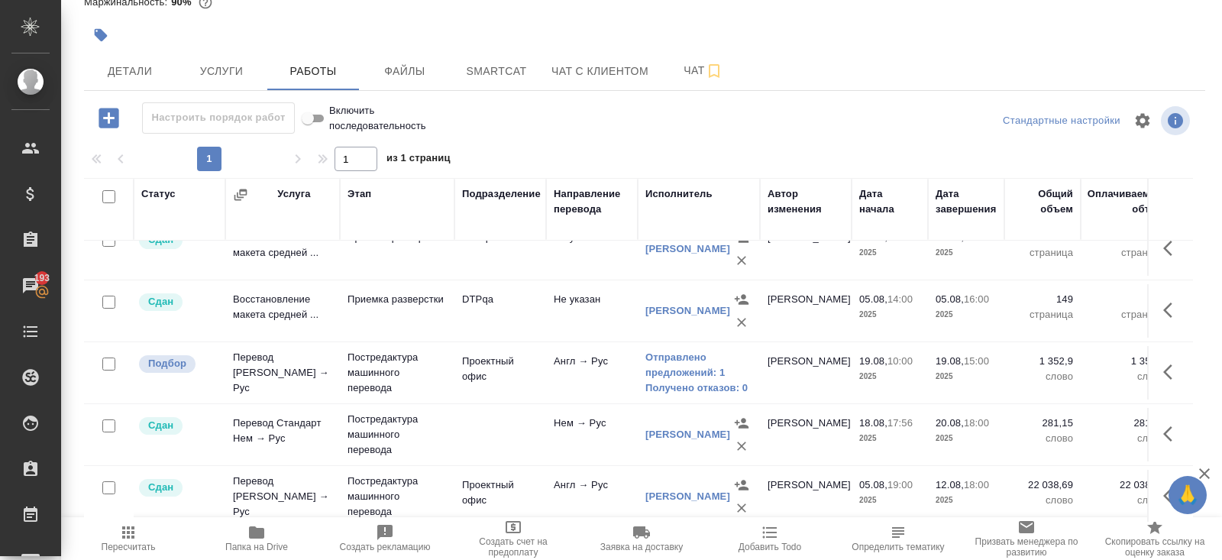
scroll to position [391, 0]
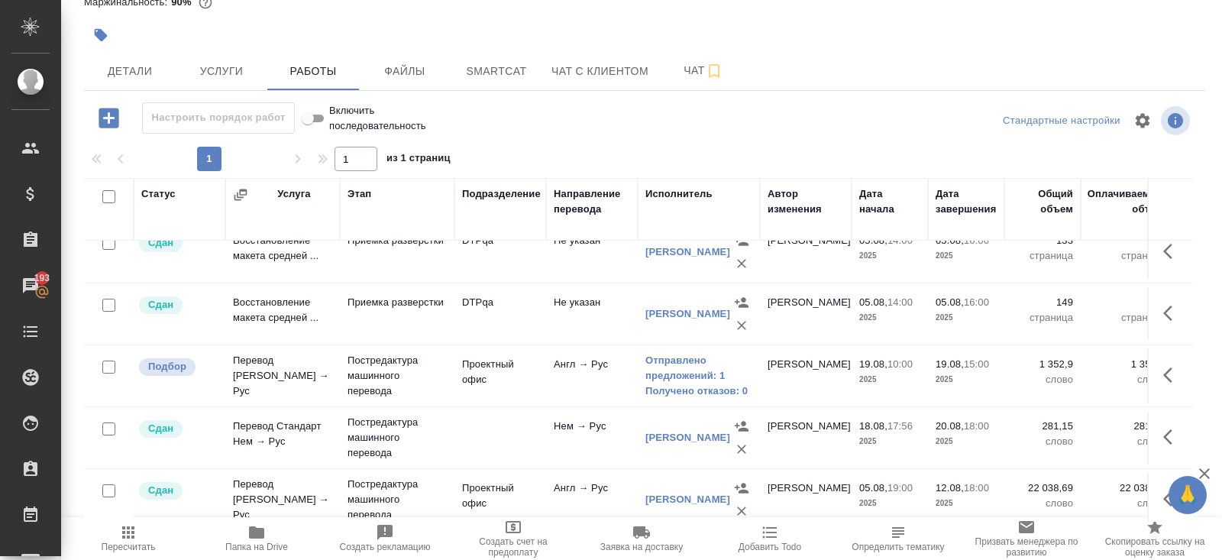
click at [136, 503] on icon "button" at bounding box center [128, 532] width 18 height 18
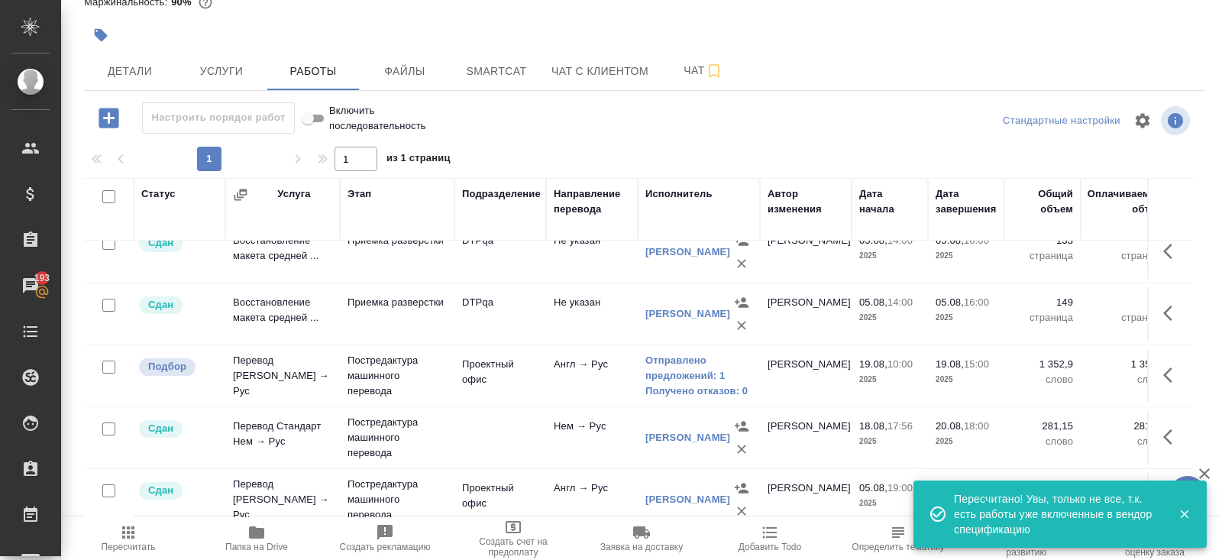
click at [144, 503] on span "Пересчитать" at bounding box center [128, 537] width 110 height 29
click at [685, 383] on link "Получено отказов: 0" at bounding box center [698, 390] width 107 height 15
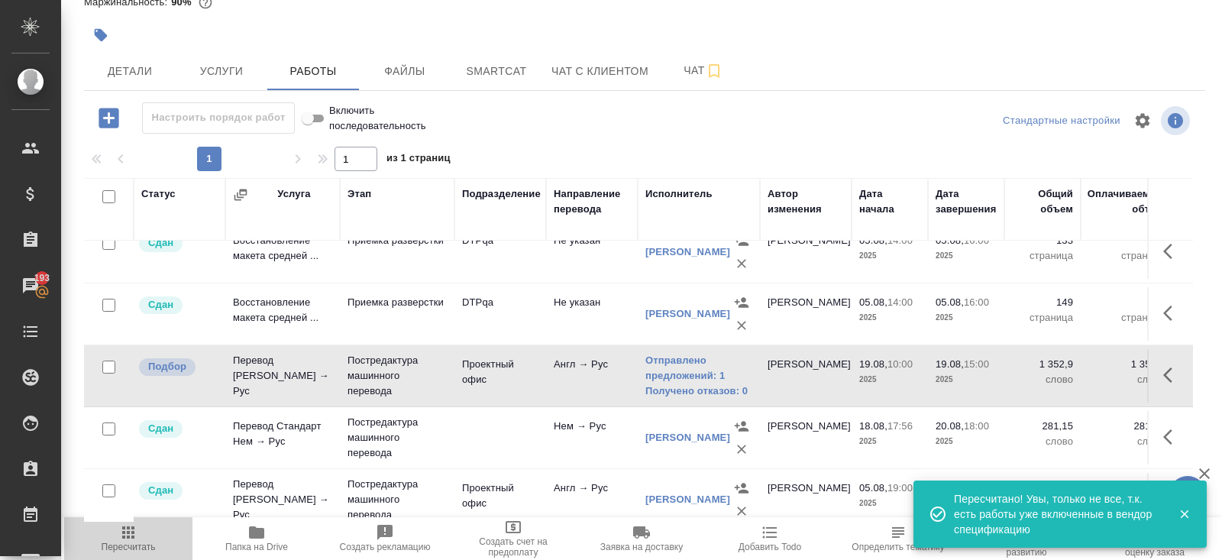
click at [128, 503] on icon "button" at bounding box center [128, 532] width 12 height 12
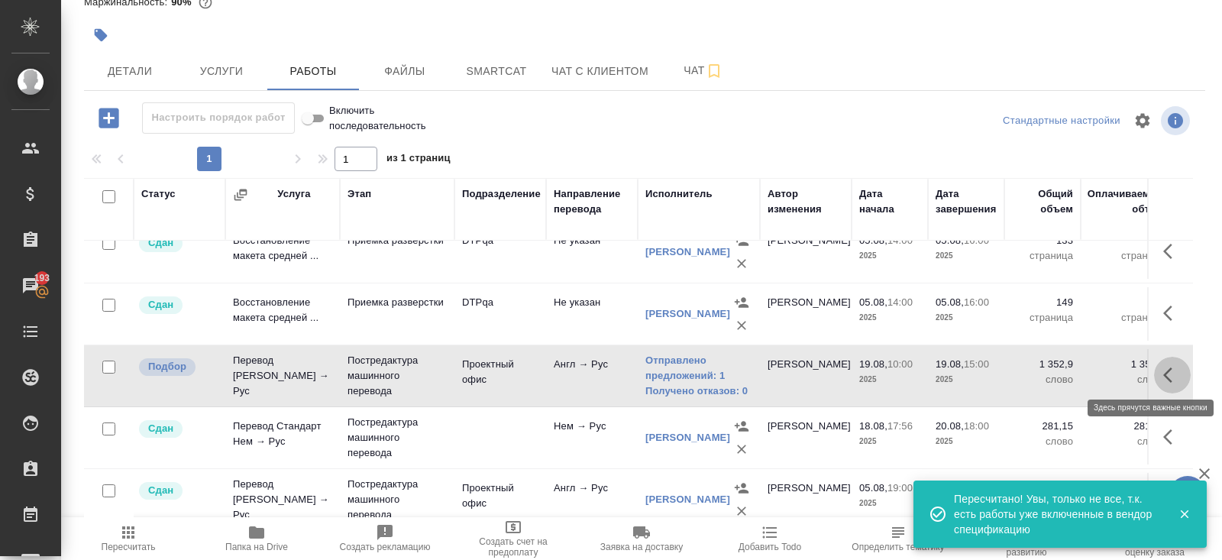
click at [1099, 370] on icon "button" at bounding box center [1167, 374] width 9 height 15
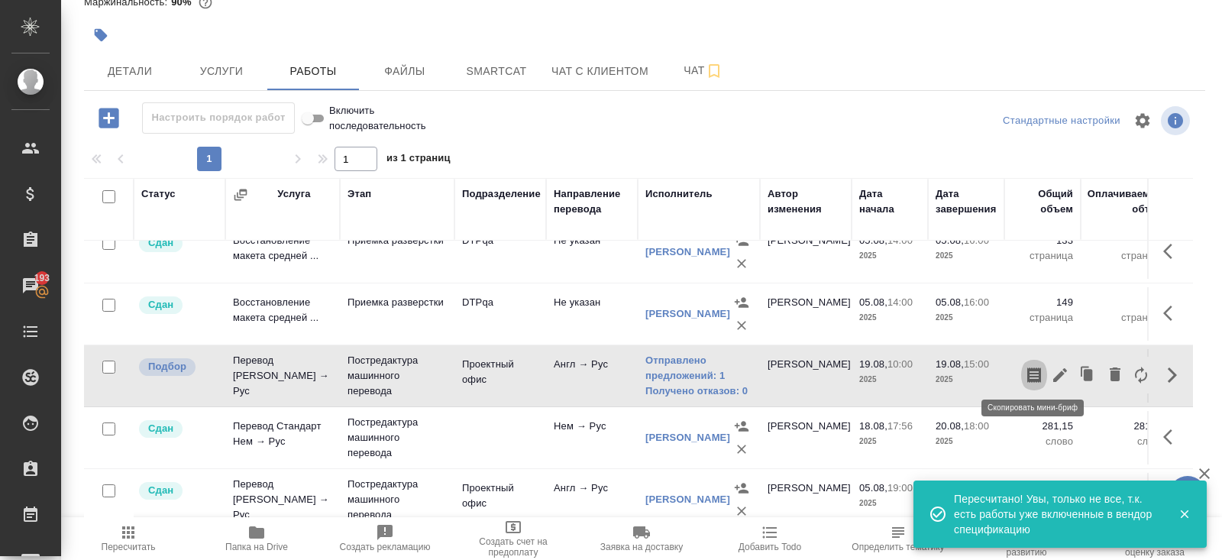
click at [1030, 369] on icon "button" at bounding box center [1034, 374] width 14 height 15
click at [115, 503] on span "Пересчитать" at bounding box center [129, 546] width 54 height 11
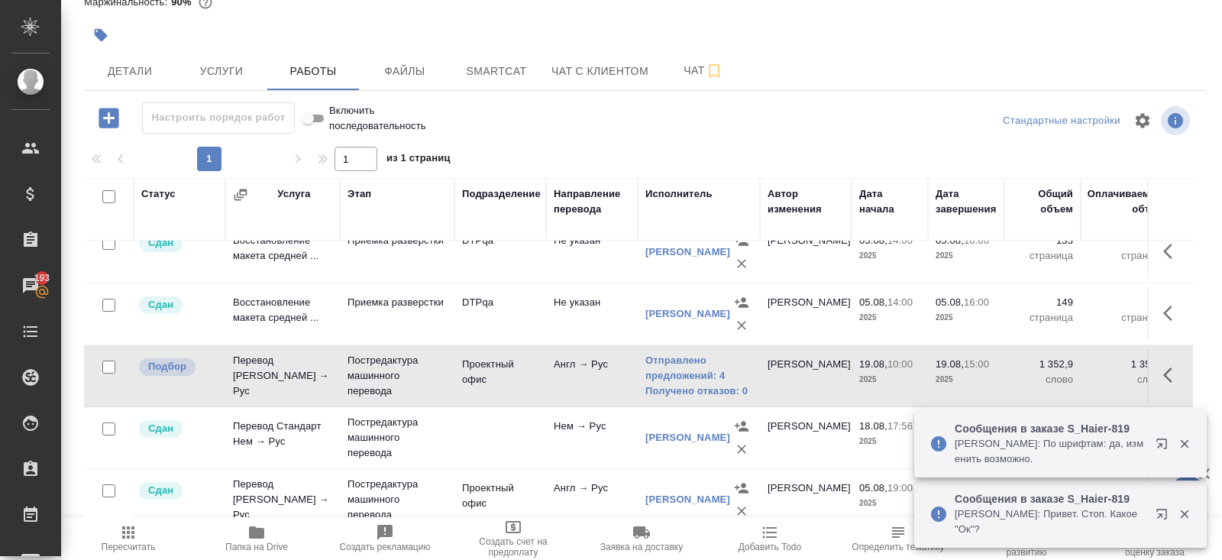
click at [1099, 444] on icon "button" at bounding box center [1161, 443] width 10 height 10
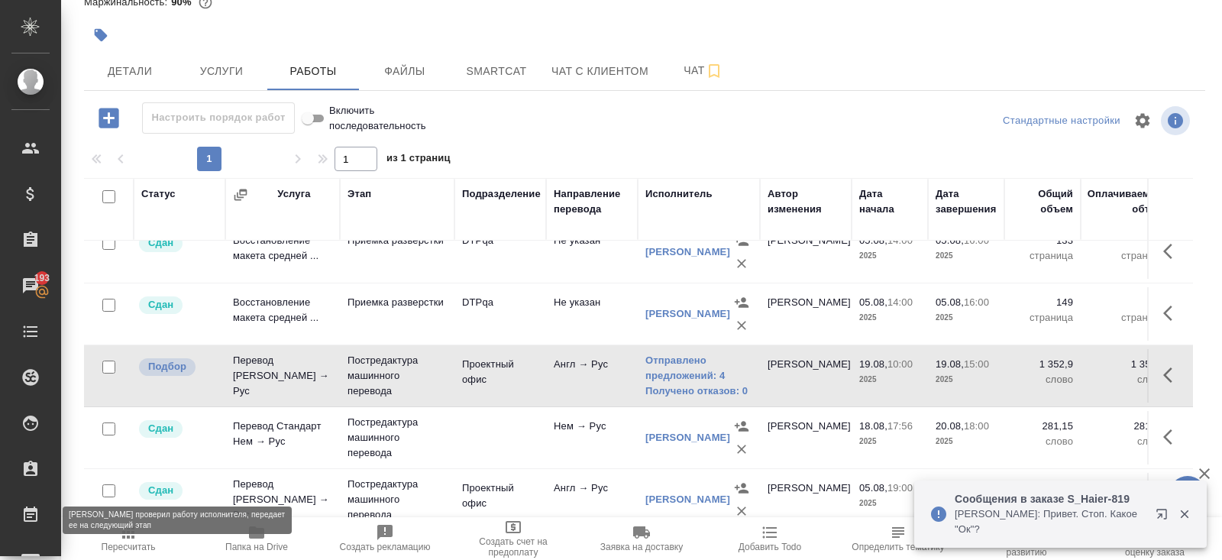
click at [134, 503] on icon "button" at bounding box center [128, 532] width 18 height 18
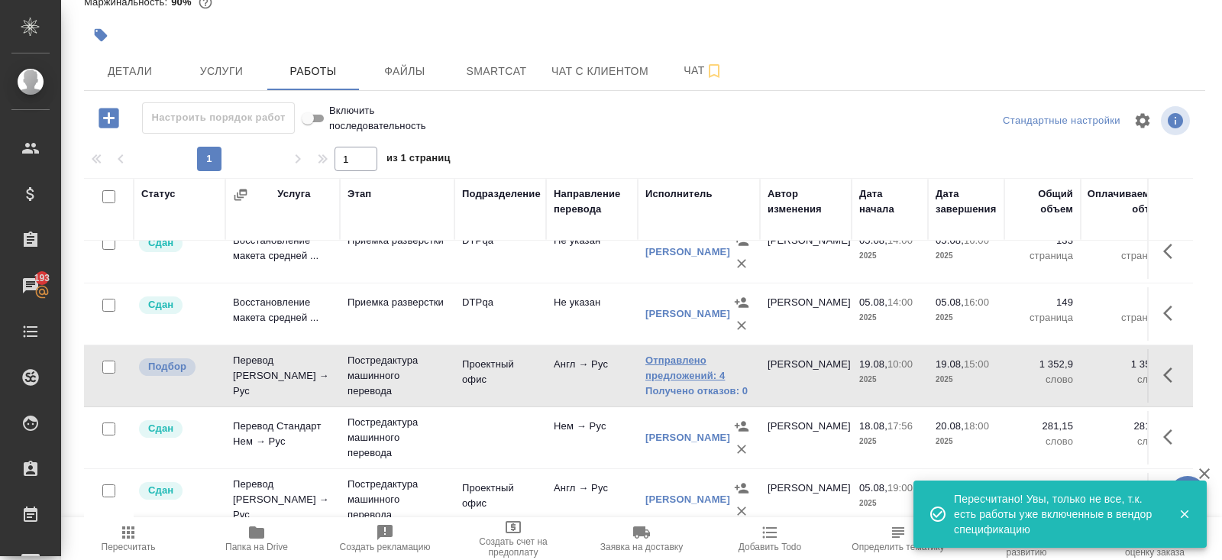
click at [662, 360] on link "Отправлено предложений: 4" at bounding box center [698, 368] width 107 height 31
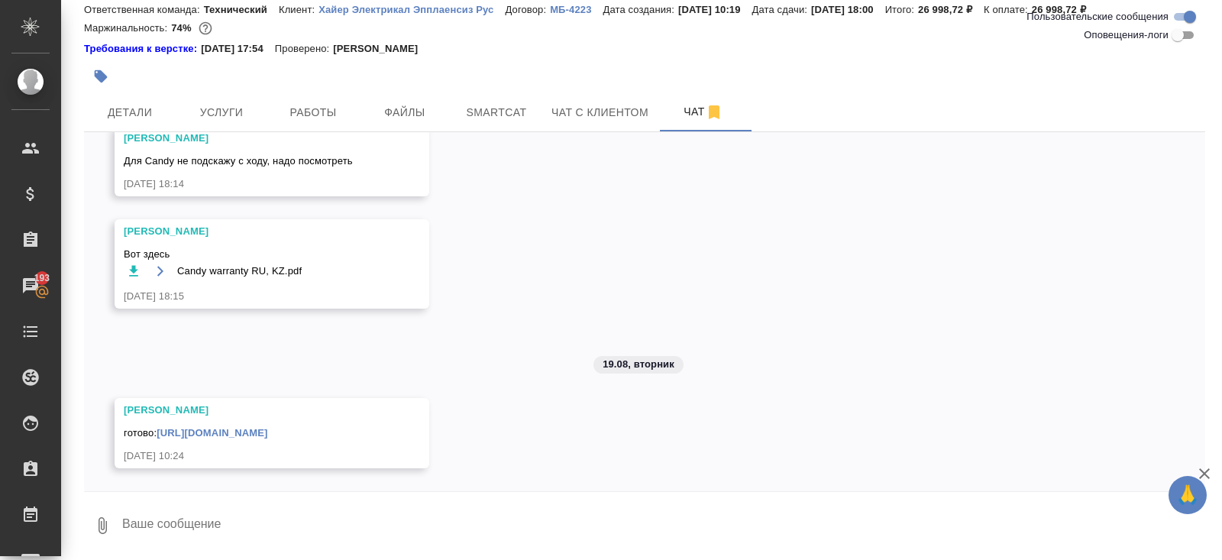
scroll to position [2209, 0]
click at [252, 427] on link "[URL][DOMAIN_NAME]" at bounding box center [212, 432] width 111 height 11
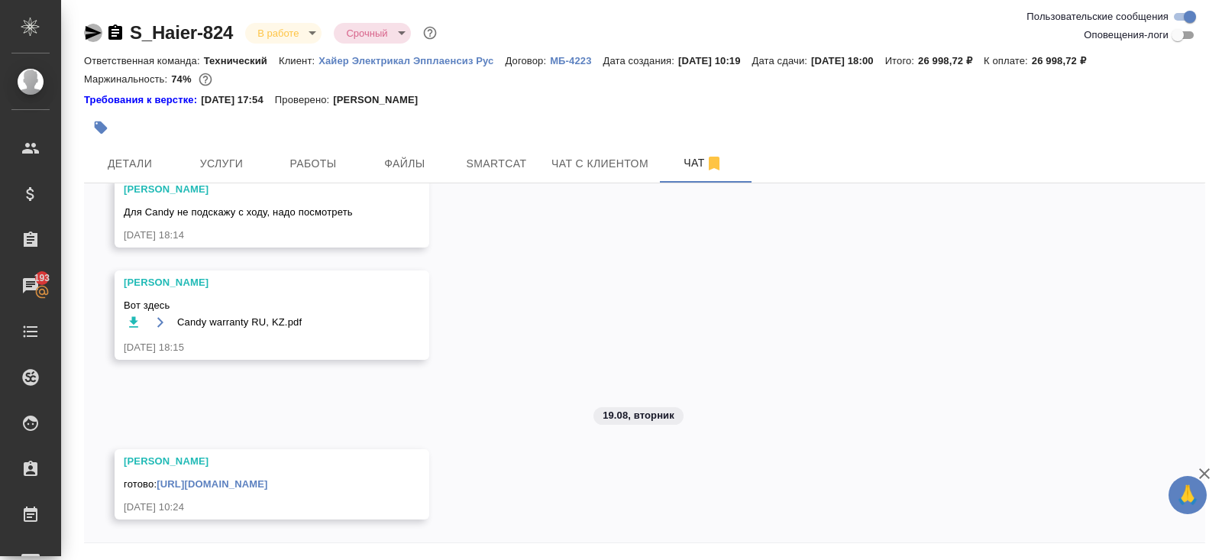
click at [88, 34] on icon "button" at bounding box center [94, 33] width 16 height 14
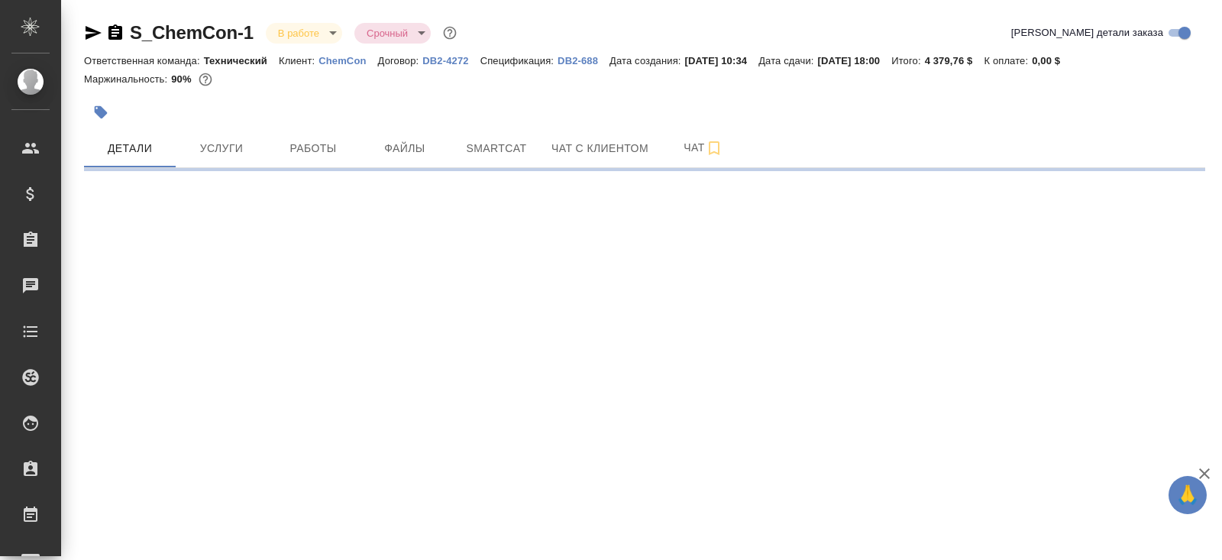
select select "RU"
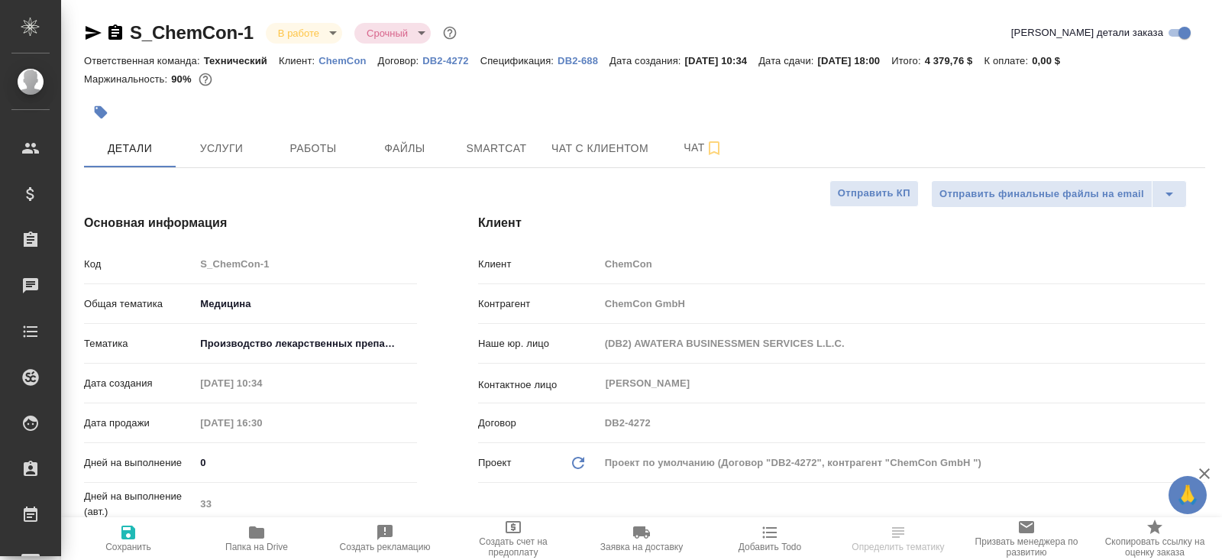
type textarea "x"
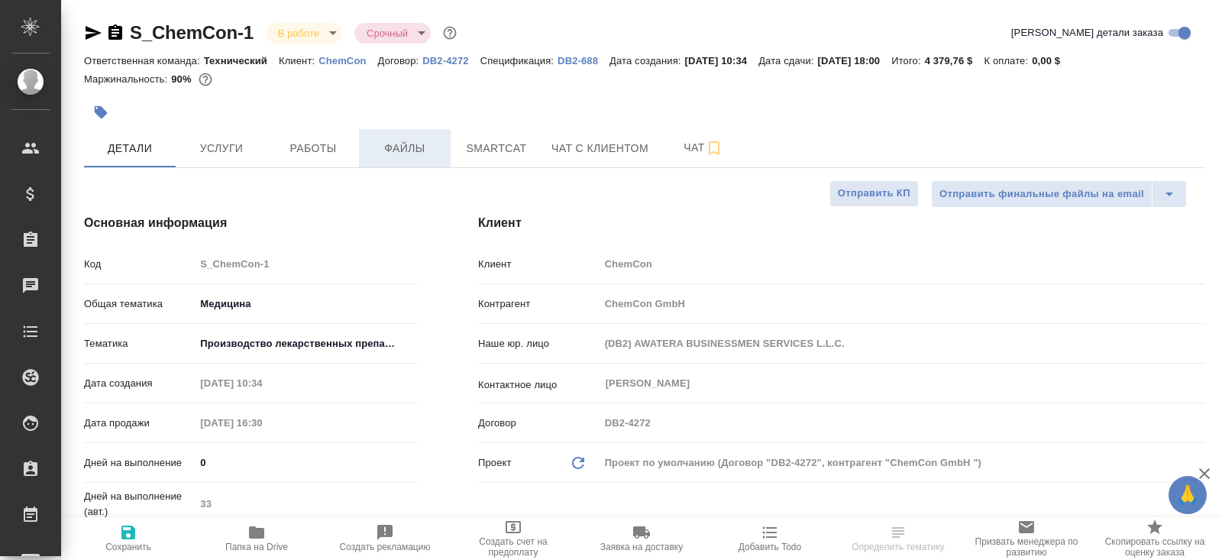
type textarea "x"
click at [349, 146] on span "Работы" at bounding box center [312, 148] width 73 height 19
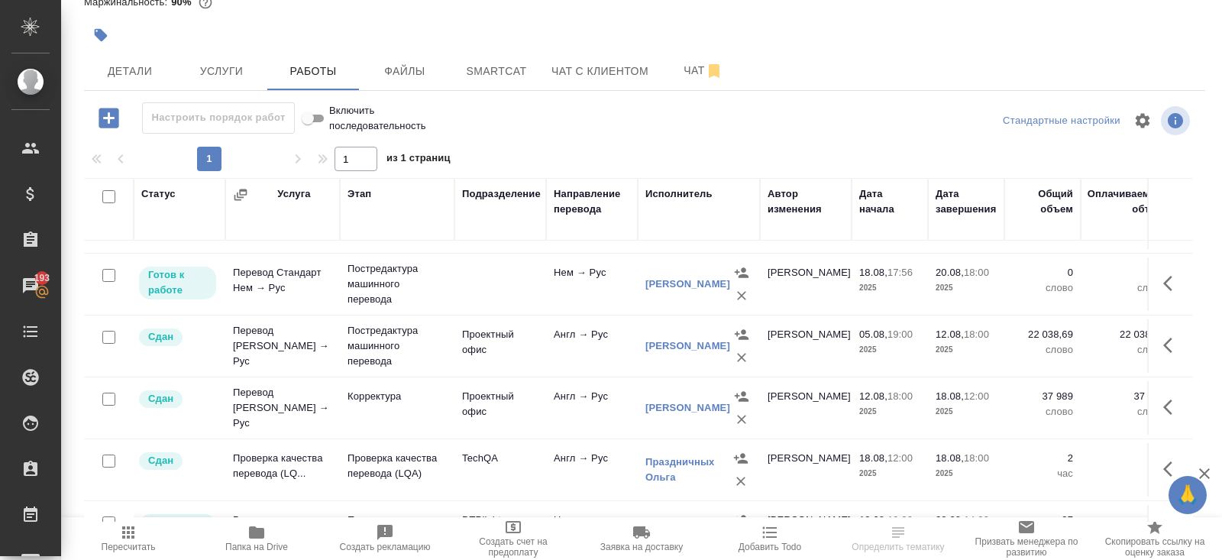
scroll to position [482, 0]
click at [135, 540] on icon "button" at bounding box center [128, 532] width 18 height 18
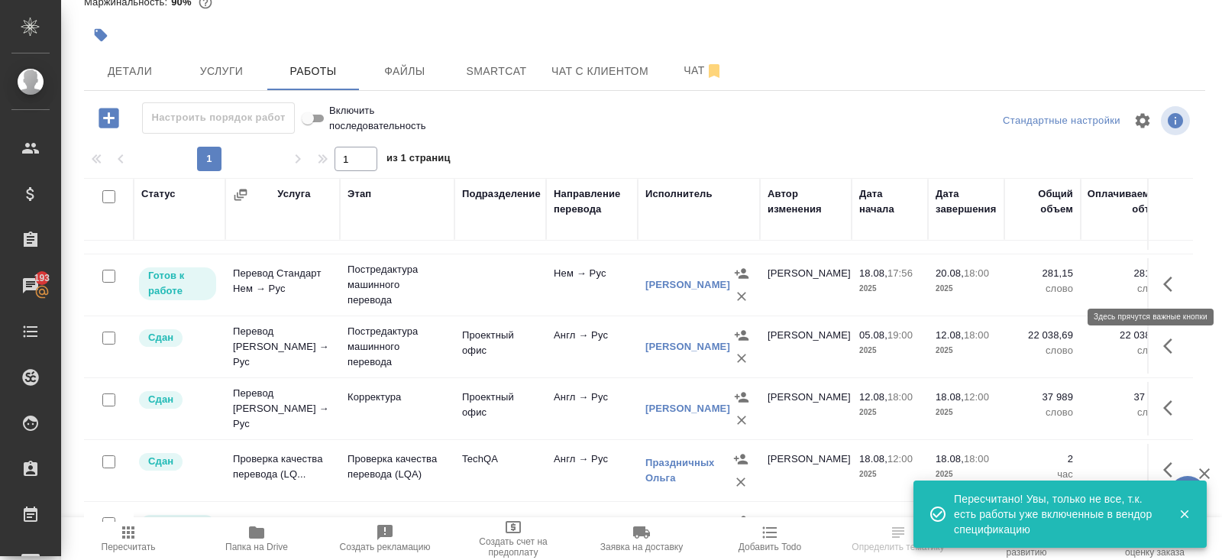
click at [1168, 282] on icon "button" at bounding box center [1172, 284] width 18 height 18
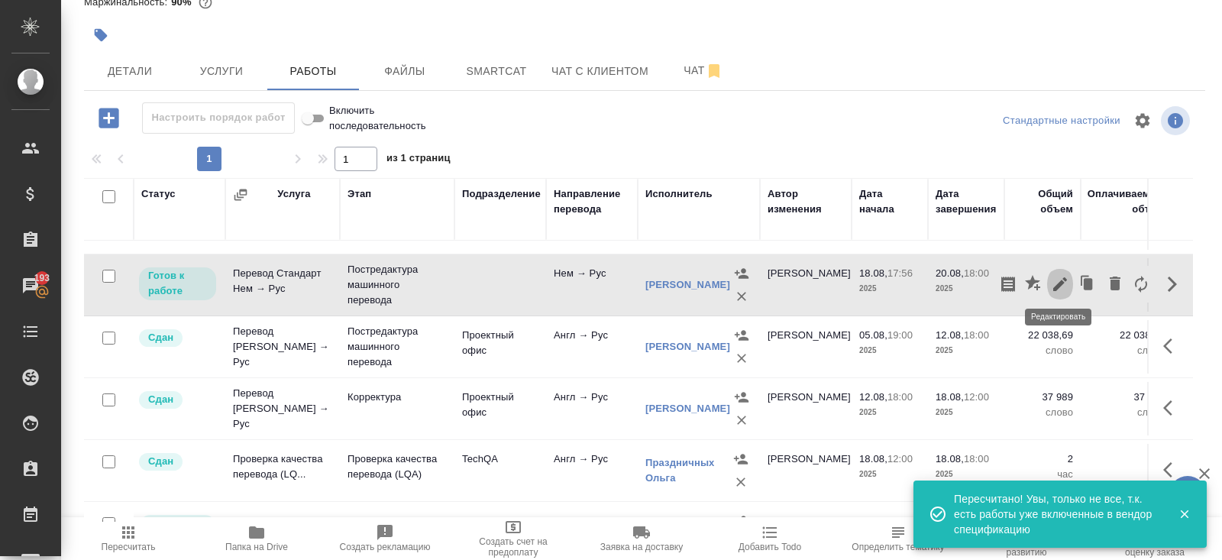
click at [1062, 275] on icon "button" at bounding box center [1060, 284] width 18 height 18
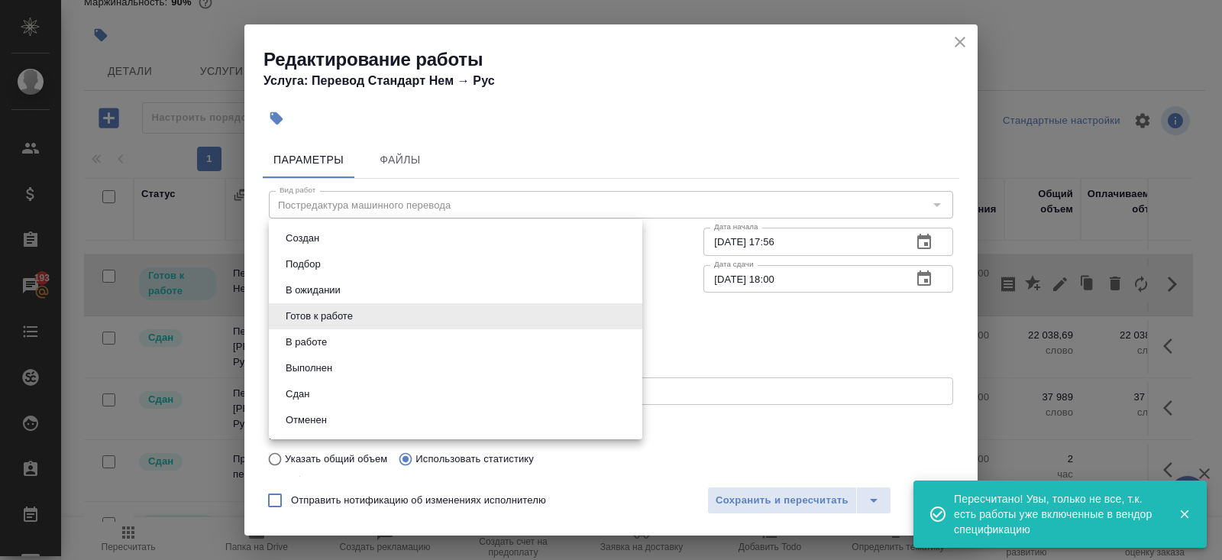
click at [296, 308] on body "🙏 .cls-1 fill:#fff; AWATERA Belyakova Yulia Клиенты Спецификации Заказы 193 Чат…" at bounding box center [611, 280] width 1222 height 560
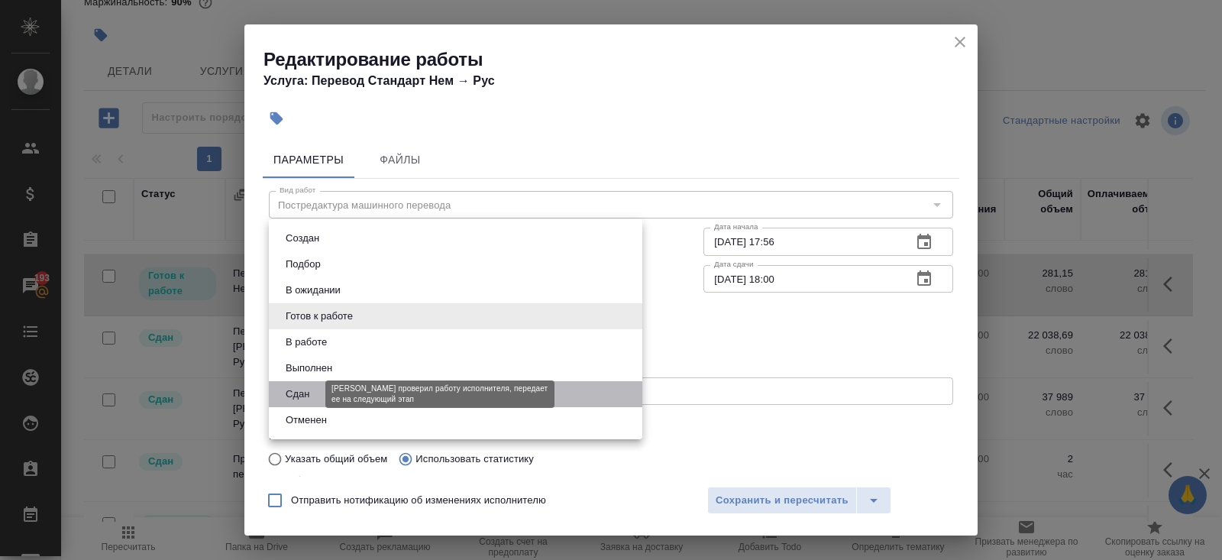
click at [302, 399] on button "Сдан" at bounding box center [297, 394] width 33 height 17
type input "closed"
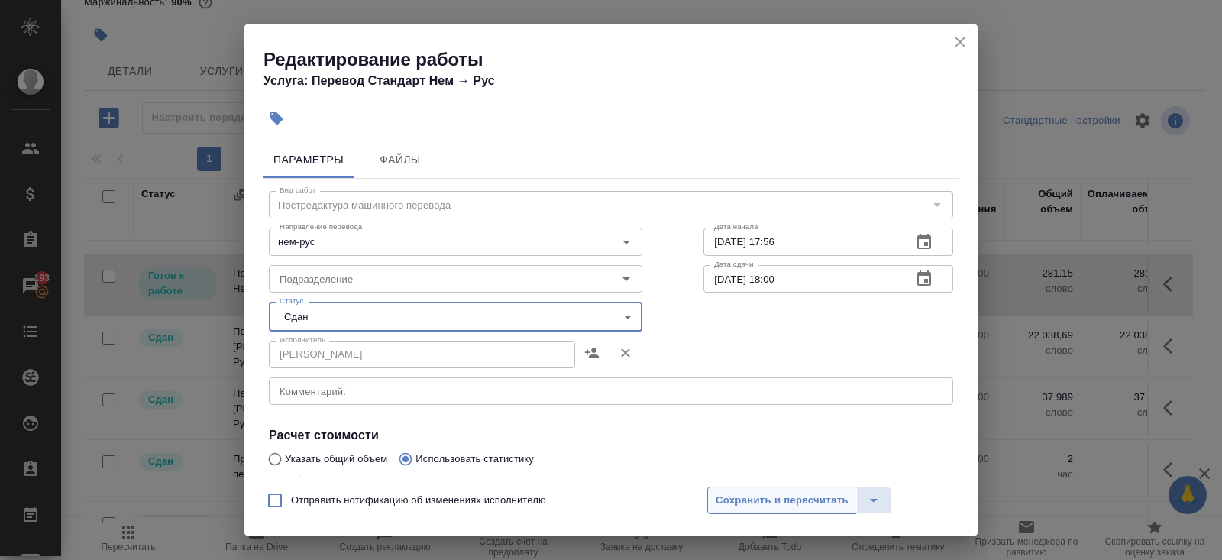
click at [753, 497] on span "Сохранить и пересчитать" at bounding box center [782, 501] width 133 height 18
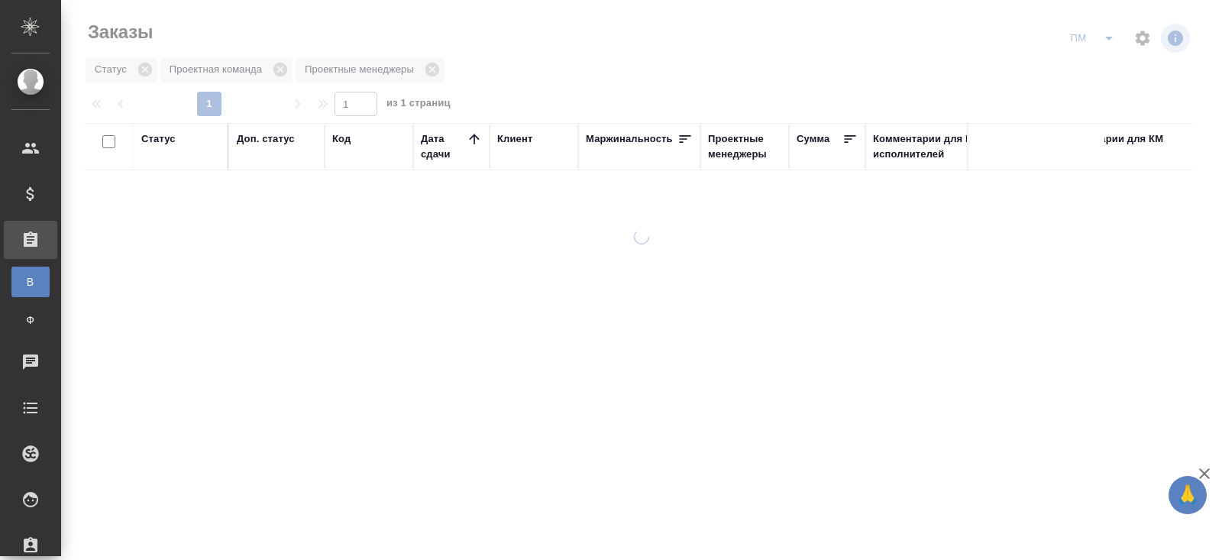
click at [1107, 39] on icon "split button" at bounding box center [1109, 38] width 18 height 18
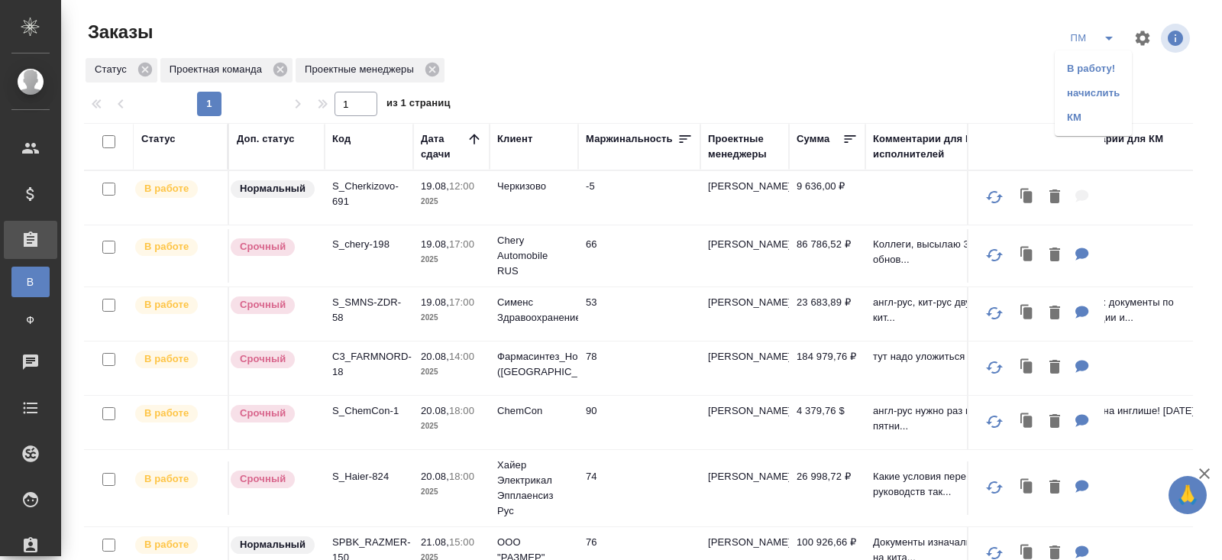
click at [1107, 66] on li "В работу!" at bounding box center [1093, 69] width 77 height 24
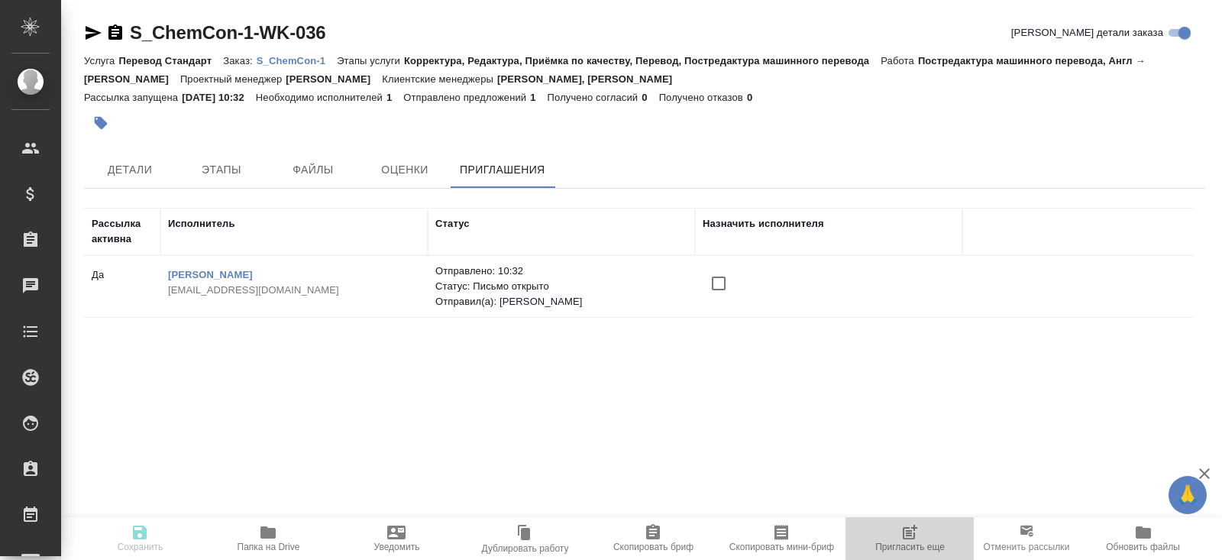
click at [903, 534] on icon "button" at bounding box center [909, 533] width 12 height 12
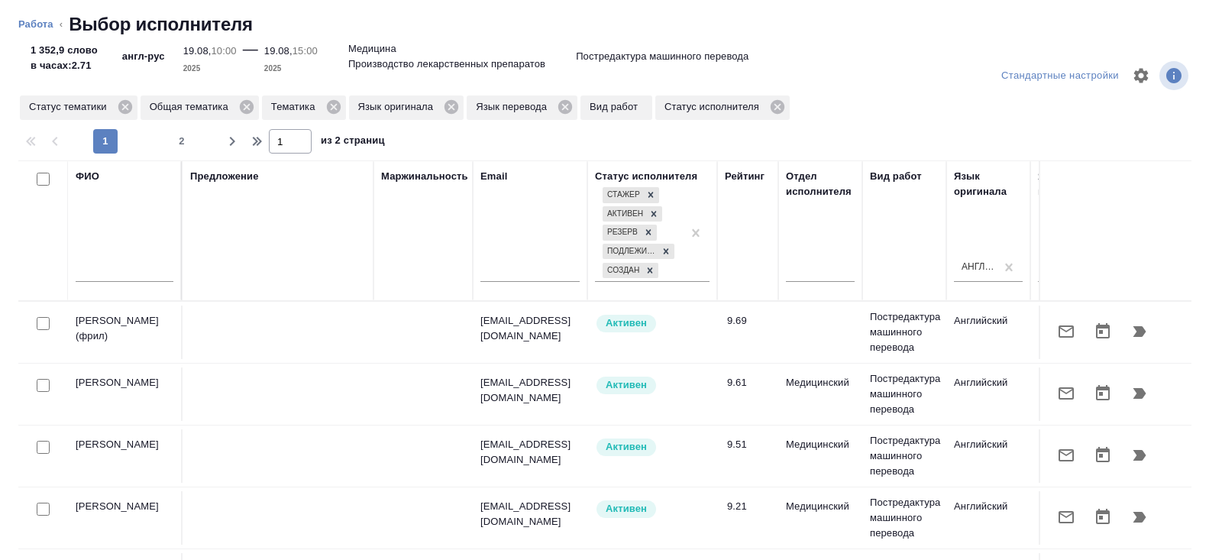
scroll to position [0, 1045]
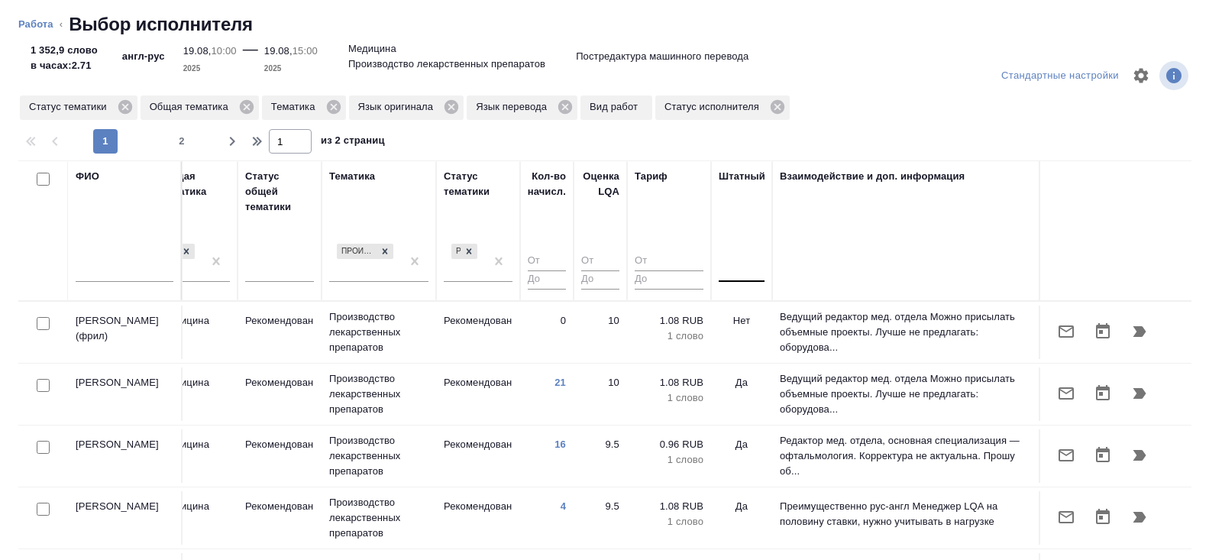
click at [739, 272] on div at bounding box center [742, 267] width 46 height 22
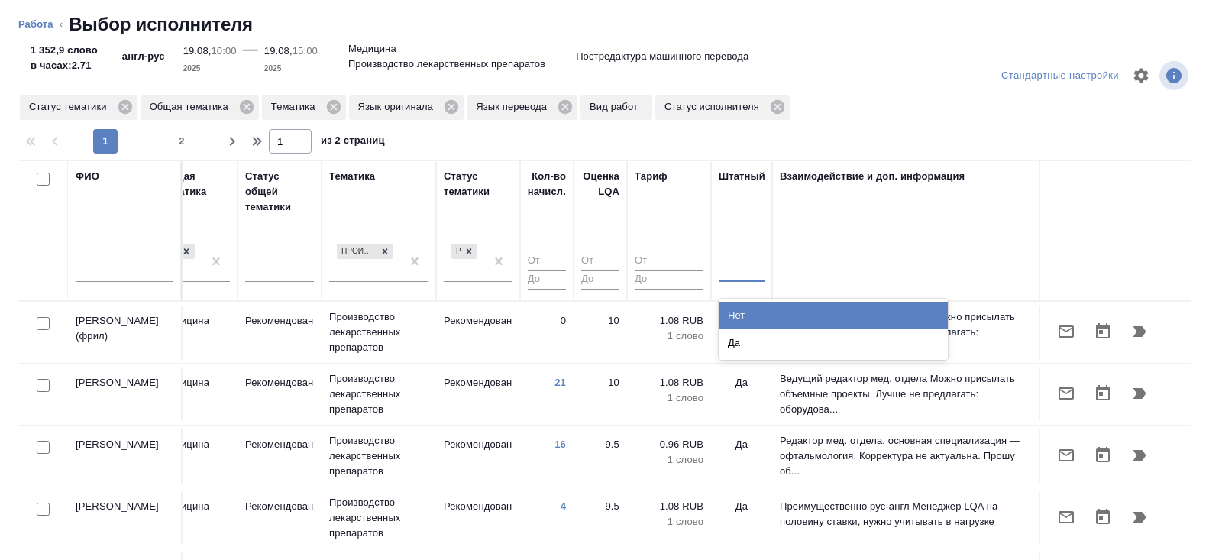
drag, startPoint x: 739, startPoint y: 310, endPoint x: 537, endPoint y: 234, distance: 216.0
click at [739, 310] on div "Нет" at bounding box center [833, 315] width 229 height 27
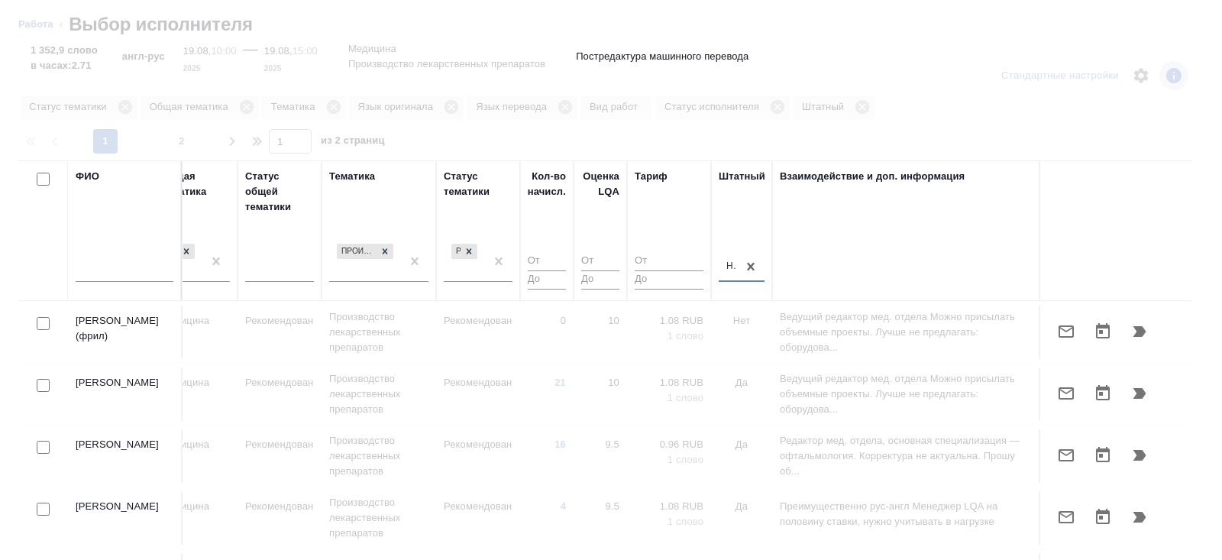
type input "1"
click at [561, 257] on input "1" at bounding box center [547, 261] width 38 height 19
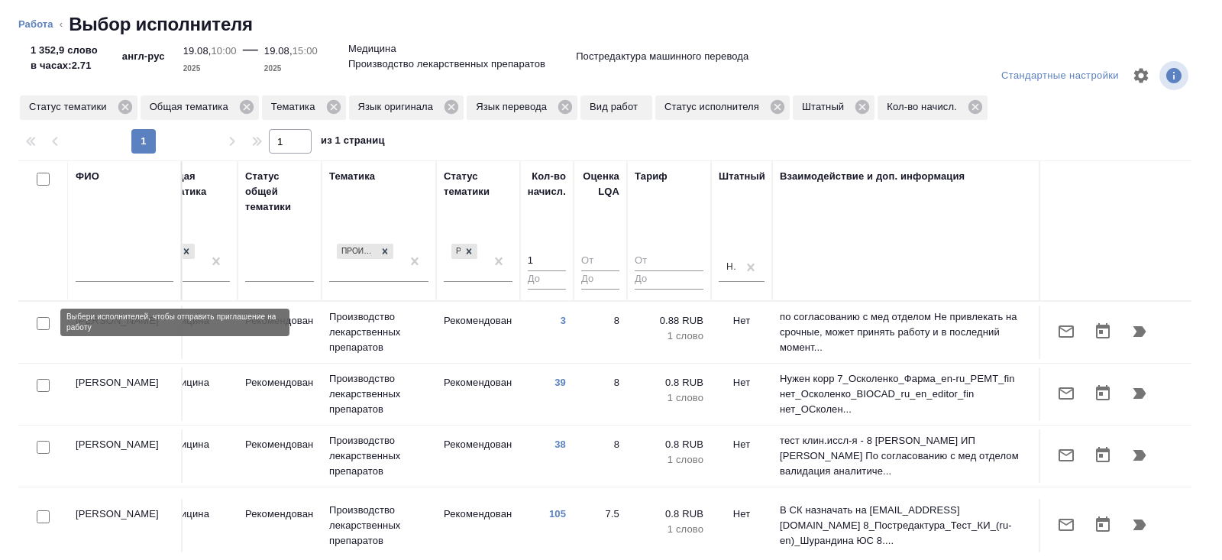
click at [44, 324] on input "checkbox" at bounding box center [43, 323] width 13 height 13
checkbox input "true"
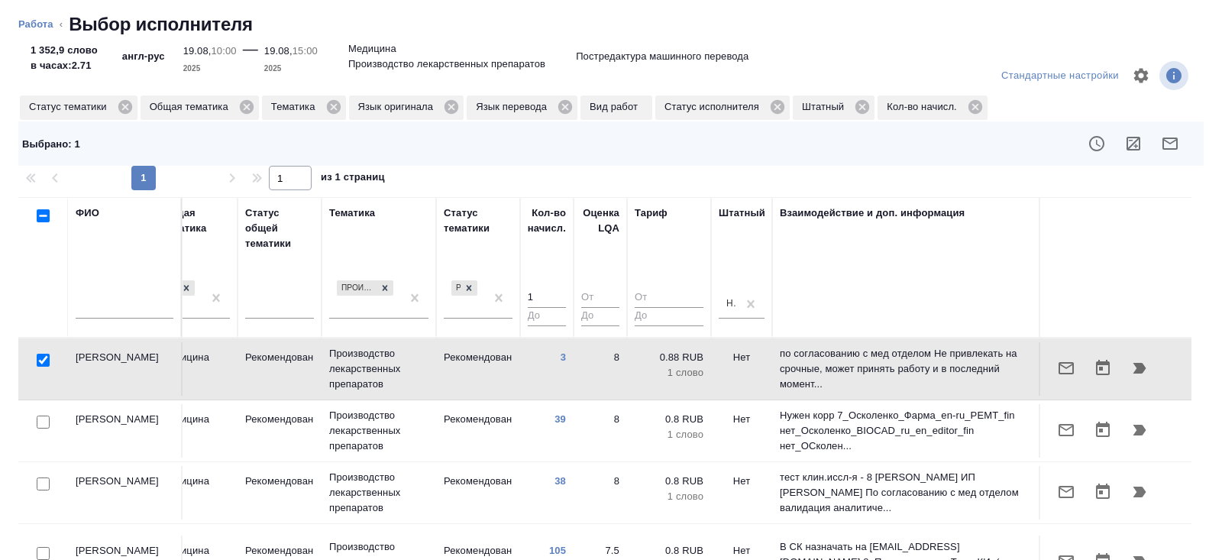
scroll to position [86, 1045]
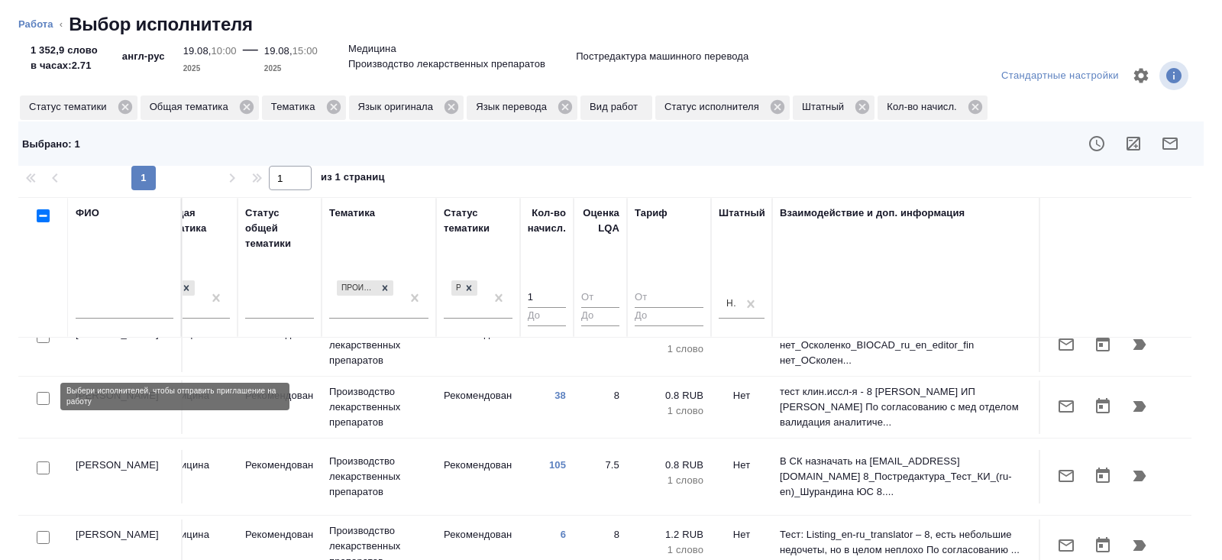
click at [42, 398] on input "checkbox" at bounding box center [43, 398] width 13 height 13
checkbox input "true"
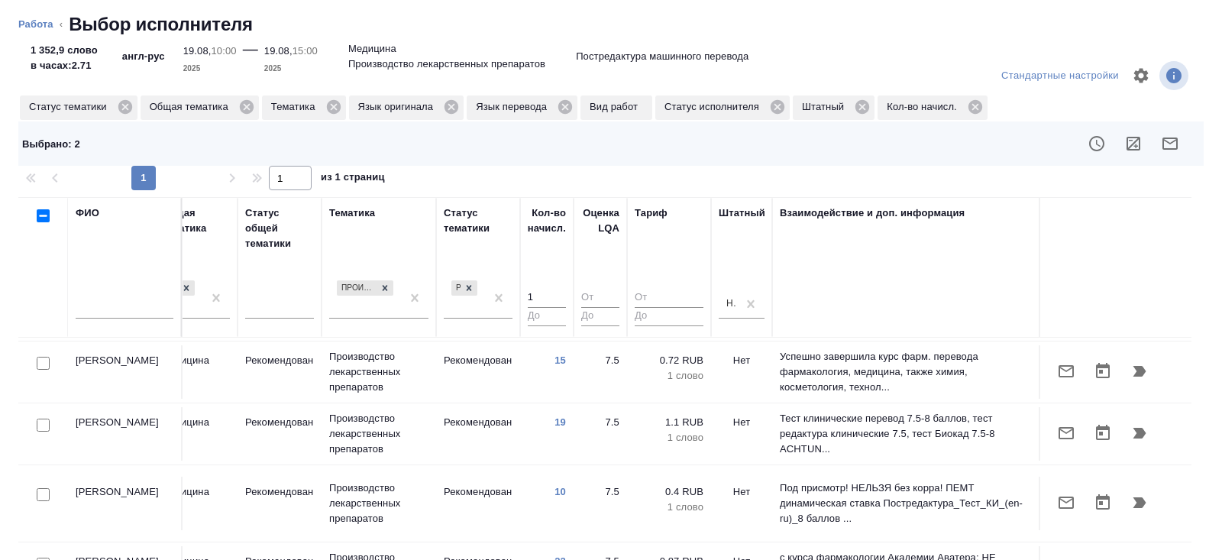
scroll to position [522, 1045]
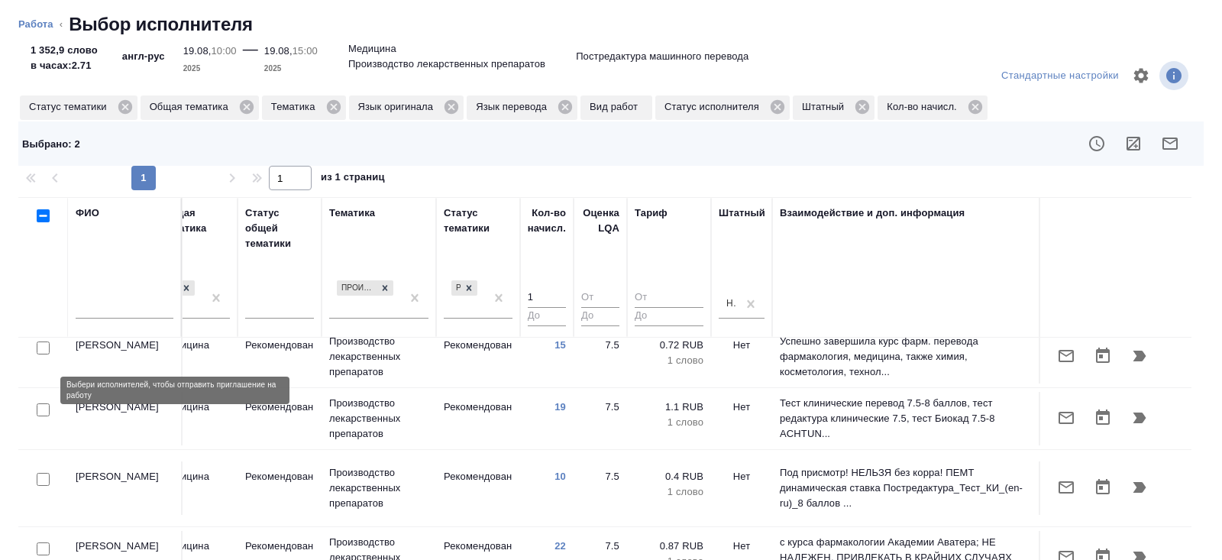
click at [42, 403] on input "checkbox" at bounding box center [43, 409] width 13 height 13
checkbox input "true"
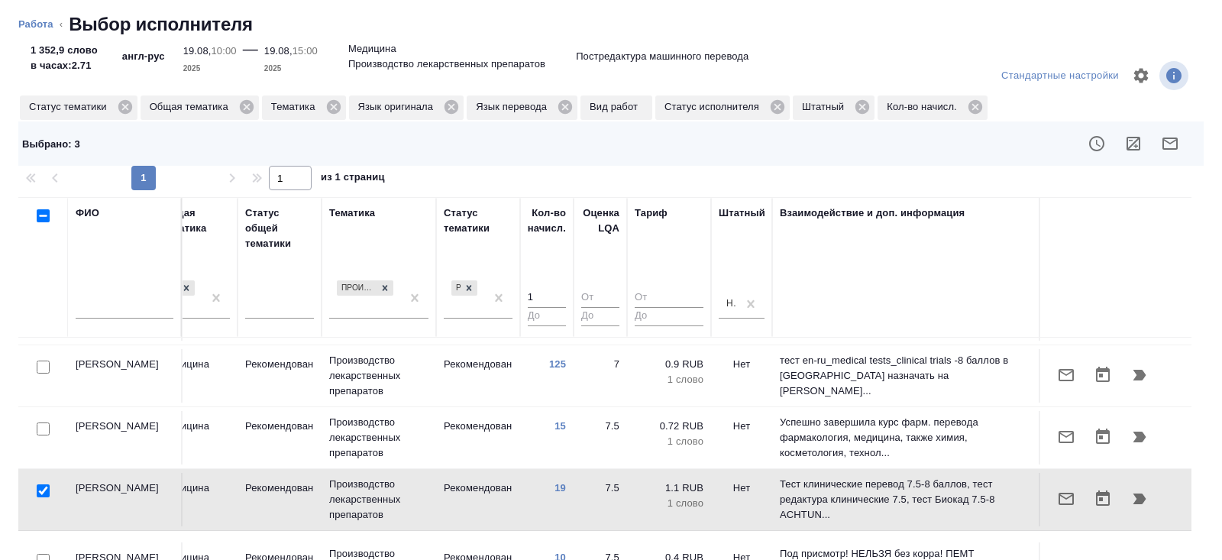
scroll to position [508, 1045]
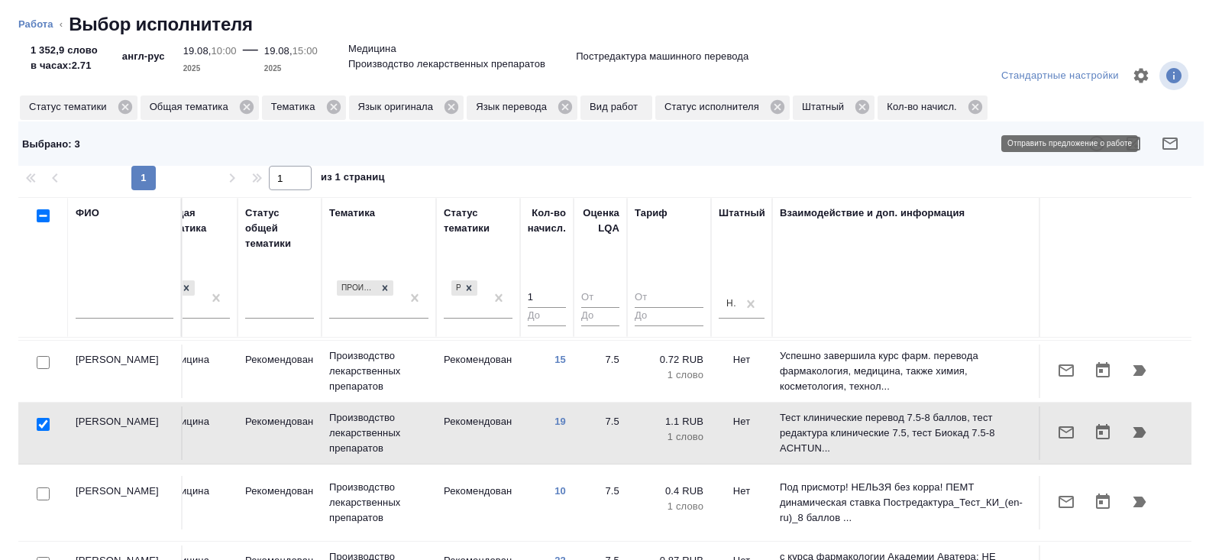
click at [1169, 144] on icon "button" at bounding box center [1170, 143] width 18 height 18
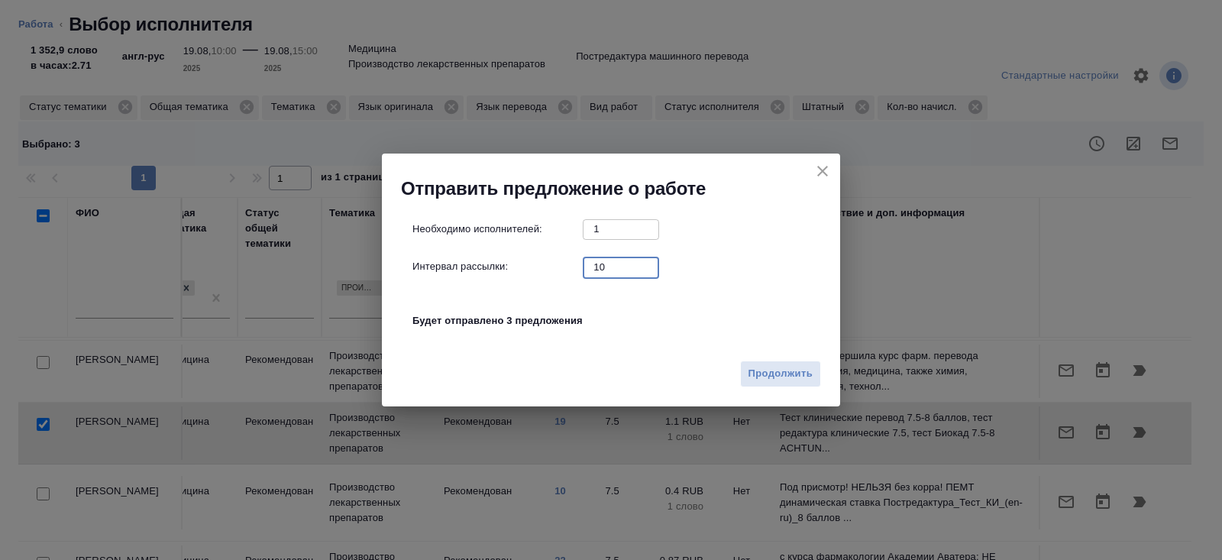
drag, startPoint x: 626, startPoint y: 267, endPoint x: 553, endPoint y: 267, distance: 73.3
click at [553, 267] on div "Интервал рассылки: 10 ​" at bounding box center [616, 266] width 409 height 19
type input "0"
click at [780, 370] on span "Продолжить" at bounding box center [780, 374] width 64 height 18
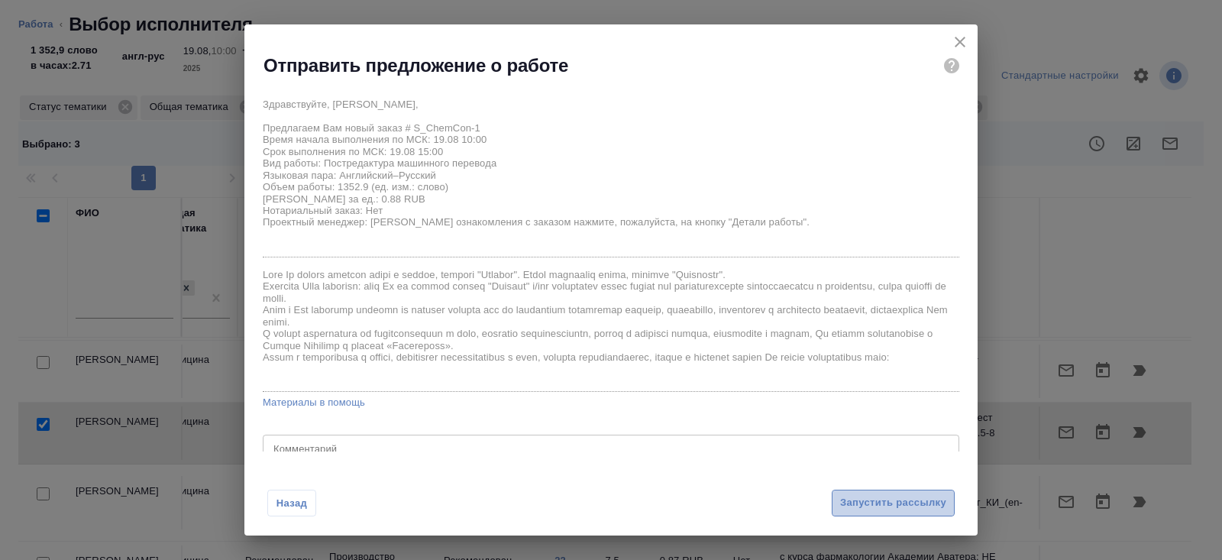
click at [900, 514] on button "Запустить рассылку" at bounding box center [893, 503] width 123 height 27
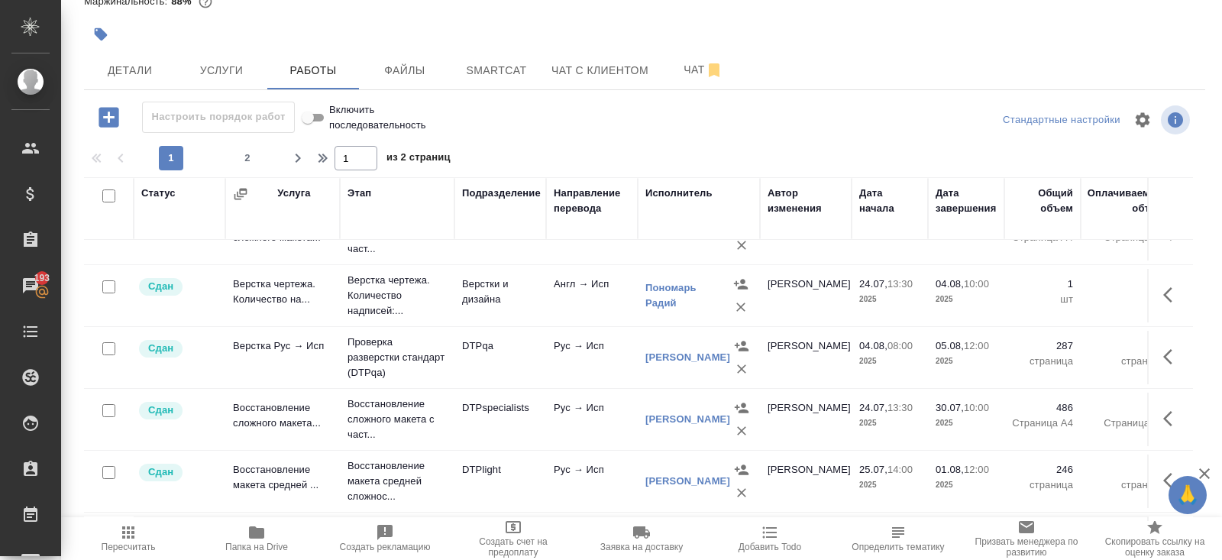
scroll to position [987, 0]
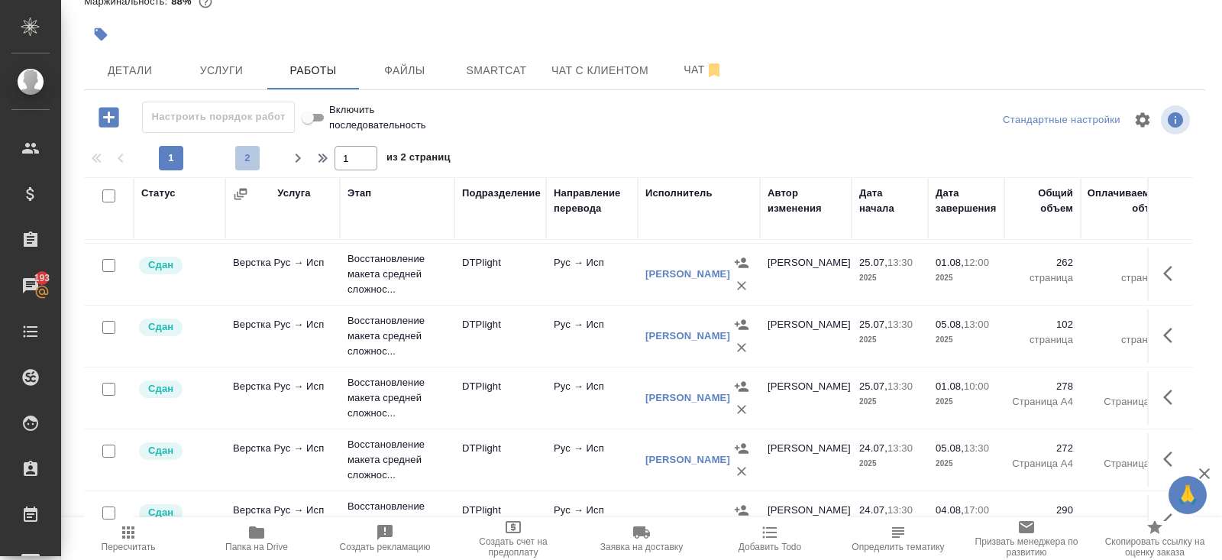
click at [244, 166] on span "2" at bounding box center [247, 157] width 24 height 15
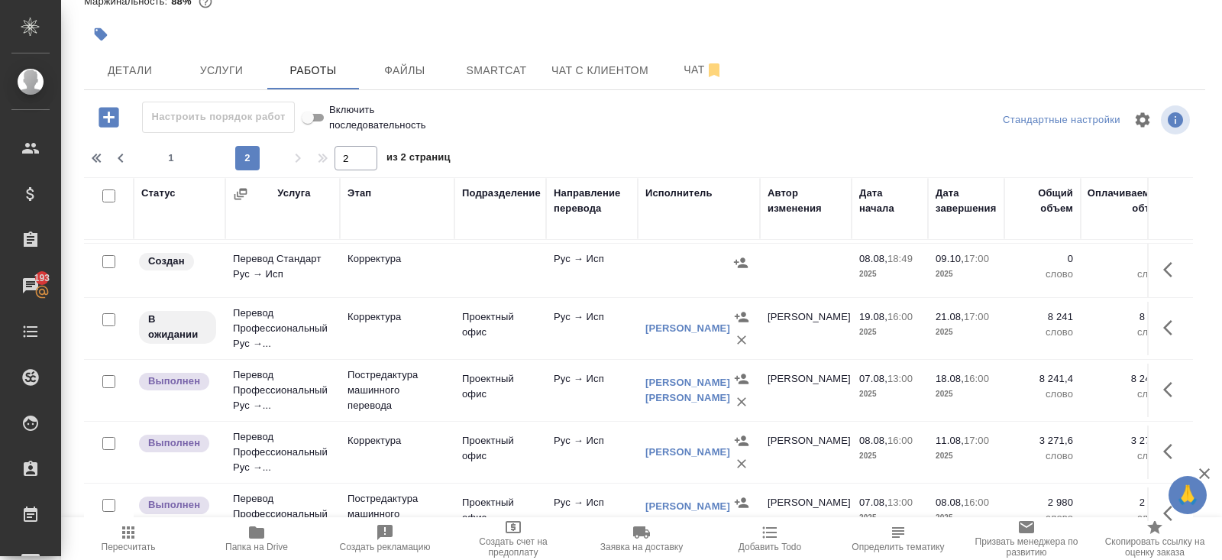
scroll to position [483, 0]
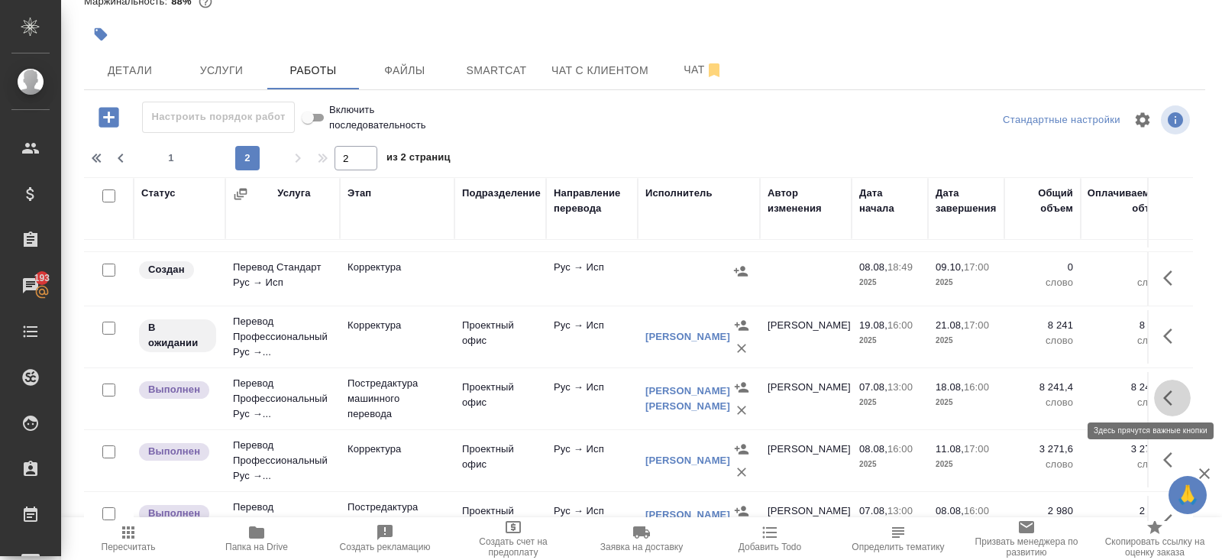
click at [1170, 391] on icon "button" at bounding box center [1172, 398] width 18 height 18
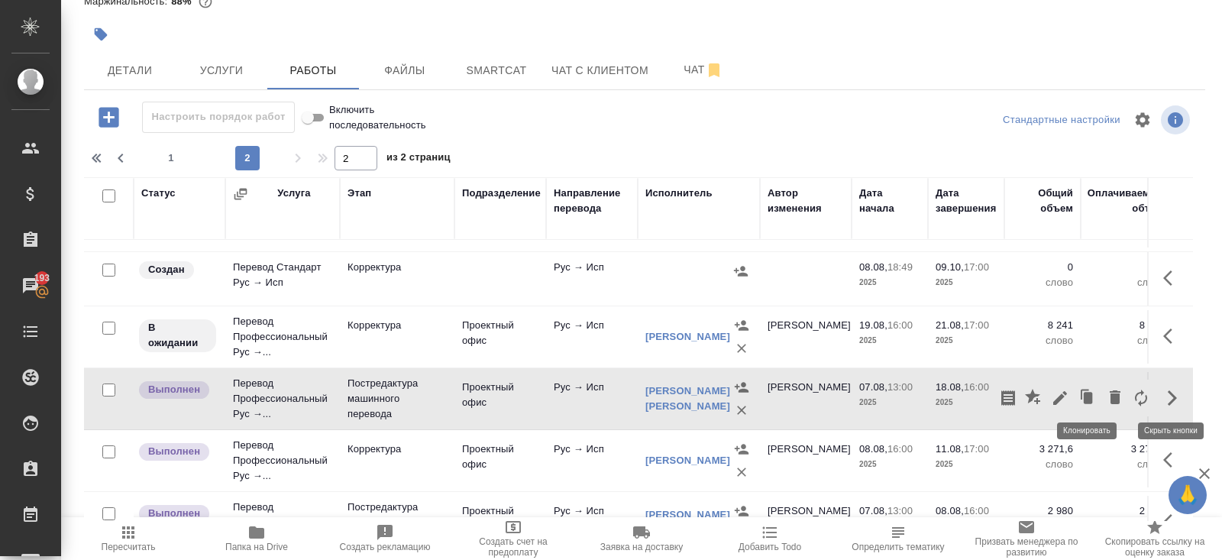
click at [1086, 396] on icon "button" at bounding box center [1088, 397] width 9 height 11
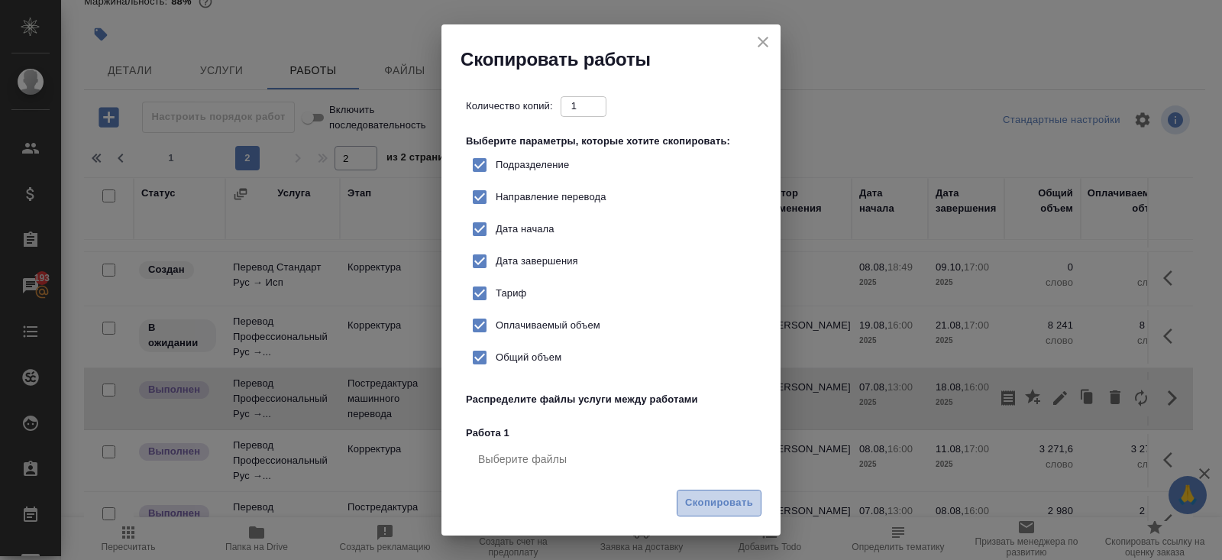
click at [710, 499] on span "Скопировать" at bounding box center [719, 503] width 68 height 18
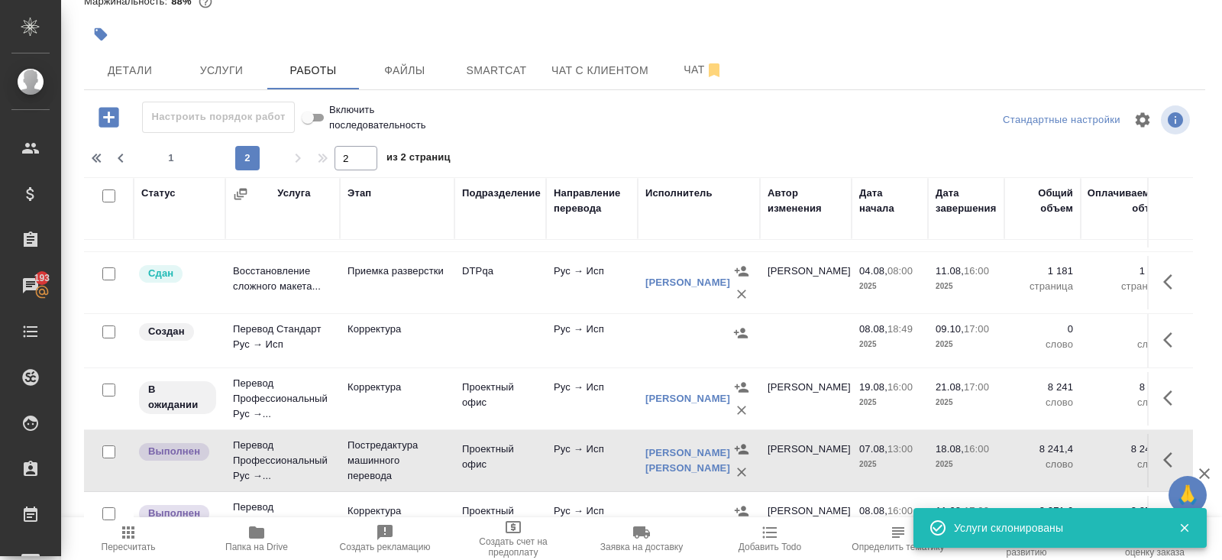
scroll to position [0, 0]
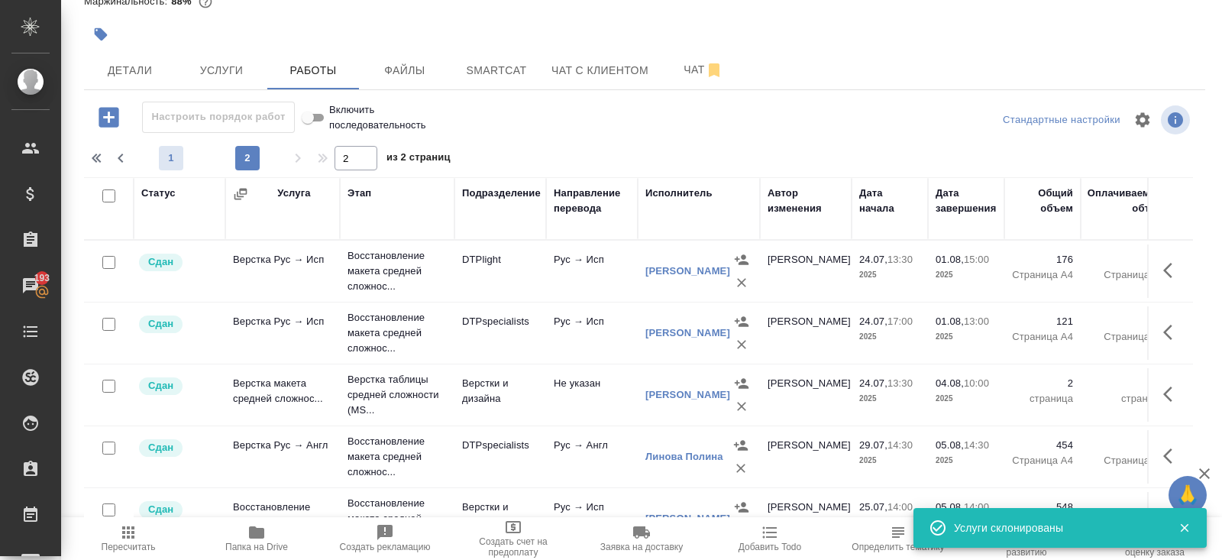
click at [169, 162] on span "1" at bounding box center [171, 157] width 24 height 15
type input "1"
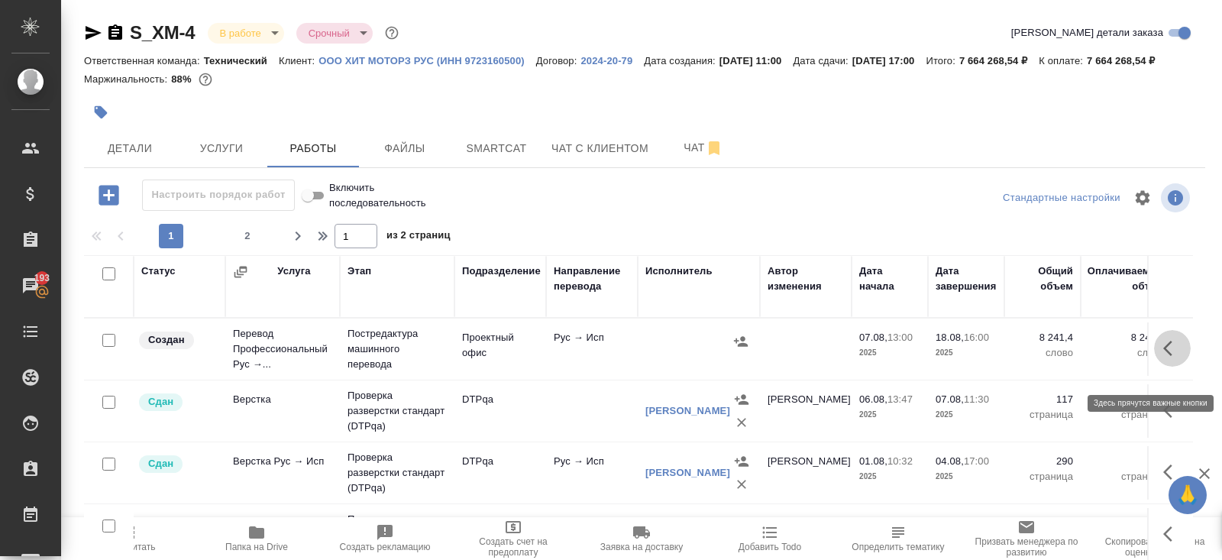
click at [1180, 357] on icon "button" at bounding box center [1172, 348] width 18 height 18
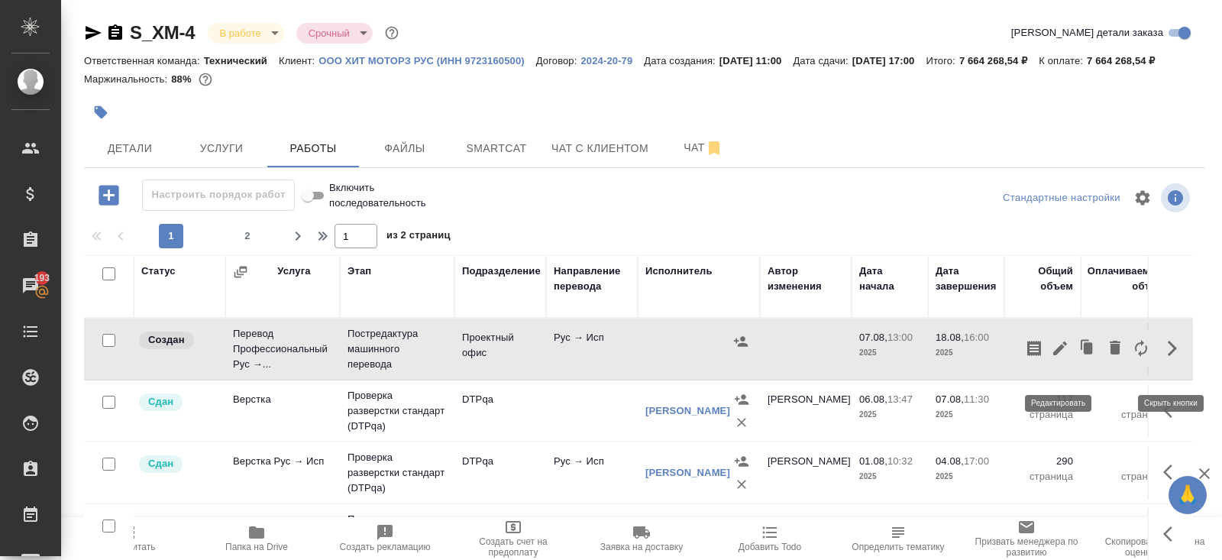
click at [1054, 357] on icon "button" at bounding box center [1060, 348] width 18 height 18
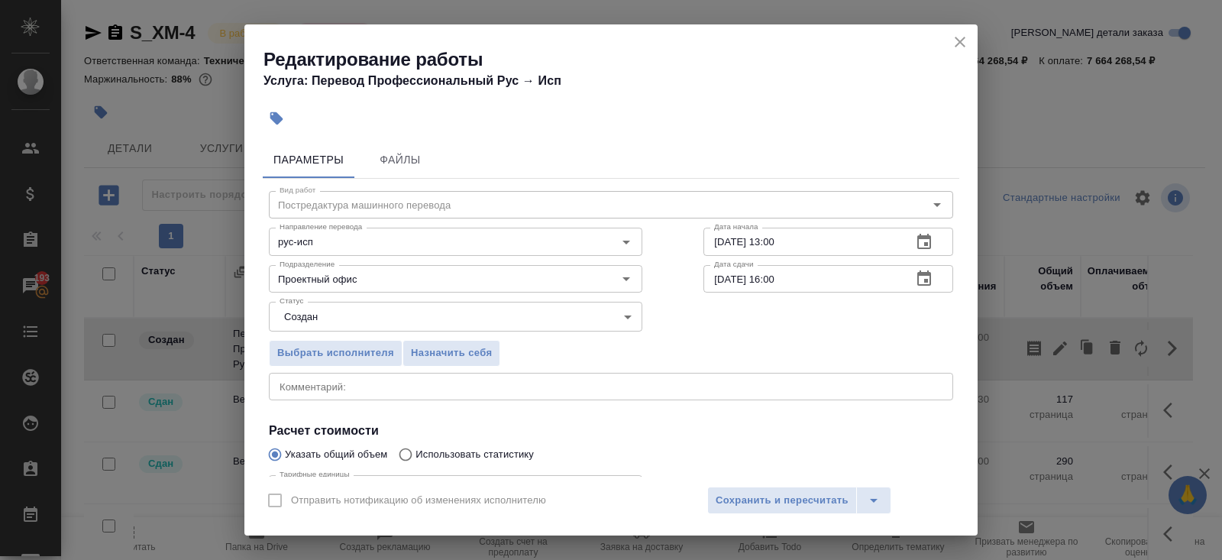
click at [331, 312] on body "🙏 .cls-1 fill:#fff; AWATERA Belyakova Yulia Клиенты Спецификации Заказы 193 Чат…" at bounding box center [611, 280] width 1222 height 560
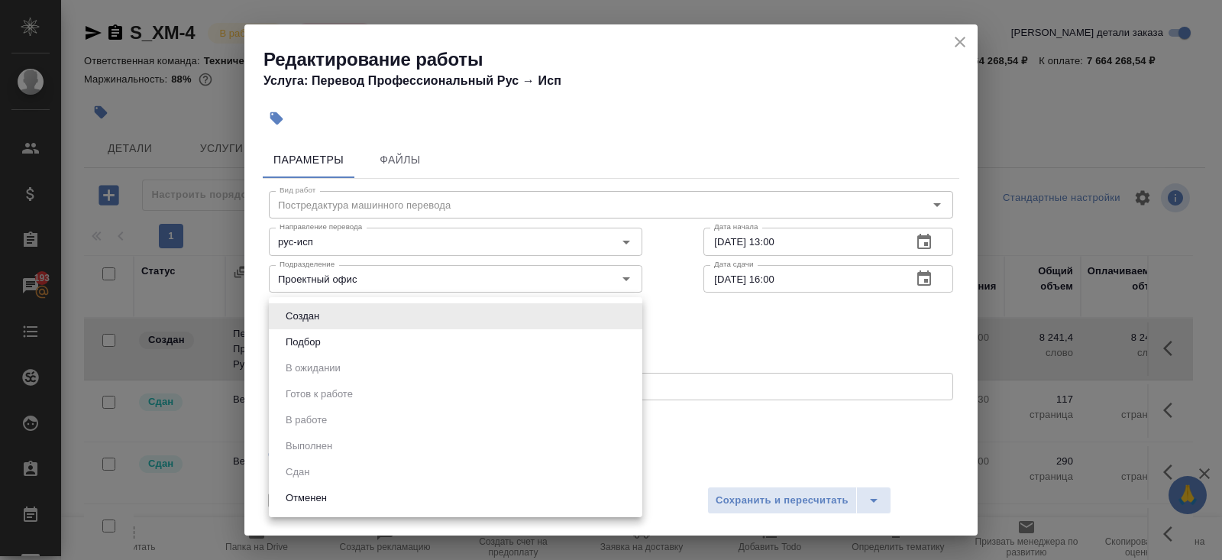
click at [331, 344] on li "Подбор" at bounding box center [455, 342] width 373 height 26
type input "recruiting"
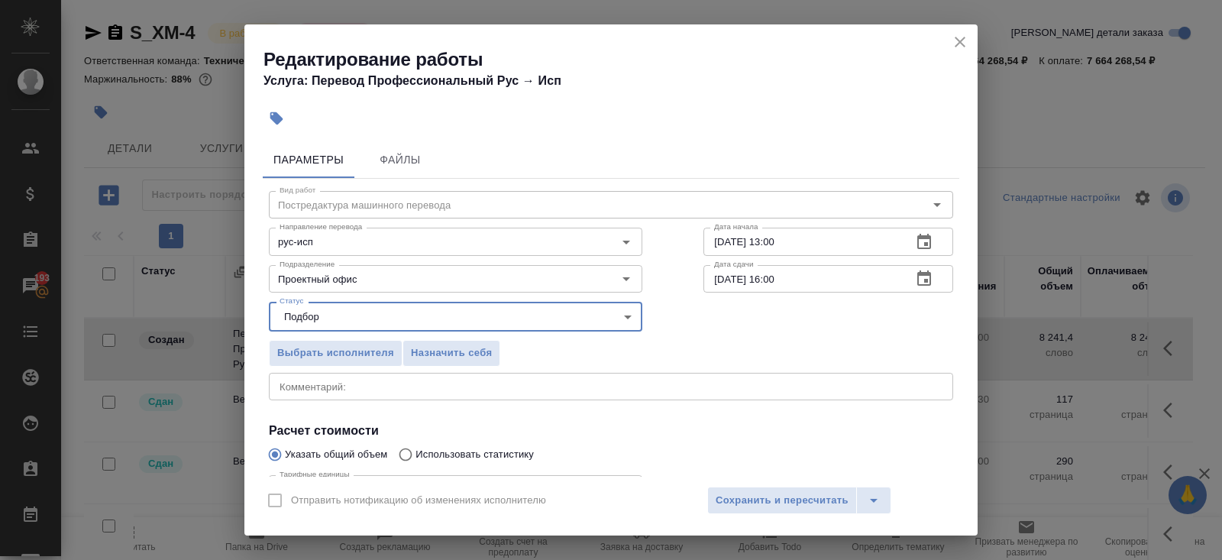
click at [319, 384] on textarea at bounding box center [611, 385] width 663 height 11
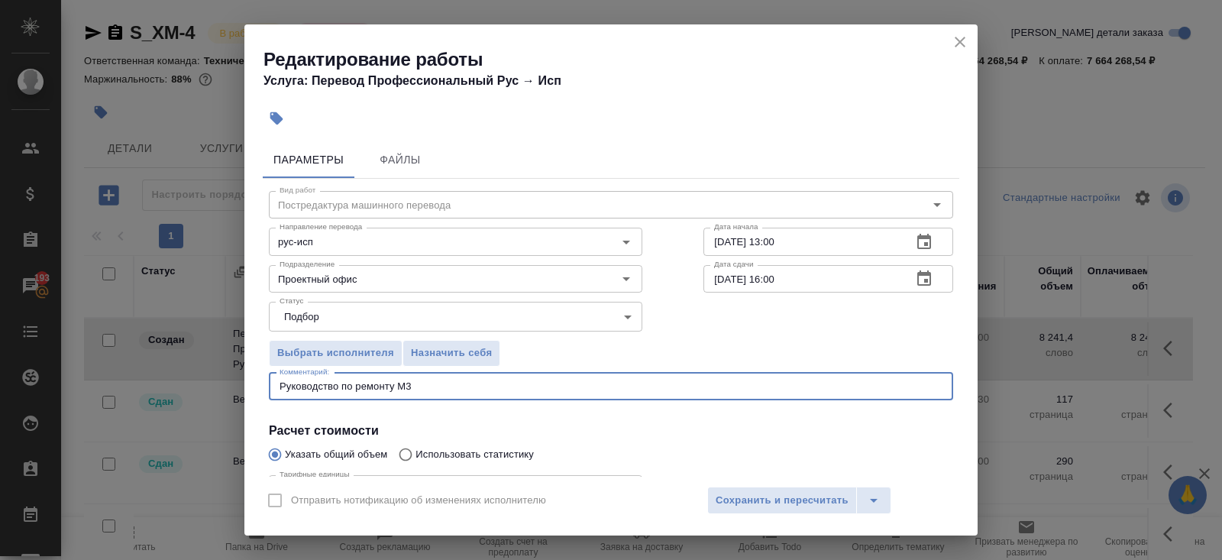
type textarea "Руководство по ремонту М3"
click at [932, 244] on icon "button" at bounding box center [924, 242] width 18 height 18
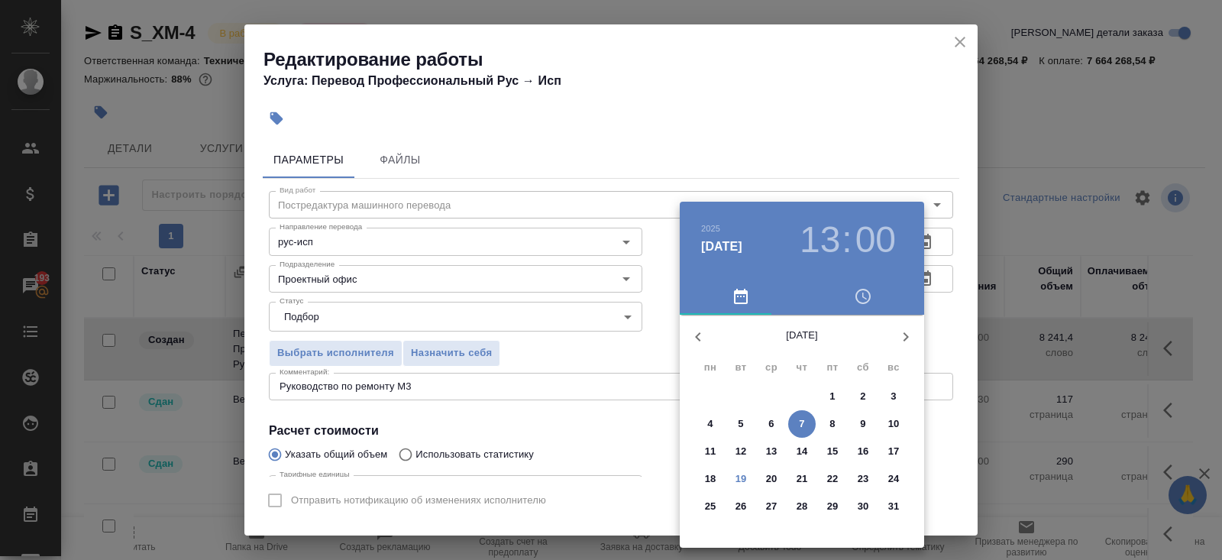
click at [738, 478] on p "19" at bounding box center [740, 478] width 11 height 15
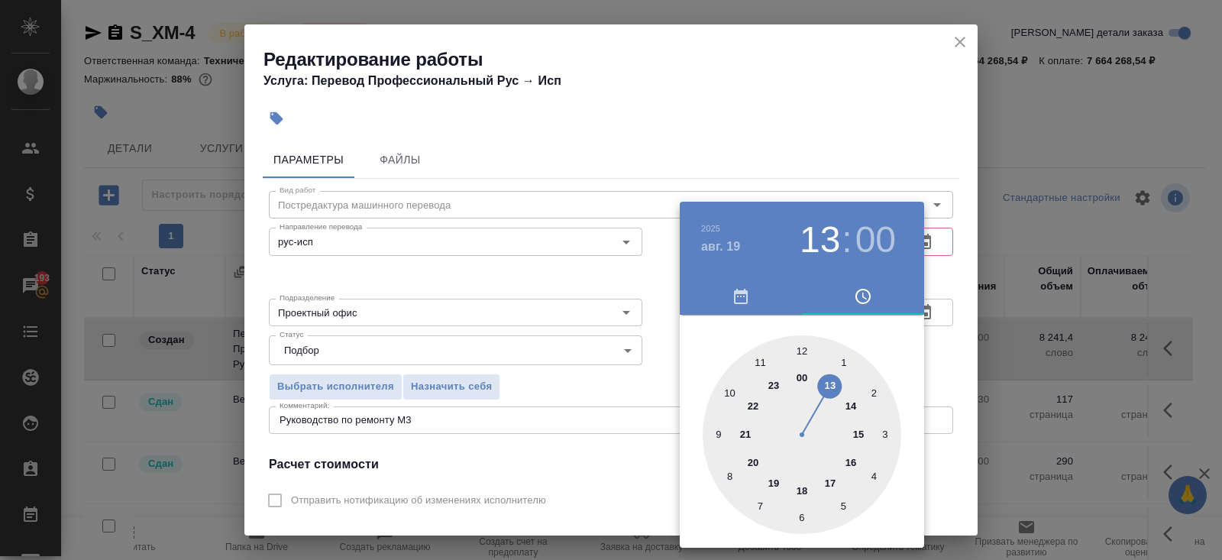
type input "19.08.2025 11:00"
click at [759, 360] on div at bounding box center [802, 434] width 199 height 199
click at [803, 347] on div at bounding box center [802, 434] width 199 height 199
click at [593, 351] on div at bounding box center [611, 280] width 1222 height 560
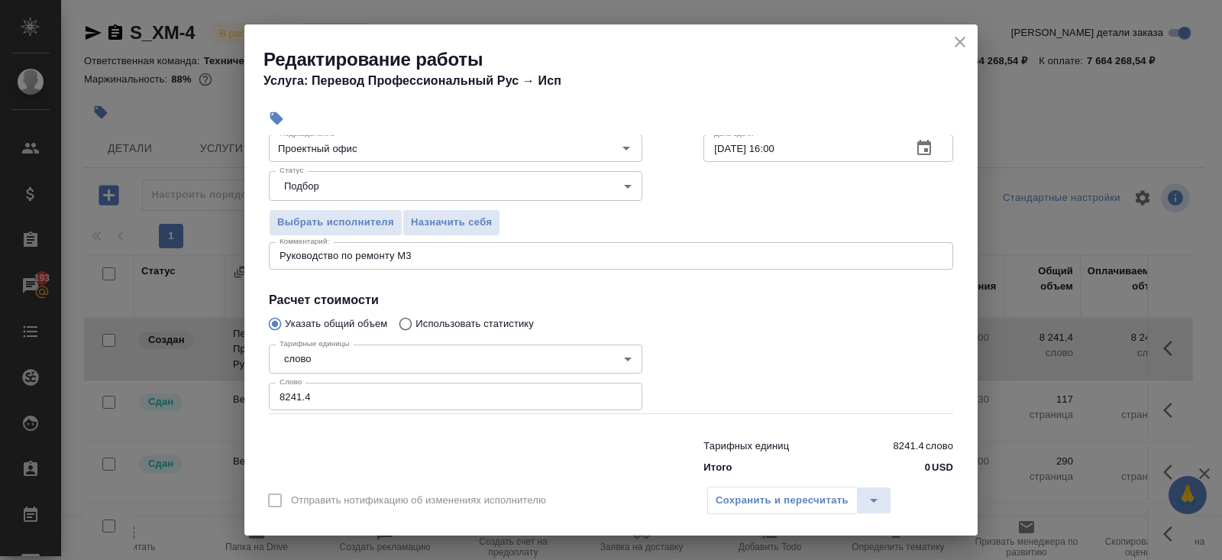
scroll to position [192, 0]
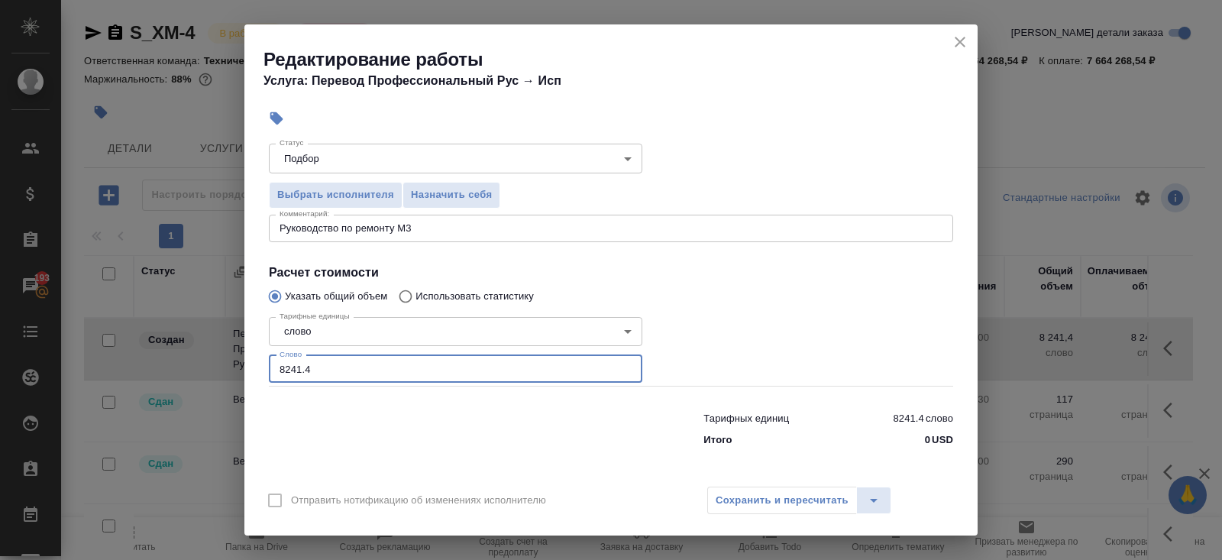
drag, startPoint x: 340, startPoint y: 373, endPoint x: 222, endPoint y: 344, distance: 121.1
click at [222, 344] on div "Редактирование работы Услуга: Перевод Профессиональный Рус → Исп Параметры Файл…" at bounding box center [611, 280] width 1222 height 560
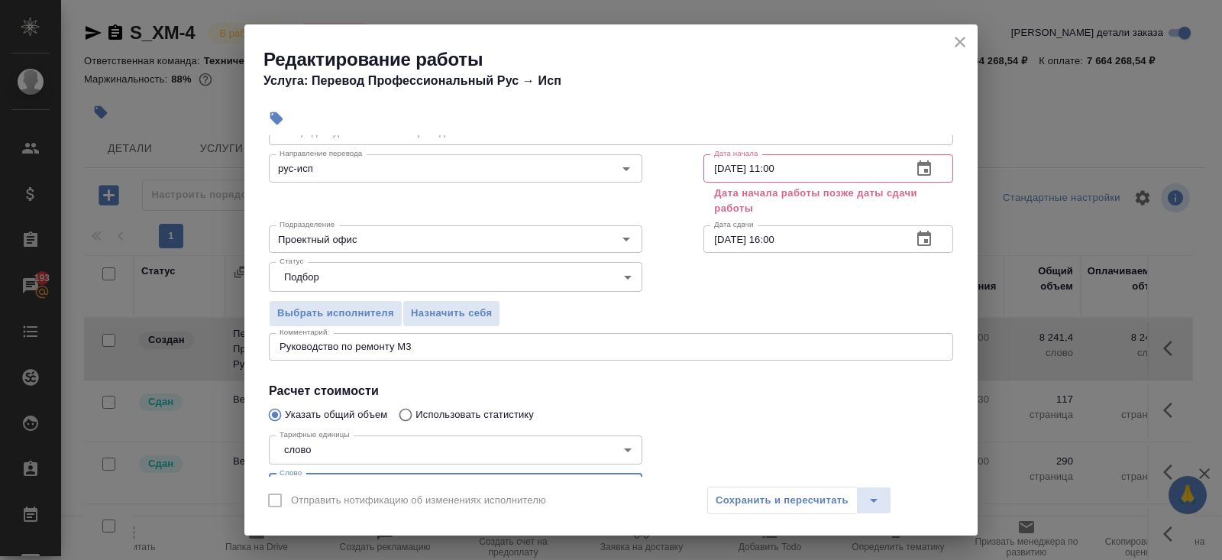
scroll to position [0, 0]
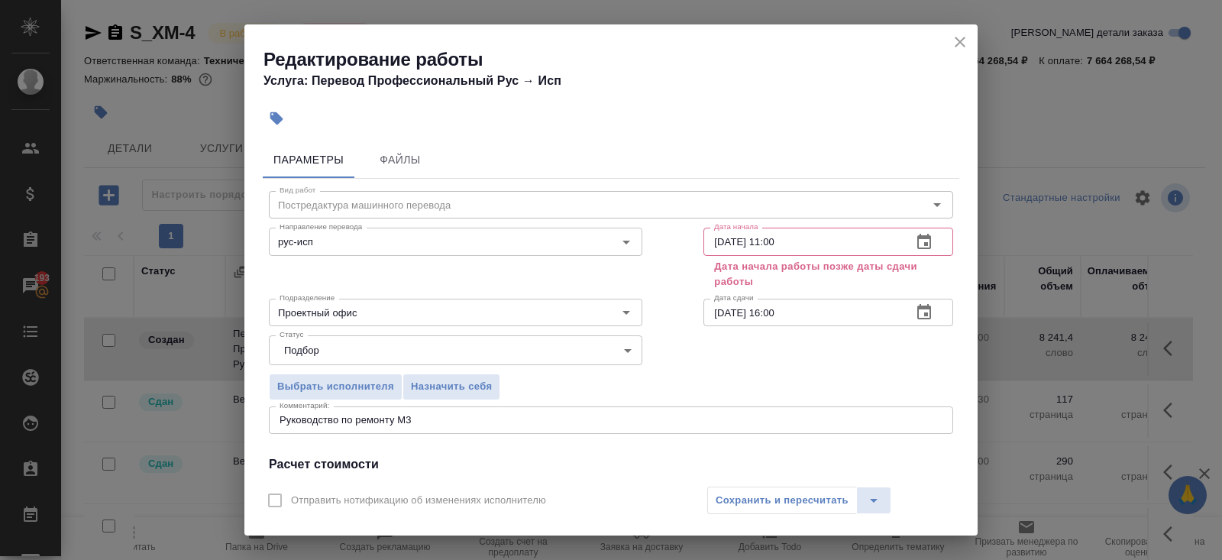
click at [930, 309] on icon "button" at bounding box center [924, 311] width 14 height 15
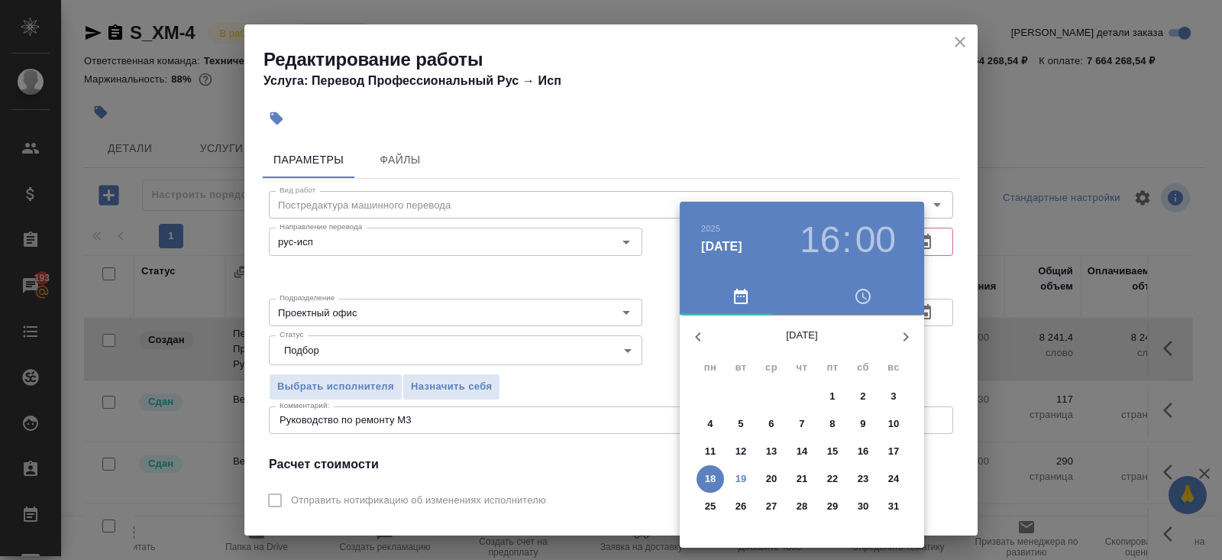
click at [902, 341] on icon "button" at bounding box center [906, 337] width 18 height 18
click at [829, 422] on p "12" at bounding box center [832, 423] width 11 height 15
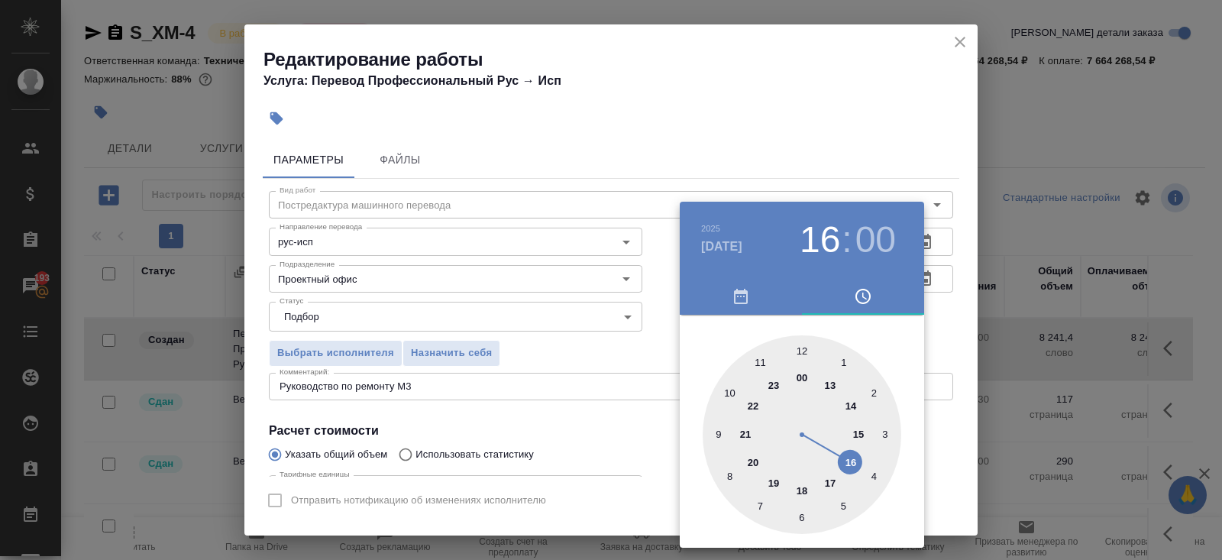
type input "12.09.2025 12:00"
click at [799, 346] on div at bounding box center [802, 434] width 199 height 199
click at [581, 392] on div at bounding box center [611, 280] width 1222 height 560
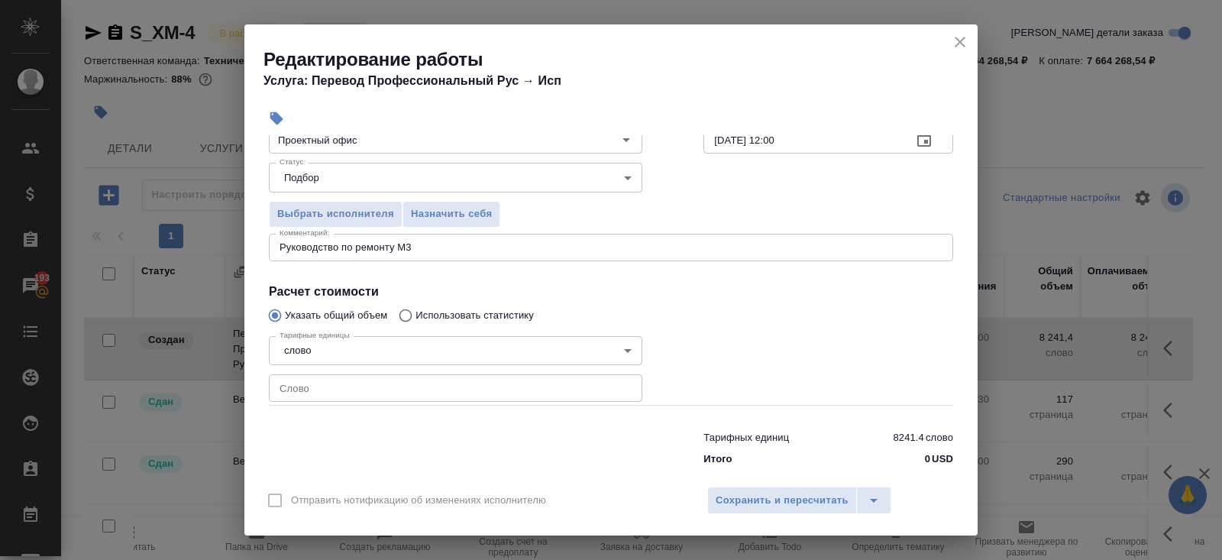
scroll to position [158, 0]
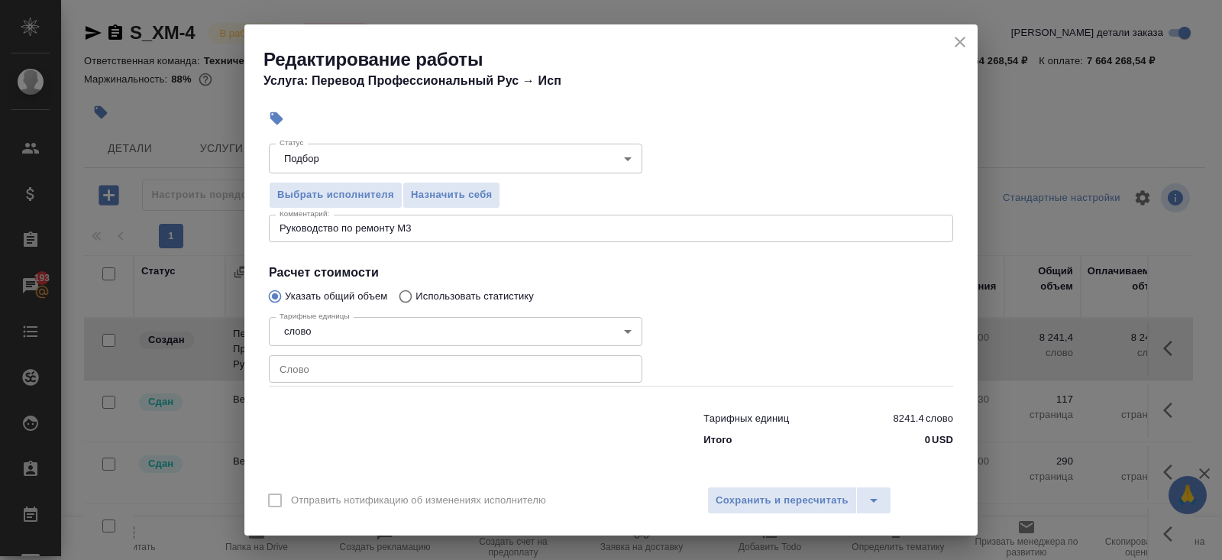
click at [331, 367] on input "number" at bounding box center [455, 368] width 373 height 27
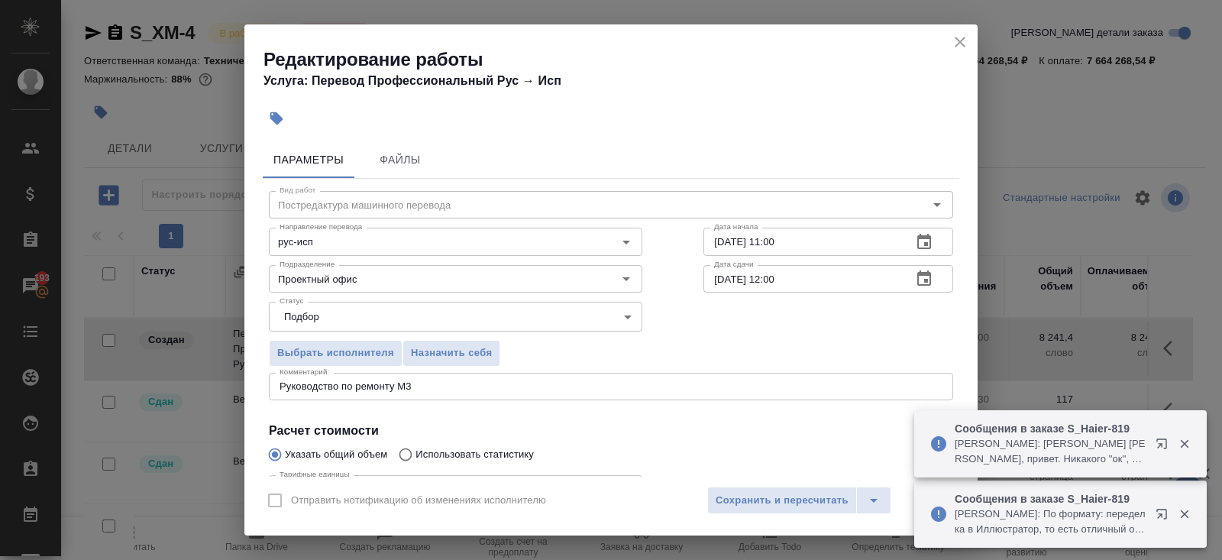
click at [1160, 441] on icon "button" at bounding box center [1164, 447] width 18 height 18
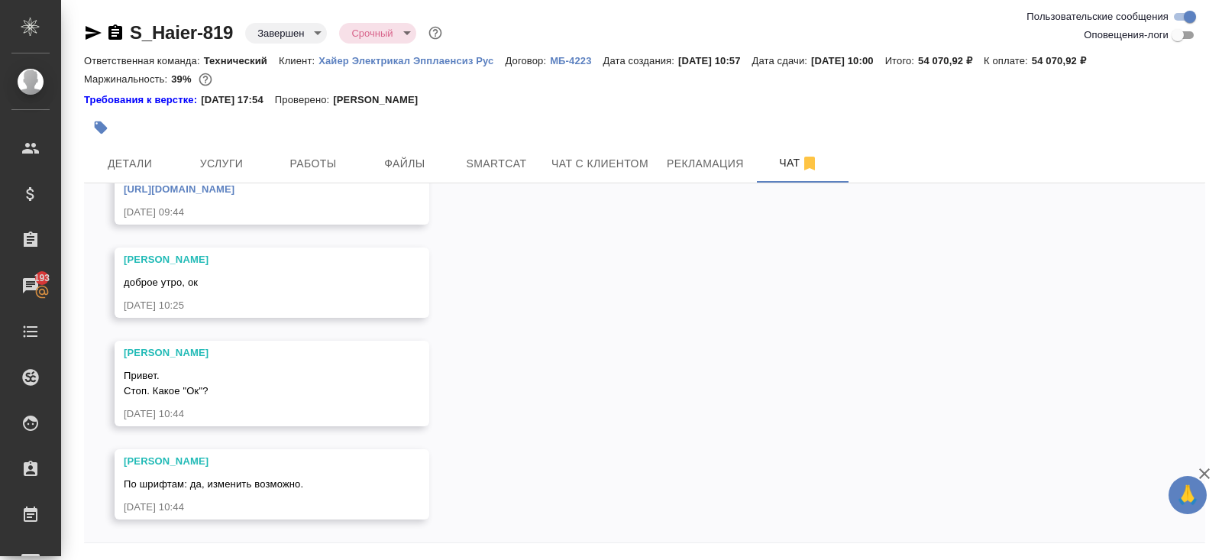
scroll to position [51, 0]
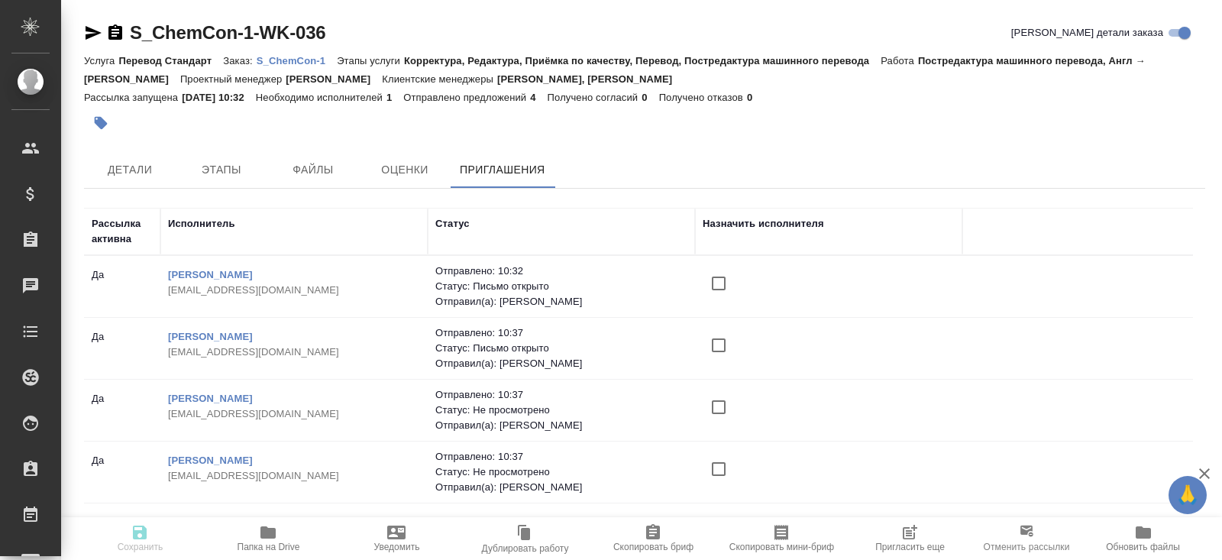
click at [906, 529] on icon "button" at bounding box center [909, 532] width 18 height 18
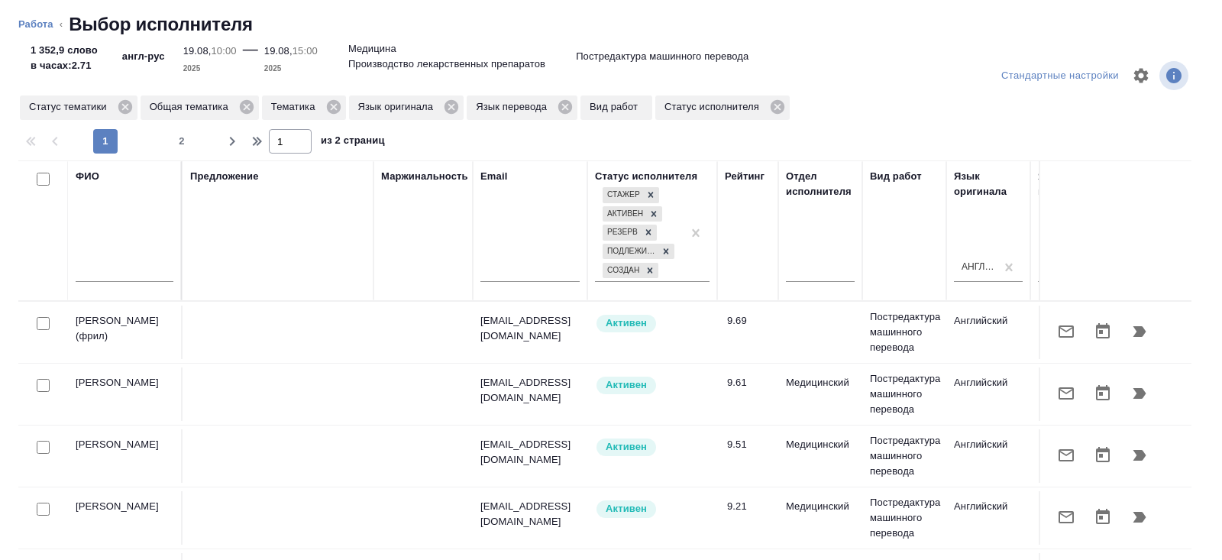
click at [123, 272] on input "text" at bounding box center [125, 272] width 98 height 19
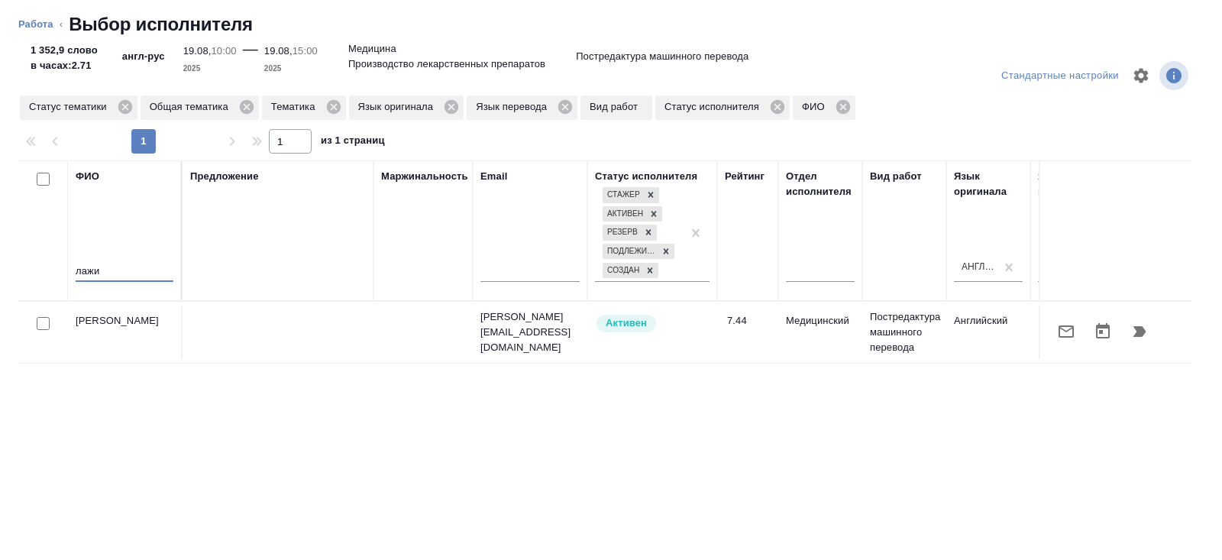
type input "лажи"
click at [1065, 332] on icon "button" at bounding box center [1066, 331] width 18 height 18
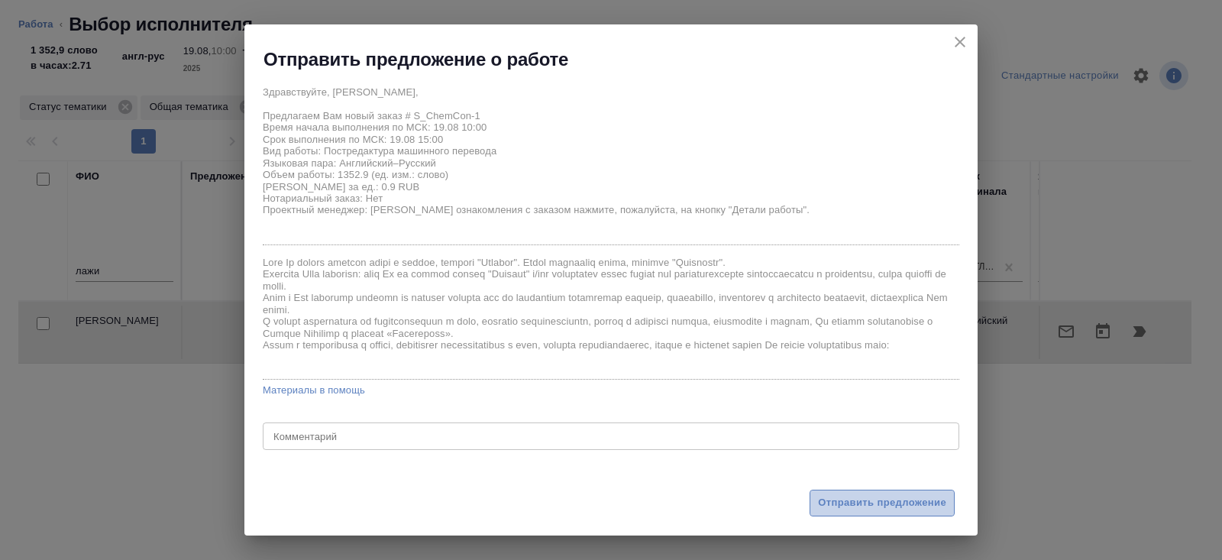
click at [831, 498] on span "Отправить предложение" at bounding box center [882, 503] width 128 height 18
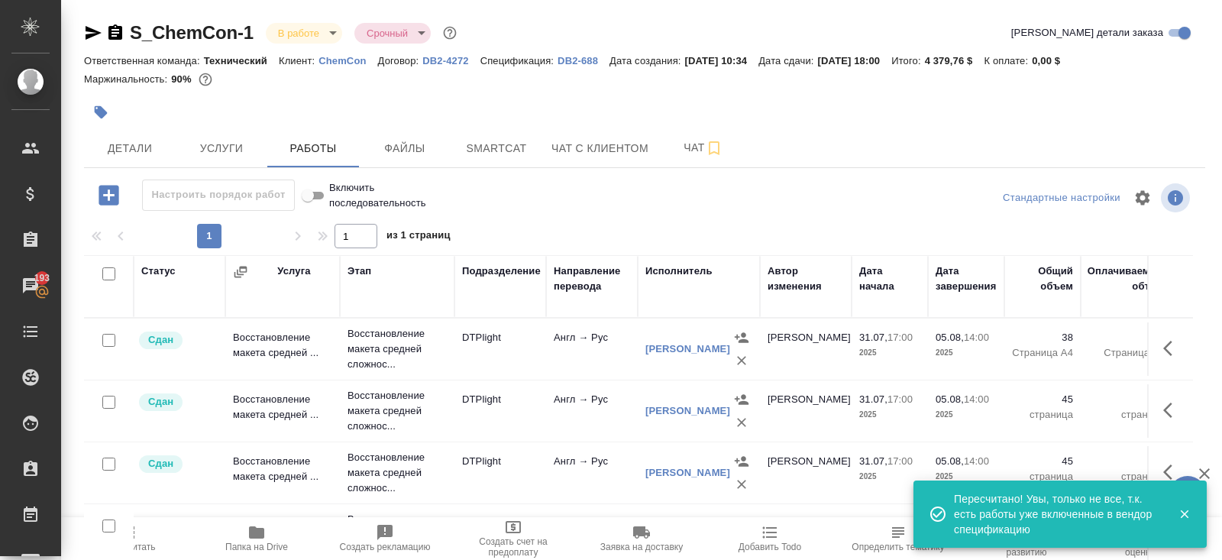
scroll to position [391, 0]
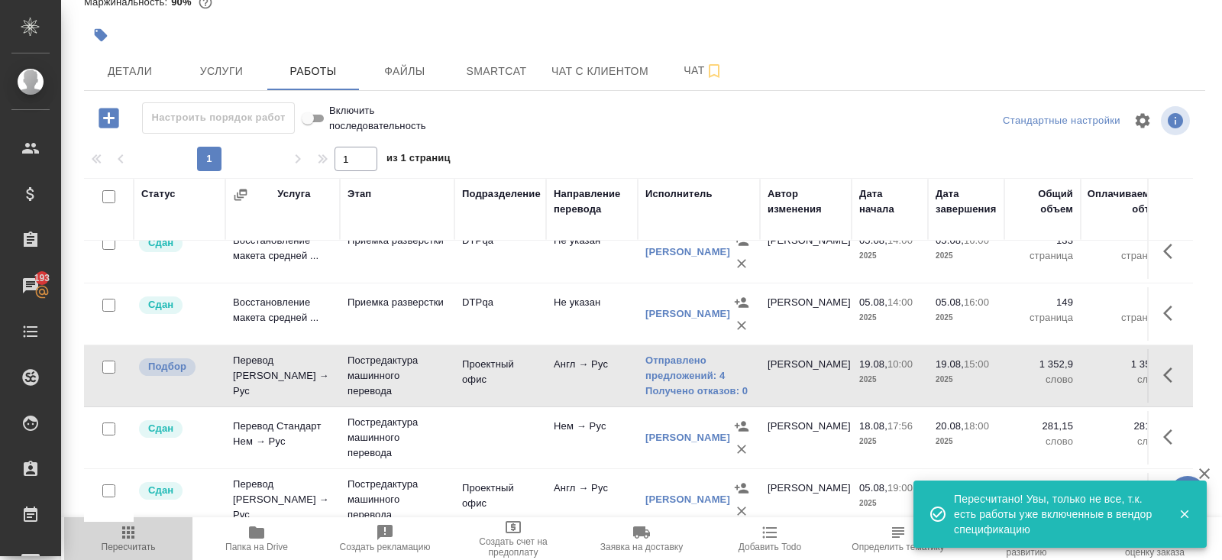
click at [131, 532] on icon "button" at bounding box center [128, 532] width 18 height 18
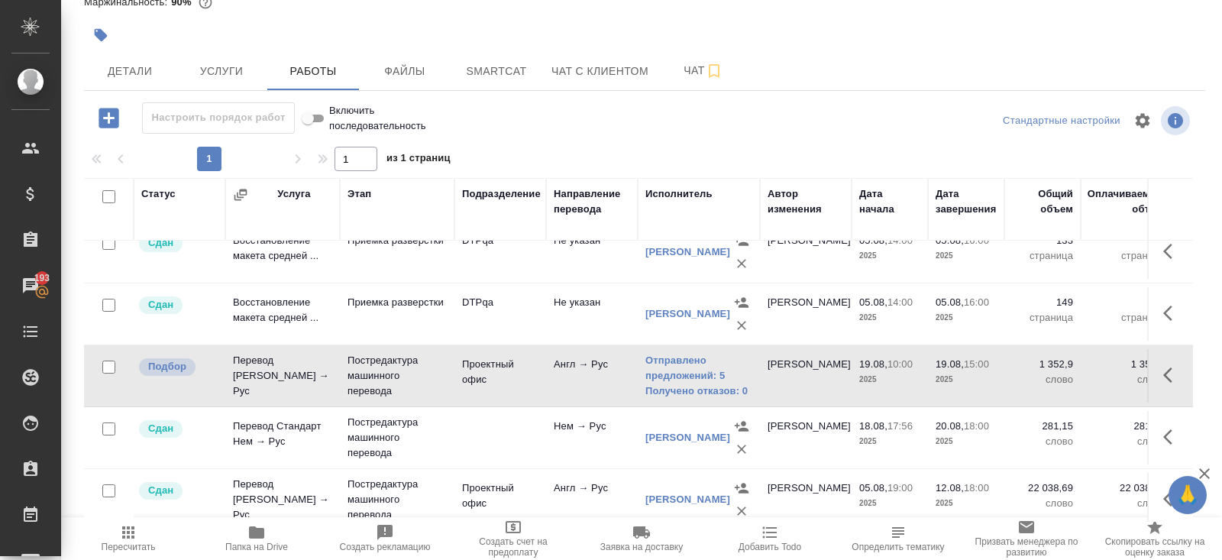
click at [127, 545] on span "Пересчитать" at bounding box center [129, 546] width 54 height 11
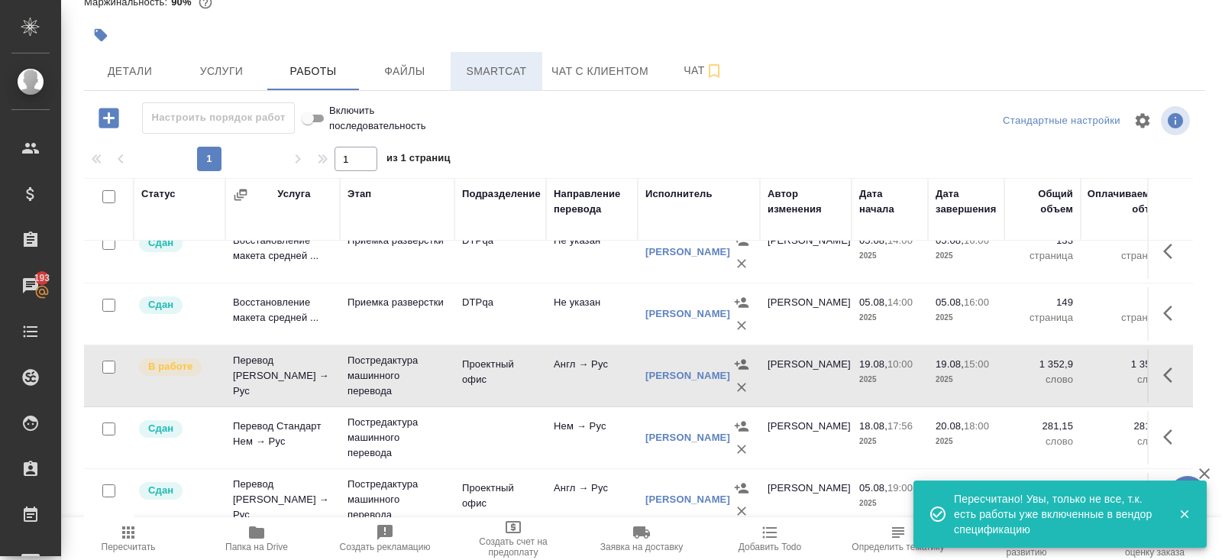
click at [493, 76] on span "Smartcat" at bounding box center [496, 71] width 73 height 19
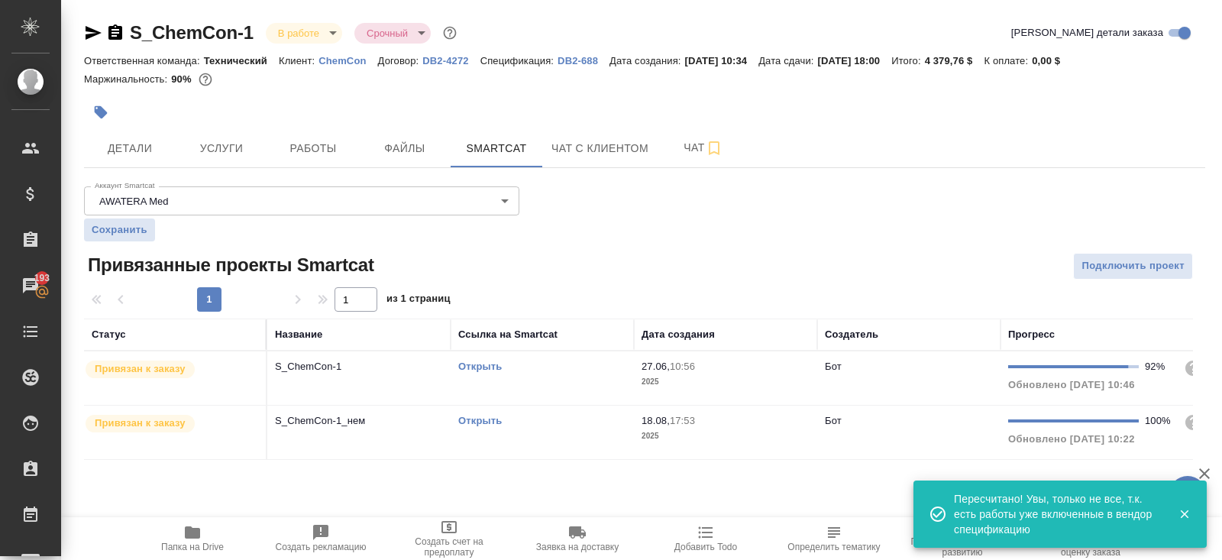
click at [474, 361] on link "Открыть" at bounding box center [480, 365] width 44 height 11
click at [302, 141] on span "Работы" at bounding box center [312, 148] width 73 height 19
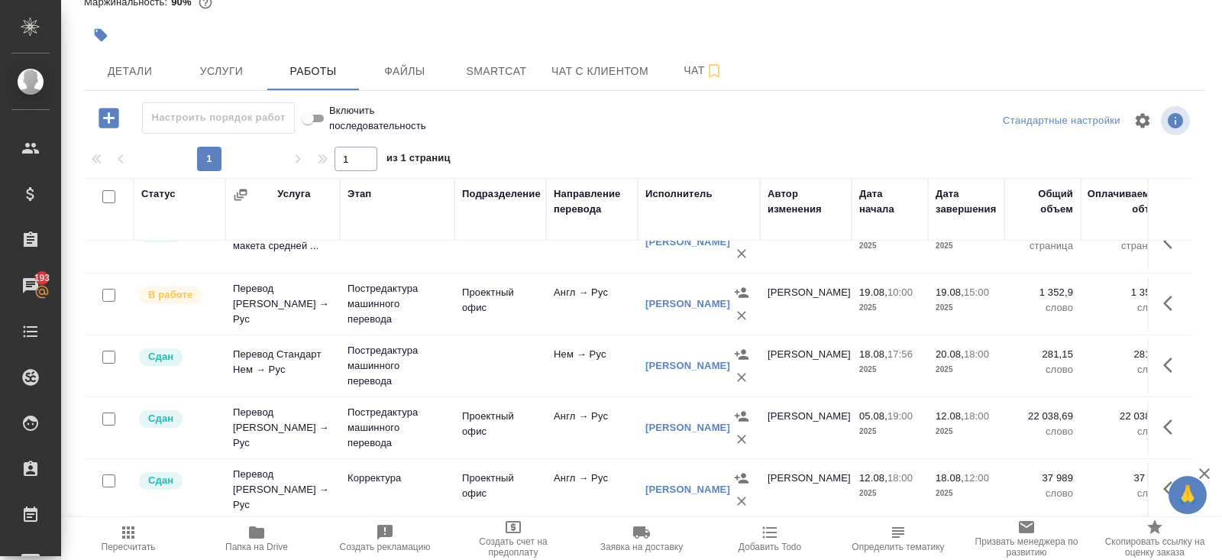
scroll to position [438, 0]
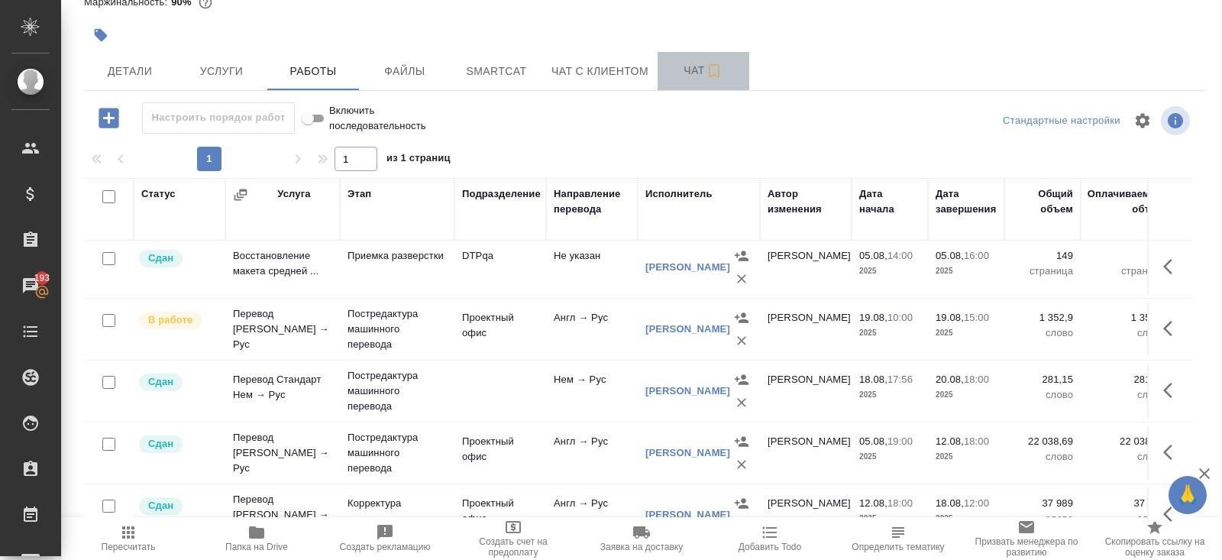
click at [706, 76] on span "Чат" at bounding box center [703, 70] width 73 height 19
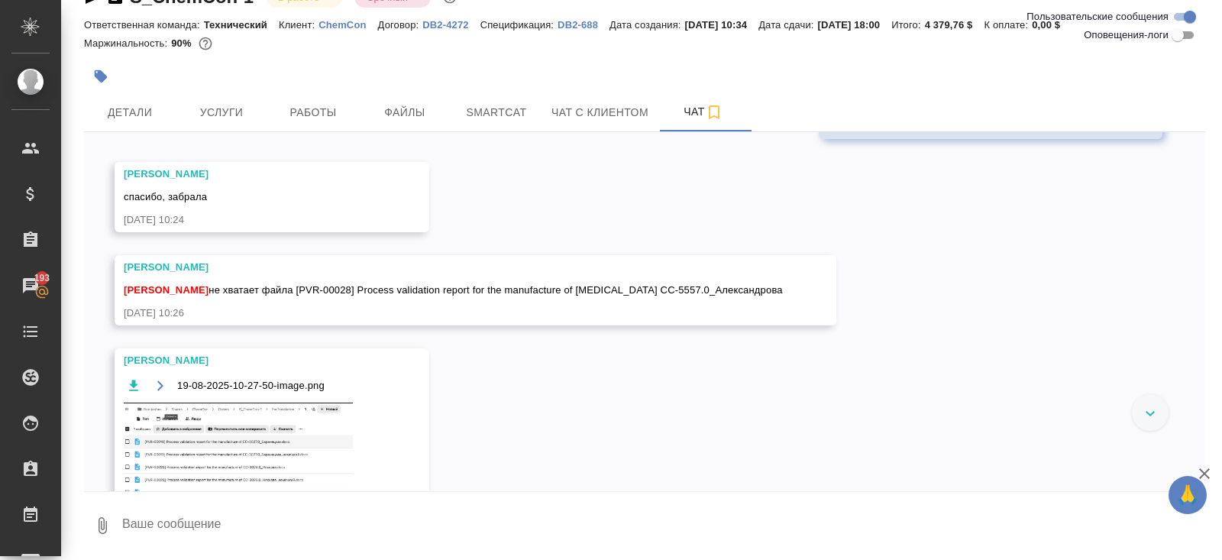
scroll to position [2625, 0]
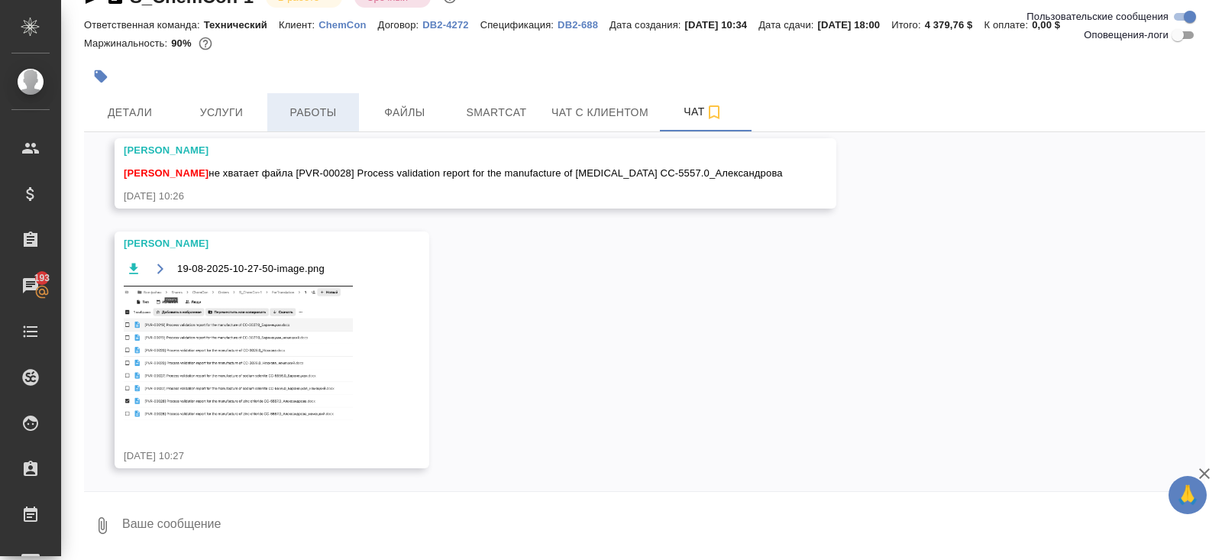
click at [329, 99] on button "Работы" at bounding box center [313, 112] width 92 height 38
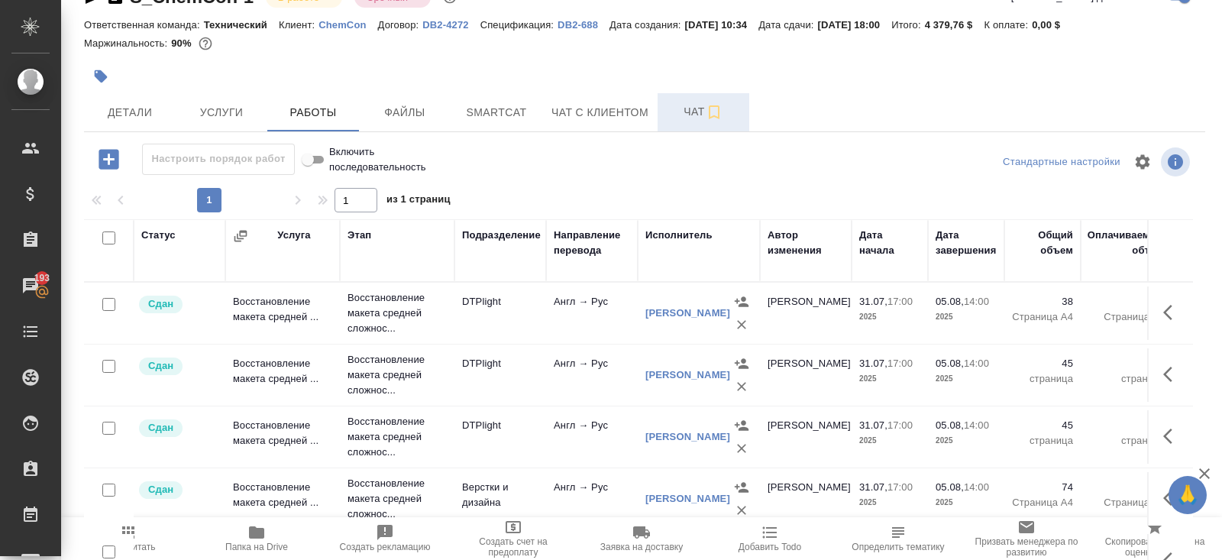
click at [713, 103] on icon "button" at bounding box center [714, 112] width 18 height 18
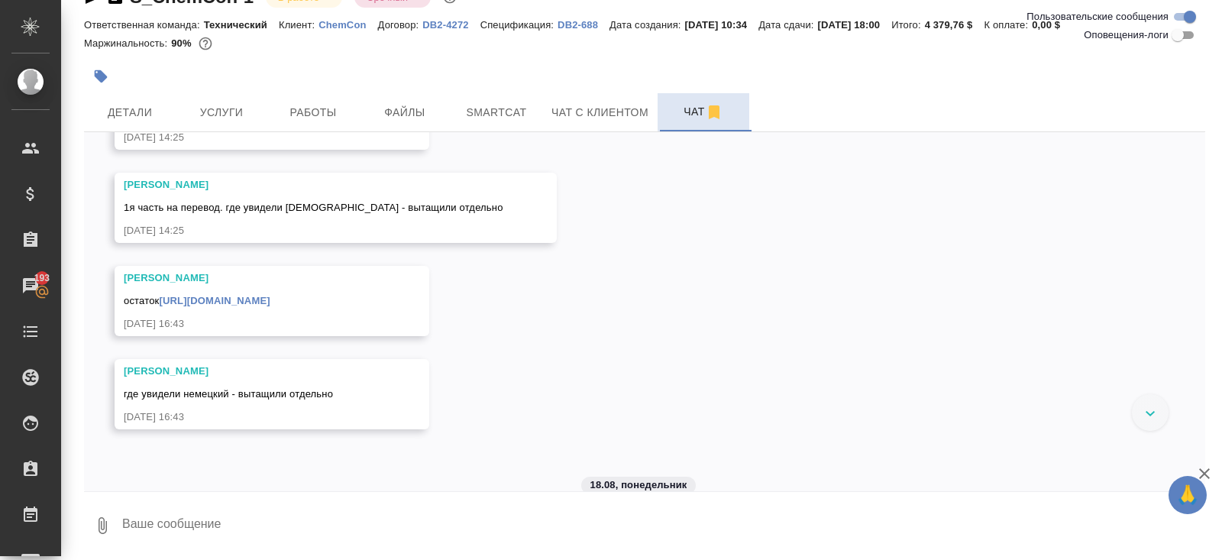
click at [320, 523] on textarea at bounding box center [663, 525] width 1084 height 52
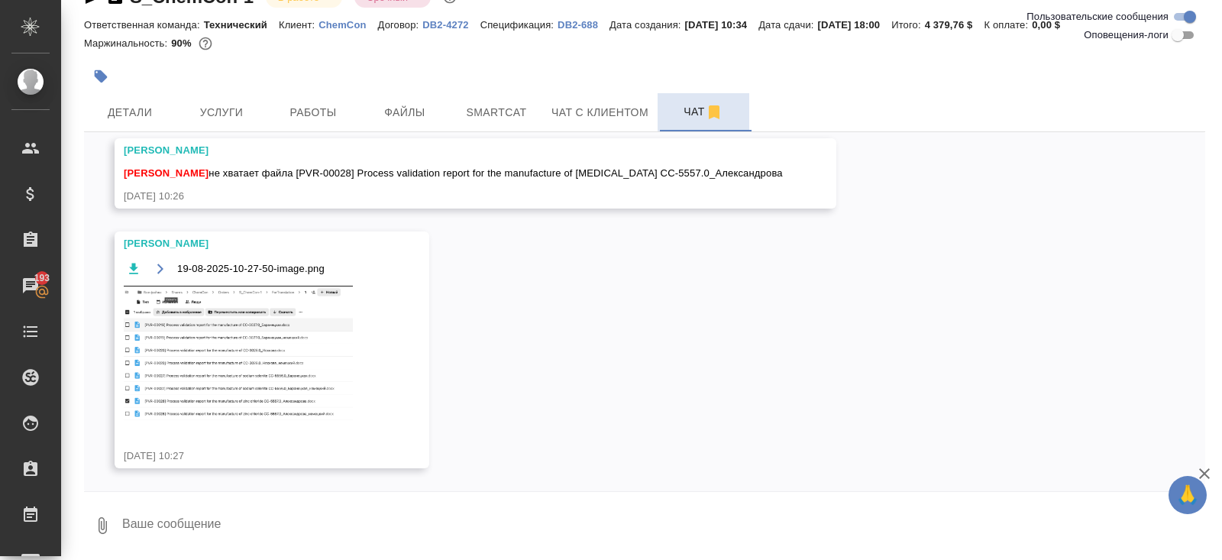
scroll to position [2625, 0]
type textarea "к 15 часам отдам, потеряла его"
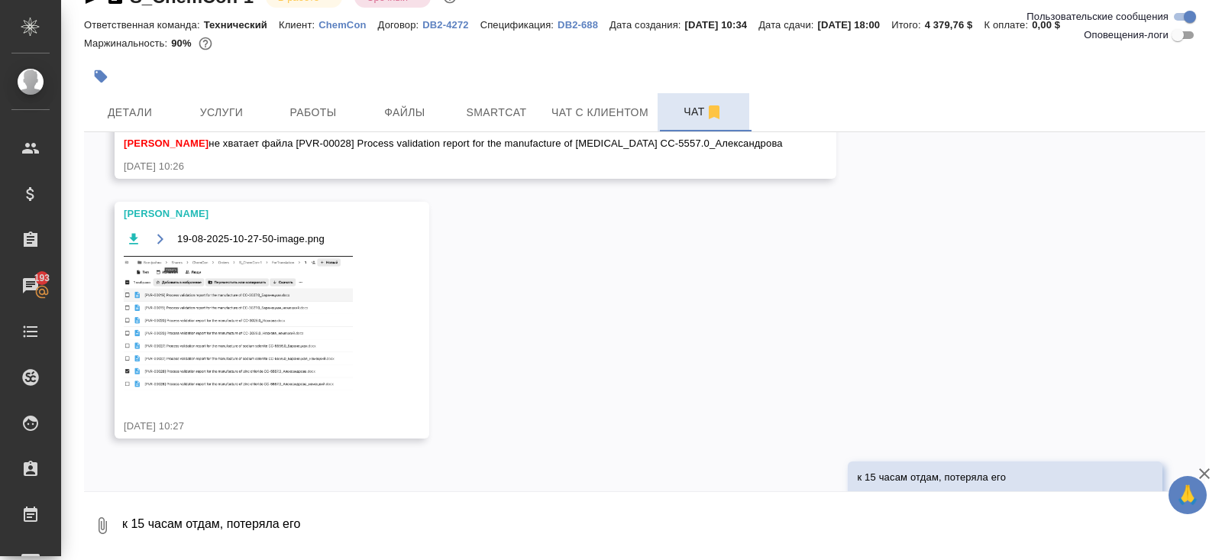
scroll to position [2699, 0]
